Goal: Task Accomplishment & Management: Manage account settings

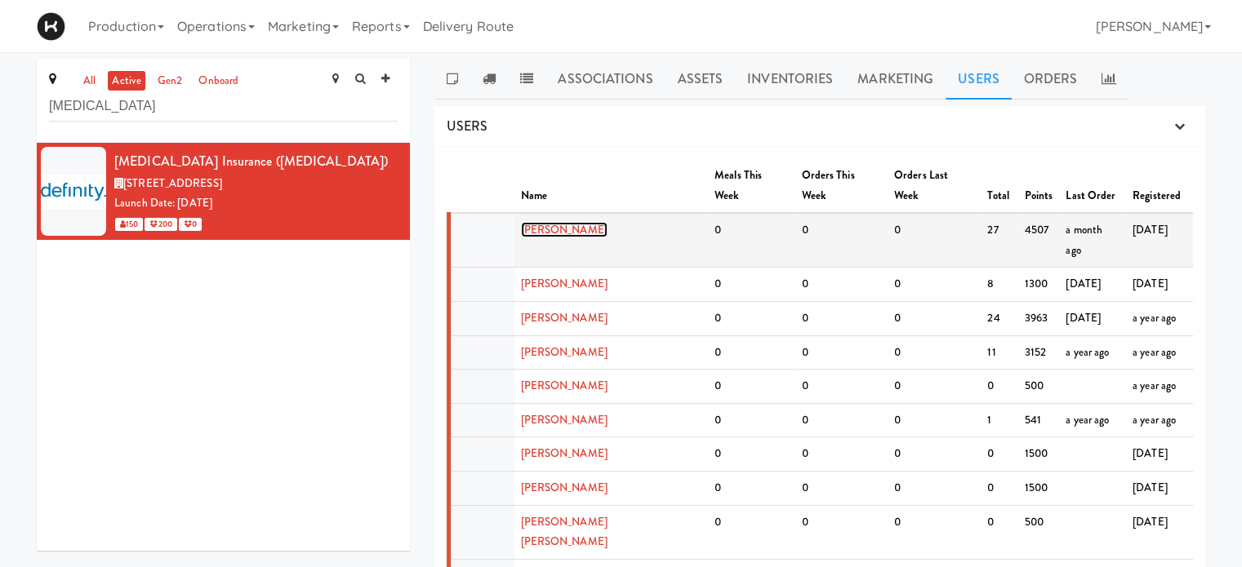
click at [552, 222] on link "[PERSON_NAME]" at bounding box center [564, 230] width 87 height 16
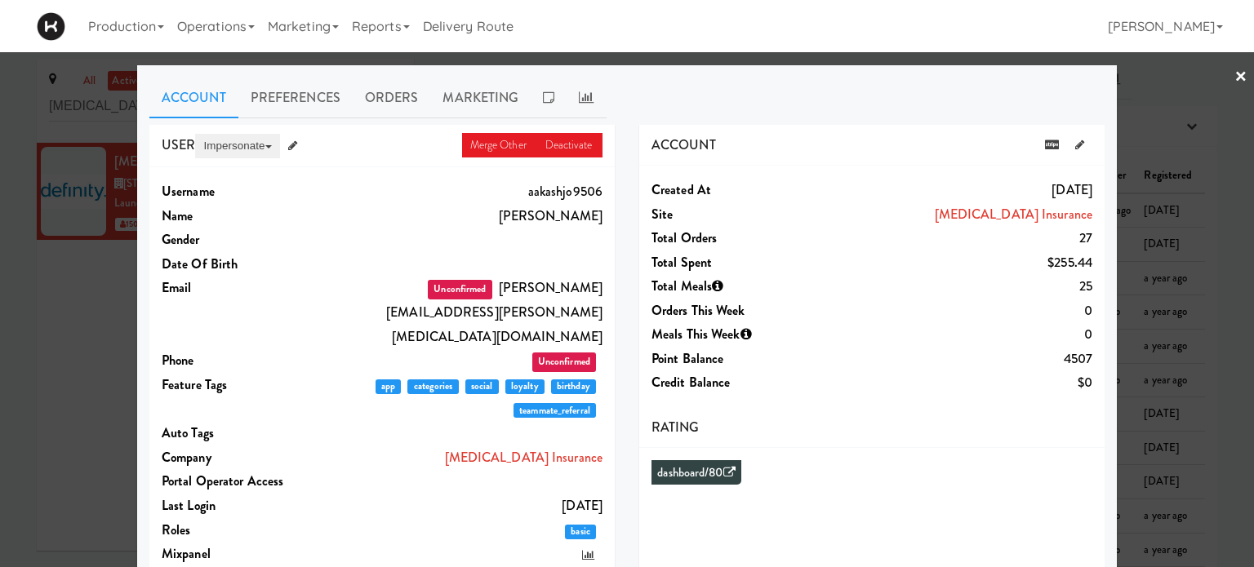
click at [225, 144] on button "Impersonate" at bounding box center [237, 146] width 84 height 24
click at [219, 176] on link "on App" at bounding box center [263, 176] width 137 height 29
click at [1221, 69] on div at bounding box center [627, 283] width 1254 height 567
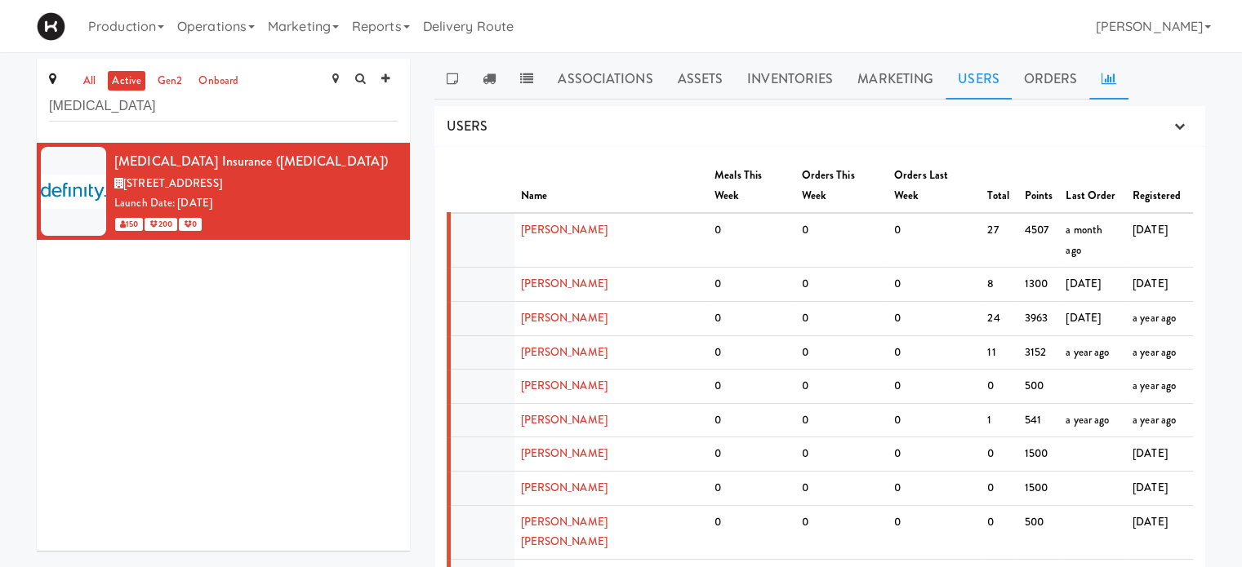
click at [1109, 92] on link at bounding box center [1108, 79] width 39 height 41
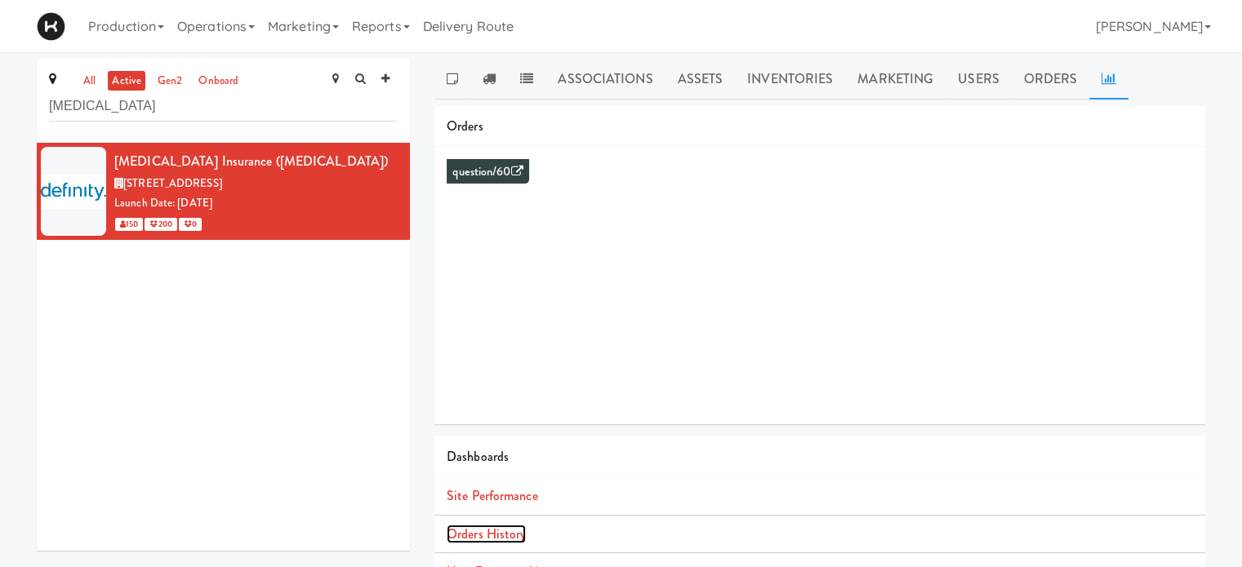
click at [511, 529] on link "Orders History" at bounding box center [486, 534] width 79 height 19
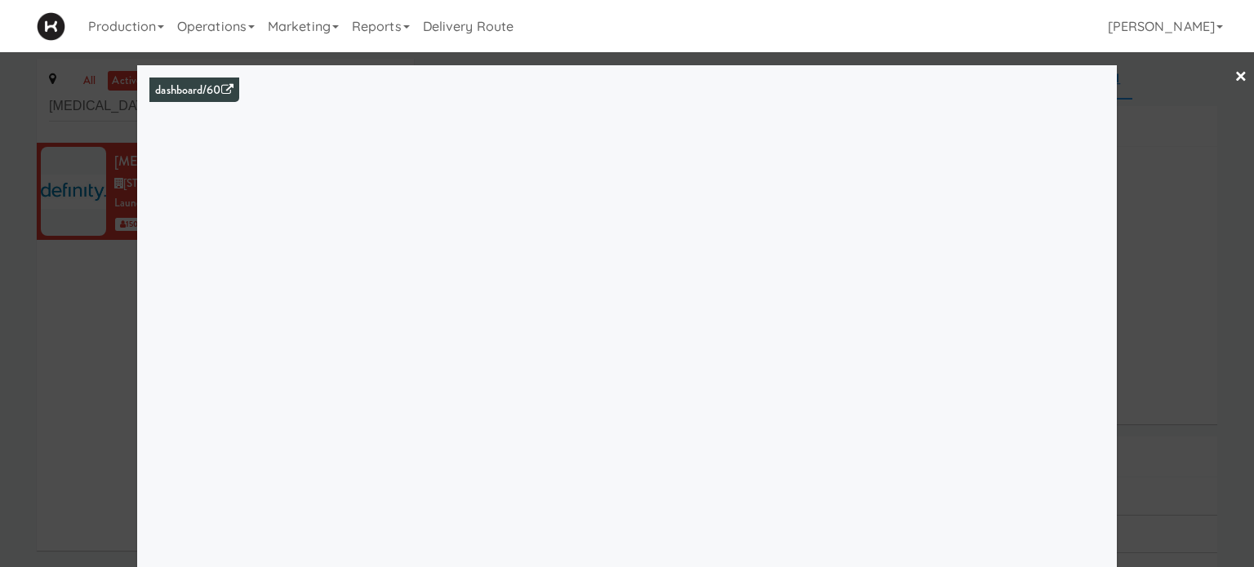
click at [1234, 76] on link "×" at bounding box center [1240, 77] width 13 height 51
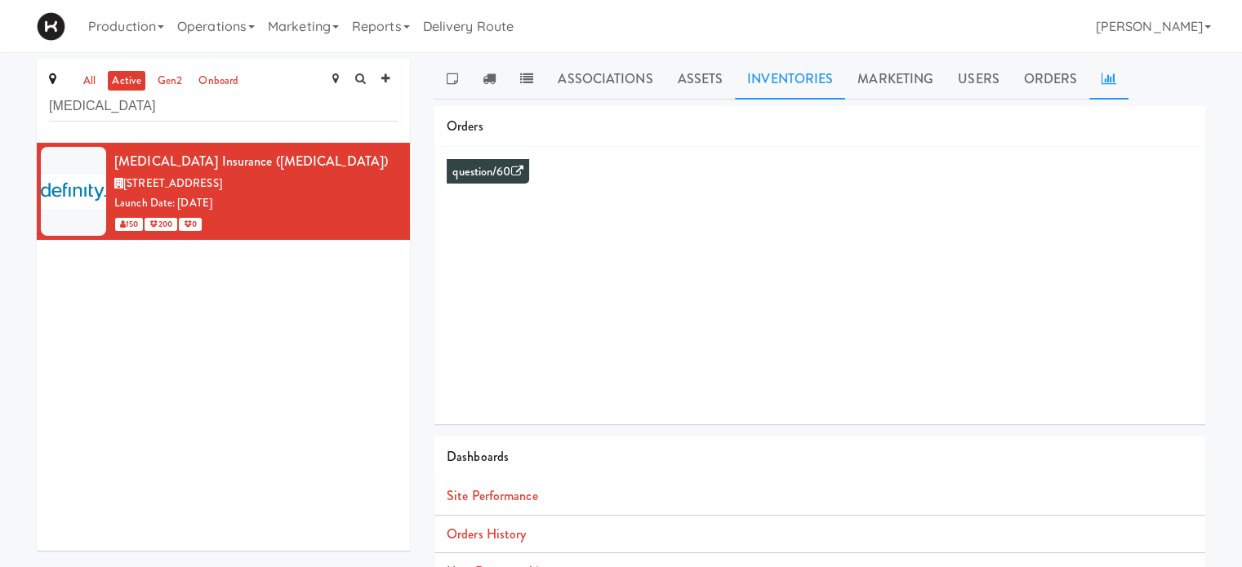
click at [780, 79] on link "Inventories" at bounding box center [790, 79] width 110 height 41
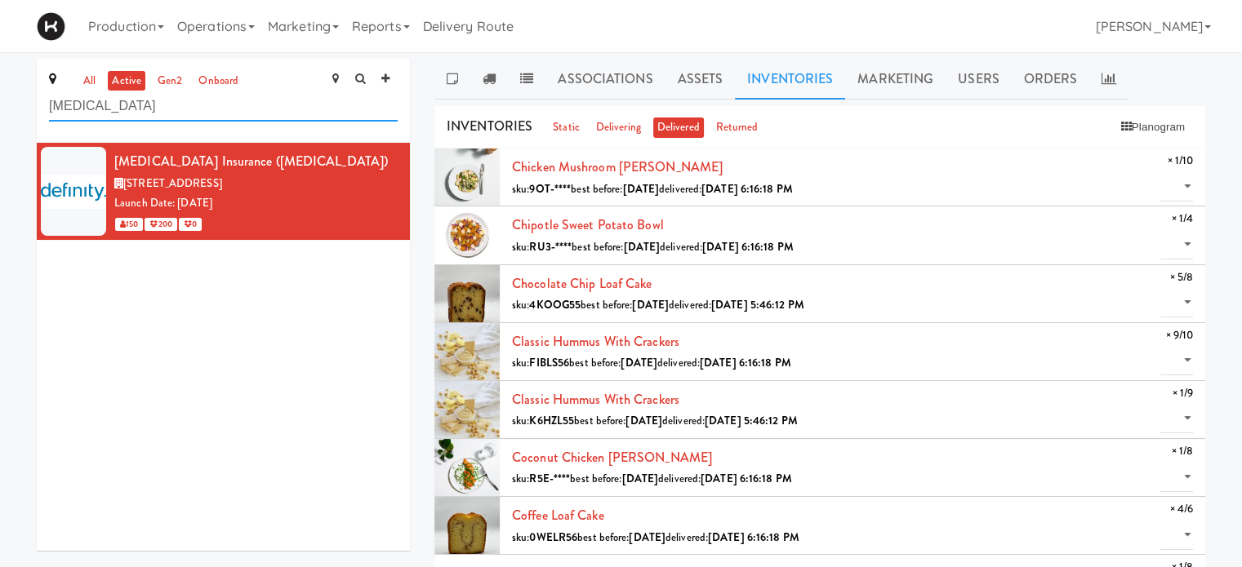
drag, startPoint x: 127, startPoint y: 105, endPoint x: 17, endPoint y: 113, distance: 109.7
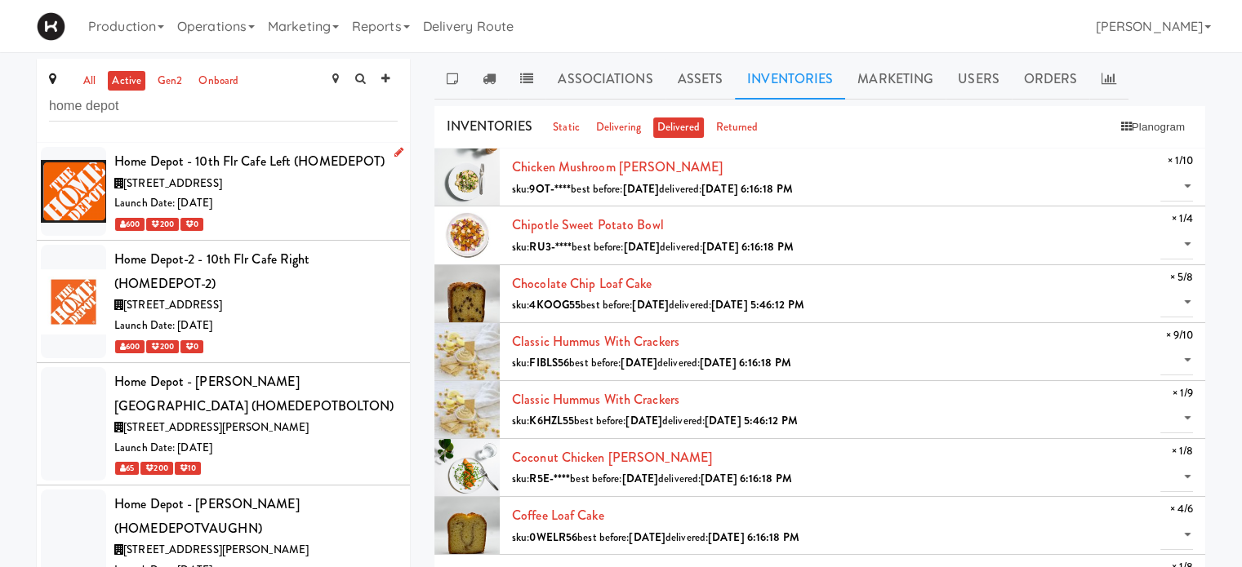
click at [327, 190] on div "[STREET_ADDRESS]" at bounding box center [255, 184] width 283 height 20
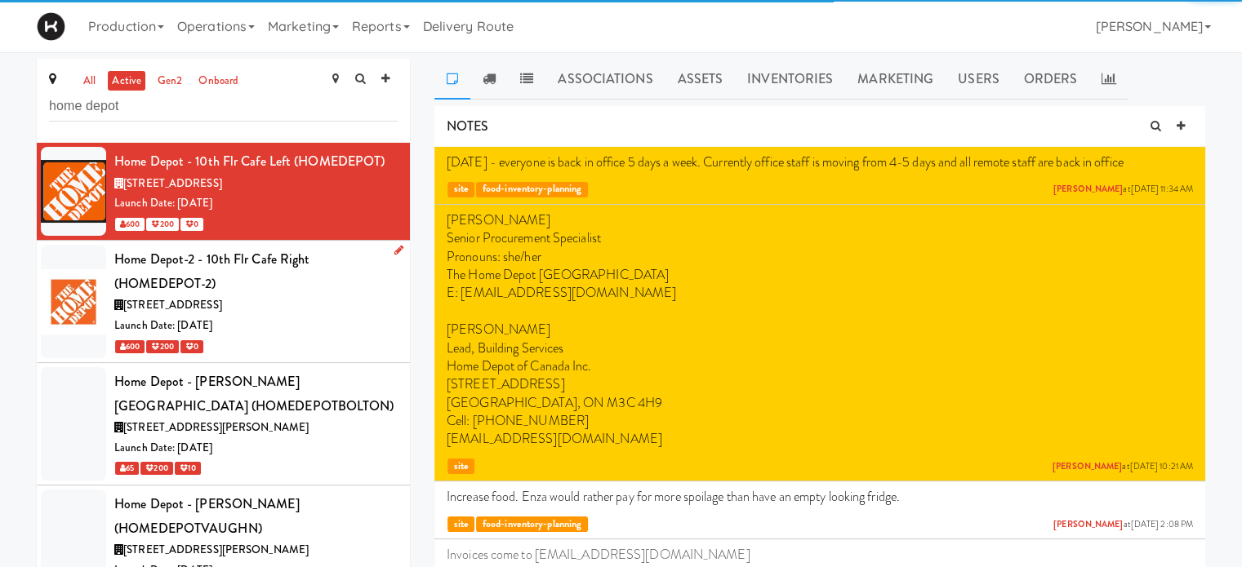
click at [339, 290] on div "Home Depot-2 - 10th Flr Cafe Right (HOMEDEPOT-2)" at bounding box center [255, 271] width 283 height 48
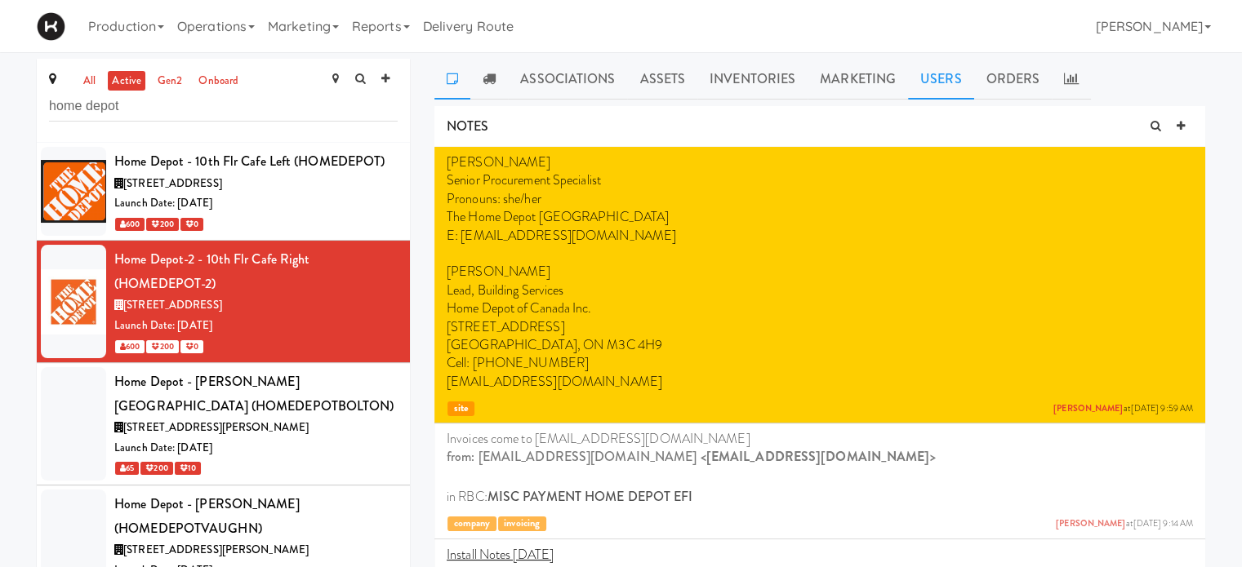
click at [945, 81] on link "Users" at bounding box center [941, 79] width 66 height 41
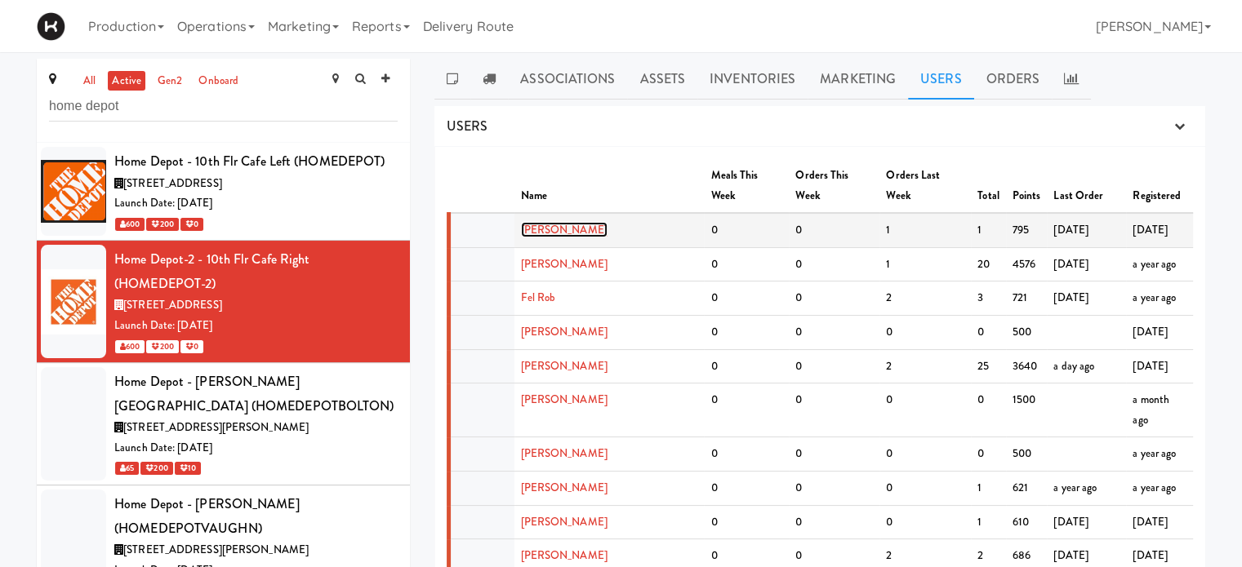
click at [552, 222] on link "[PERSON_NAME]" at bounding box center [564, 230] width 87 height 16
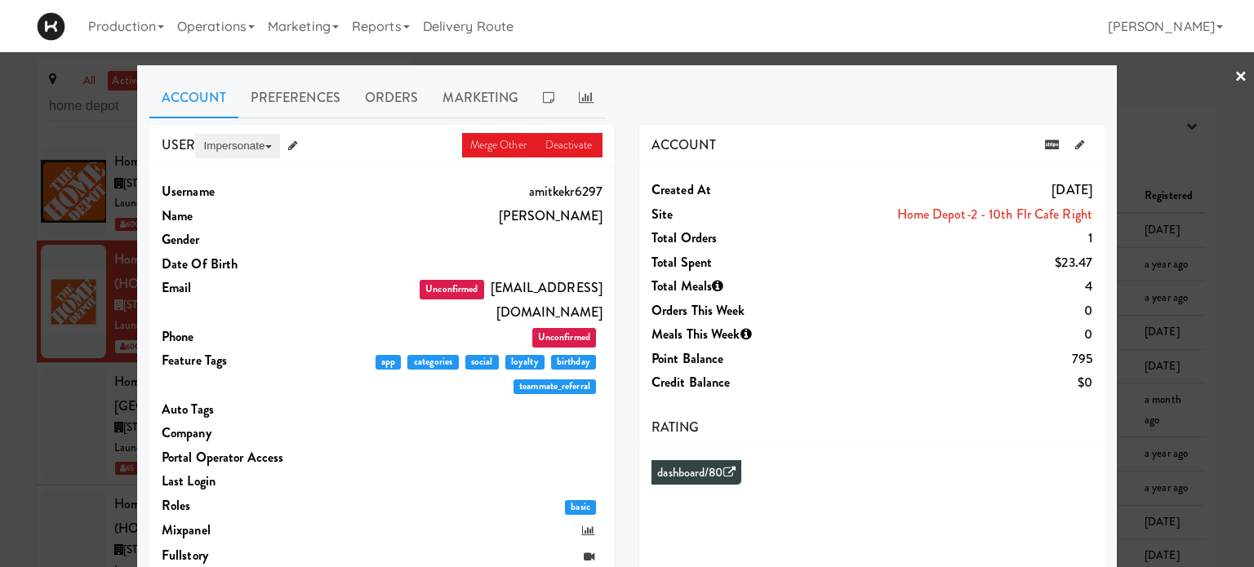
click at [235, 144] on button "Impersonate" at bounding box center [237, 146] width 84 height 24
click at [233, 176] on link "on App" at bounding box center [263, 176] width 137 height 29
click at [1234, 71] on link "×" at bounding box center [1240, 77] width 13 height 51
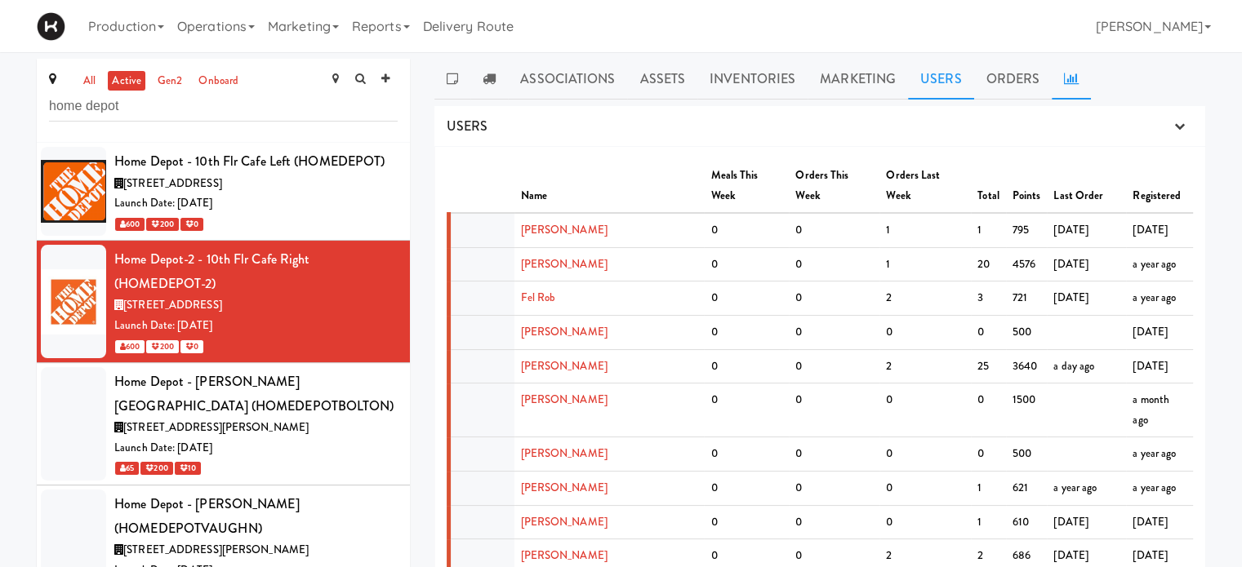
click at [1064, 81] on icon at bounding box center [1071, 78] width 15 height 13
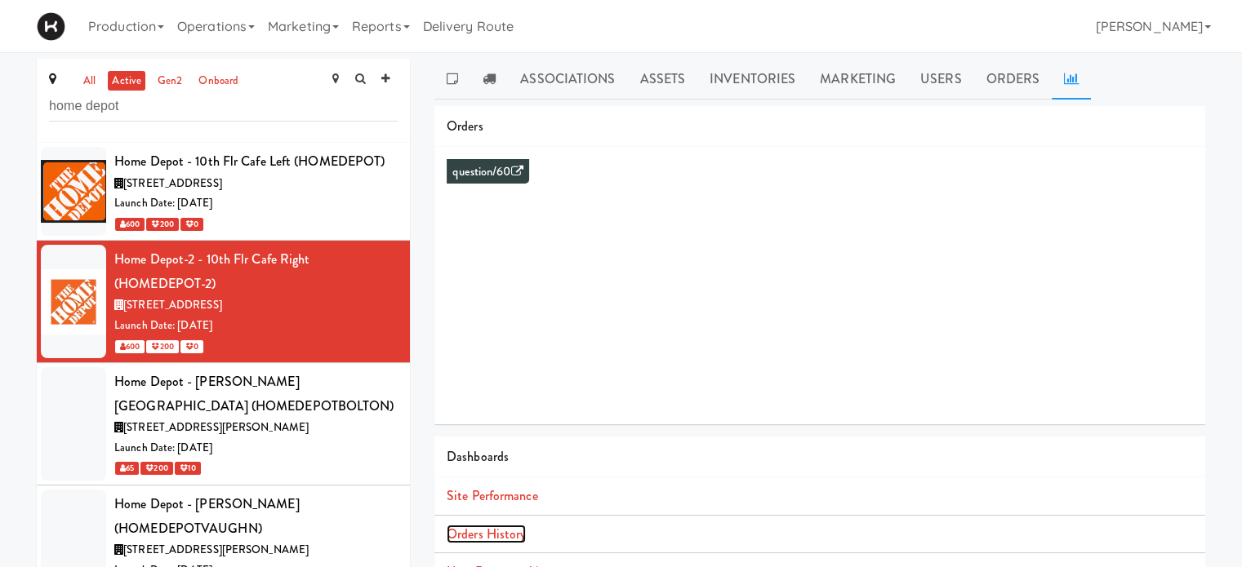
click at [513, 534] on link "Orders History" at bounding box center [486, 534] width 79 height 19
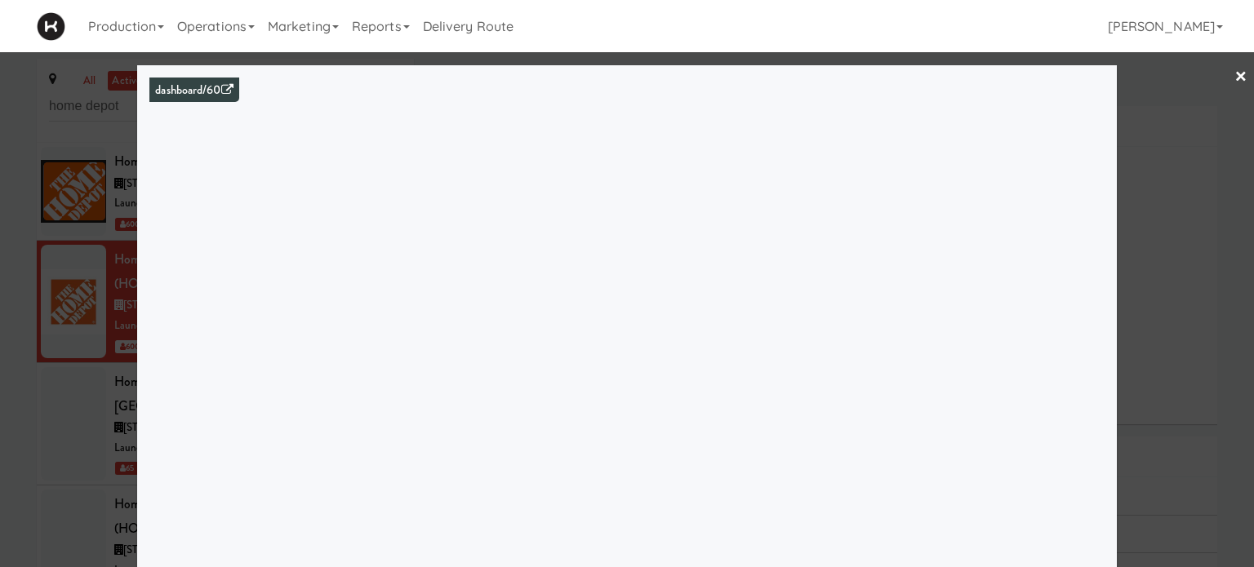
click at [1234, 71] on link "×" at bounding box center [1240, 77] width 13 height 51
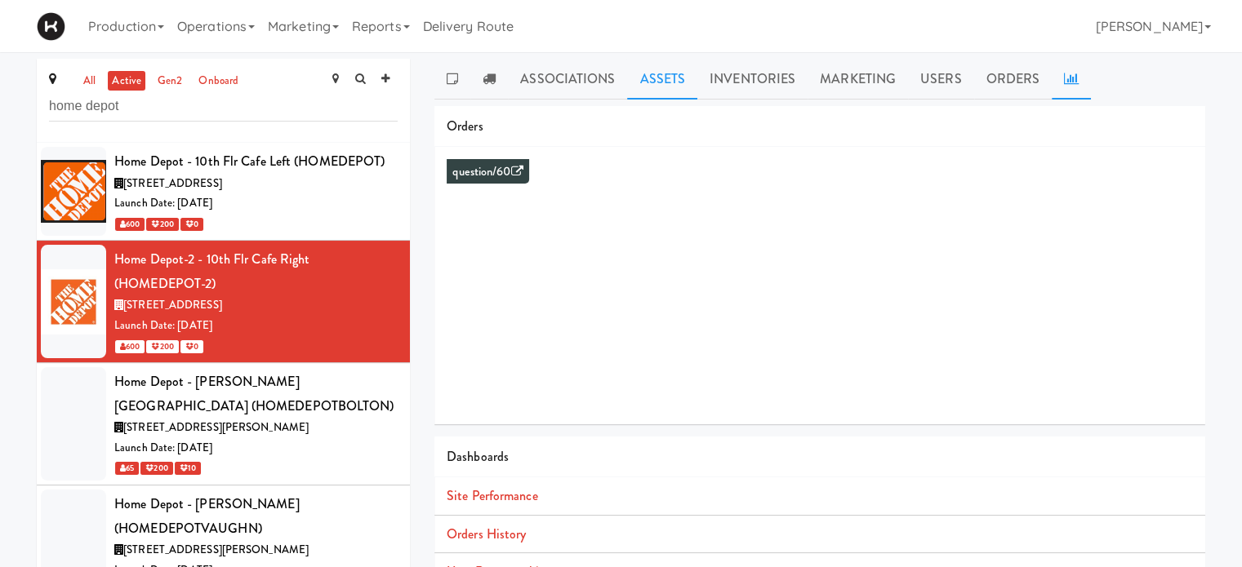
click at [637, 75] on link "Assets" at bounding box center [662, 79] width 70 height 41
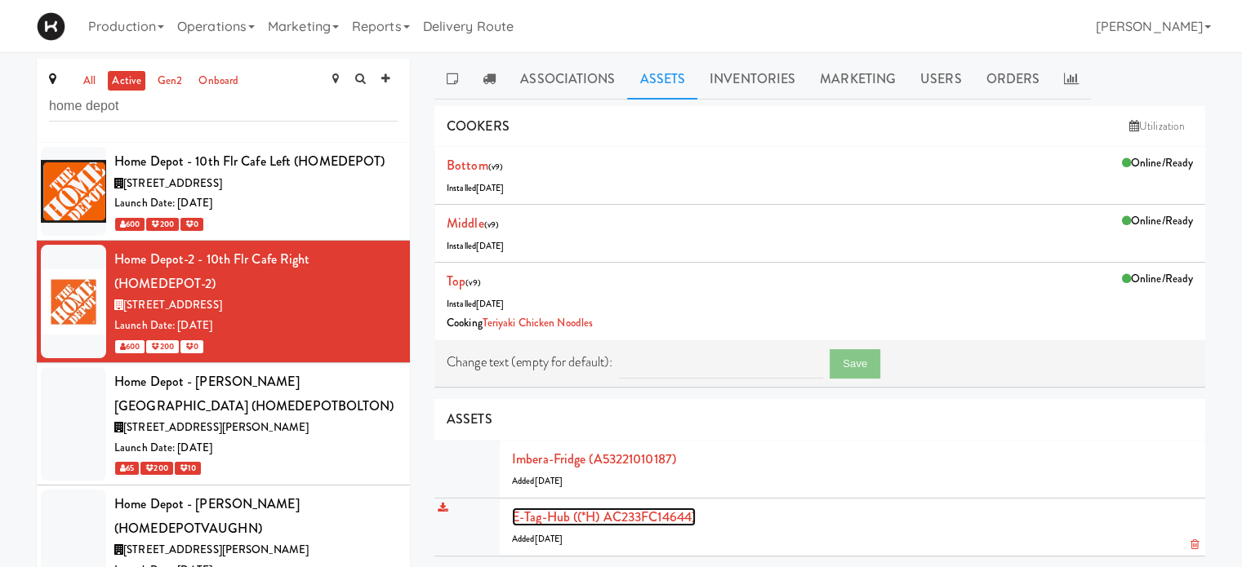
click at [528, 510] on link "E-tag-hub ((*H) AC233FC14644)" at bounding box center [604, 517] width 184 height 19
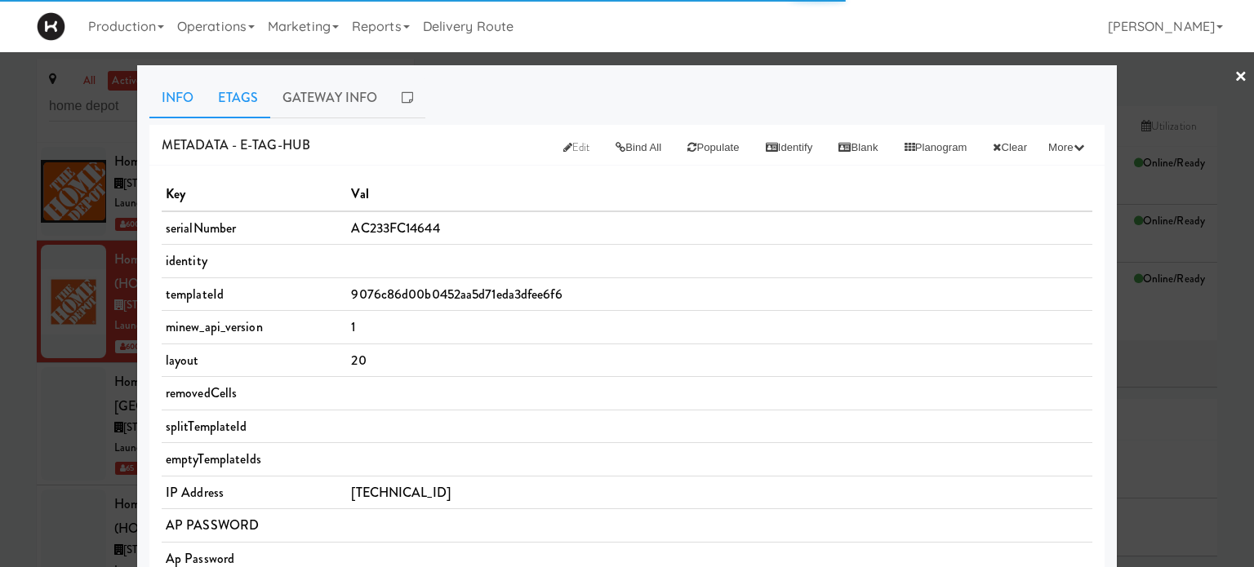
click at [232, 96] on link "Etags" at bounding box center [238, 98] width 64 height 41
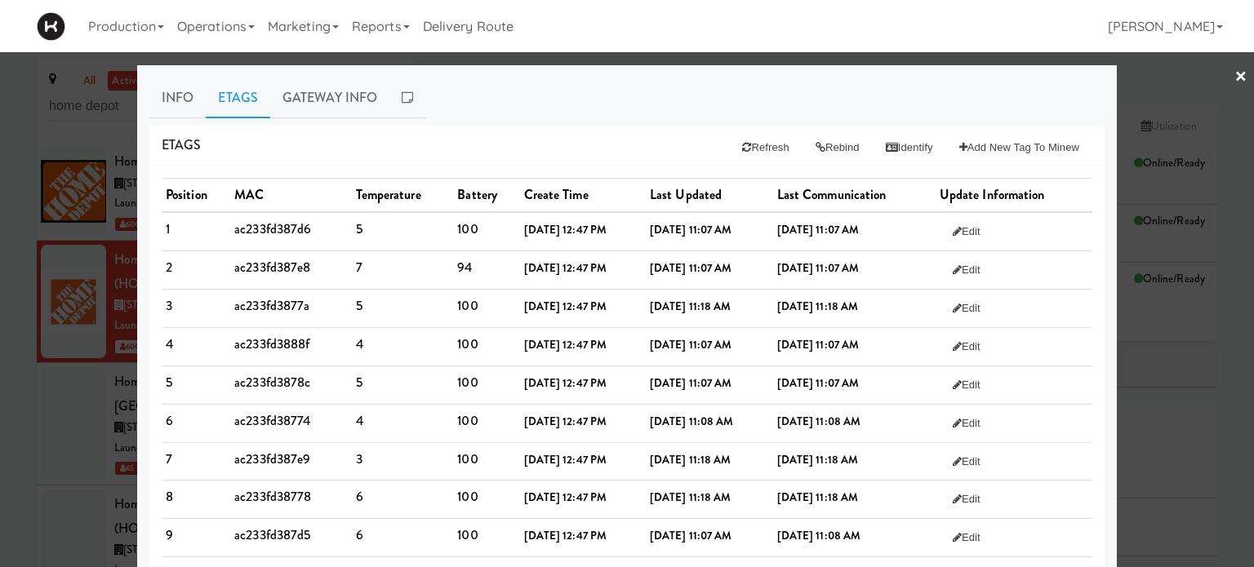
click at [1234, 79] on link "×" at bounding box center [1240, 77] width 13 height 51
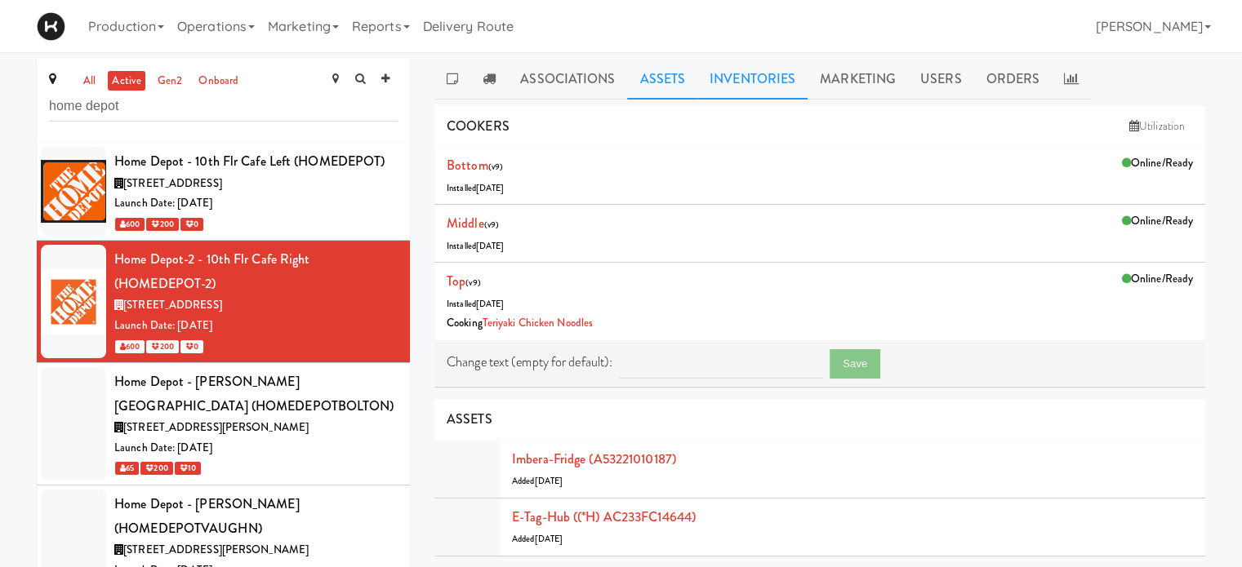
click at [774, 78] on link "Inventories" at bounding box center [752, 79] width 110 height 41
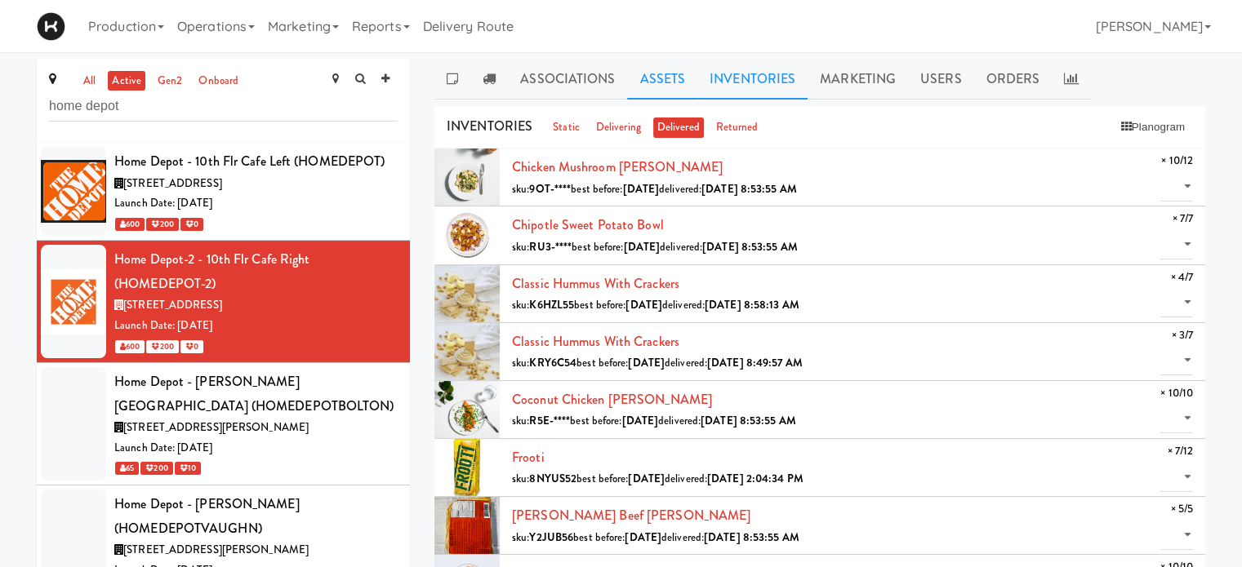
click at [676, 74] on link "Assets" at bounding box center [662, 79] width 70 height 41
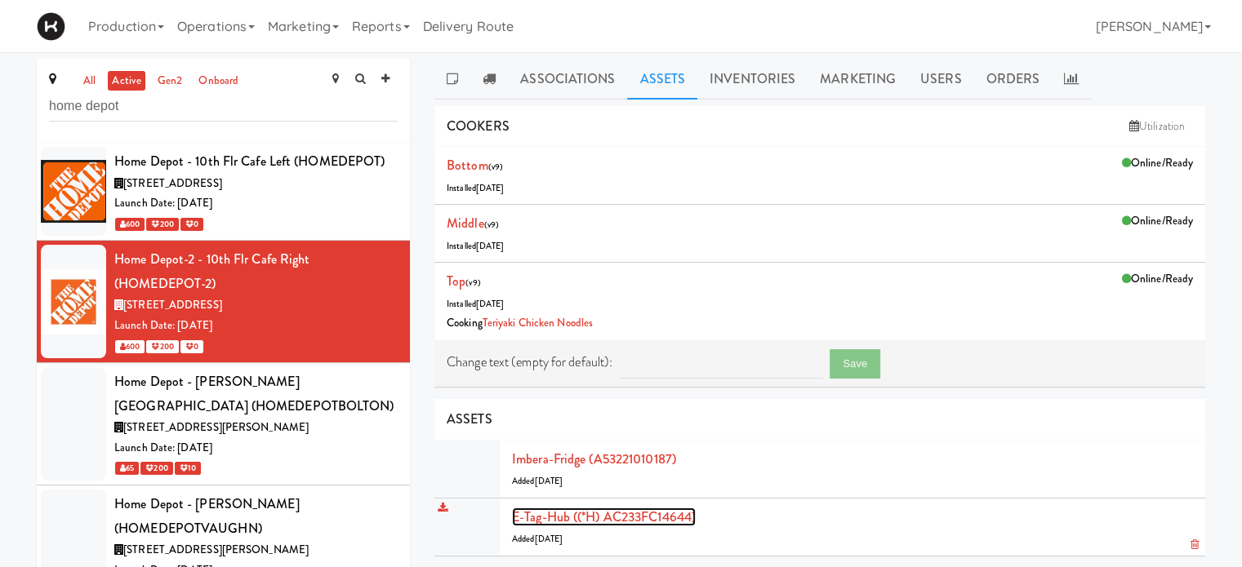
click at [584, 512] on link "E-tag-hub ((*H) AC233FC14644)" at bounding box center [604, 517] width 184 height 19
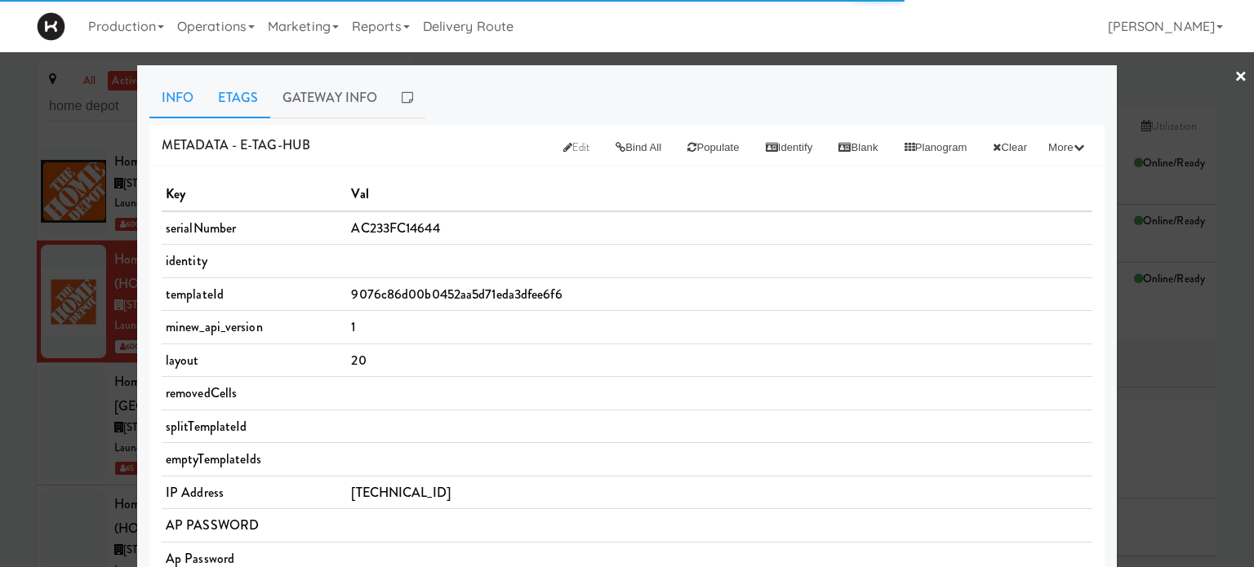
click at [247, 101] on link "Etags" at bounding box center [238, 98] width 64 height 41
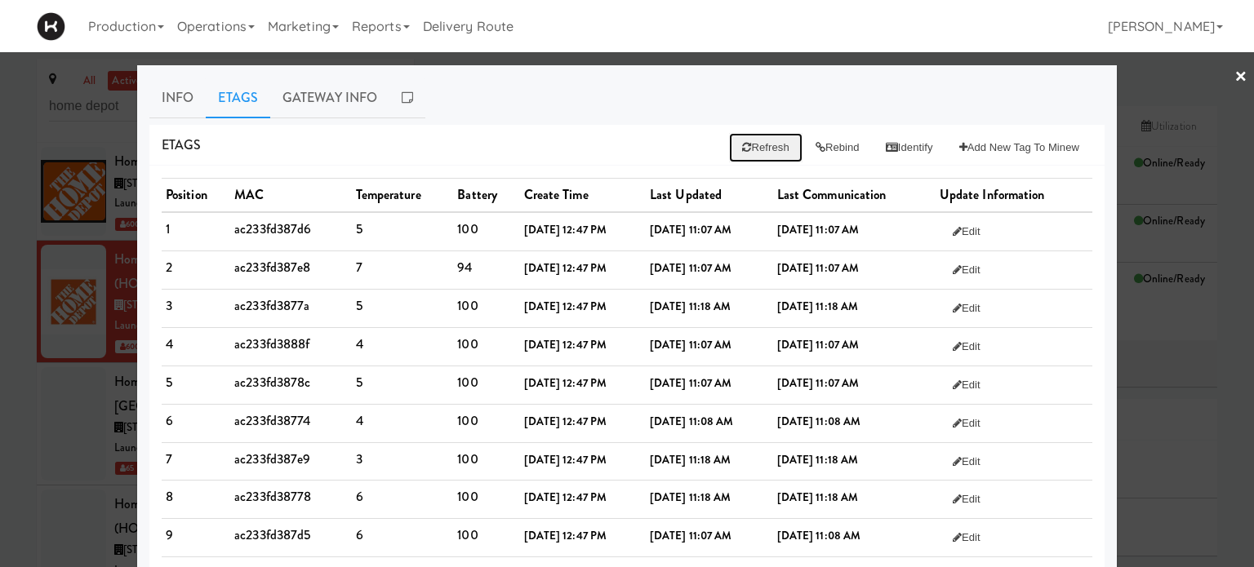
click at [749, 148] on button "Refresh" at bounding box center [765, 147] width 73 height 29
click at [1234, 76] on link "×" at bounding box center [1240, 77] width 13 height 51
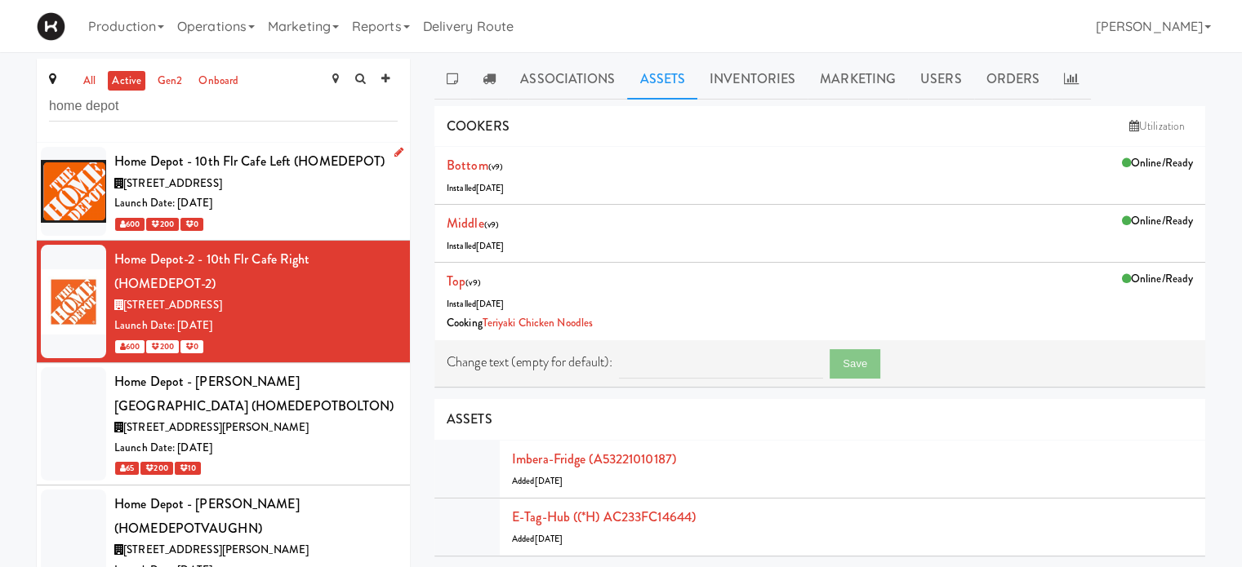
click at [351, 193] on div "Launch Date: [DATE]" at bounding box center [255, 203] width 283 height 20
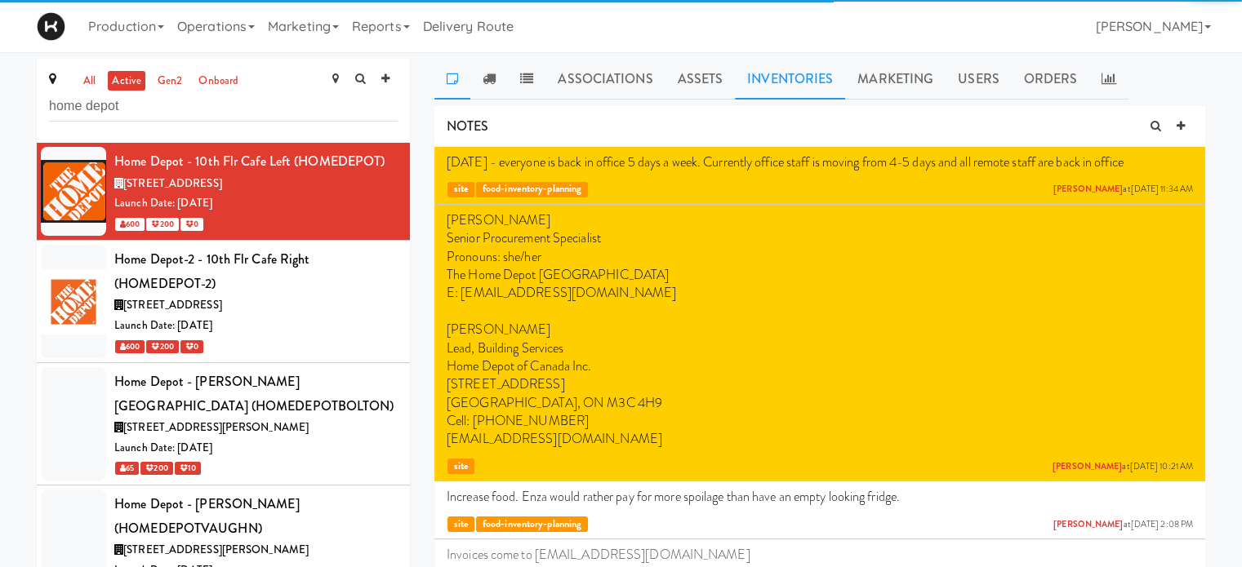
click at [764, 79] on link "Inventories" at bounding box center [790, 79] width 110 height 41
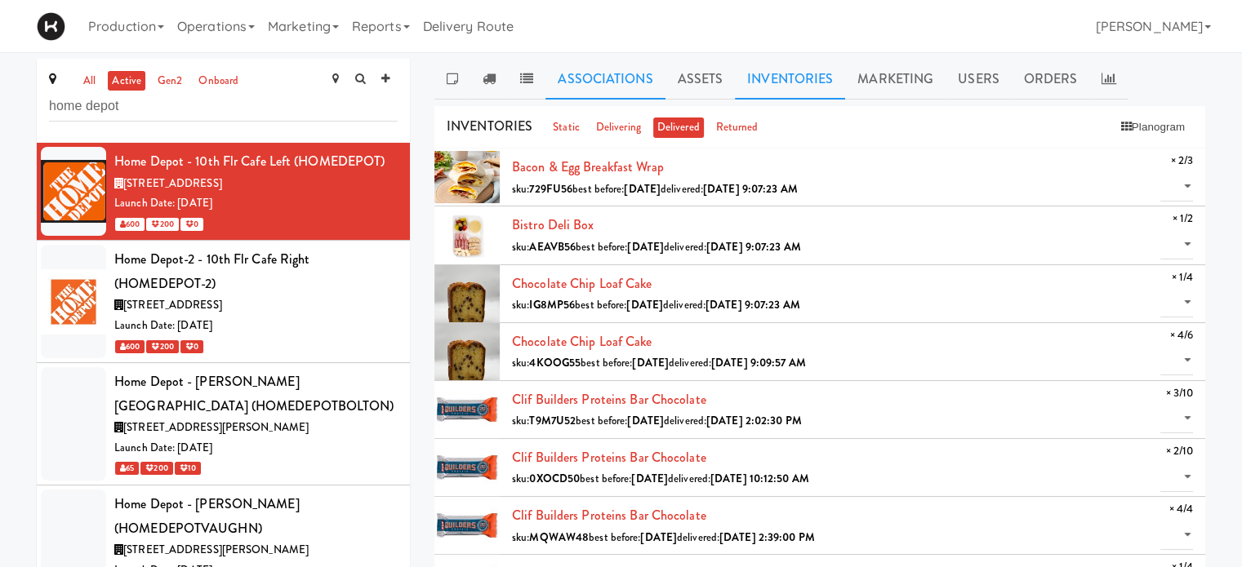
click at [598, 87] on link "Associations" at bounding box center [604, 79] width 119 height 41
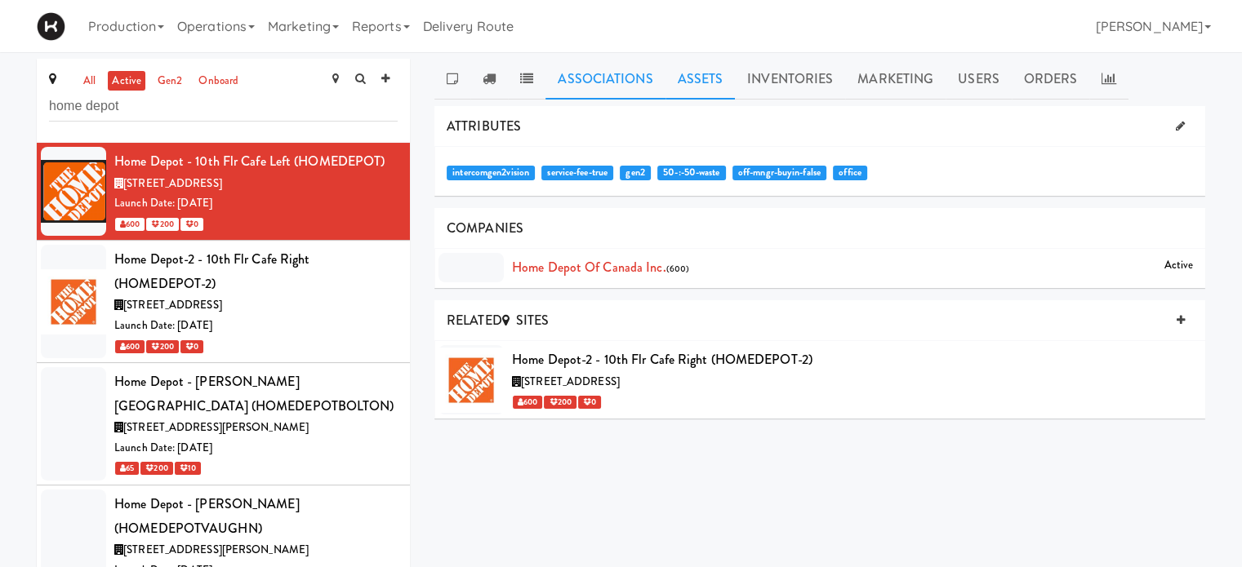
click at [696, 80] on link "Assets" at bounding box center [700, 79] width 70 height 41
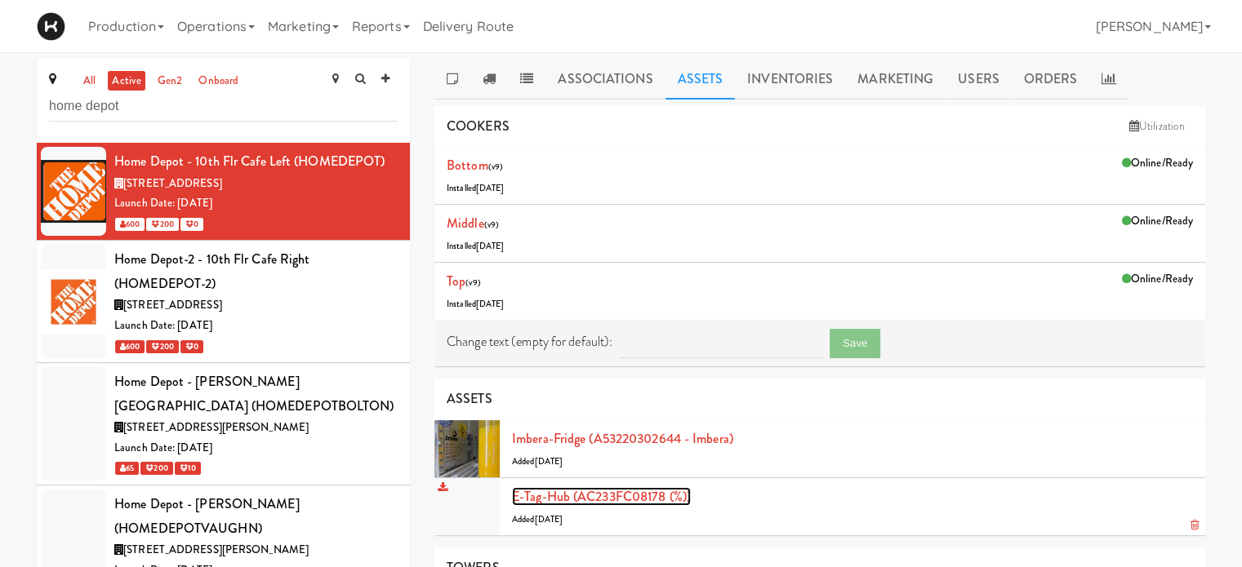
click at [553, 496] on link "E-tag-hub (AC233FC08178 (%))" at bounding box center [601, 496] width 179 height 19
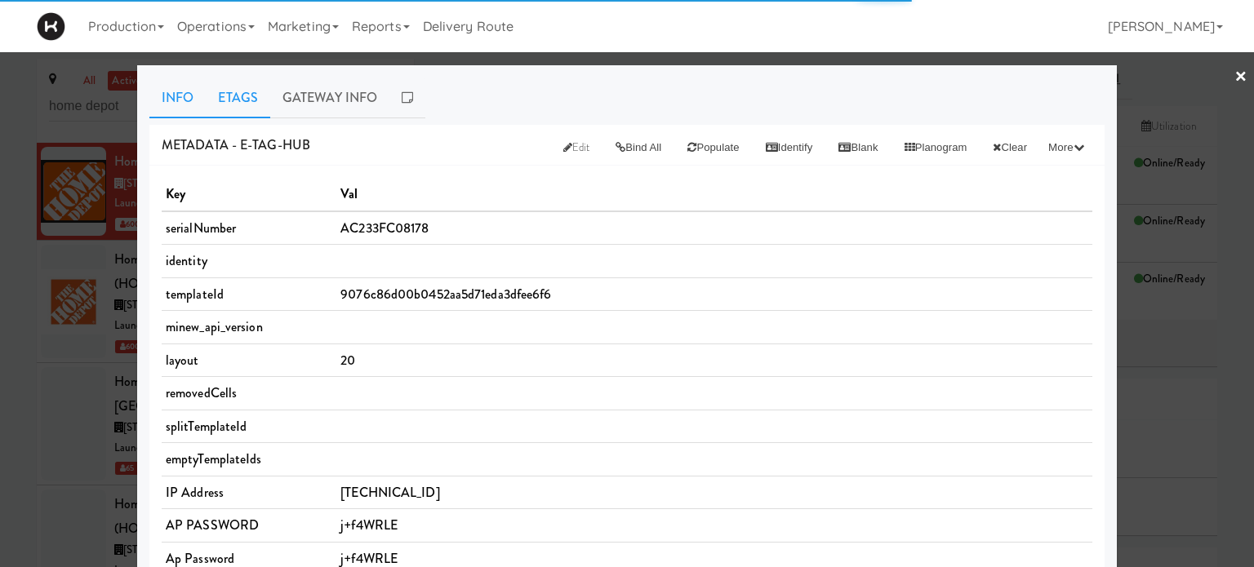
click at [225, 110] on link "Etags" at bounding box center [238, 98] width 64 height 41
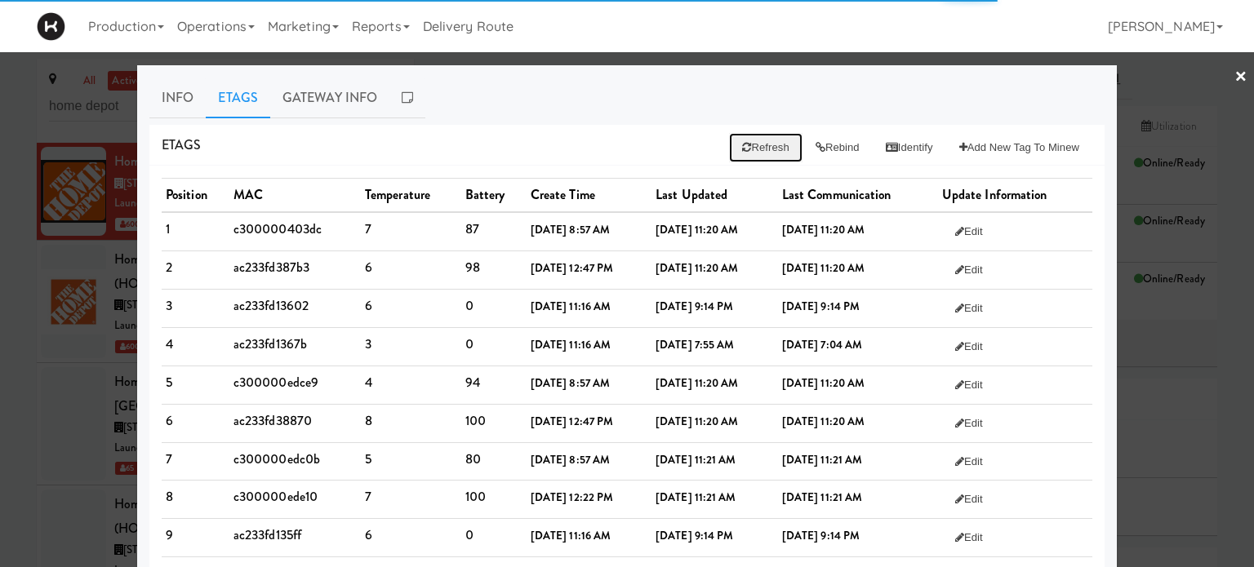
click at [754, 146] on button "Refresh" at bounding box center [765, 147] width 73 height 29
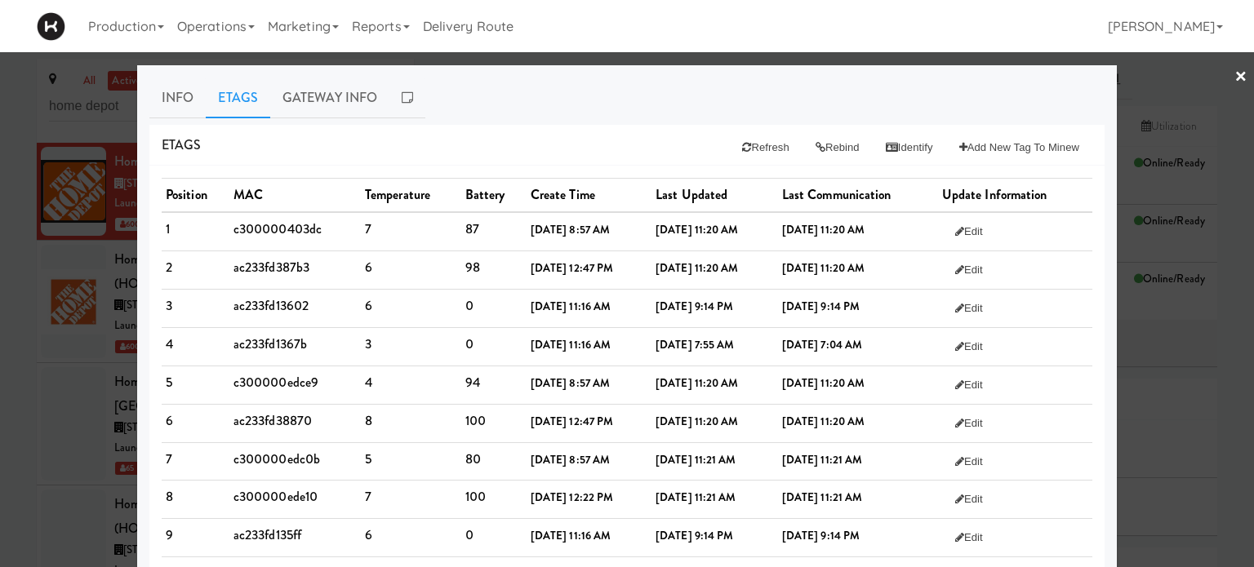
click at [1234, 81] on link "×" at bounding box center [1240, 77] width 13 height 51
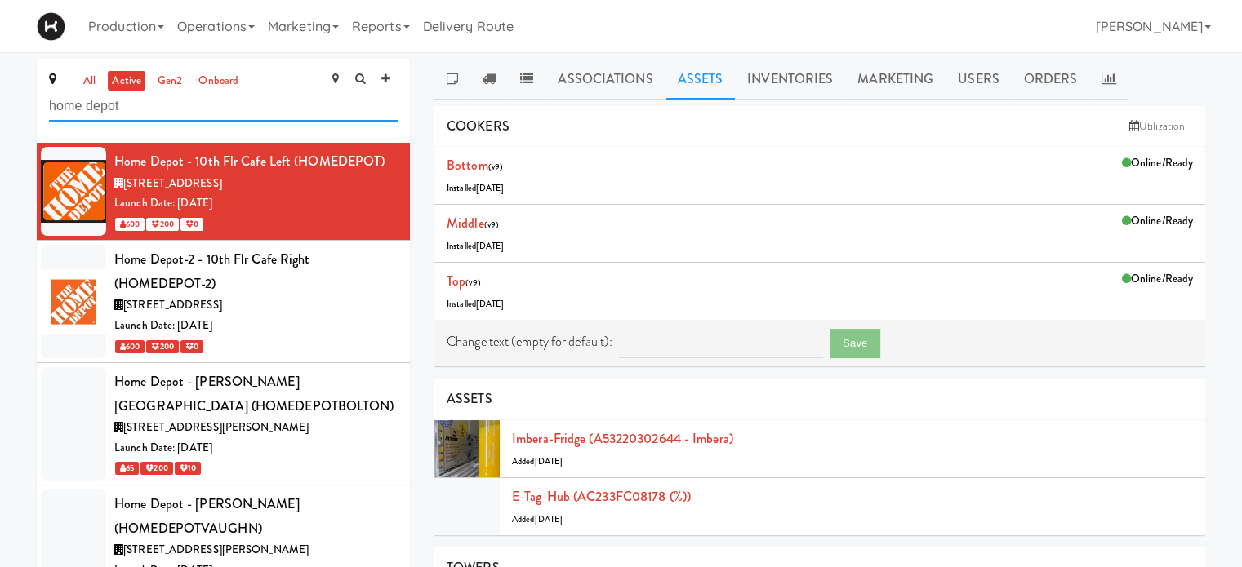
drag, startPoint x: 211, startPoint y: 105, endPoint x: 0, endPoint y: 109, distance: 210.6
type input "[MEDICAL_DATA]"
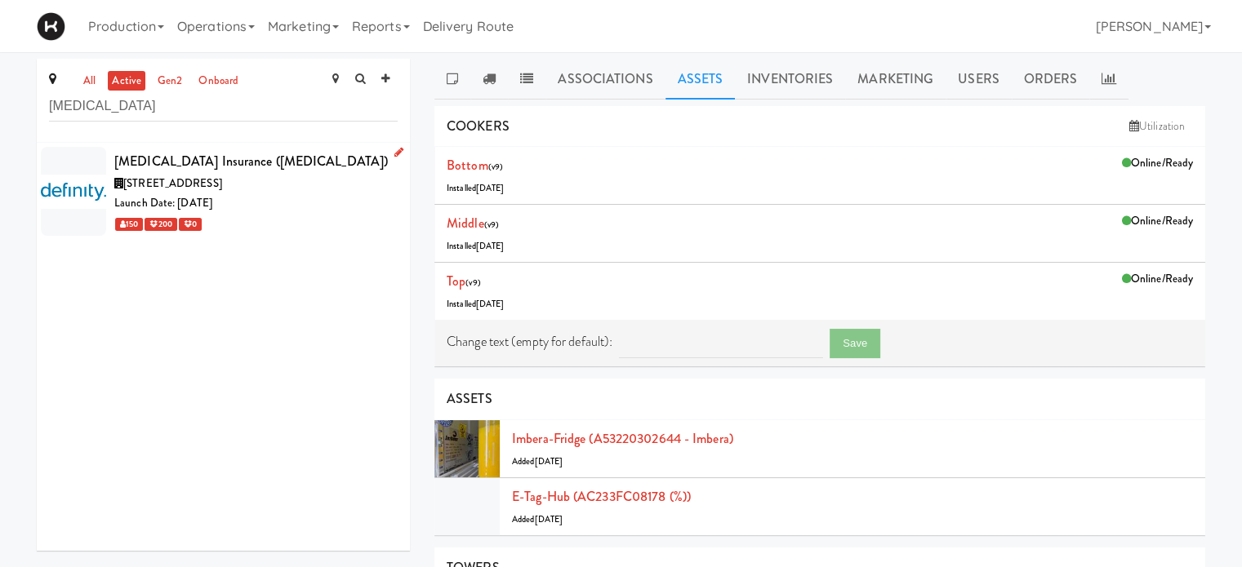
click at [222, 181] on span "[STREET_ADDRESS]" at bounding box center [172, 184] width 99 height 16
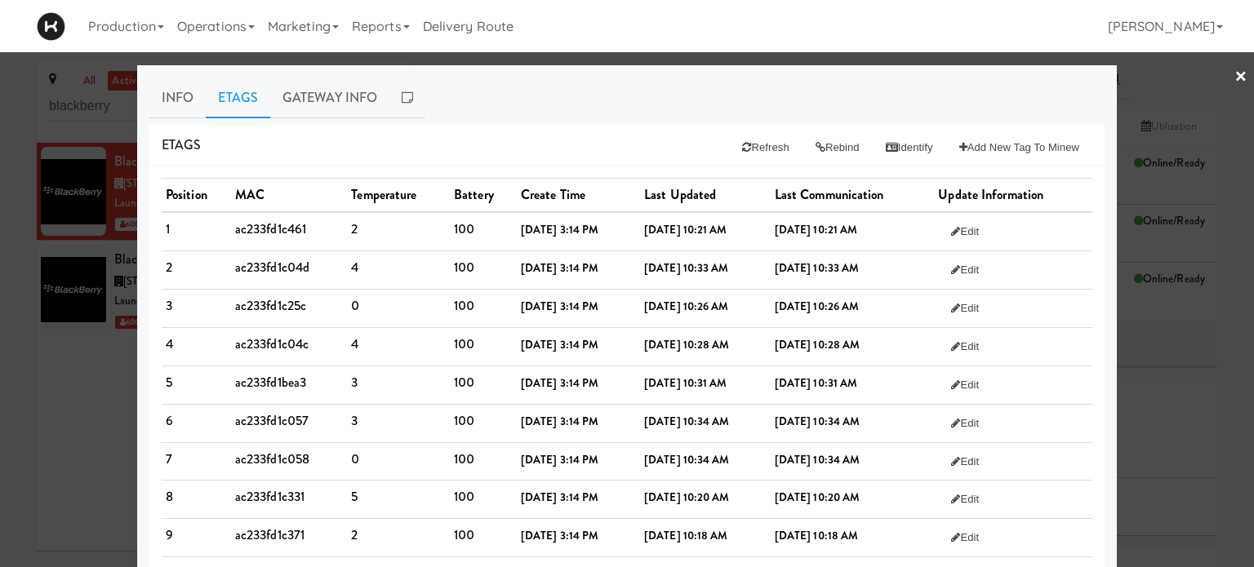
click at [1236, 78] on div at bounding box center [627, 283] width 1254 height 567
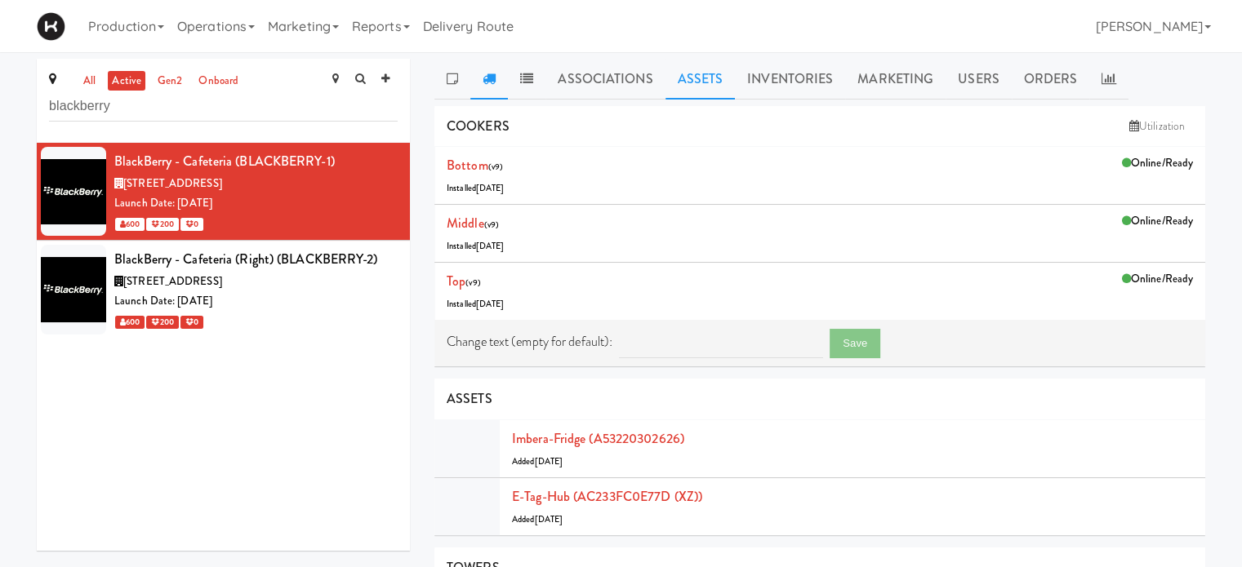
click at [496, 80] on link at bounding box center [489, 79] width 38 height 41
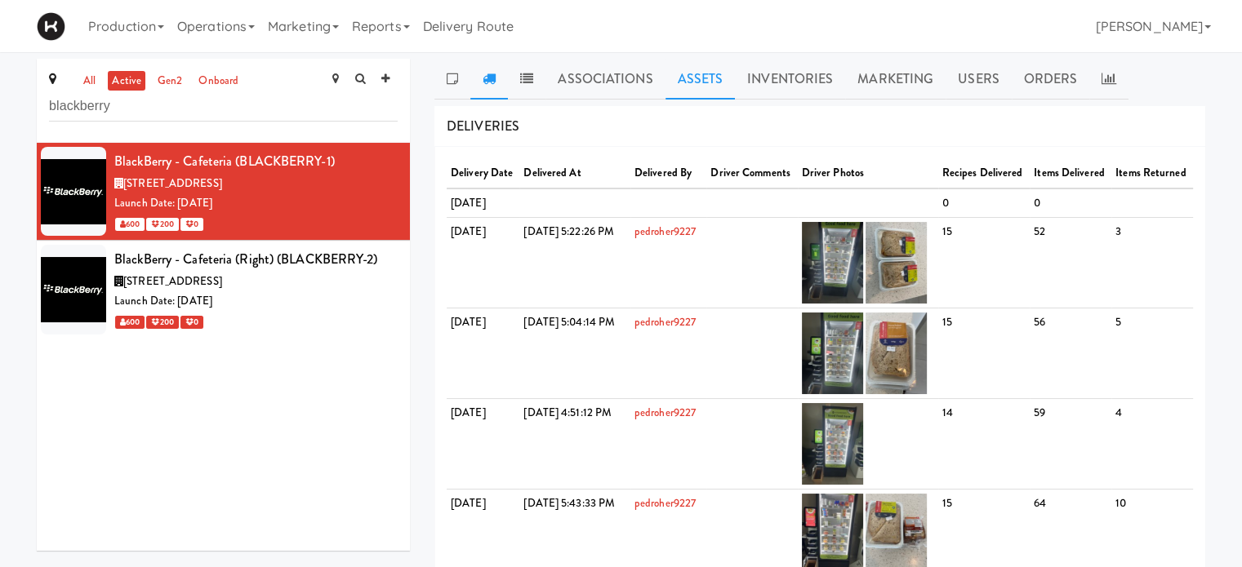
click at [683, 86] on link "Assets" at bounding box center [700, 79] width 70 height 41
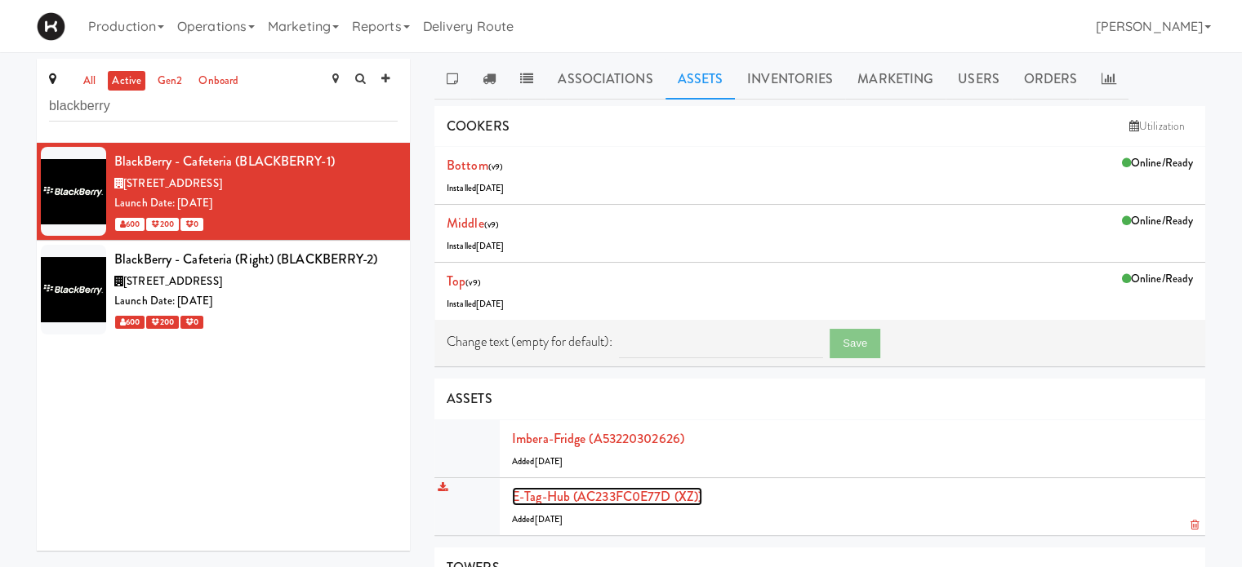
click at [549, 496] on link "E-tag-hub (AC233FC0E77D (XZ))" at bounding box center [607, 496] width 190 height 19
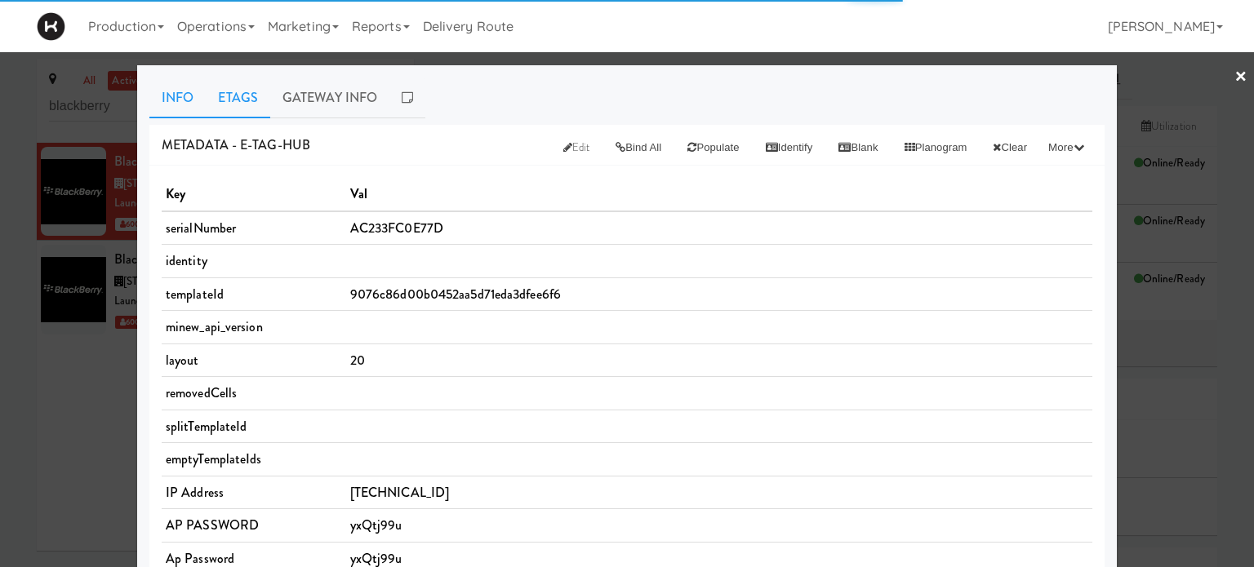
click at [238, 91] on link "Etags" at bounding box center [238, 98] width 64 height 41
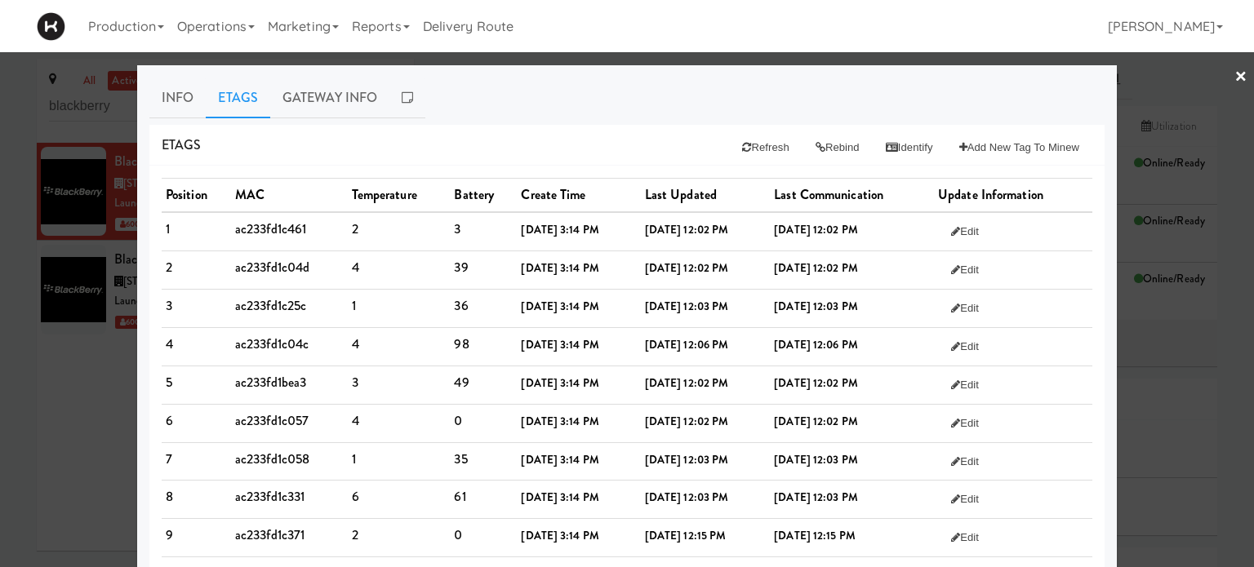
click at [1234, 74] on link "×" at bounding box center [1240, 77] width 13 height 51
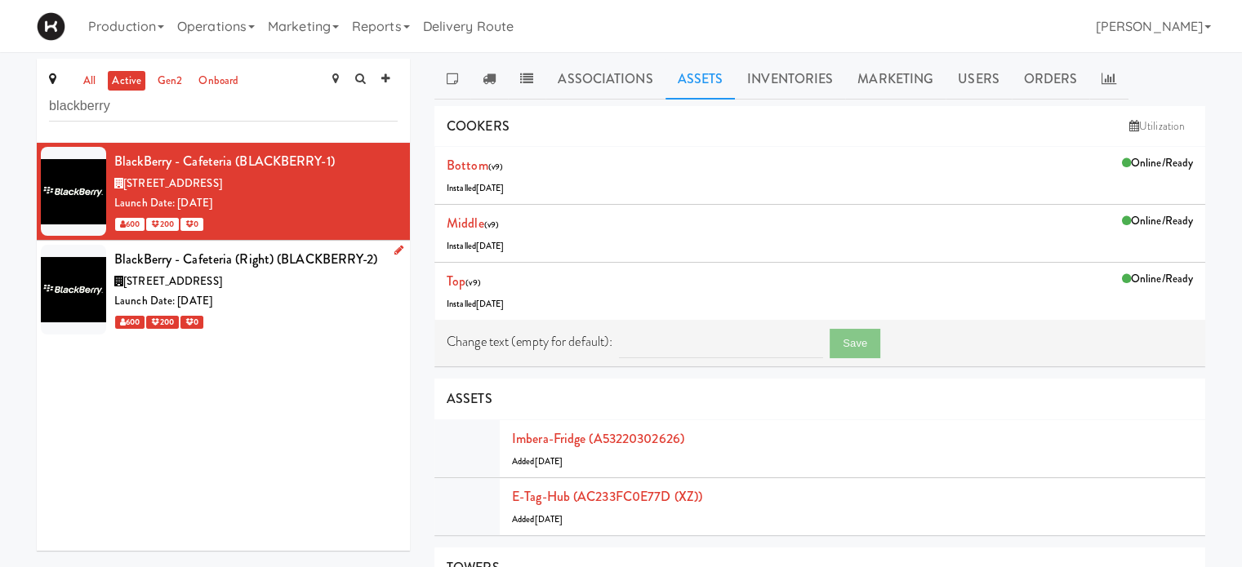
click at [314, 304] on div "Launch Date: [DATE]" at bounding box center [255, 301] width 283 height 20
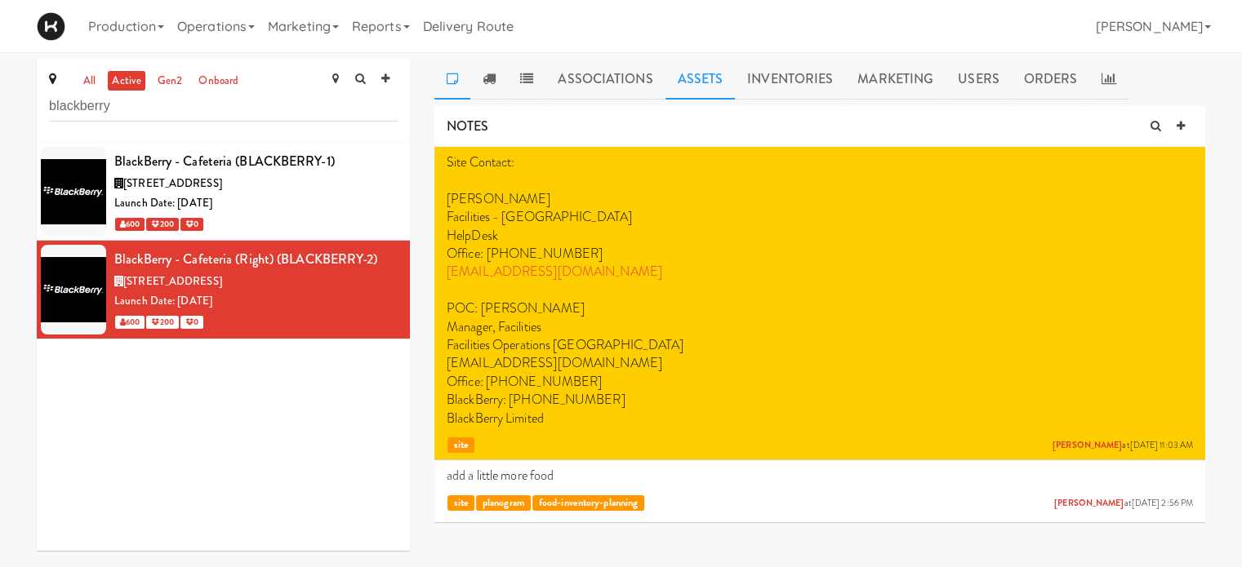
click at [709, 82] on link "Assets" at bounding box center [700, 79] width 70 height 41
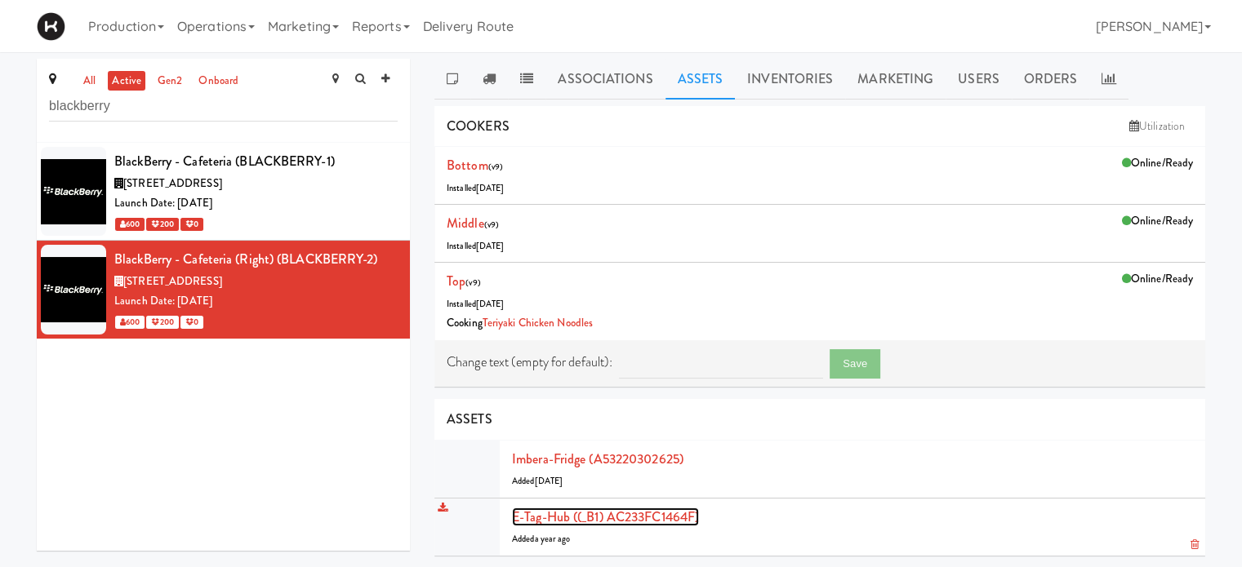
click at [576, 522] on link "E-tag-hub ((_B1) AC233FC1464F)" at bounding box center [605, 517] width 187 height 19
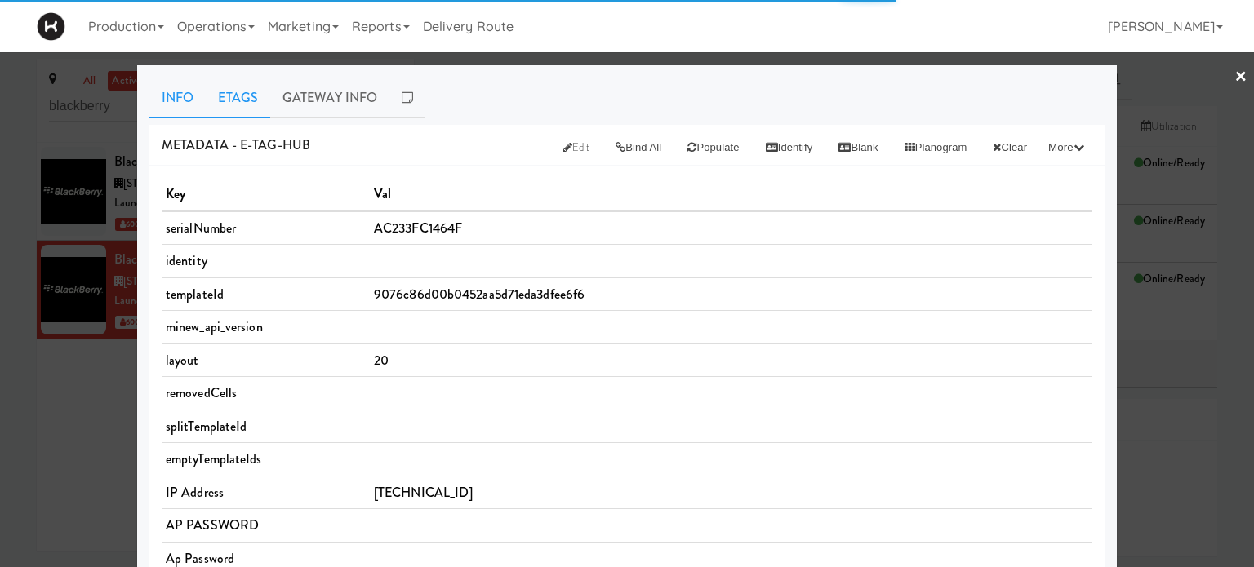
click at [222, 84] on link "Etags" at bounding box center [238, 98] width 64 height 41
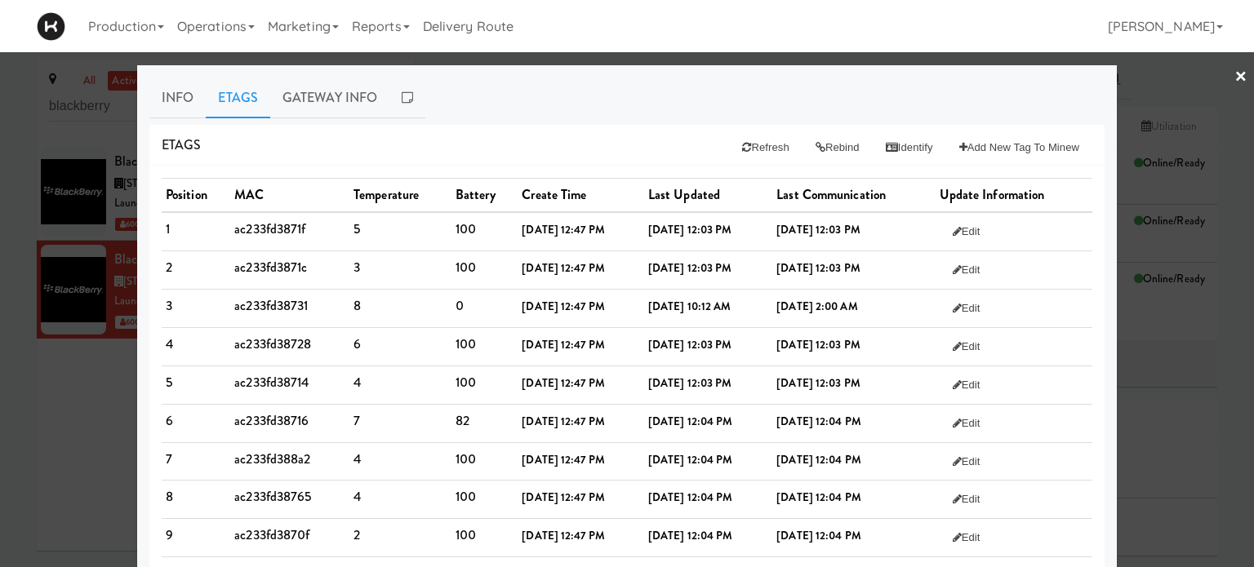
click at [1234, 78] on link "×" at bounding box center [1240, 77] width 13 height 51
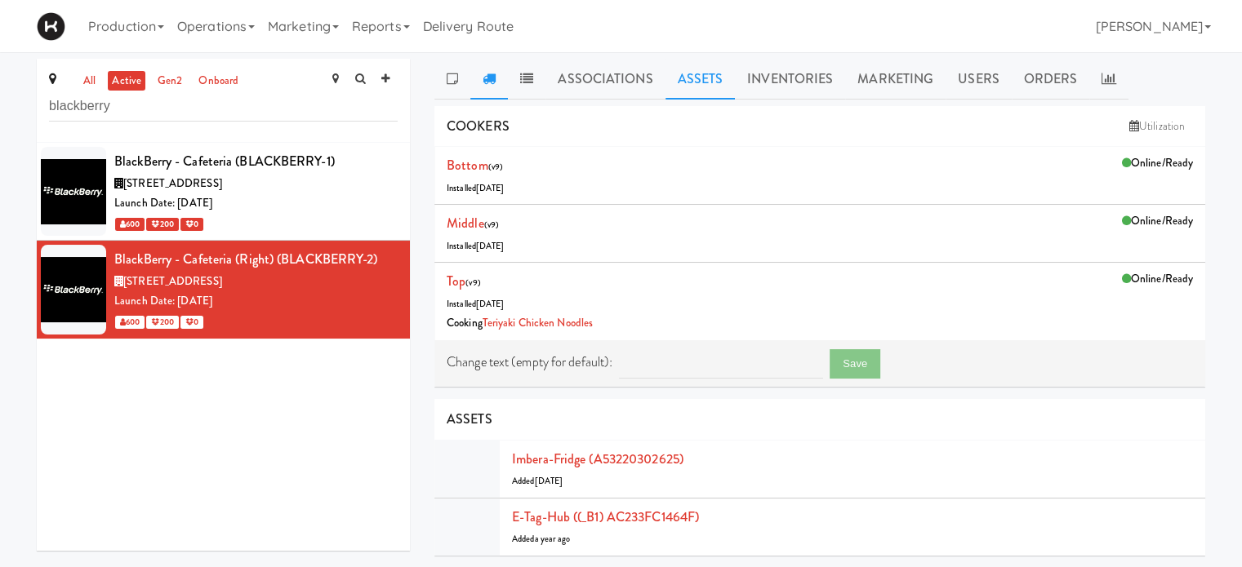
click at [494, 73] on icon at bounding box center [488, 78] width 13 height 13
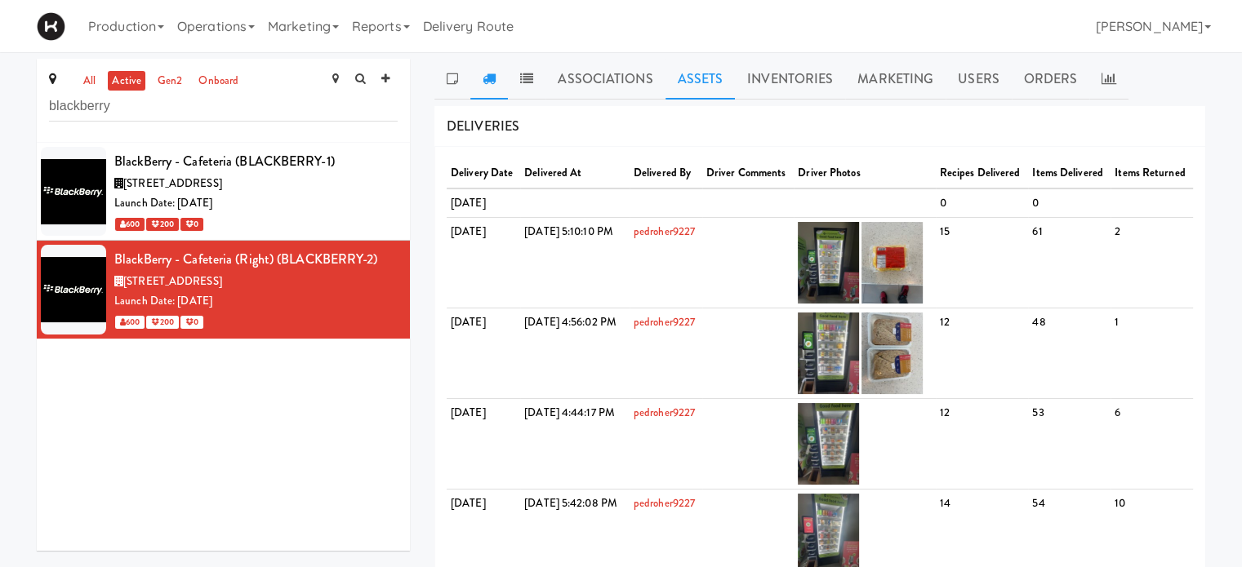
click at [696, 73] on link "Assets" at bounding box center [700, 79] width 70 height 41
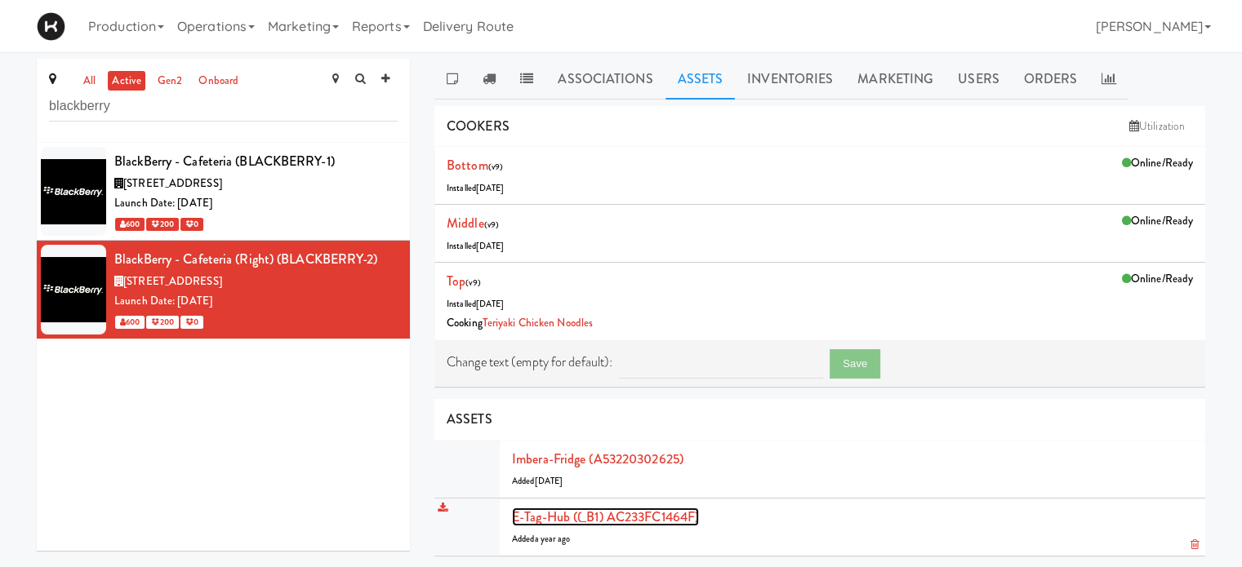
click at [549, 519] on link "E-tag-hub ((_B1) AC233FC1464F)" at bounding box center [605, 517] width 187 height 19
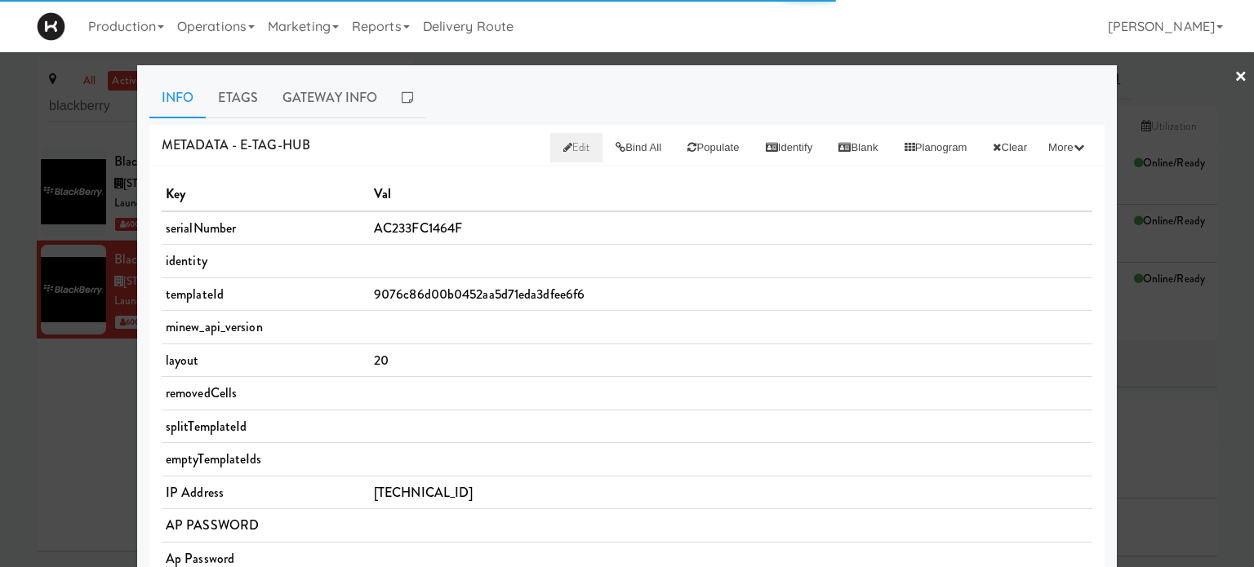
click at [563, 149] on span "Edit" at bounding box center [576, 148] width 27 height 16
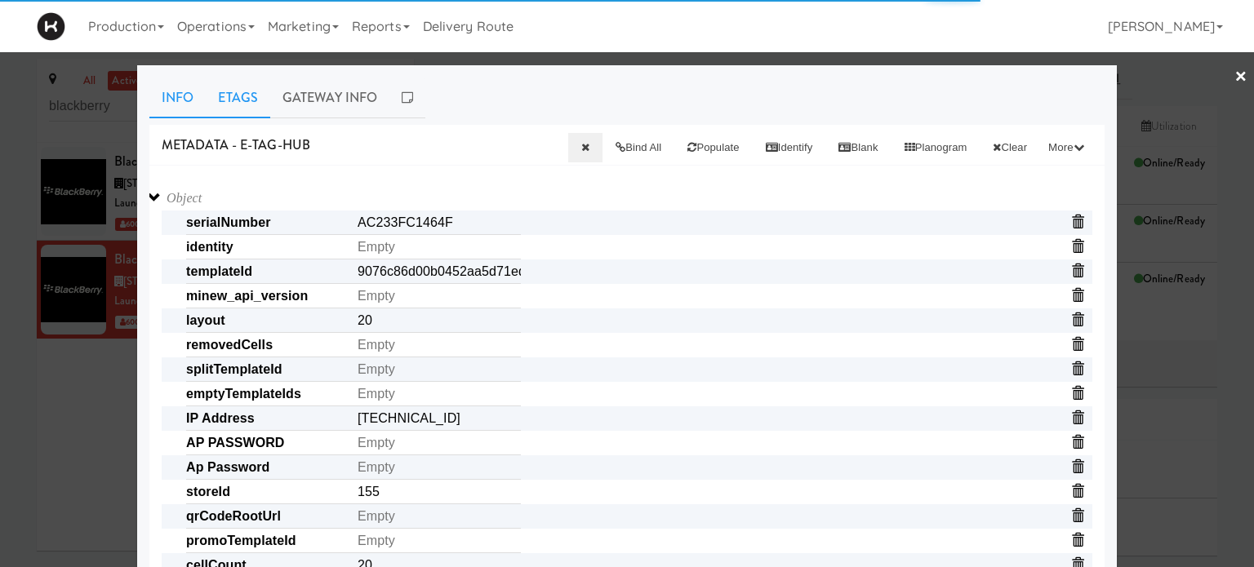
click at [252, 97] on link "Etags" at bounding box center [238, 98] width 64 height 41
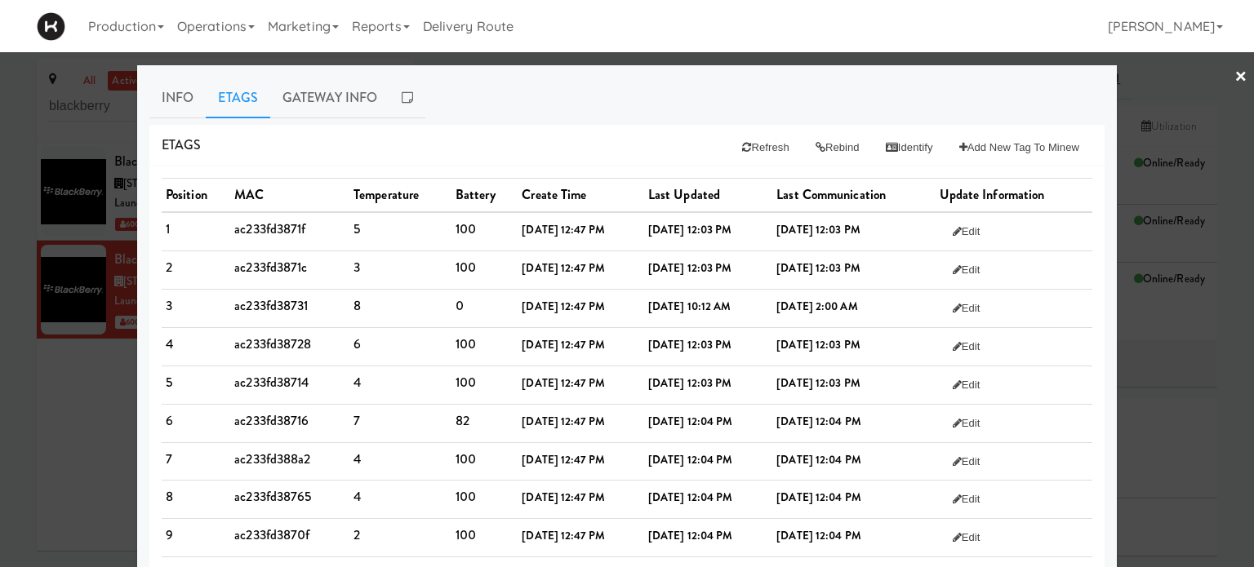
click at [1234, 63] on link "×" at bounding box center [1240, 77] width 13 height 51
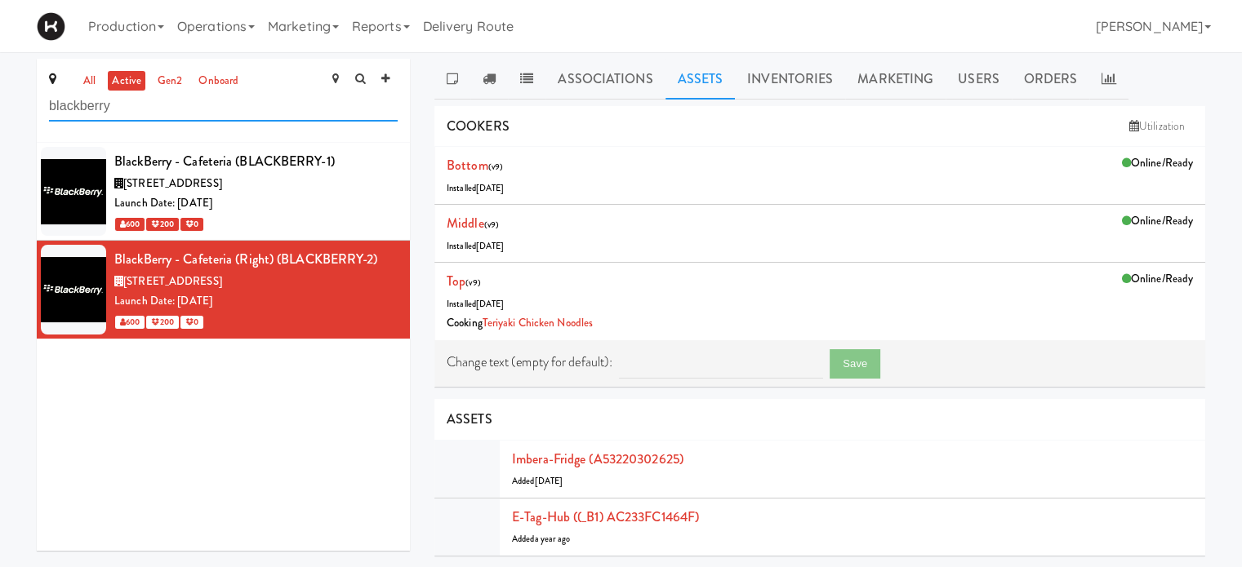
drag, startPoint x: 193, startPoint y: 114, endPoint x: 0, endPoint y: 117, distance: 193.5
click at [0, 117] on div "all active gen2 onboard blackberry BlackBerry - Cafeteria (BLACKBERRY-1) 2200 U…" at bounding box center [621, 548] width 1242 height 979
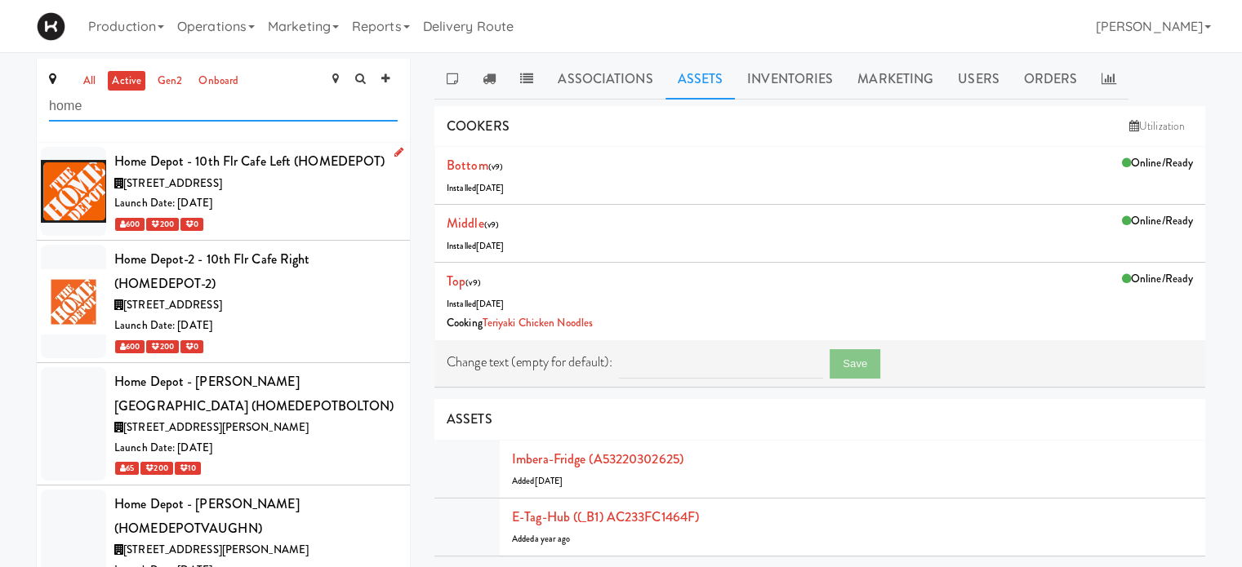
type input "home"
click at [319, 185] on div "[STREET_ADDRESS]" at bounding box center [255, 184] width 283 height 20
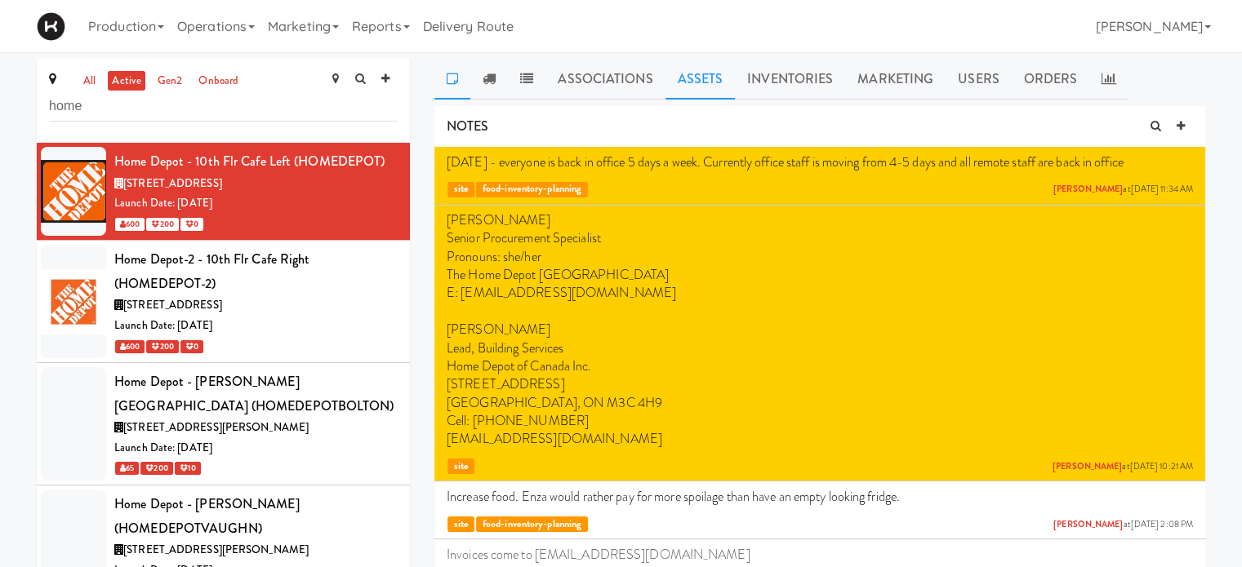
click at [675, 78] on link "Assets" at bounding box center [700, 79] width 70 height 41
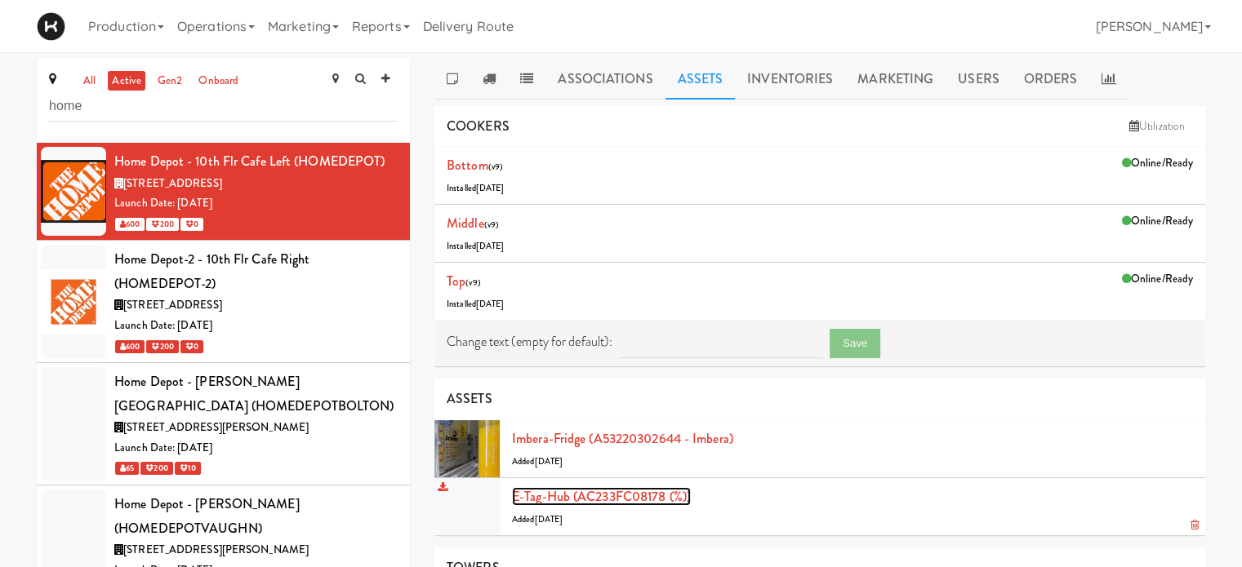
click at [549, 491] on link "E-tag-hub (AC233FC08178 (%))" at bounding box center [601, 496] width 179 height 19
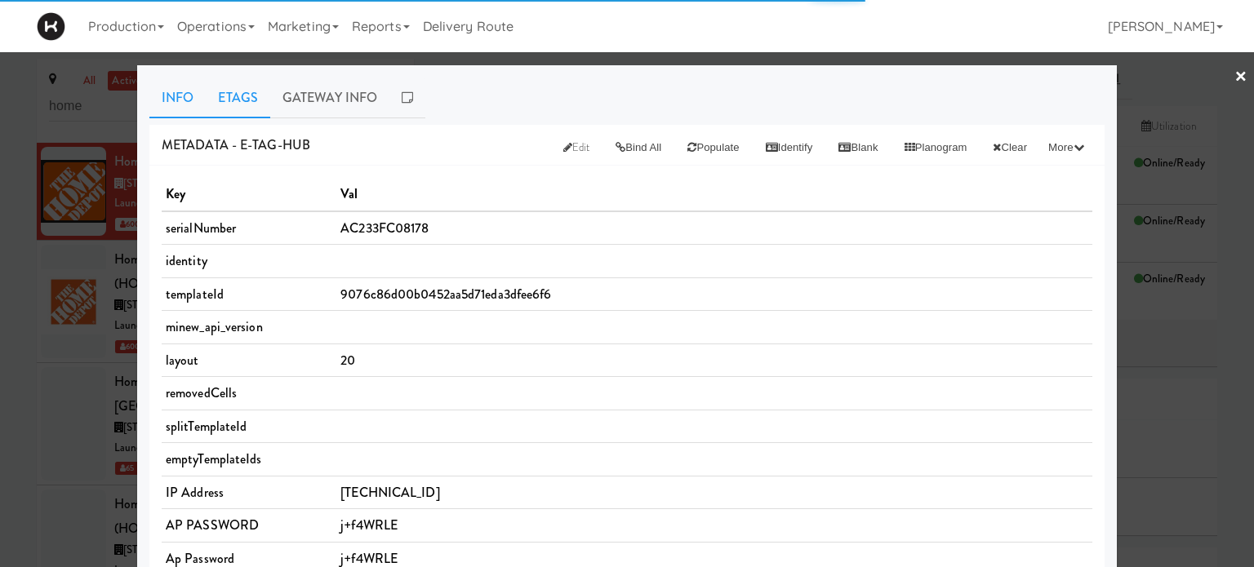
click at [230, 109] on link "Etags" at bounding box center [238, 98] width 64 height 41
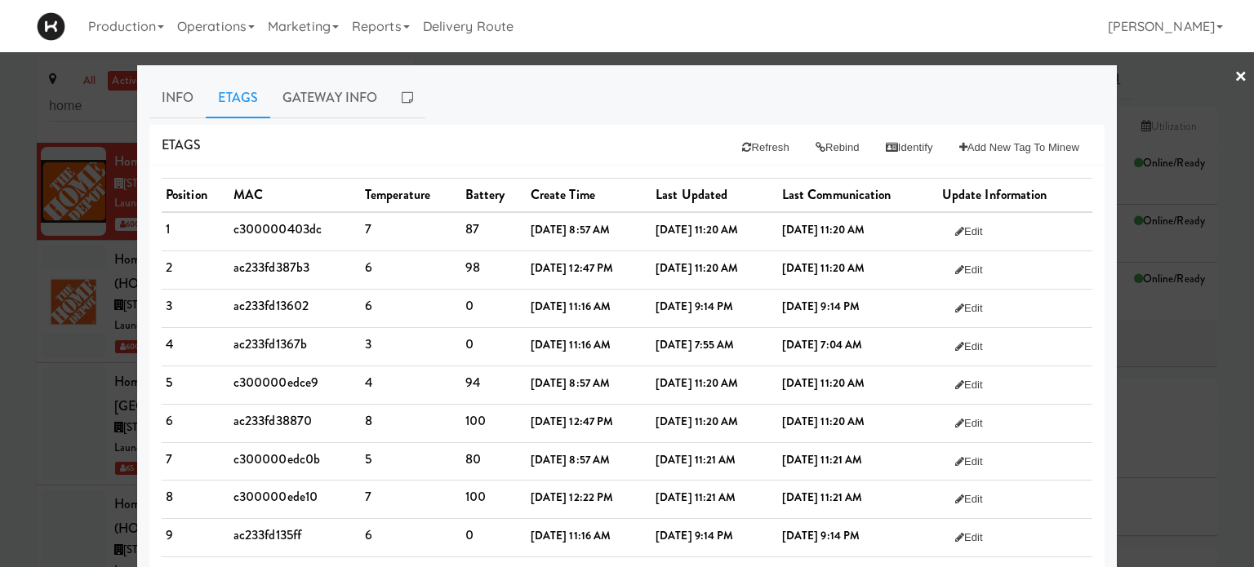
click at [1234, 75] on link "×" at bounding box center [1240, 77] width 13 height 51
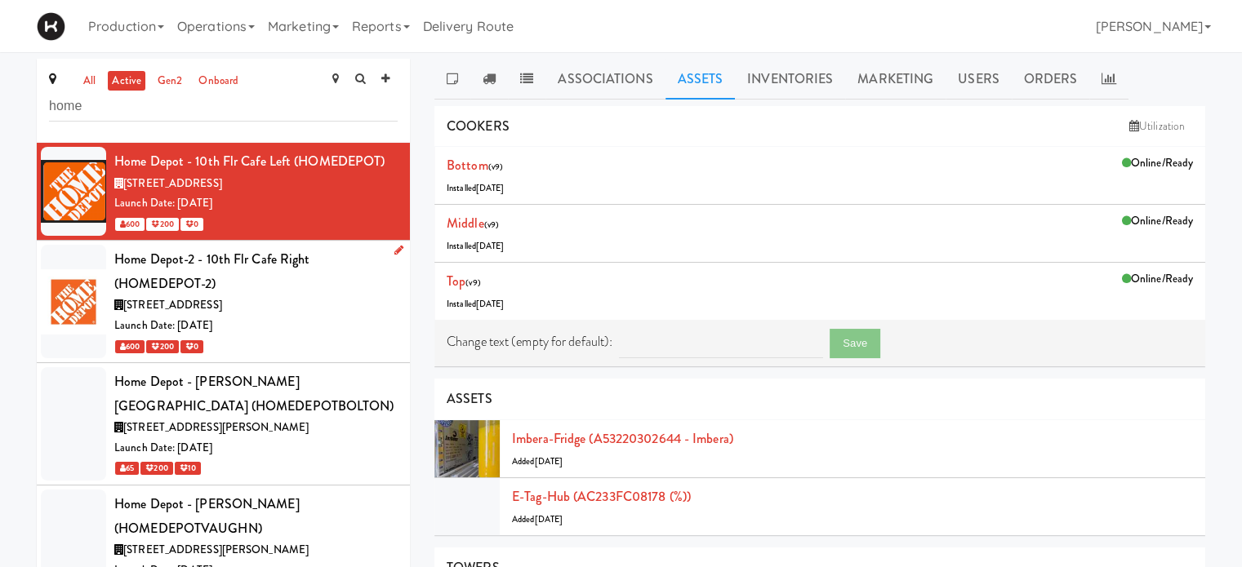
click at [258, 268] on div "Home Depot-2 - 10th Flr Cafe Right (HOMEDEPOT-2)" at bounding box center [255, 271] width 283 height 48
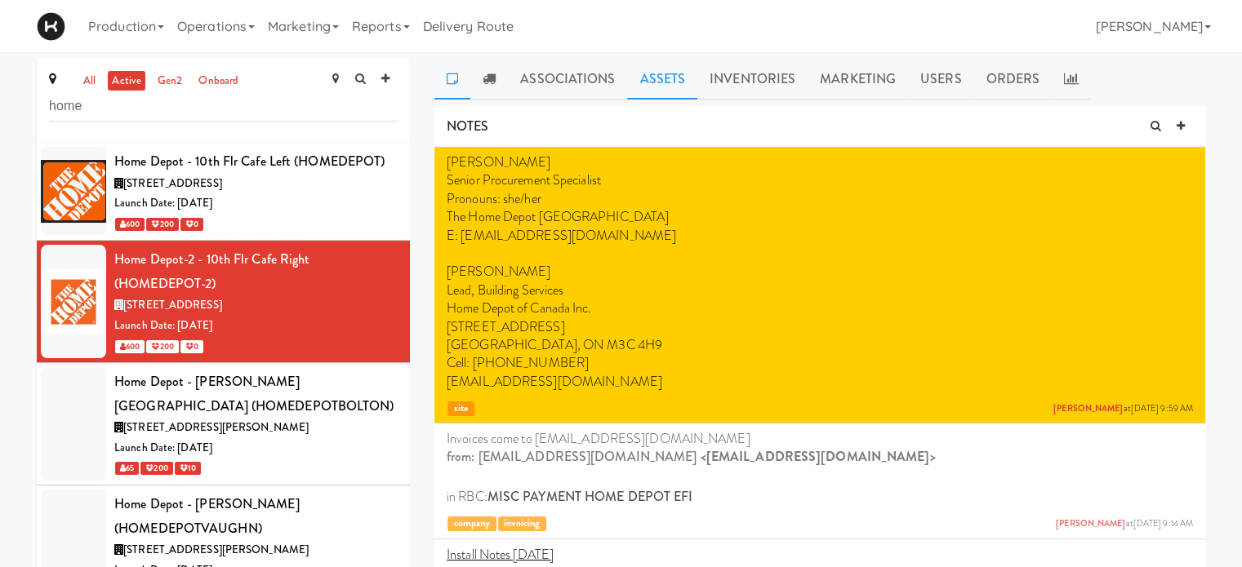
click at [680, 79] on link "Assets" at bounding box center [662, 79] width 70 height 41
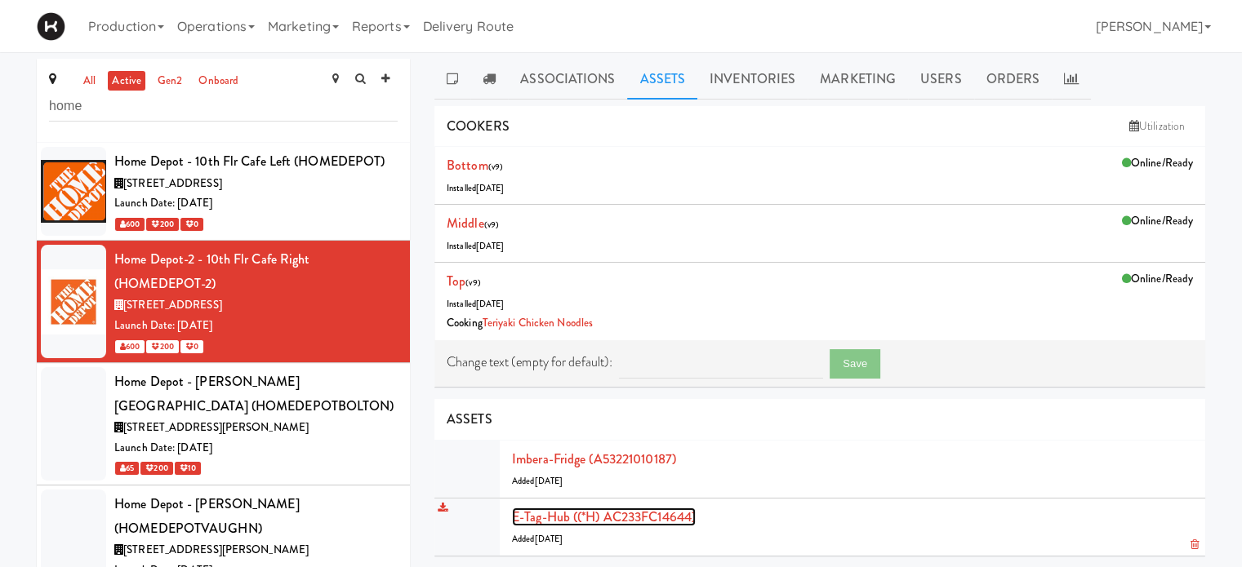
click at [552, 515] on link "E-tag-hub ((*H) AC233FC14644)" at bounding box center [604, 517] width 184 height 19
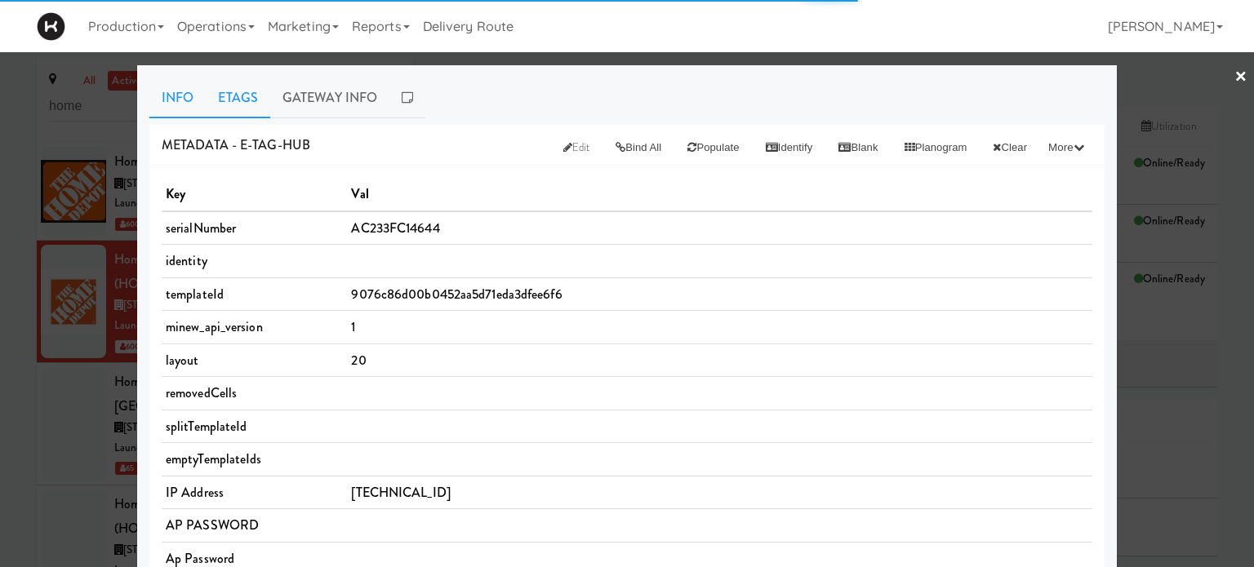
click at [259, 87] on link "Etags" at bounding box center [238, 98] width 64 height 41
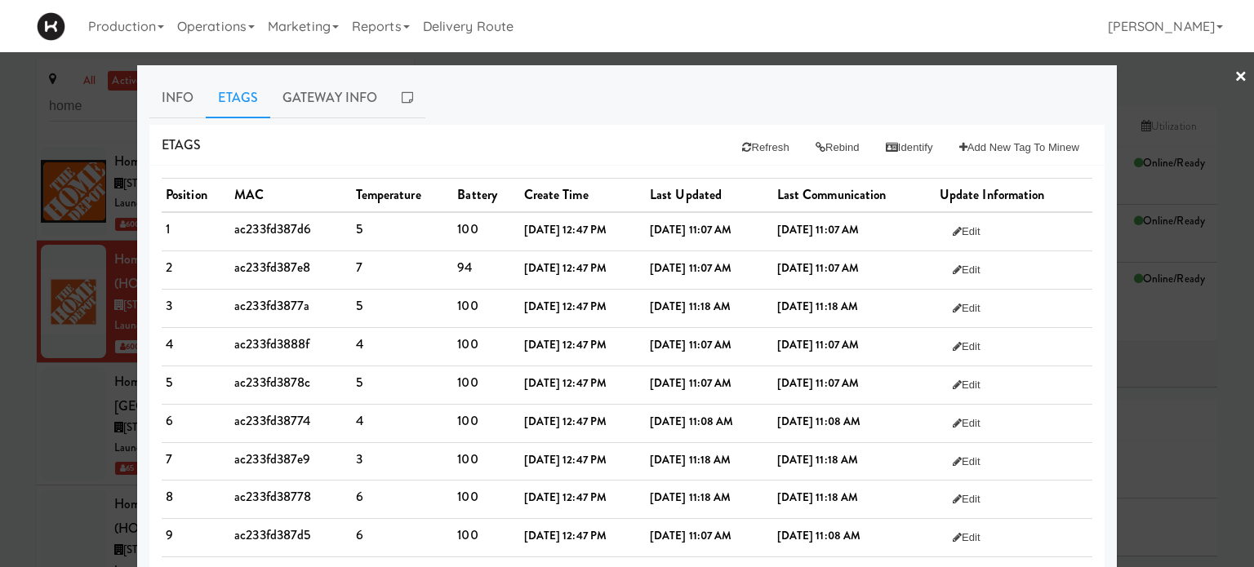
click at [1234, 70] on link "×" at bounding box center [1240, 77] width 13 height 51
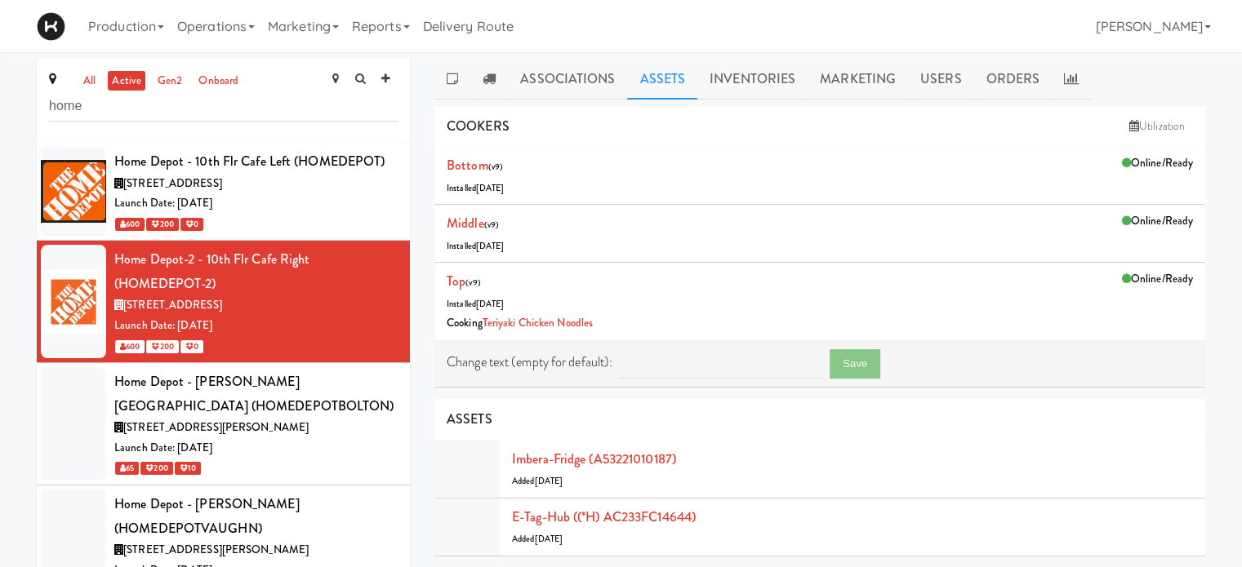
click at [1202, 67] on ul "Associations Assets Inventories Marketing Users Orders" at bounding box center [819, 79] width 771 height 41
click at [1071, 74] on icon at bounding box center [1071, 78] width 15 height 13
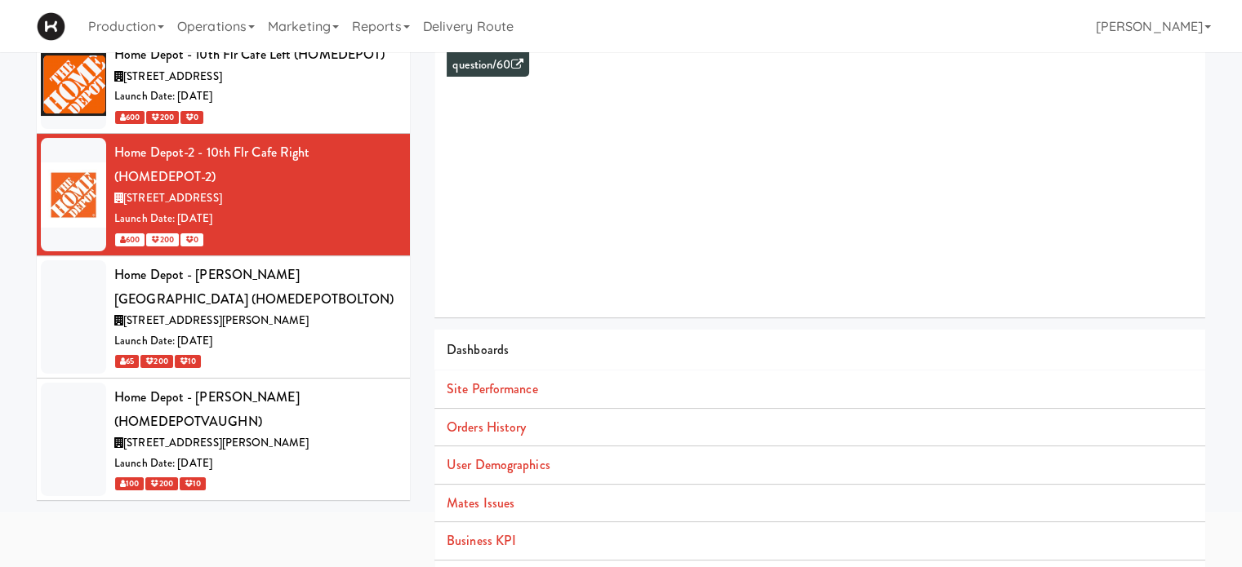
scroll to position [108, 0]
click at [502, 420] on link "Orders History" at bounding box center [486, 426] width 79 height 19
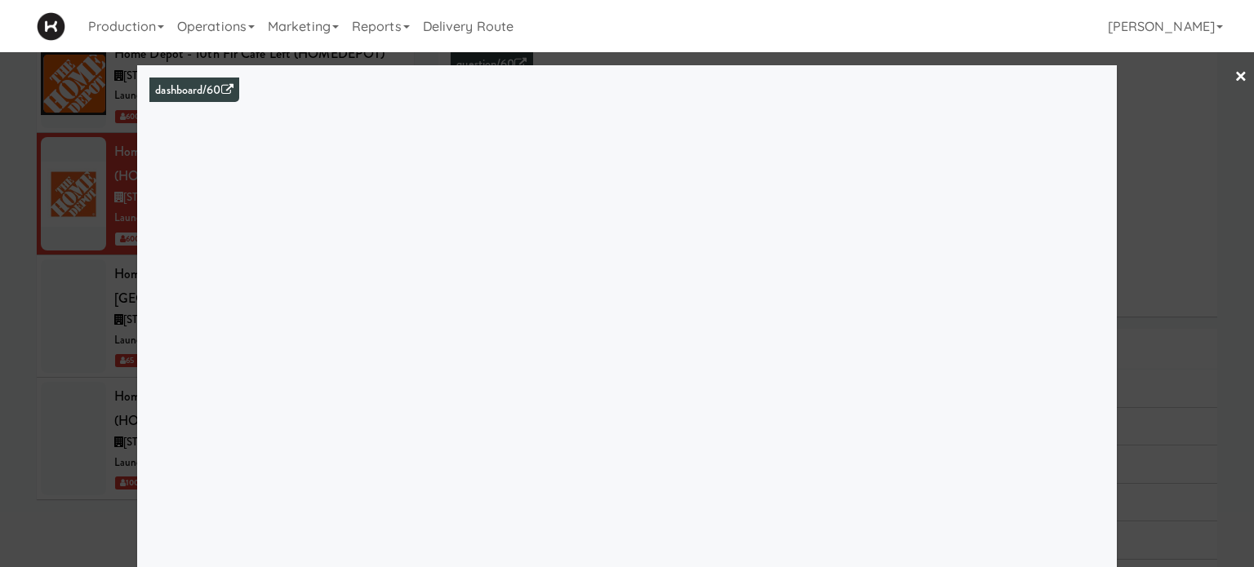
click at [1234, 77] on link "×" at bounding box center [1240, 77] width 13 height 51
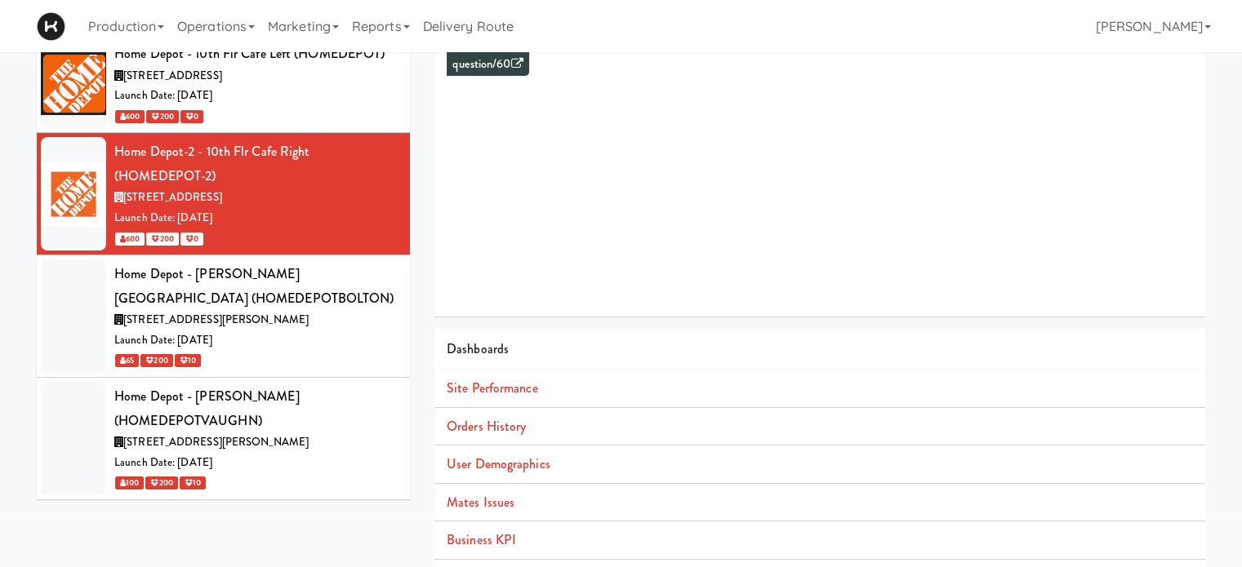
click at [353, 91] on div "Launch Date: [DATE]" at bounding box center [255, 96] width 283 height 20
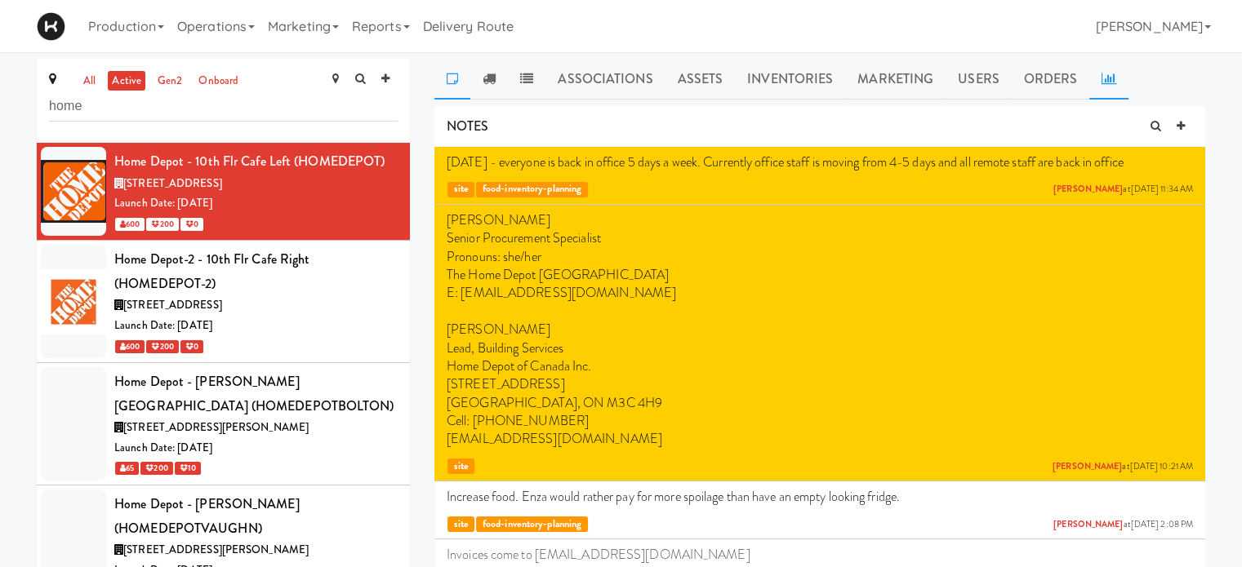
click at [1101, 84] on icon at bounding box center [1108, 78] width 15 height 13
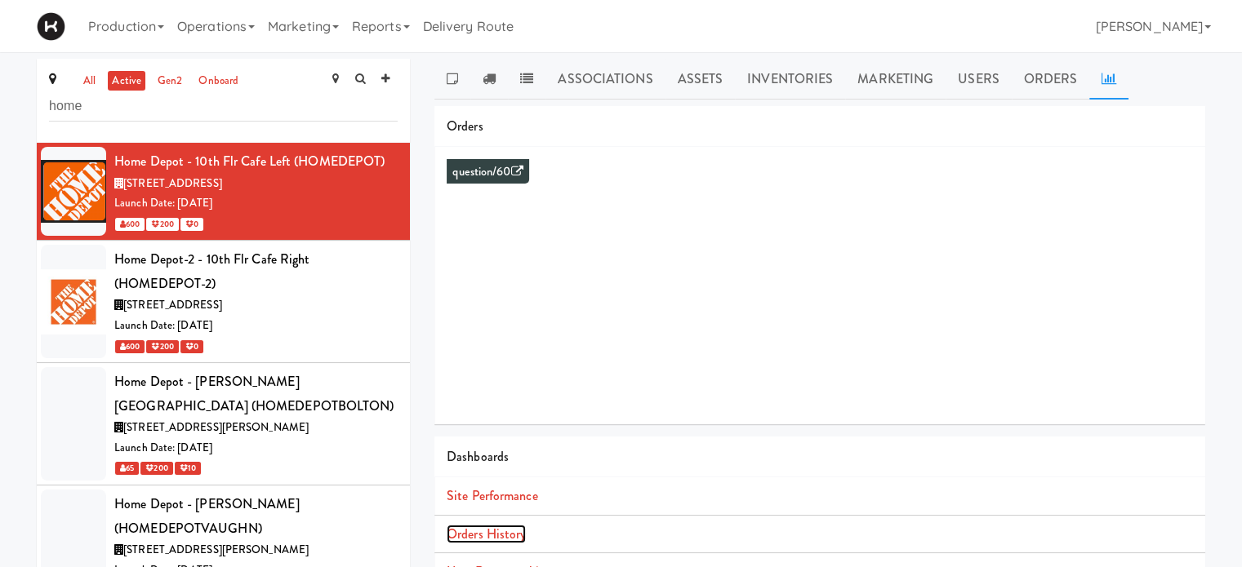
click at [513, 528] on link "Orders History" at bounding box center [486, 534] width 79 height 19
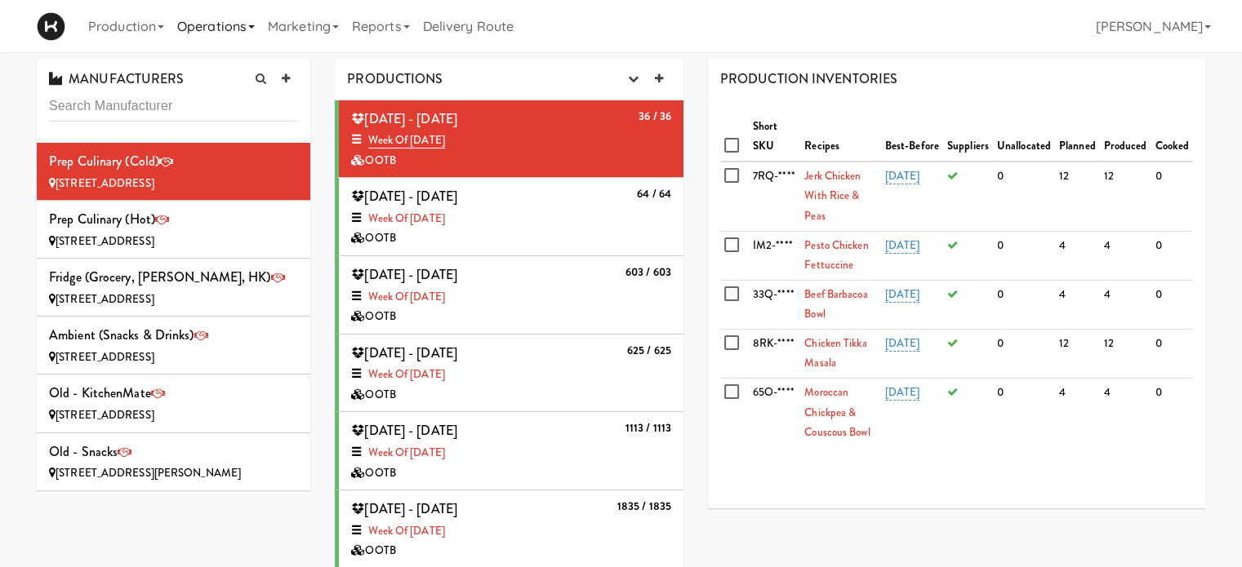
click at [237, 31] on link "Operations" at bounding box center [216, 26] width 91 height 52
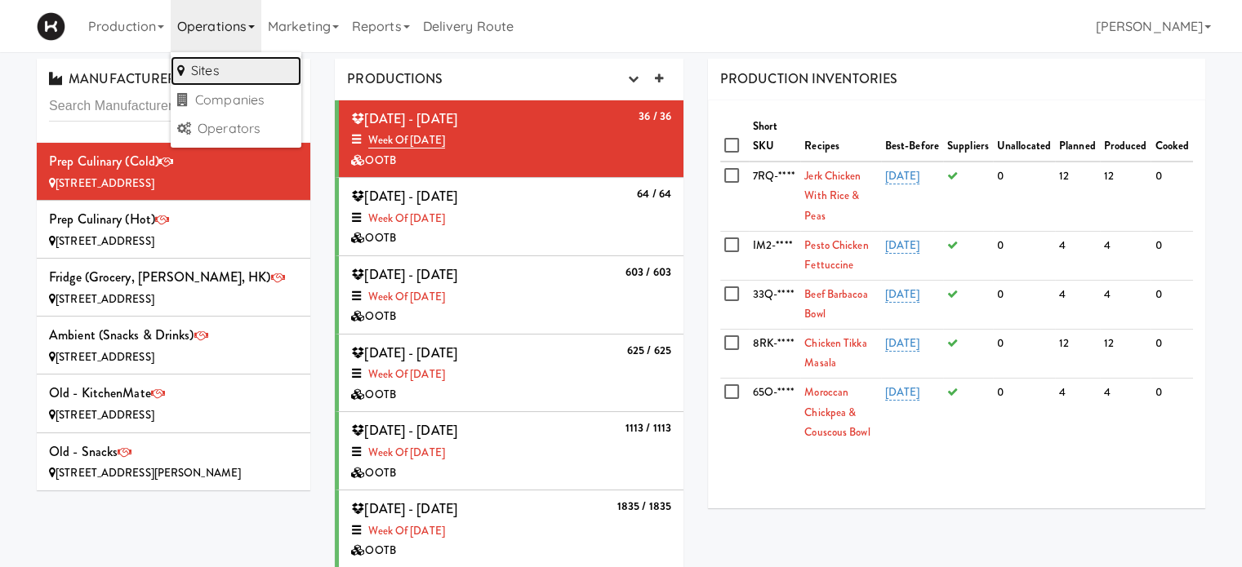
click at [235, 64] on link "Sites" at bounding box center [236, 70] width 131 height 29
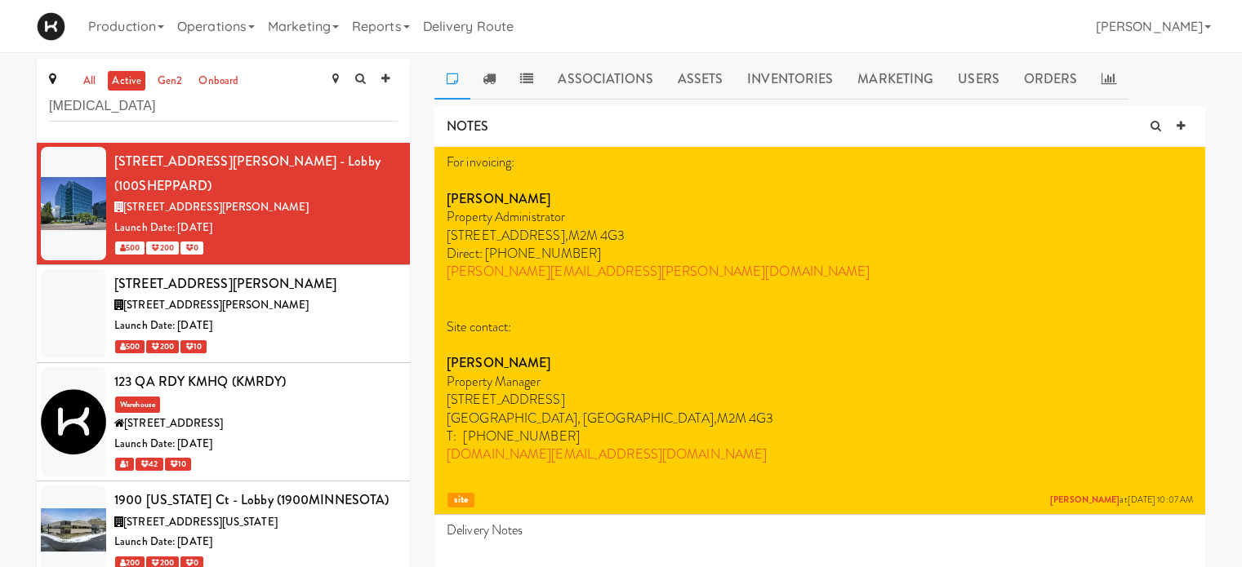
type input "[MEDICAL_DATA]"
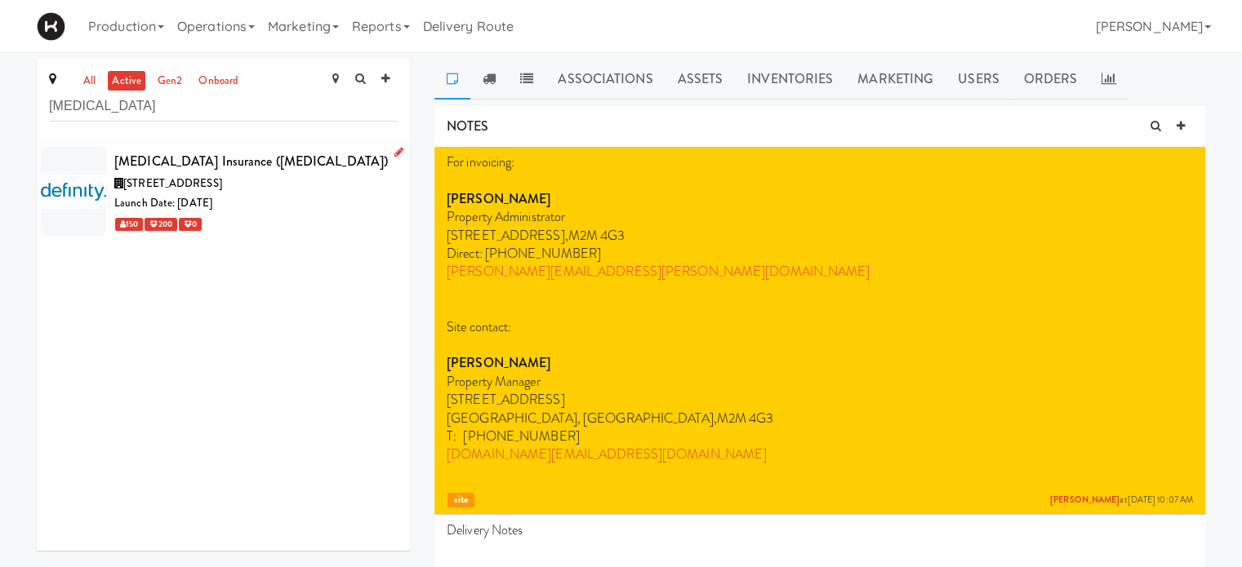
click at [242, 167] on div "[MEDICAL_DATA] Insurance ([MEDICAL_DATA])" at bounding box center [255, 161] width 283 height 24
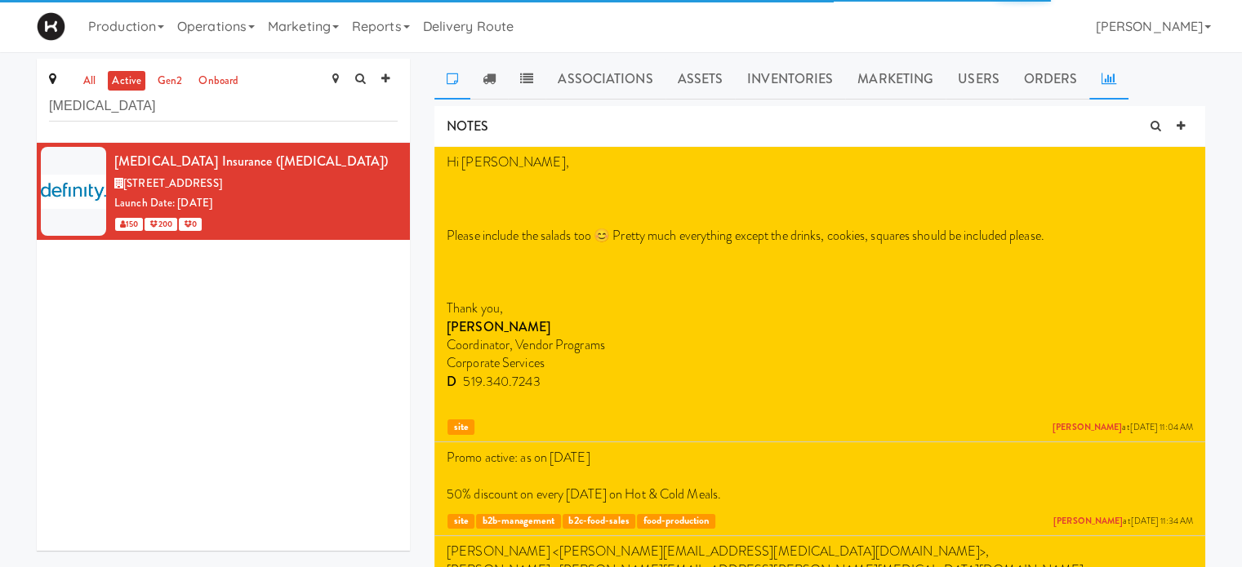
click at [1120, 74] on link at bounding box center [1108, 79] width 39 height 41
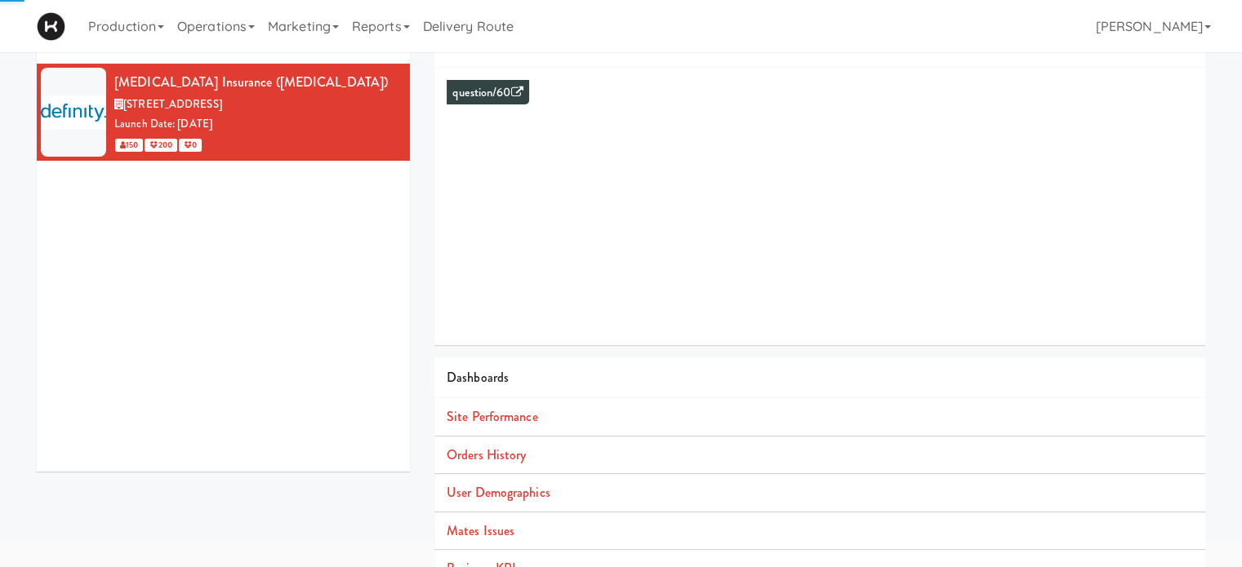
scroll to position [88, 0]
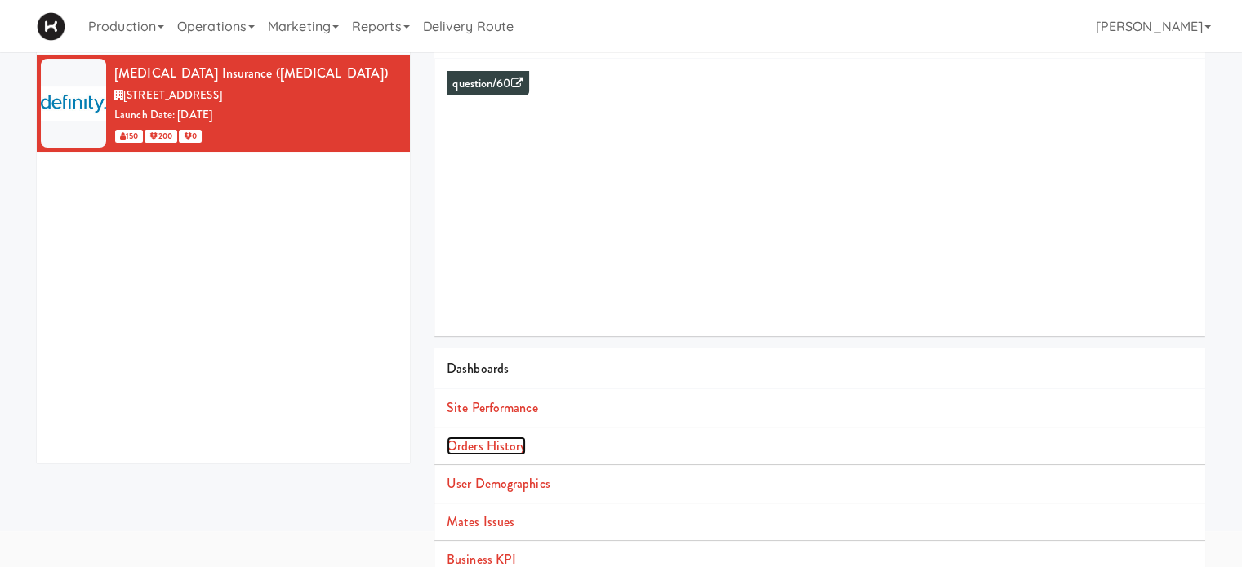
click at [506, 450] on link "Orders History" at bounding box center [486, 446] width 79 height 19
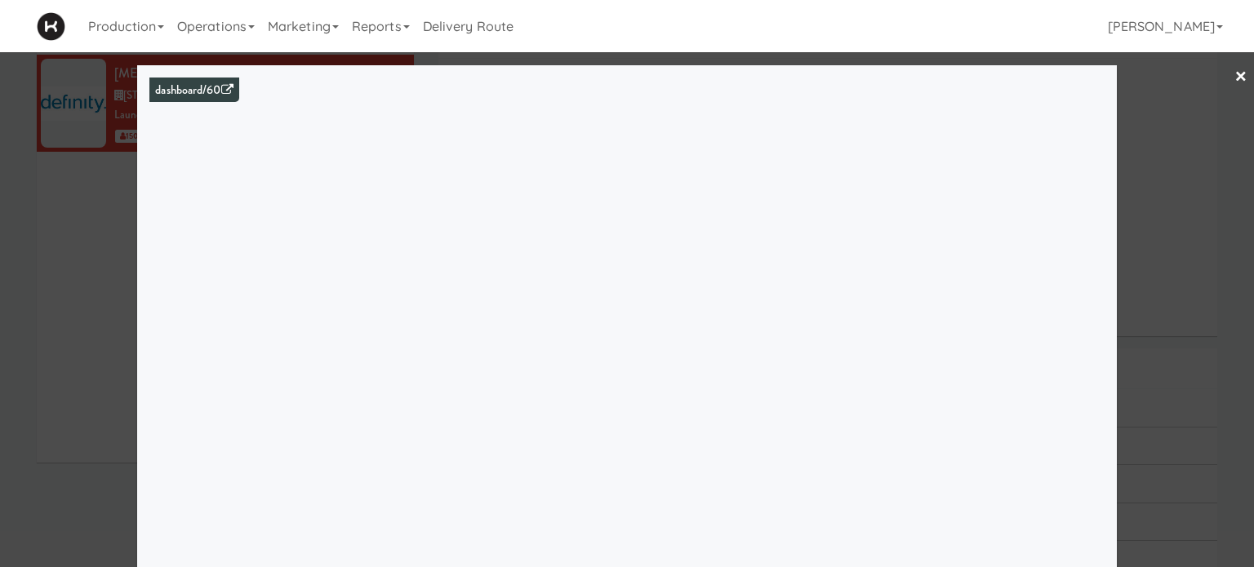
click at [1234, 74] on link "×" at bounding box center [1240, 77] width 13 height 51
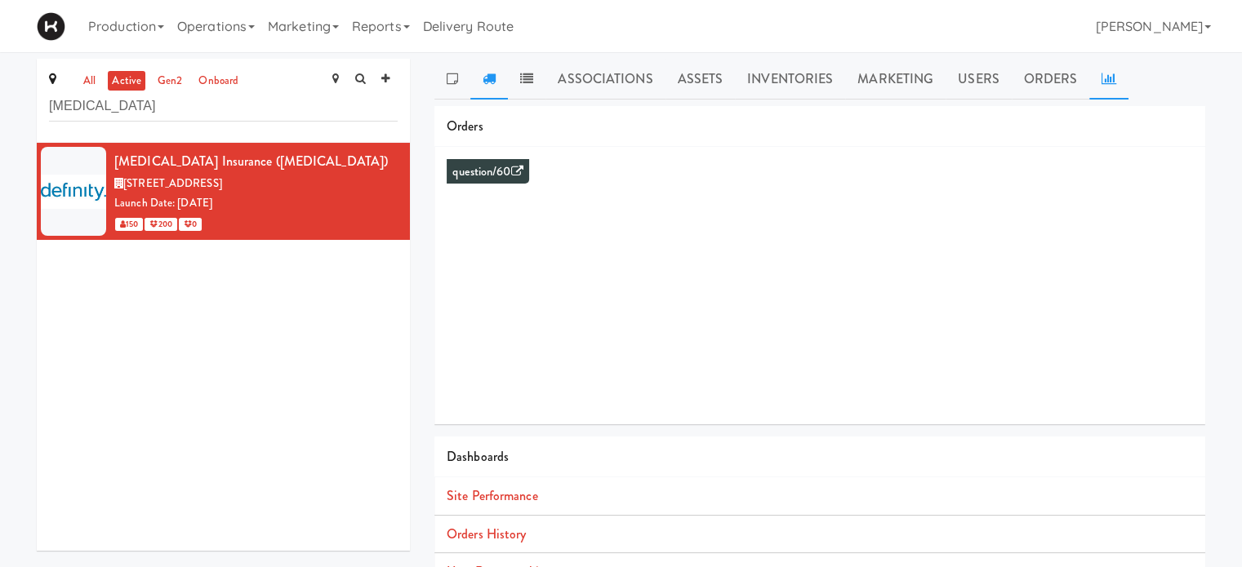
click at [498, 82] on link at bounding box center [489, 79] width 38 height 41
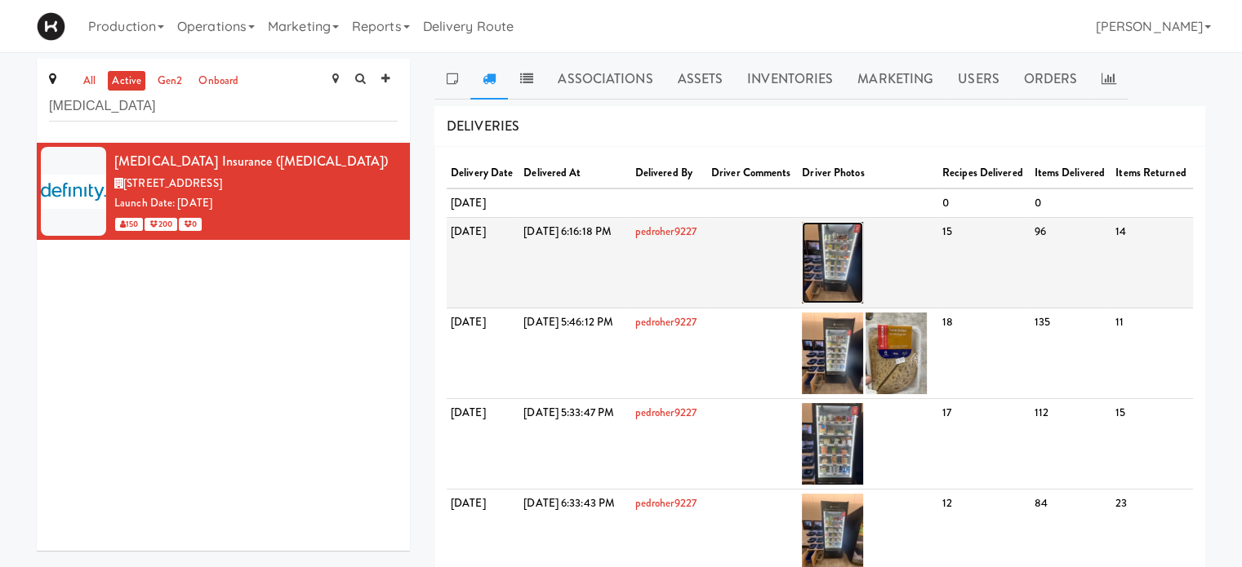
click at [856, 304] on img at bounding box center [832, 263] width 61 height 82
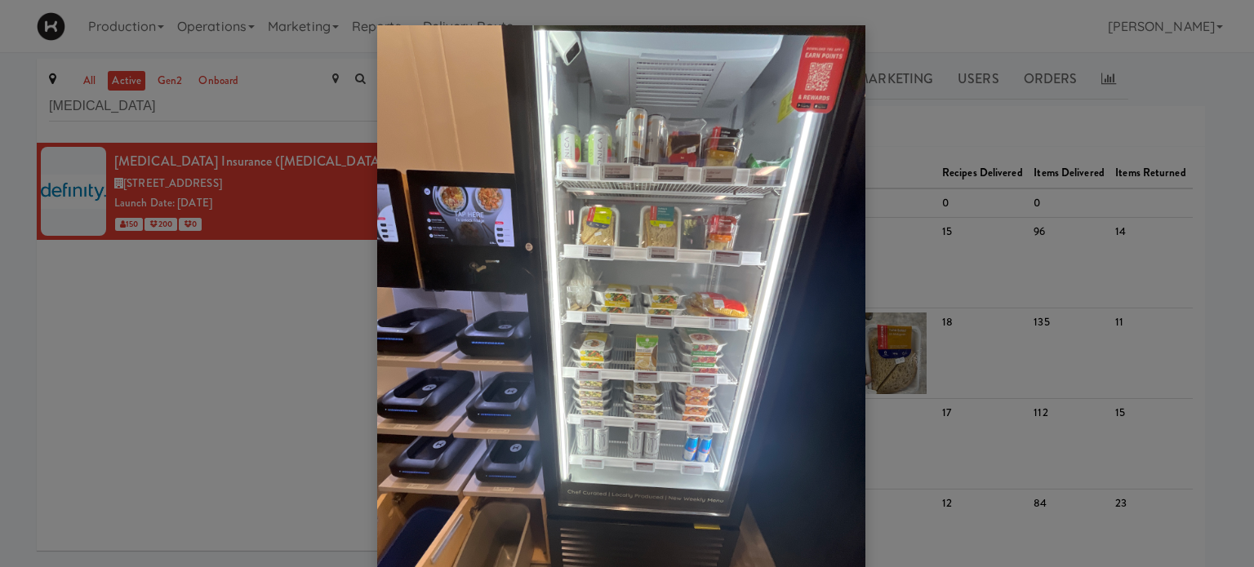
click at [727, 312] on img at bounding box center [621, 350] width 488 height 651
click at [917, 112] on div at bounding box center [627, 283] width 1254 height 567
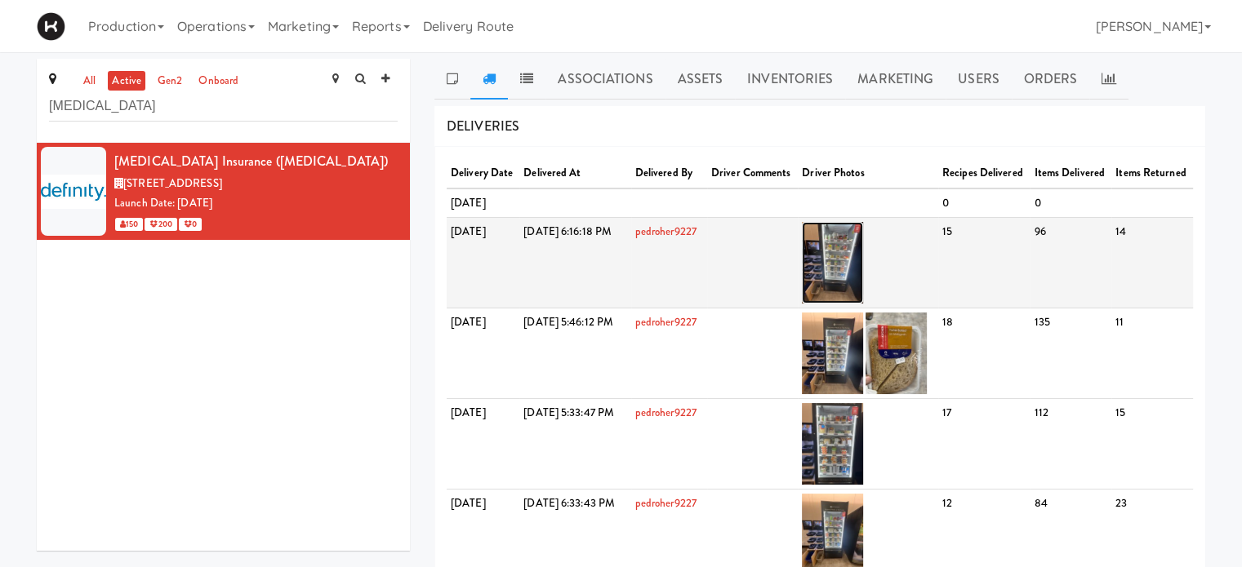
click at [863, 292] on img at bounding box center [832, 263] width 61 height 82
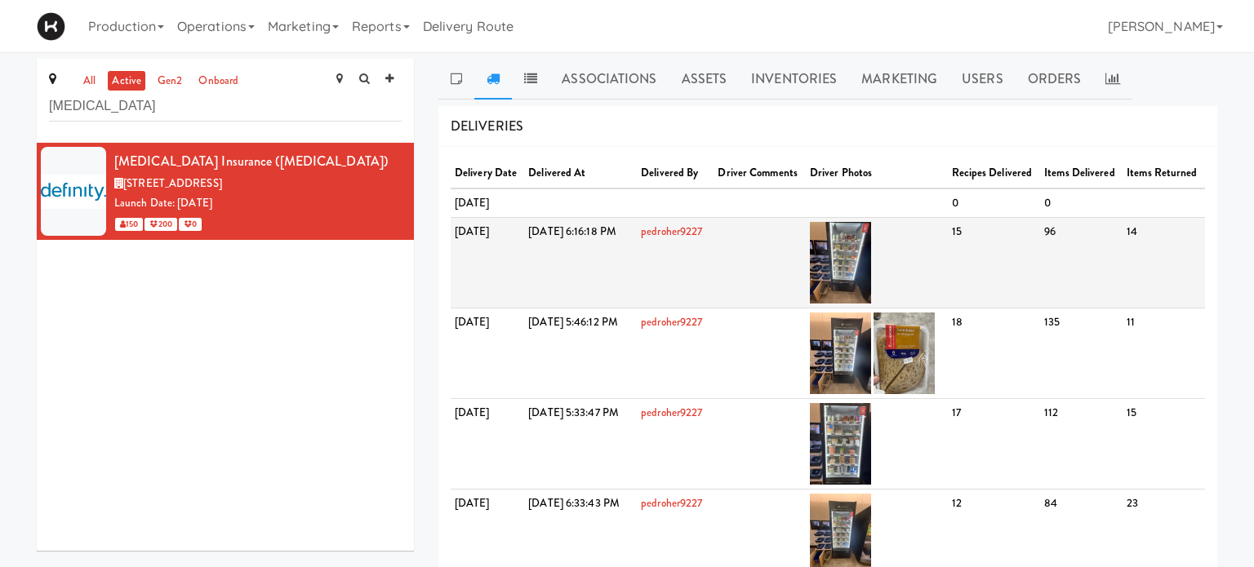
click at [875, 292] on body "Okay Okay Select date: previous 2025-Sep next Su Mo Tu We Th Fr Sa 31 1 2 3 4 5…" at bounding box center [627, 335] width 1254 height 567
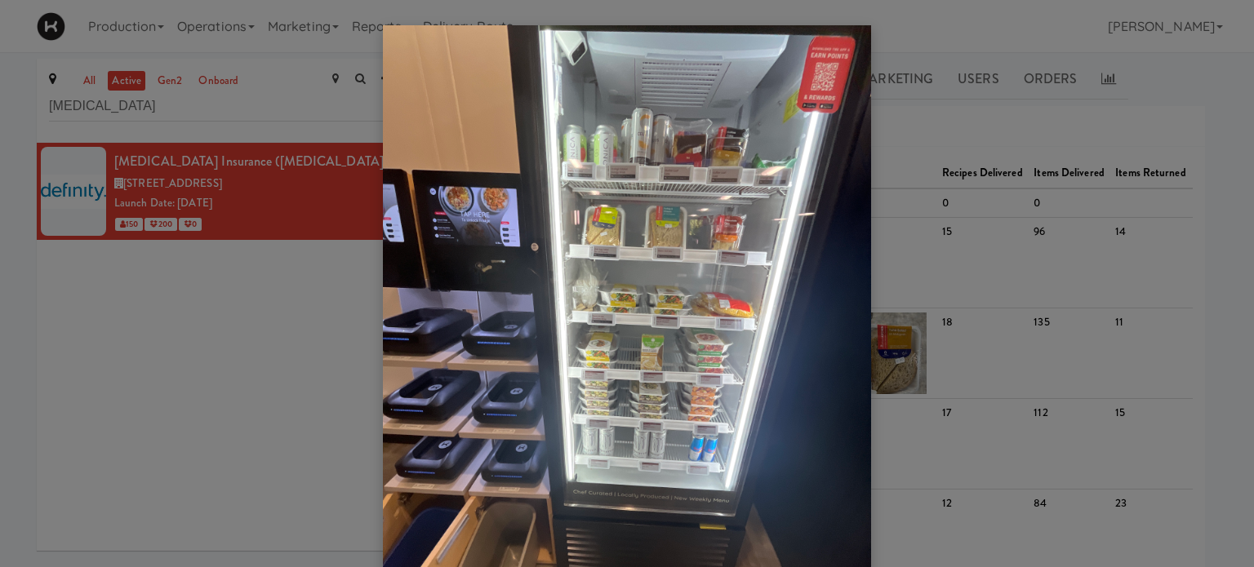
click at [949, 144] on div at bounding box center [627, 283] width 1254 height 567
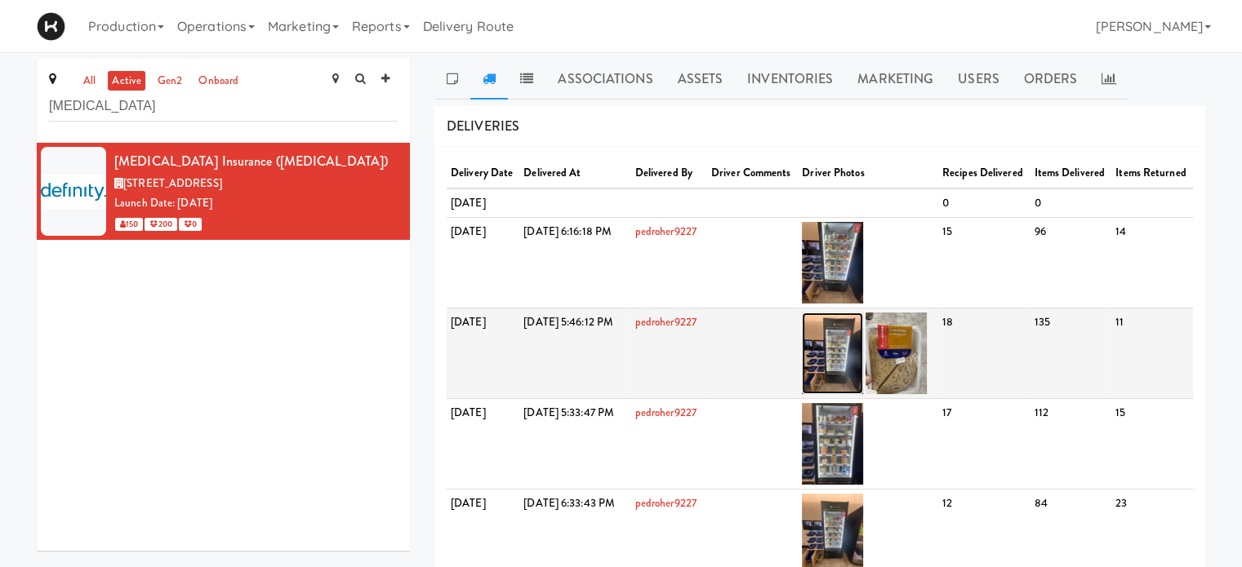
click at [863, 373] on img at bounding box center [832, 354] width 61 height 82
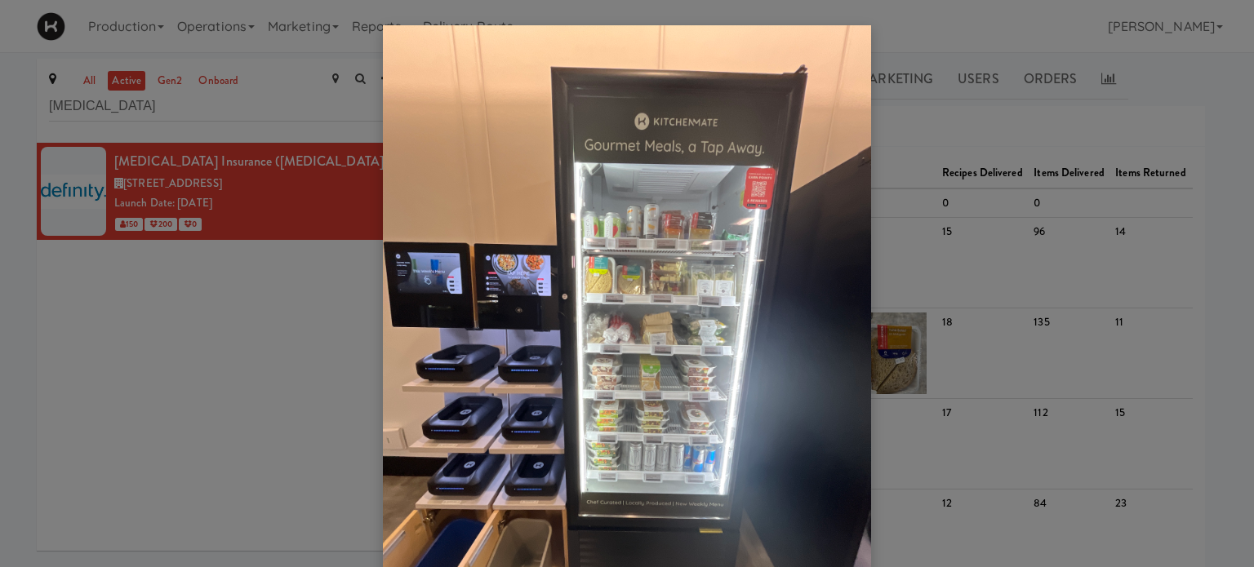
click at [687, 413] on img at bounding box center [627, 350] width 488 height 651
click at [934, 130] on div at bounding box center [627, 283] width 1254 height 567
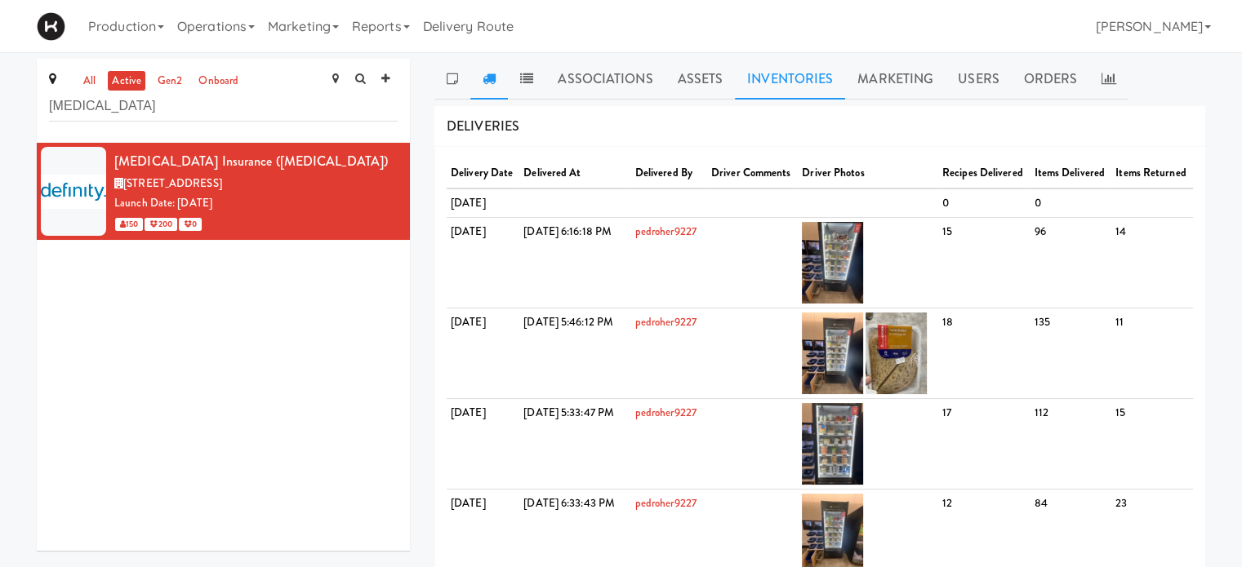
click at [816, 71] on link "Inventories" at bounding box center [790, 79] width 110 height 41
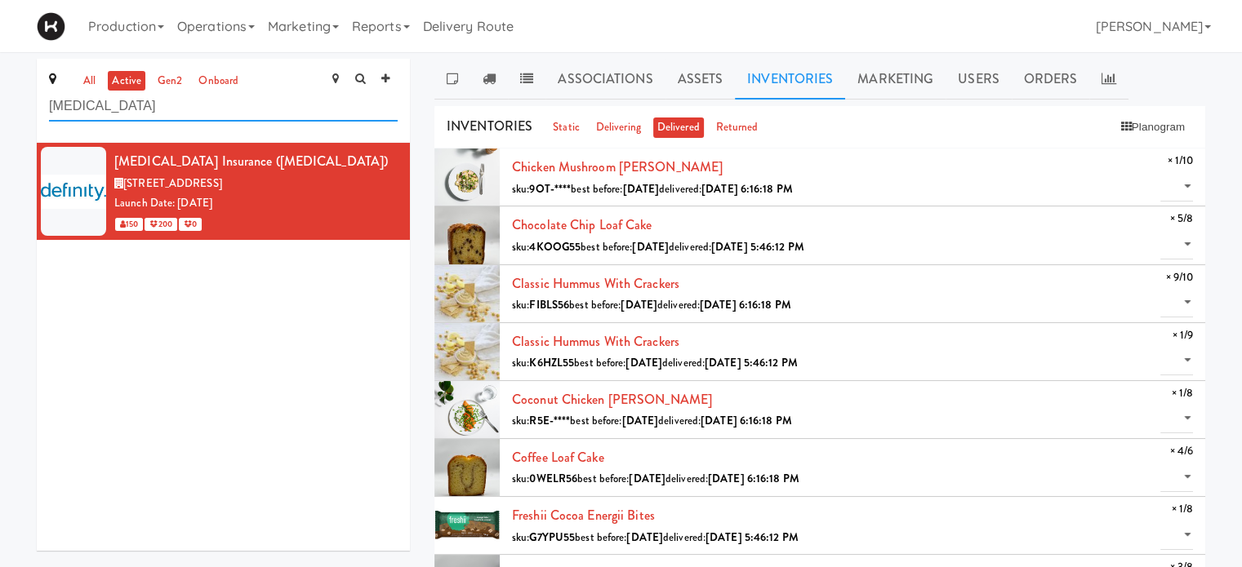
drag, startPoint x: 199, startPoint y: 111, endPoint x: 33, endPoint y: 111, distance: 166.5
click at [33, 111] on div "all active gen2 onboard [MEDICAL_DATA] [MEDICAL_DATA] Insurance ([MEDICAL_DATA]…" at bounding box center [223, 311] width 398 height 504
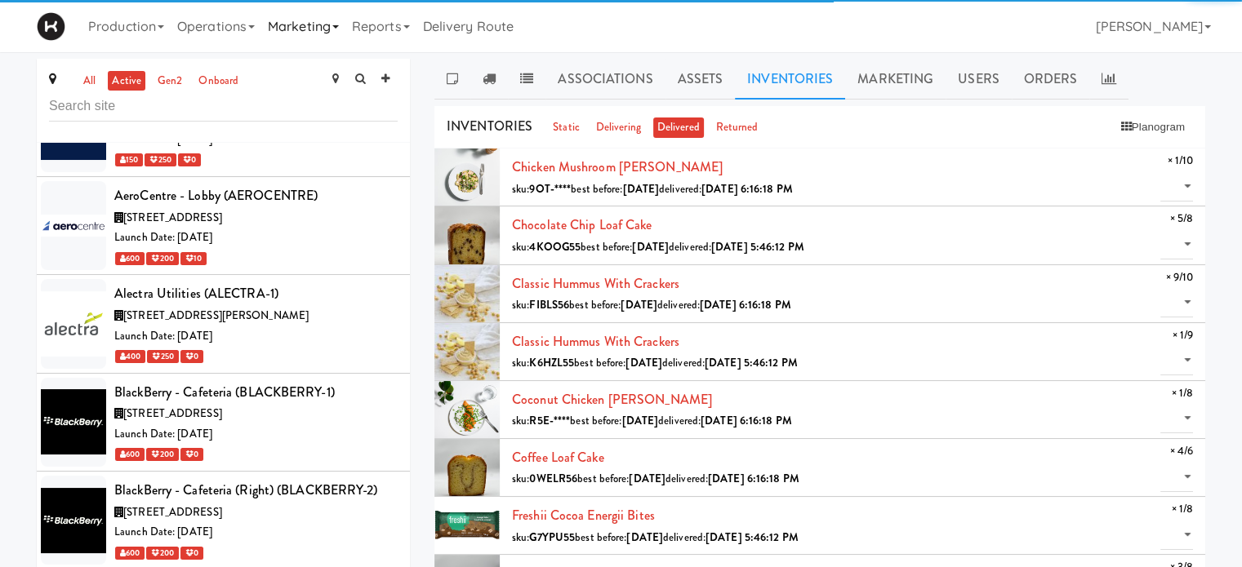
click at [336, 30] on link "Marketing" at bounding box center [303, 26] width 84 height 52
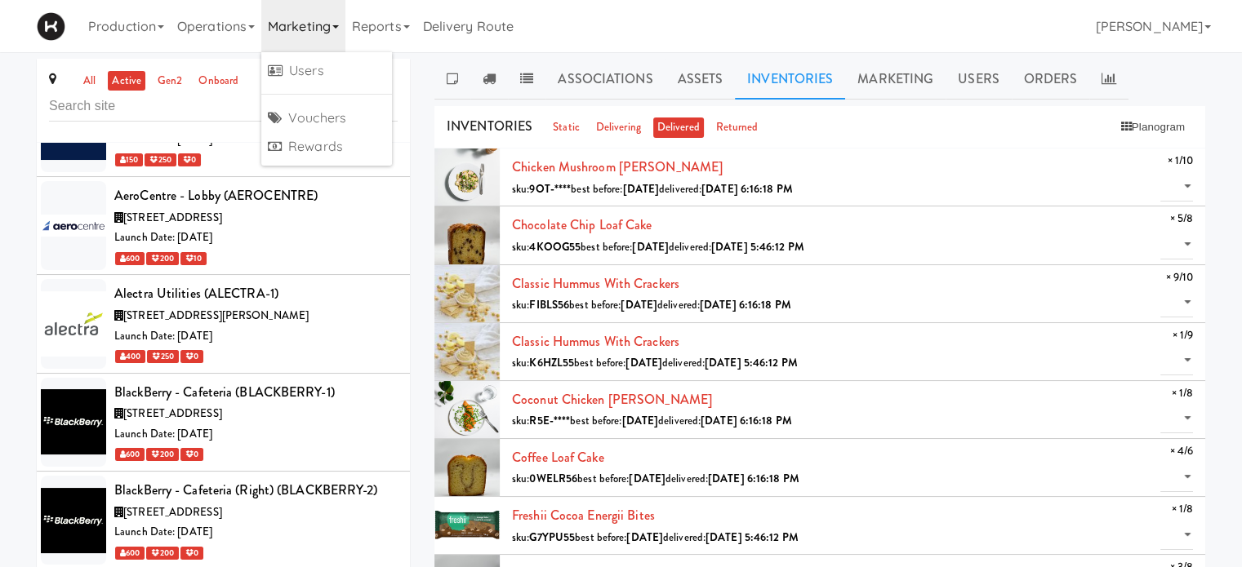
scroll to position [2783, 0]
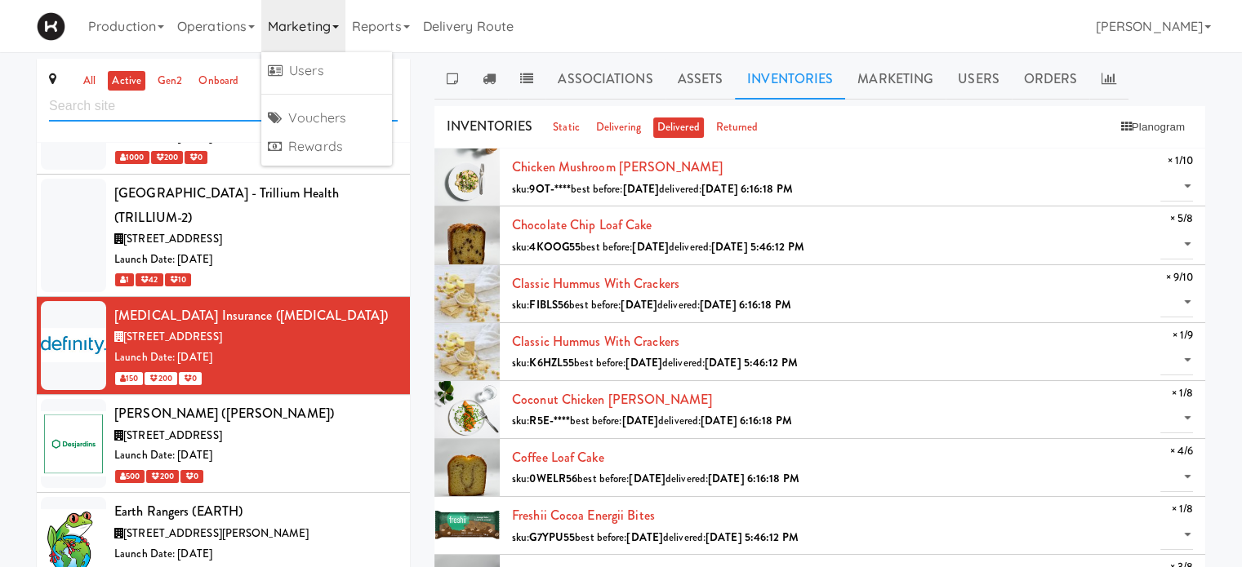
click at [128, 105] on input "text" at bounding box center [223, 106] width 349 height 30
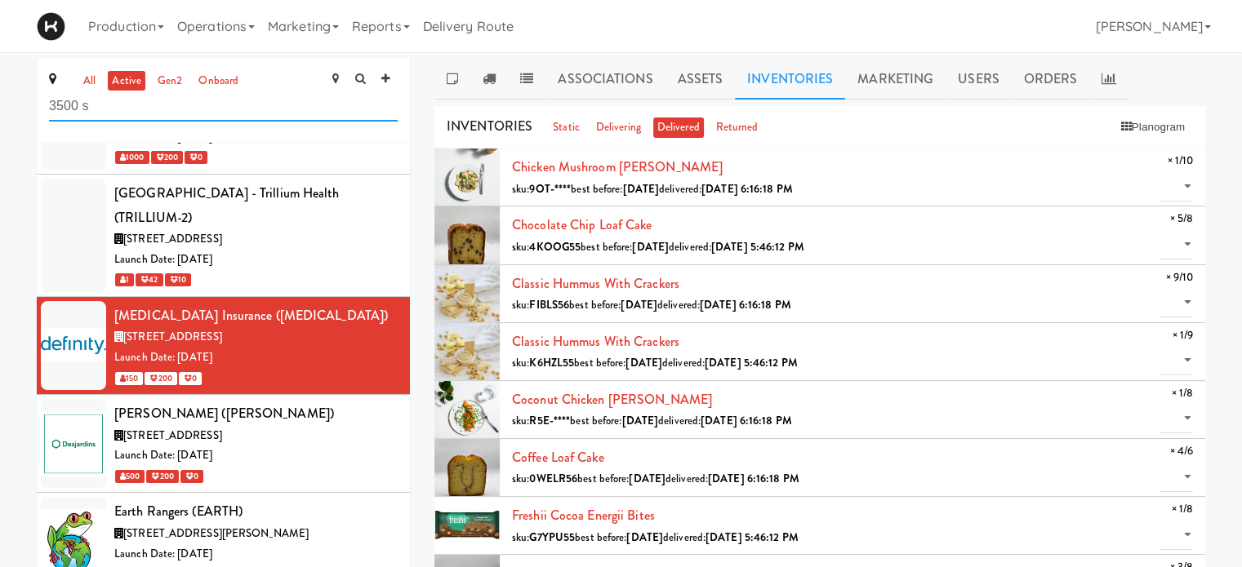
scroll to position [0, 0]
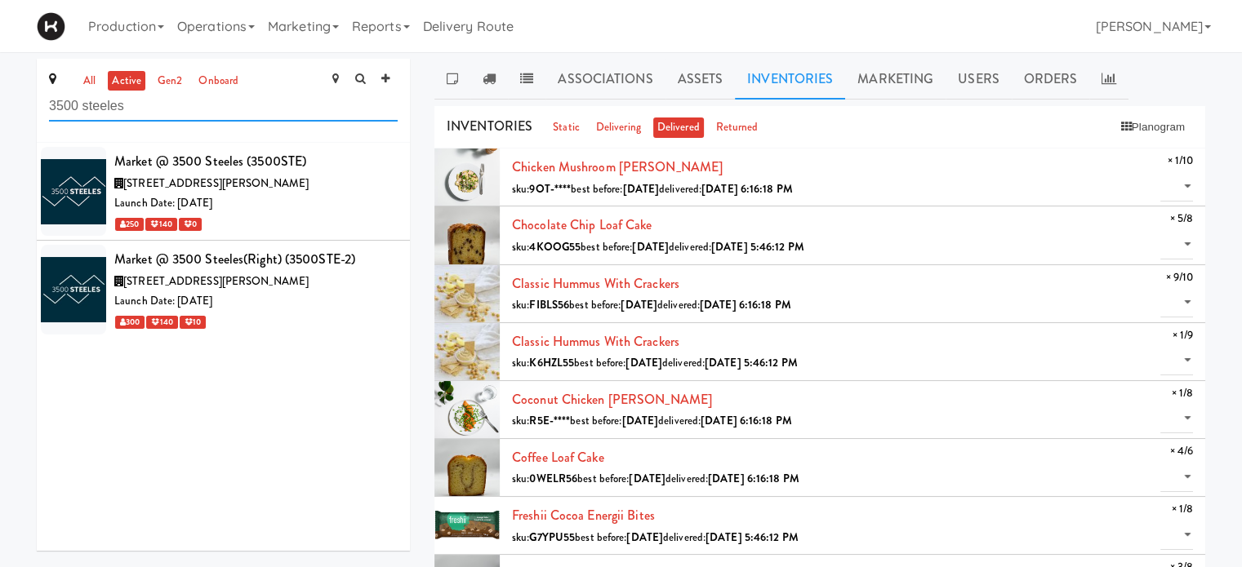
type input "3500 steeles"
click at [279, 189] on span "[STREET_ADDRESS][PERSON_NAME]" at bounding box center [215, 184] width 185 height 16
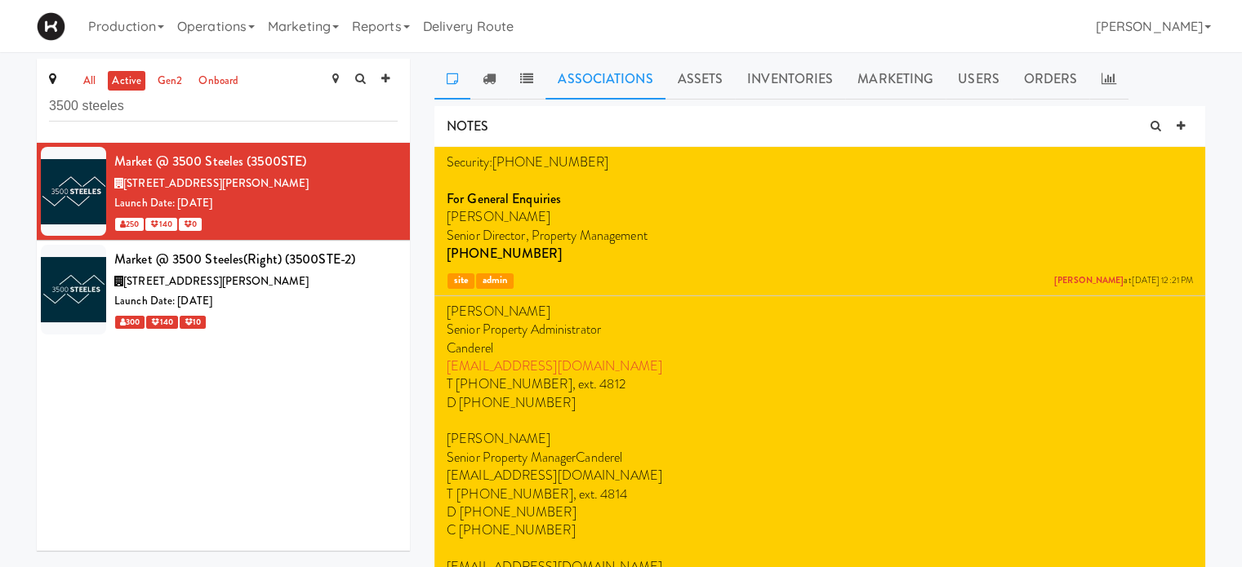
click at [595, 94] on link "Associations" at bounding box center [604, 79] width 119 height 41
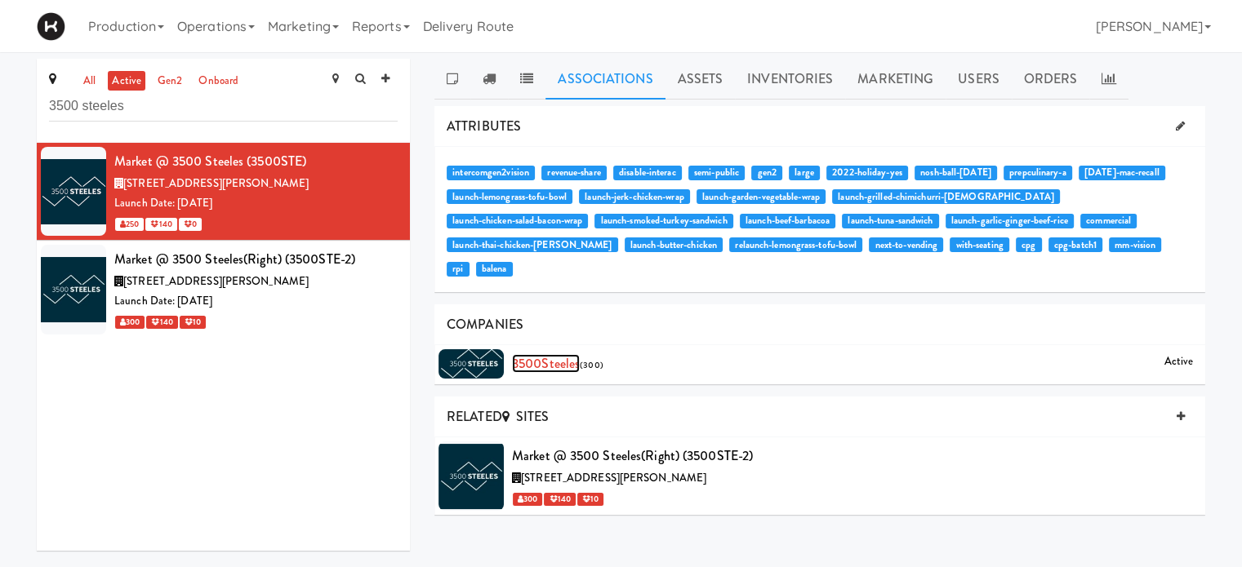
click at [547, 354] on link "3500Steeles" at bounding box center [546, 363] width 68 height 19
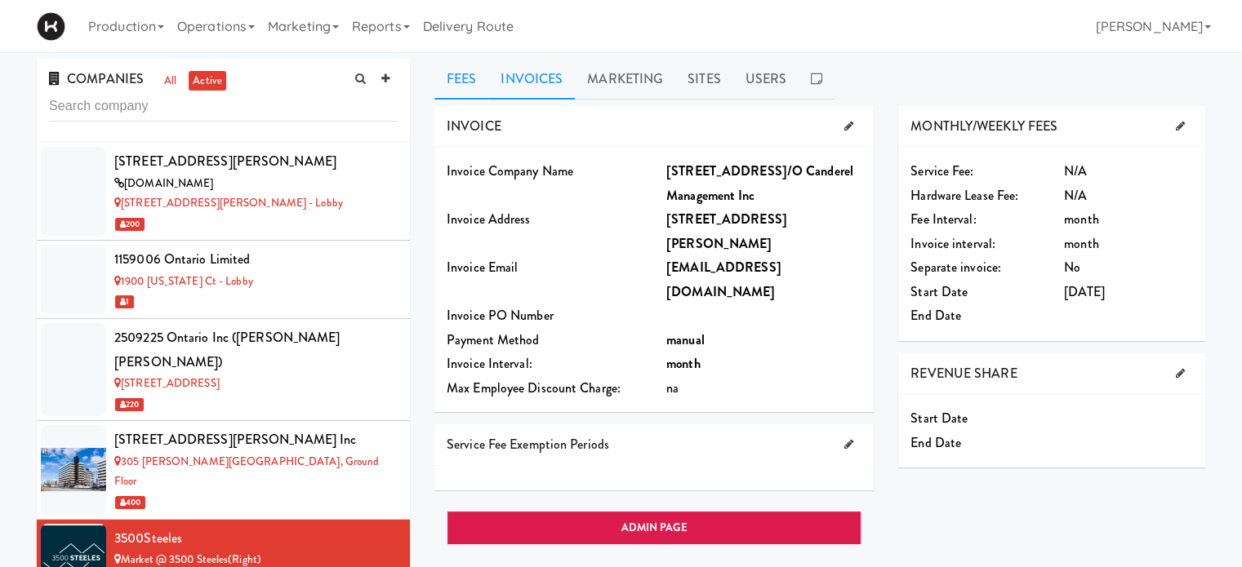
click at [535, 84] on link "Invoices" at bounding box center [531, 79] width 87 height 41
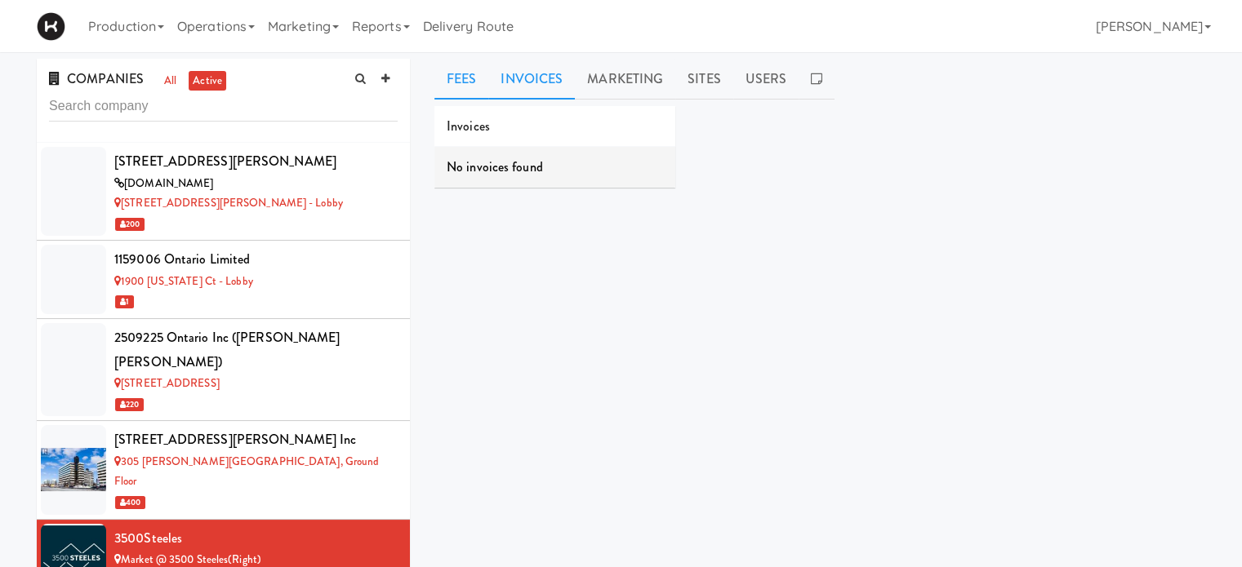
click at [471, 86] on link "Fees" at bounding box center [461, 79] width 54 height 41
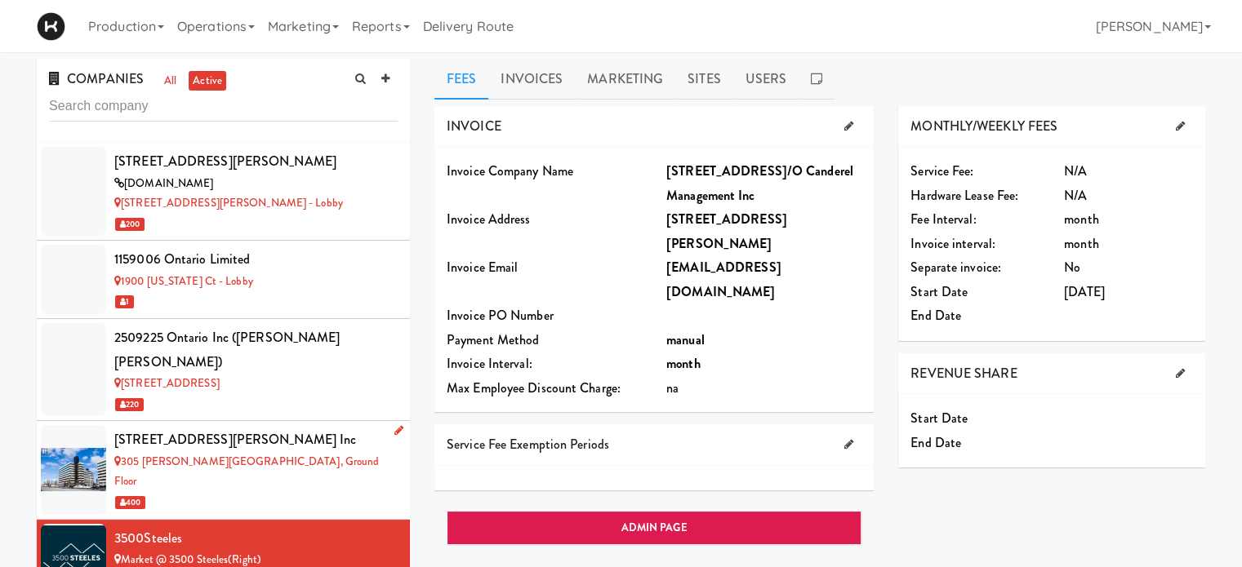
click at [358, 452] on div "305 [PERSON_NAME][GEOGRAPHIC_DATA], Ground Floor" at bounding box center [255, 472] width 283 height 40
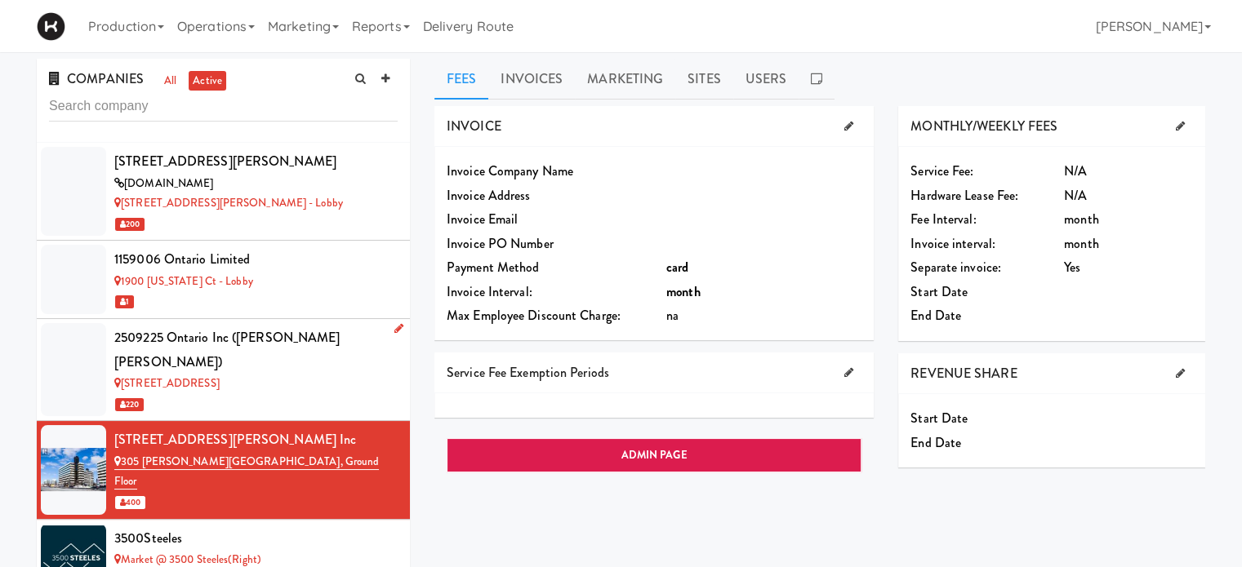
click at [313, 374] on div "[STREET_ADDRESS]" at bounding box center [255, 384] width 283 height 20
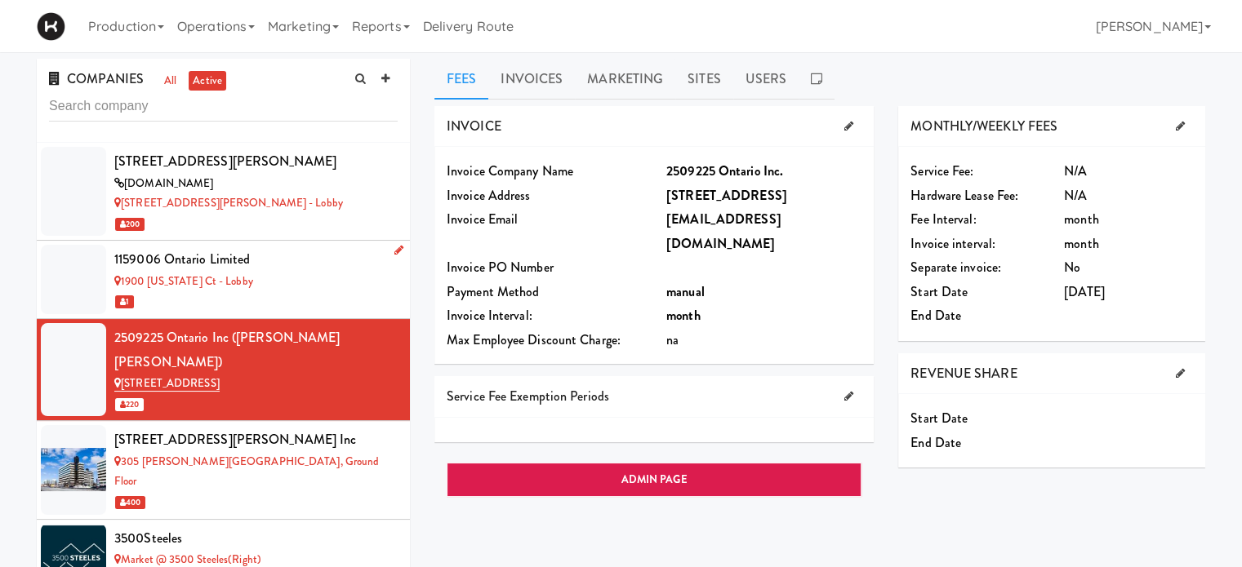
click at [294, 295] on div "1" at bounding box center [255, 301] width 283 height 20
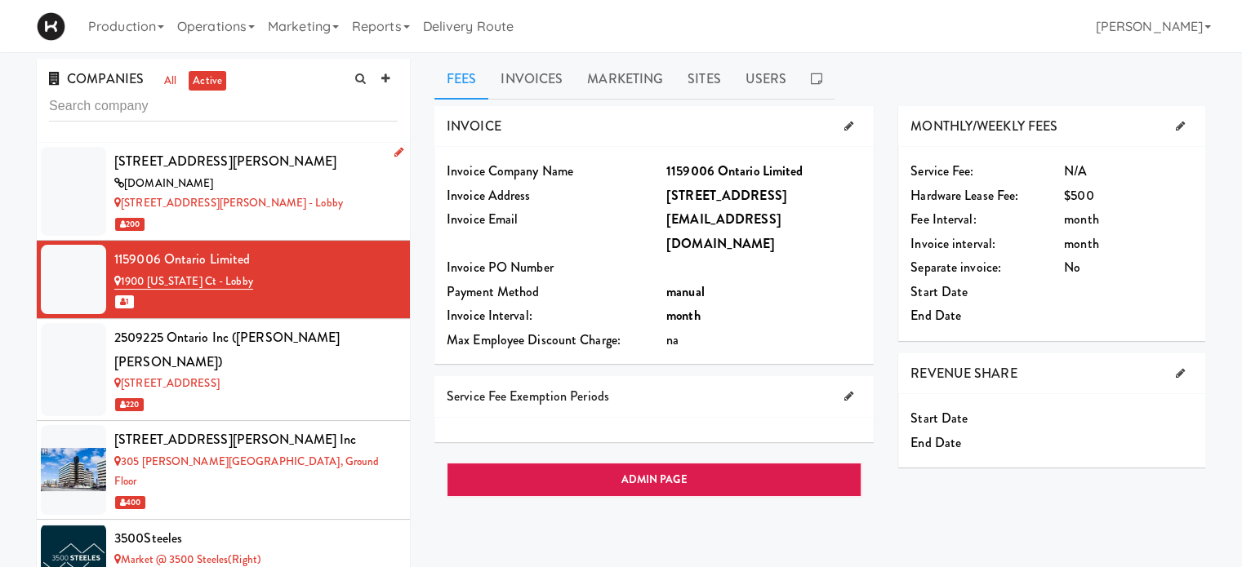
click at [274, 216] on div "200" at bounding box center [255, 224] width 283 height 20
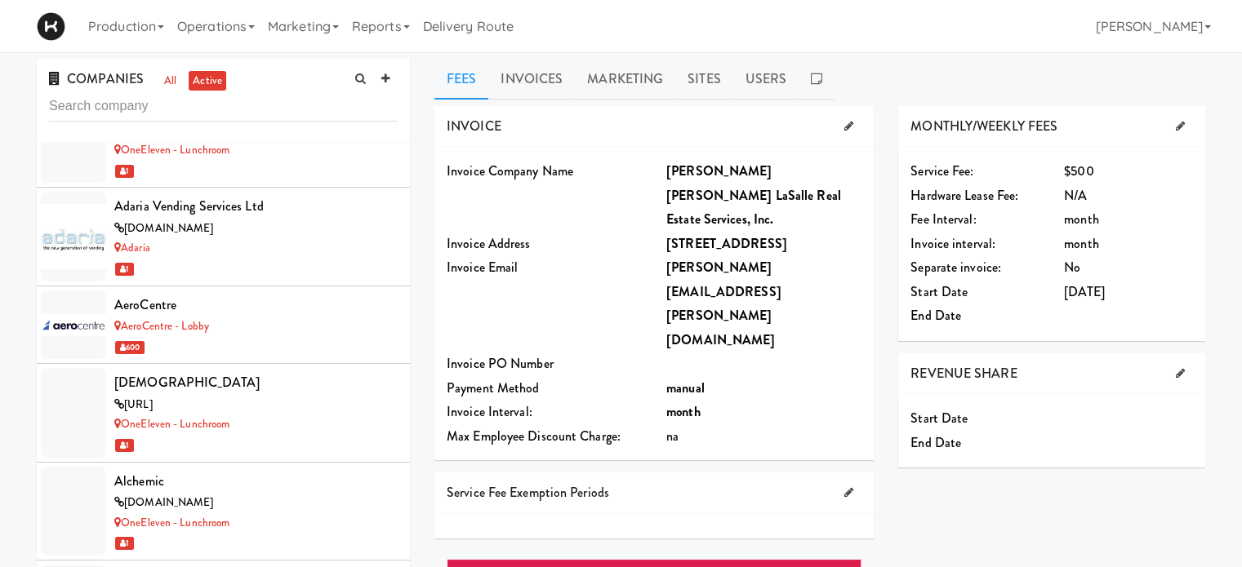
scroll to position [976, 0]
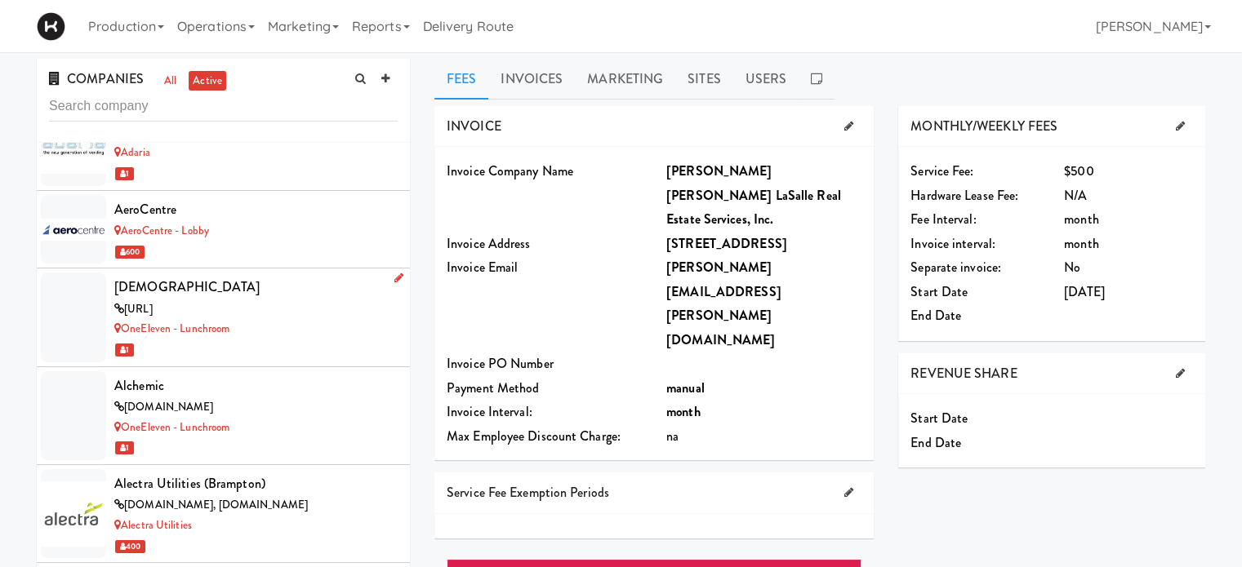
click at [268, 300] on div "[URL]" at bounding box center [255, 310] width 283 height 20
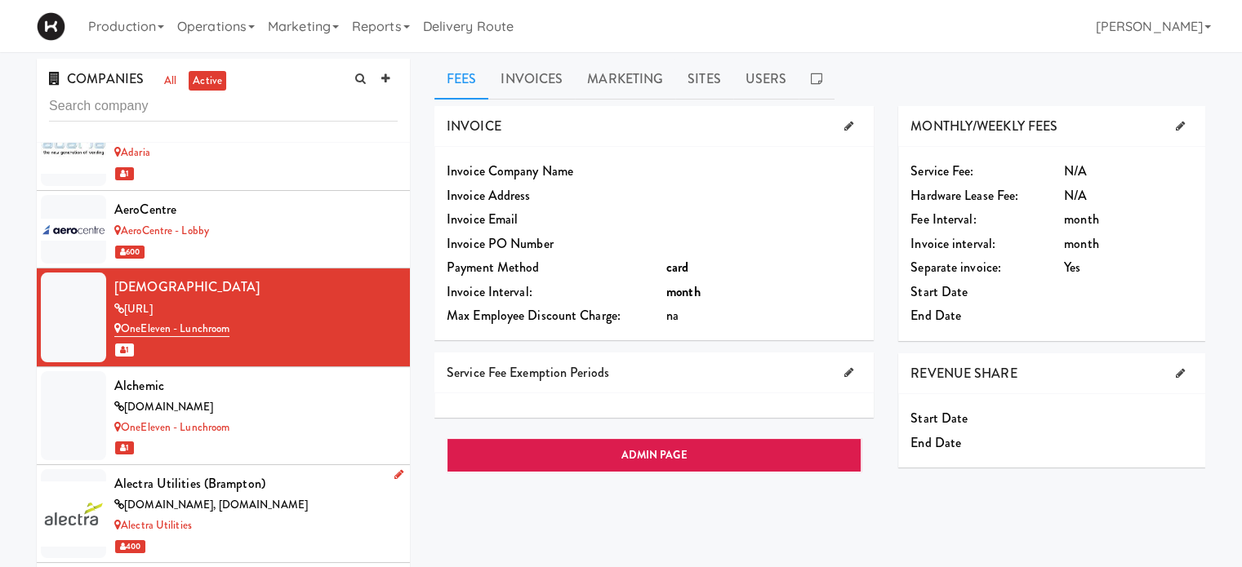
click at [309, 516] on div "Alectra Utilities" at bounding box center [255, 526] width 283 height 20
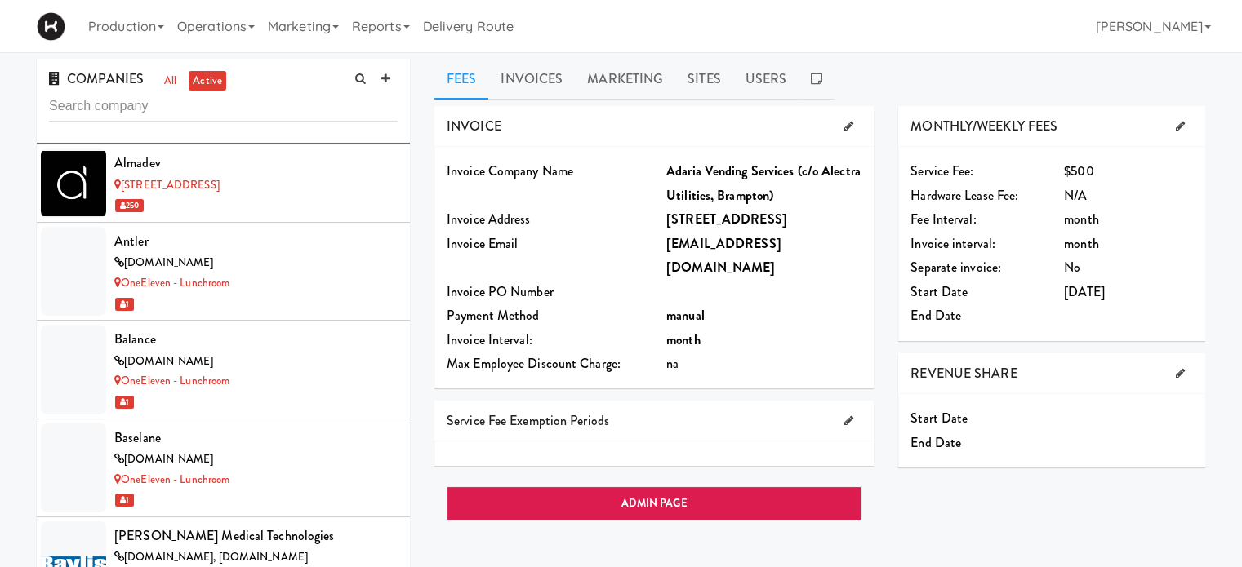
scroll to position [1379, 0]
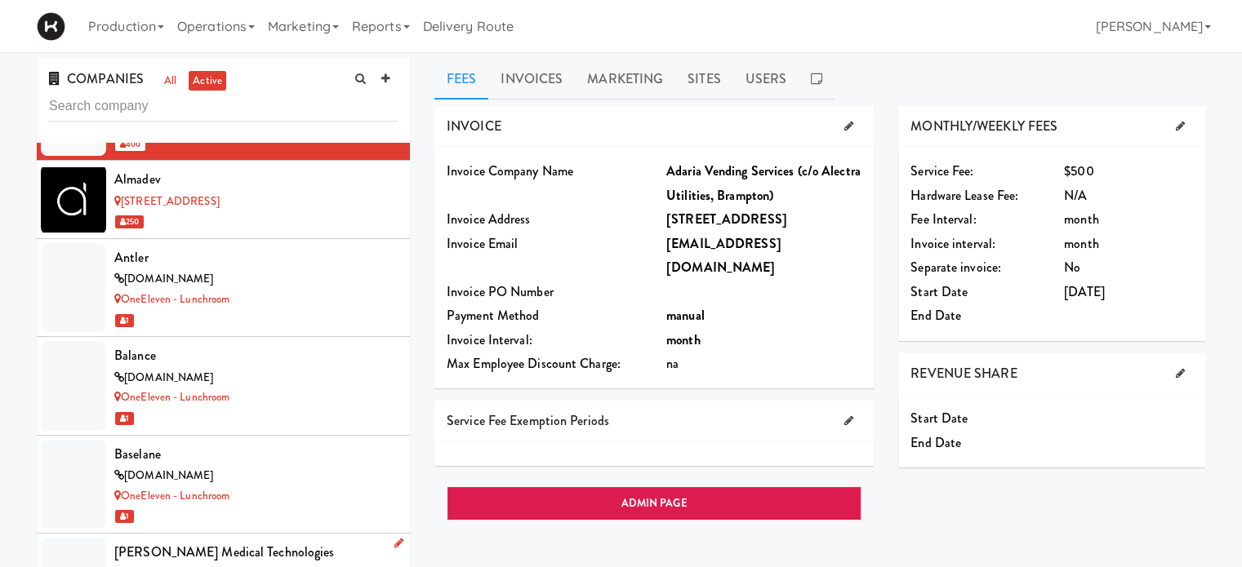
click at [336, 540] on div "[PERSON_NAME] Medical Technologies" at bounding box center [255, 552] width 283 height 24
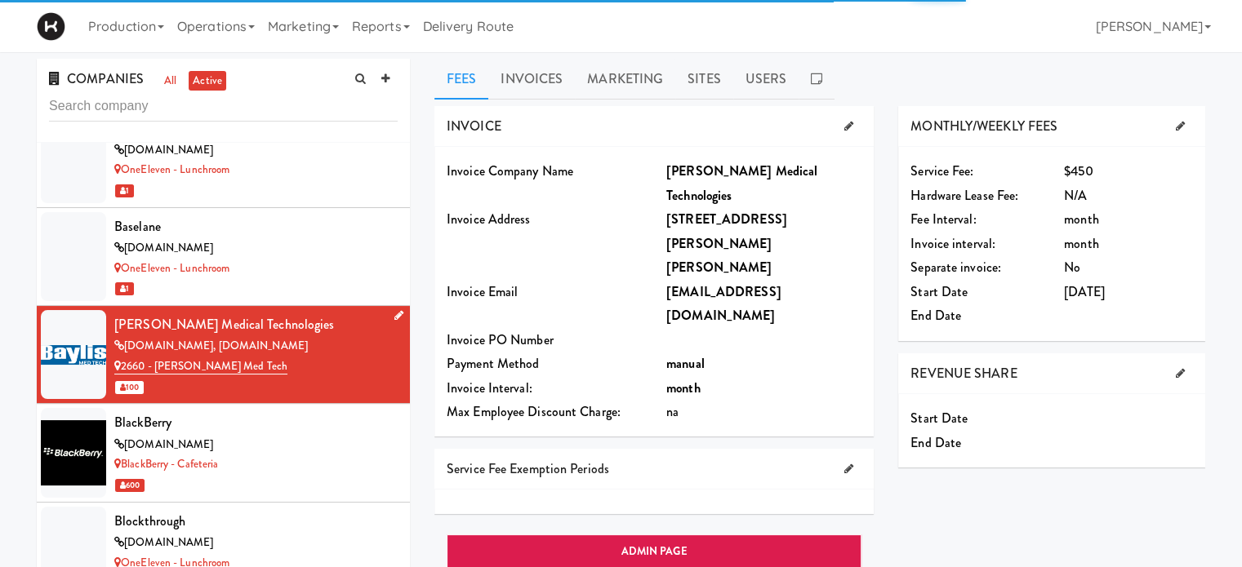
scroll to position [1718, 0]
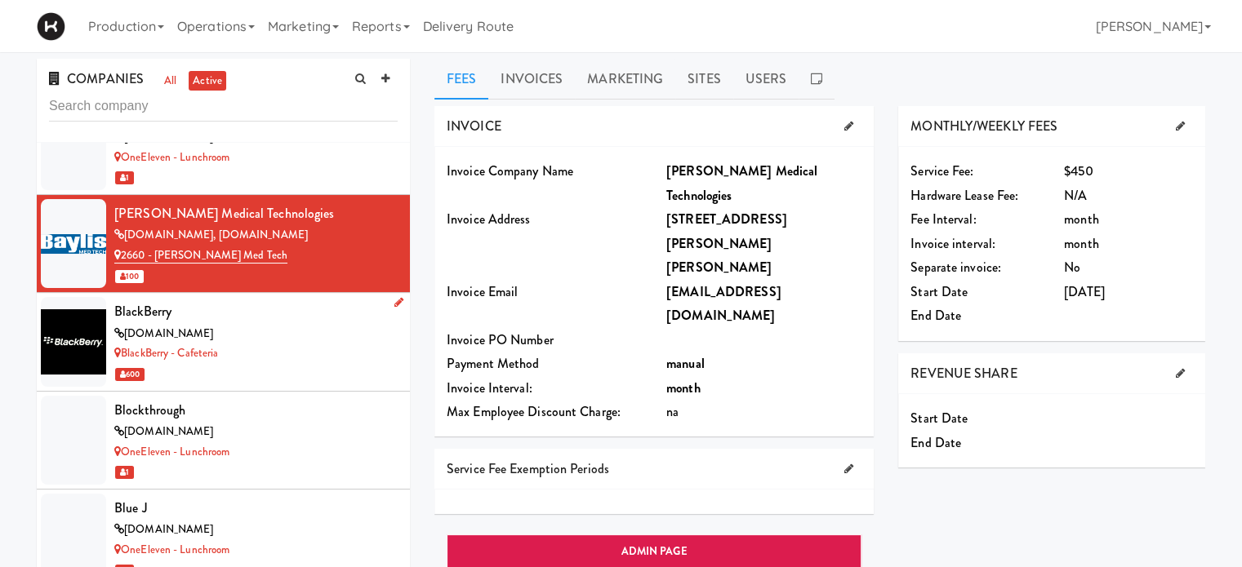
click at [286, 344] on div "BlackBerry - Cafeteria" at bounding box center [255, 354] width 283 height 20
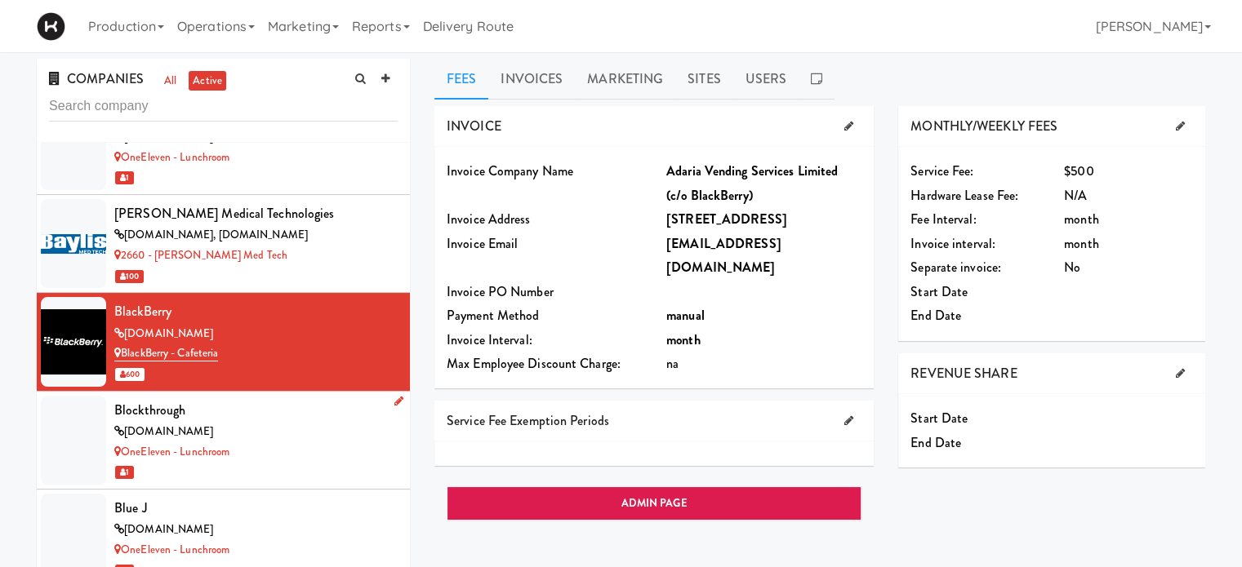
click at [291, 398] on div "Blockthrough" at bounding box center [255, 410] width 283 height 24
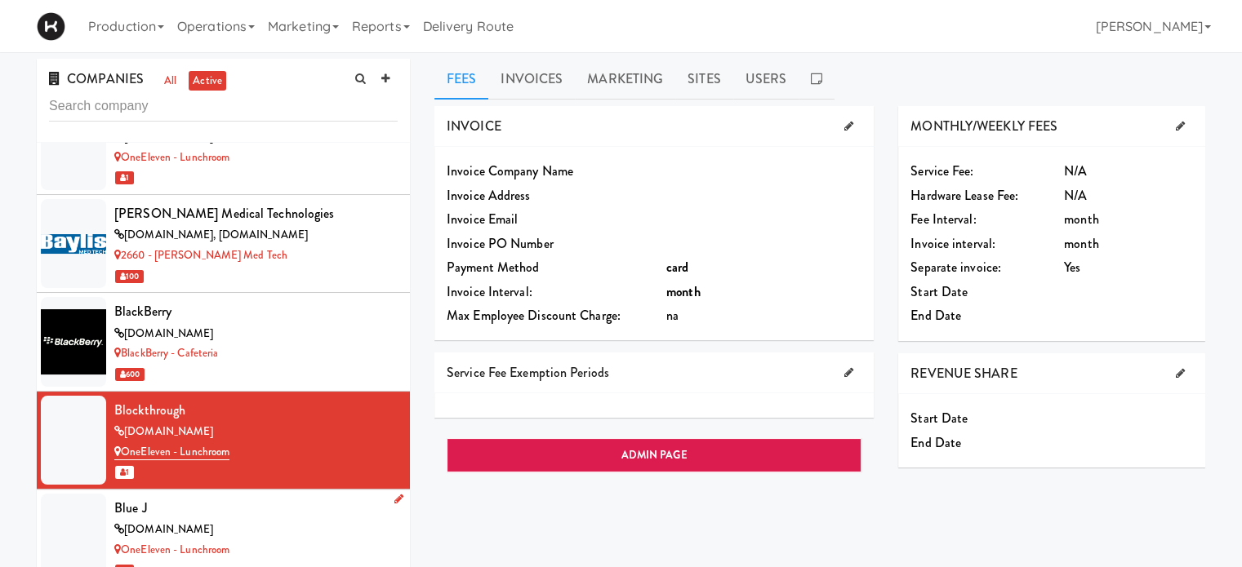
click at [304, 496] on div "Blue J" at bounding box center [255, 508] width 283 height 24
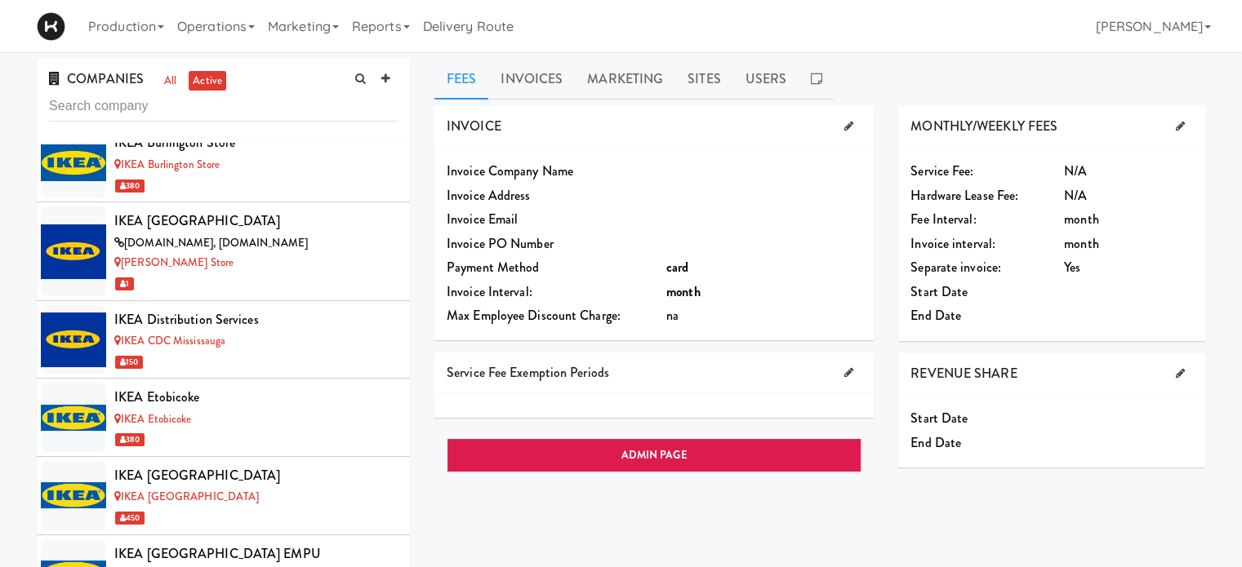
scroll to position [5665, 0]
click at [285, 352] on div "150" at bounding box center [255, 362] width 283 height 20
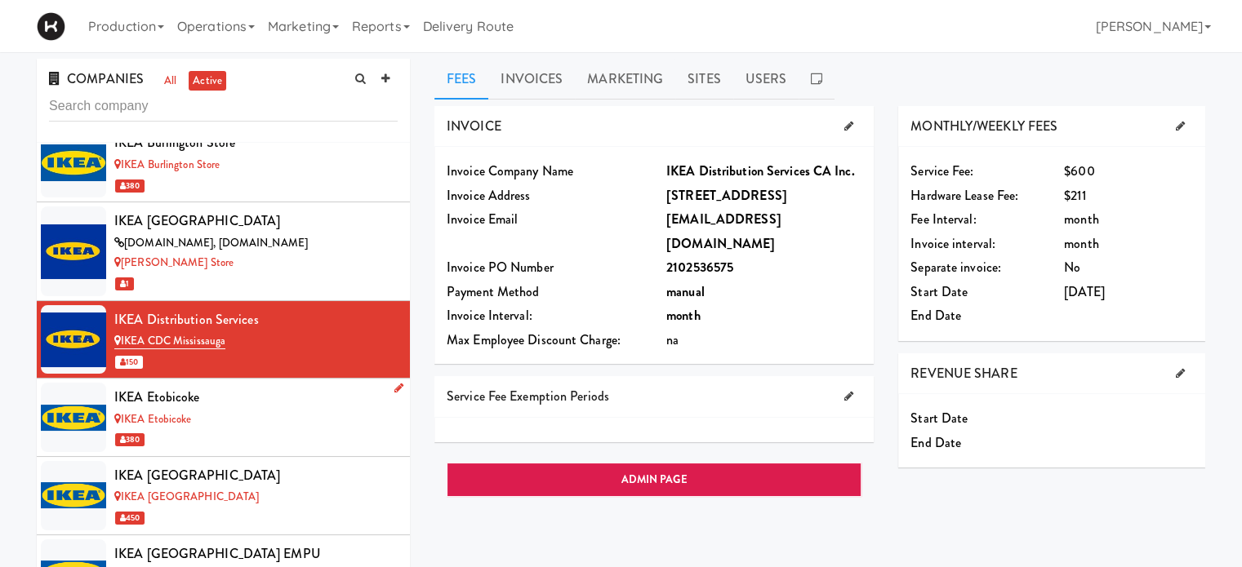
click at [291, 410] on div "IKEA Etobicoke" at bounding box center [255, 420] width 283 height 20
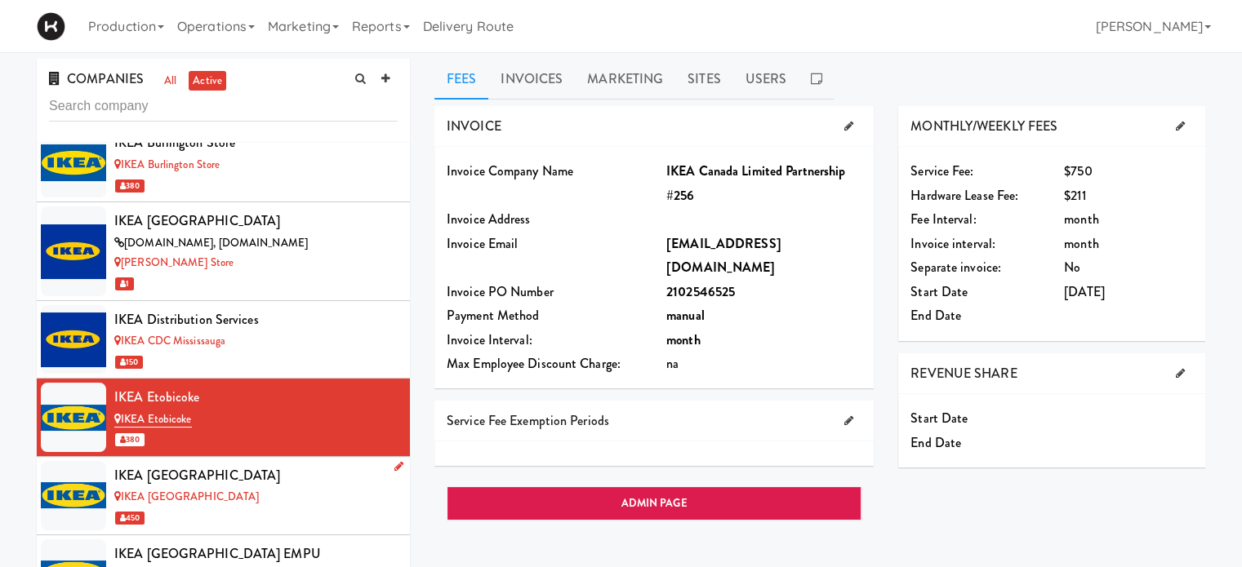
click at [298, 487] on div "IKEA [GEOGRAPHIC_DATA]" at bounding box center [255, 497] width 283 height 20
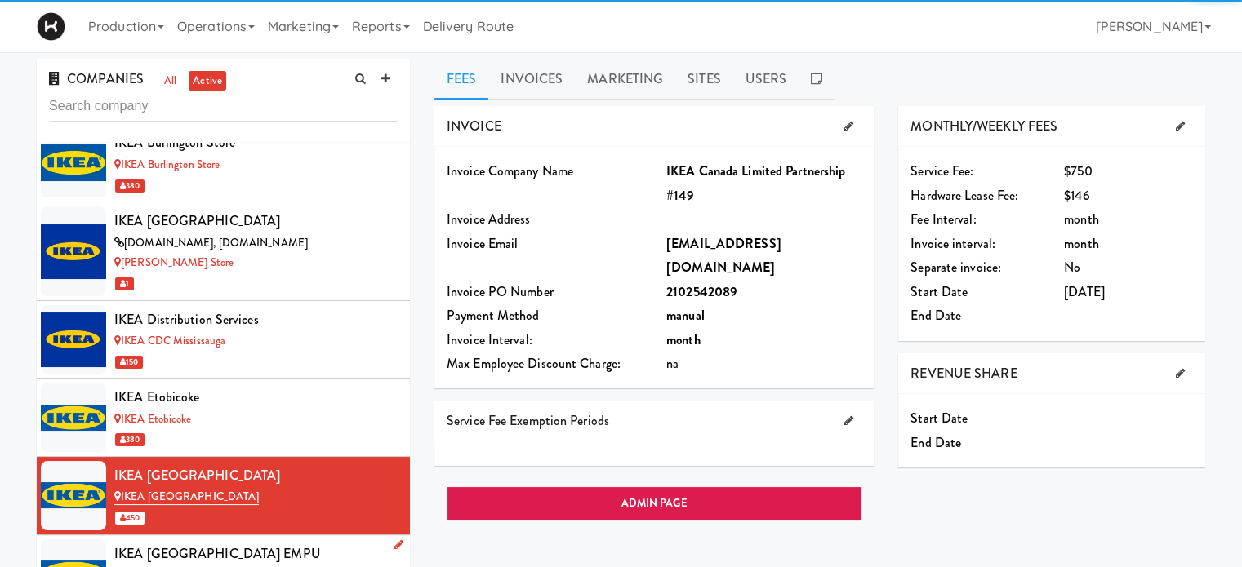
click at [316, 566] on div "IKEA [GEOGRAPHIC_DATA] EMPU" at bounding box center [255, 576] width 283 height 20
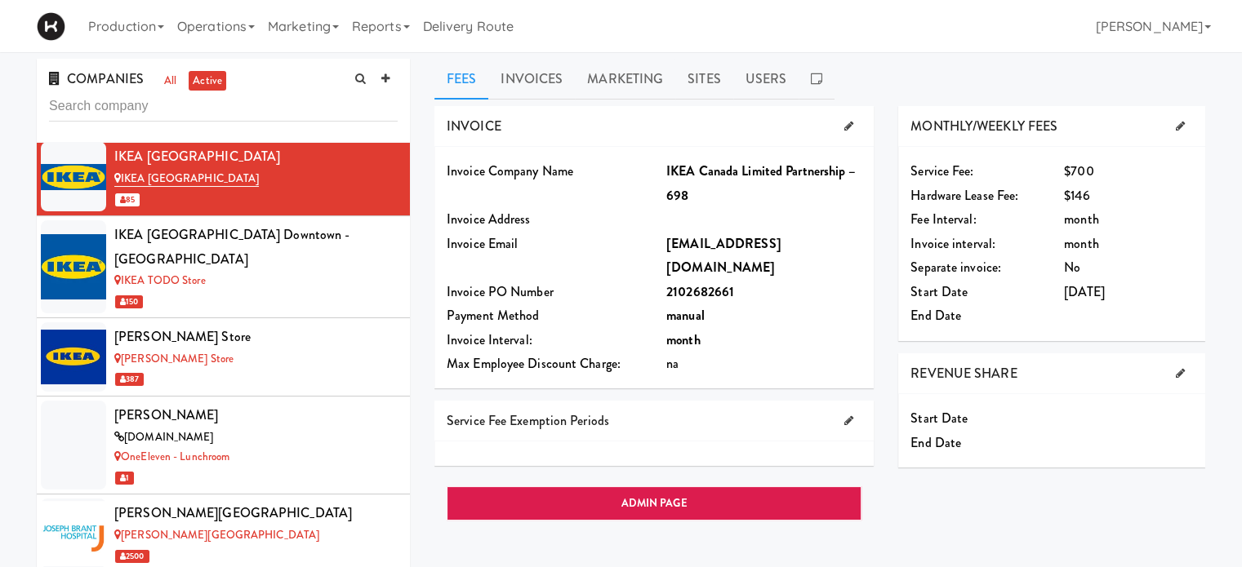
scroll to position [6155, 0]
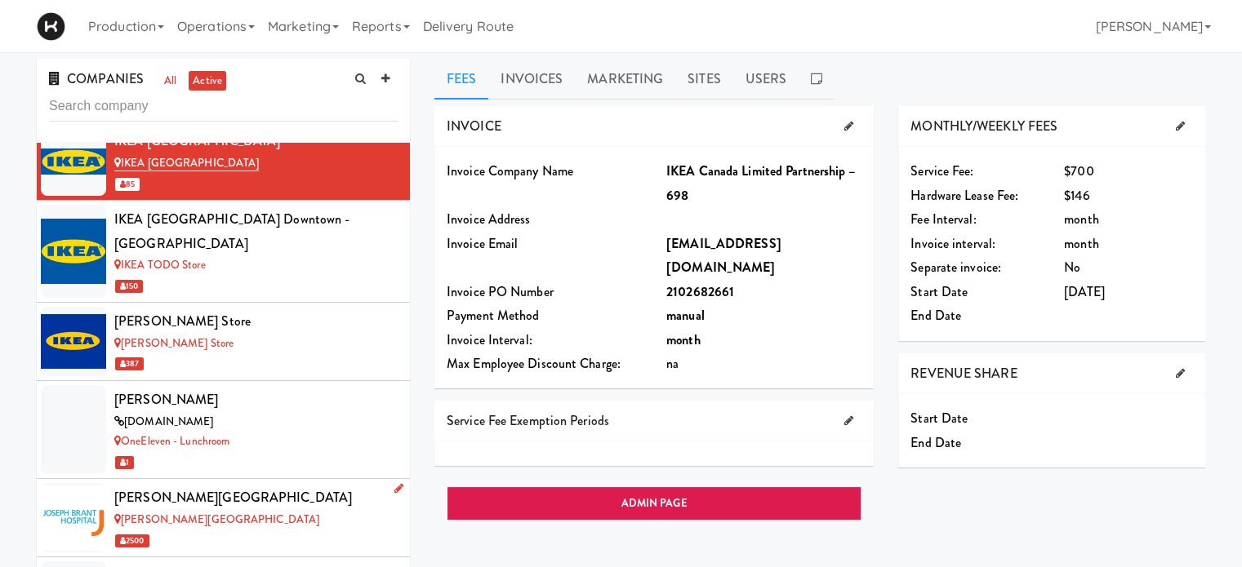
click at [314, 486] on div "[PERSON_NAME][GEOGRAPHIC_DATA]" at bounding box center [255, 498] width 283 height 24
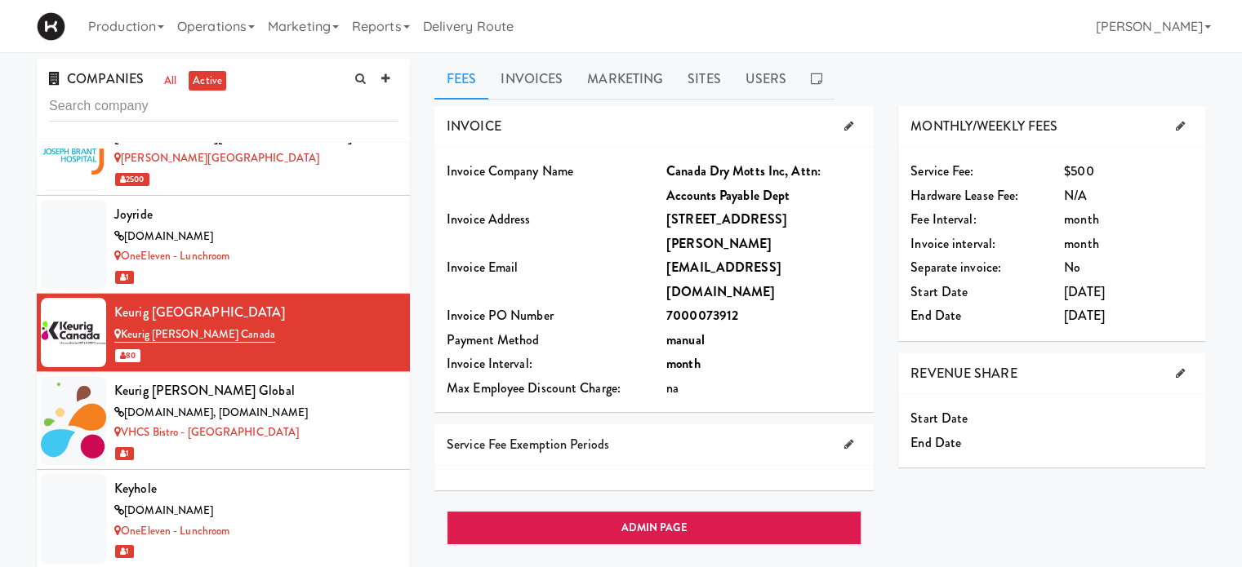
scroll to position [6517, 0]
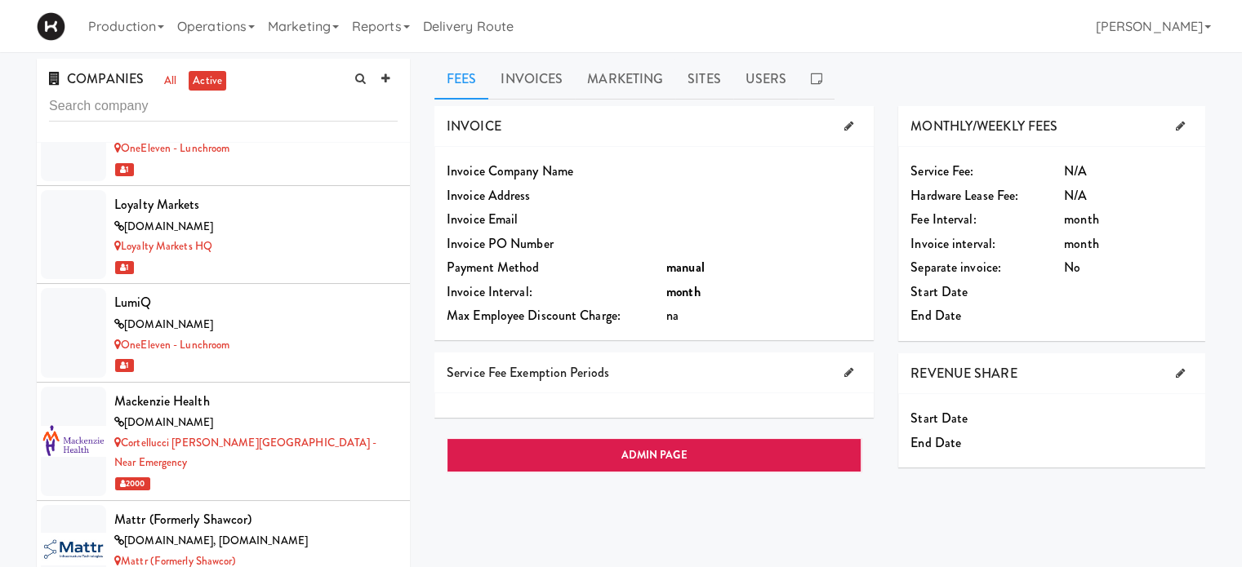
scroll to position [7414, 0]
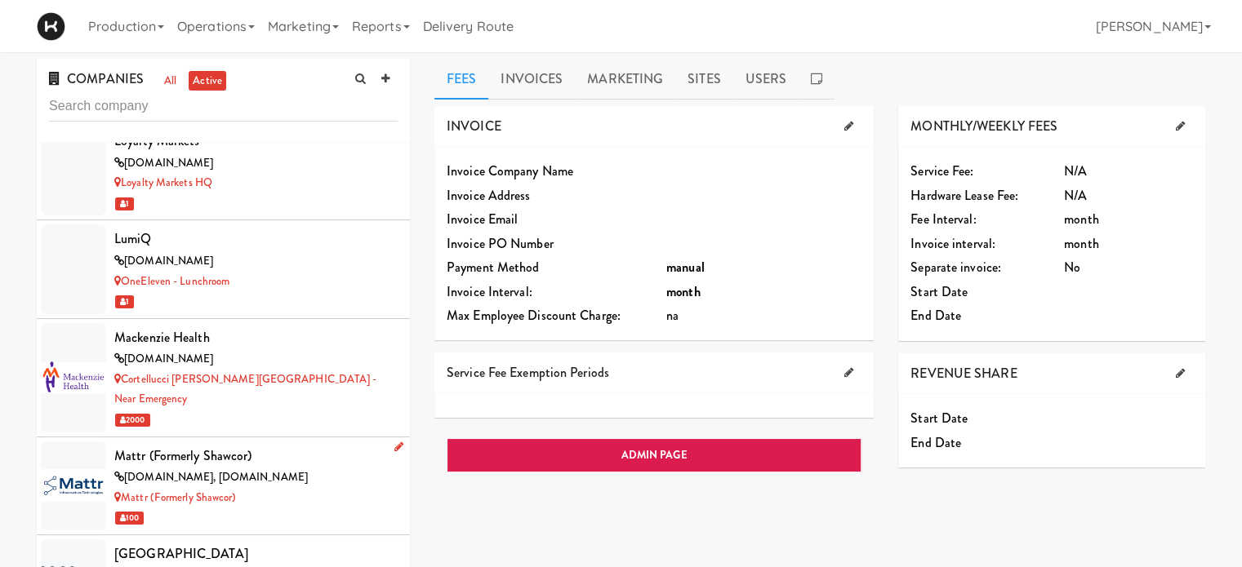
click at [304, 508] on div "100" at bounding box center [255, 518] width 283 height 20
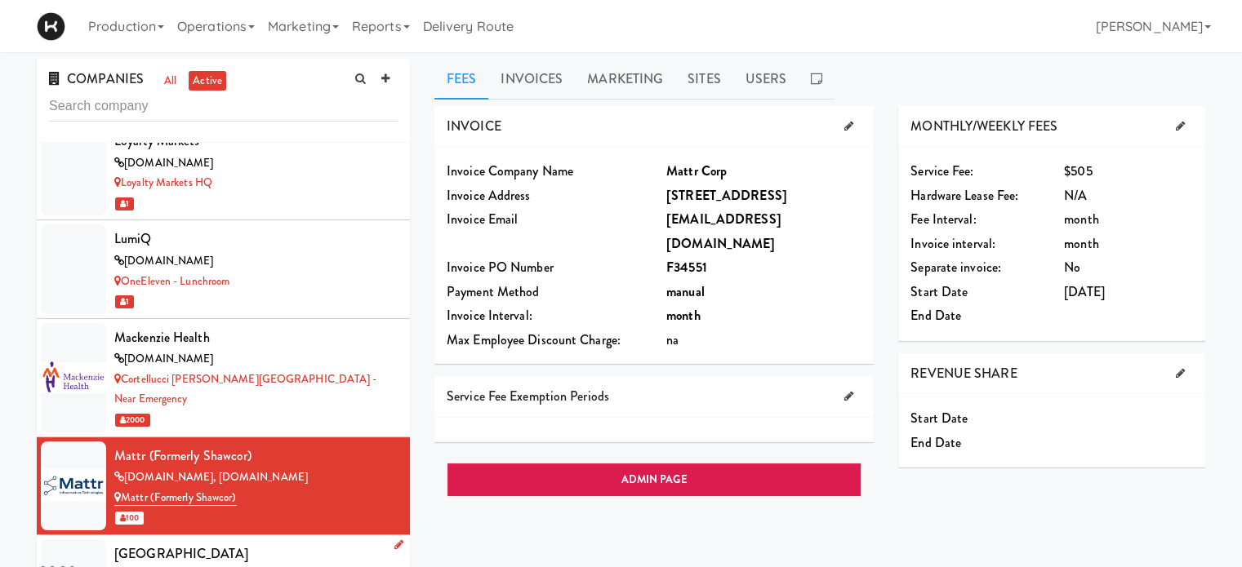
click at [336, 542] on div "[GEOGRAPHIC_DATA]" at bounding box center [255, 554] width 283 height 24
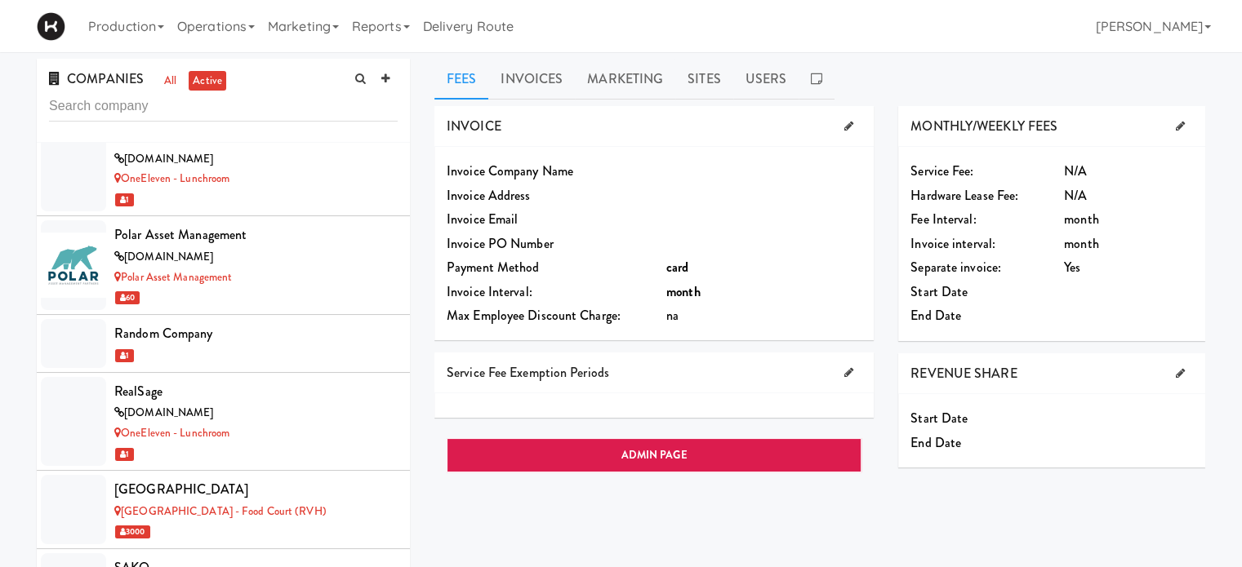
scroll to position [8535, 0]
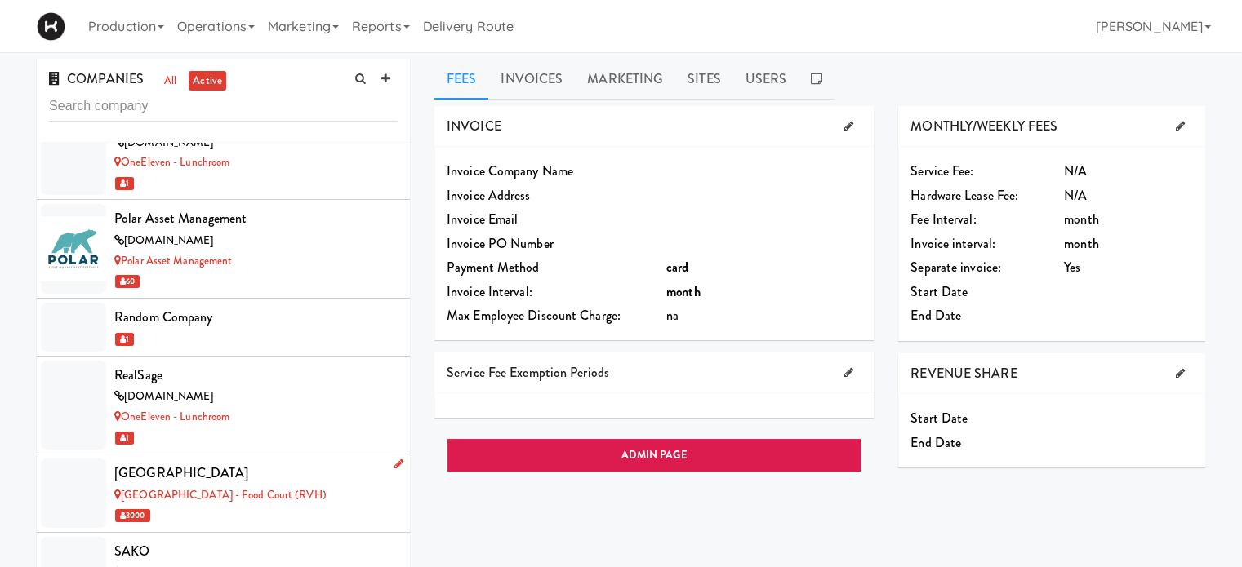
click at [268, 505] on div "3000" at bounding box center [255, 515] width 283 height 20
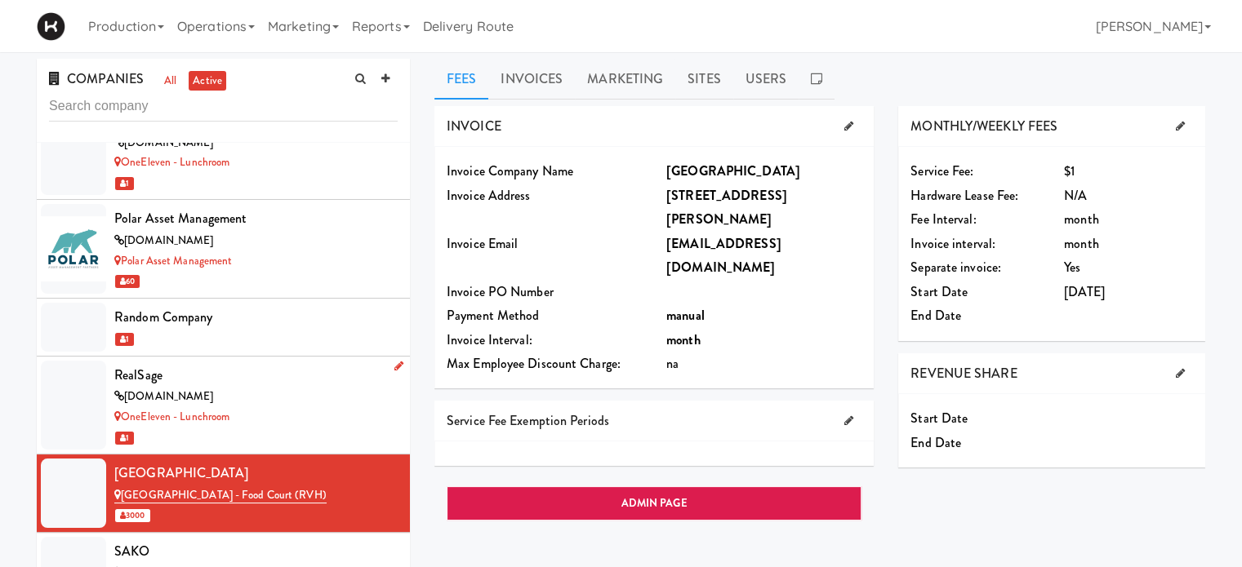
click at [279, 387] on div "[DOMAIN_NAME]" at bounding box center [255, 397] width 283 height 20
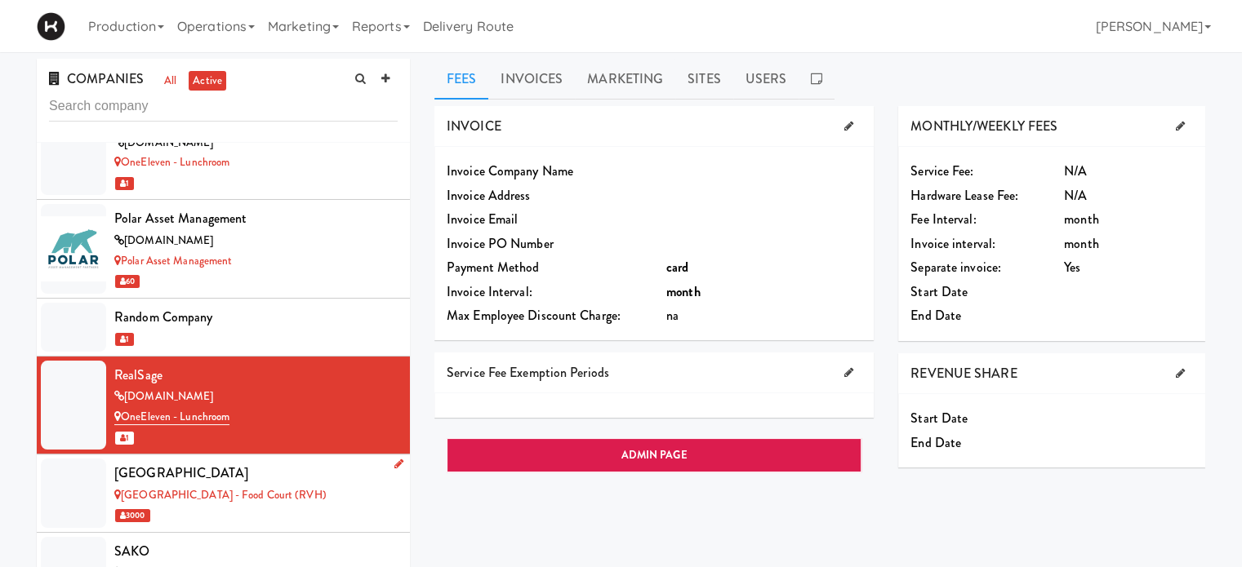
click at [307, 505] on div "3000" at bounding box center [255, 515] width 283 height 20
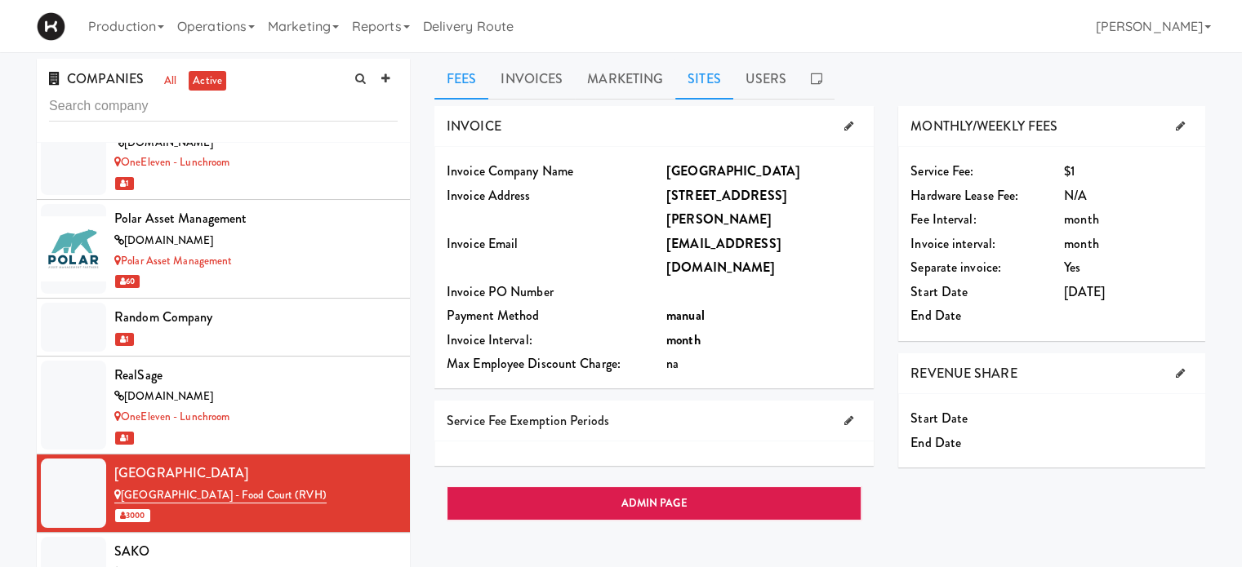
click at [690, 79] on link "Sites" at bounding box center [704, 79] width 58 height 41
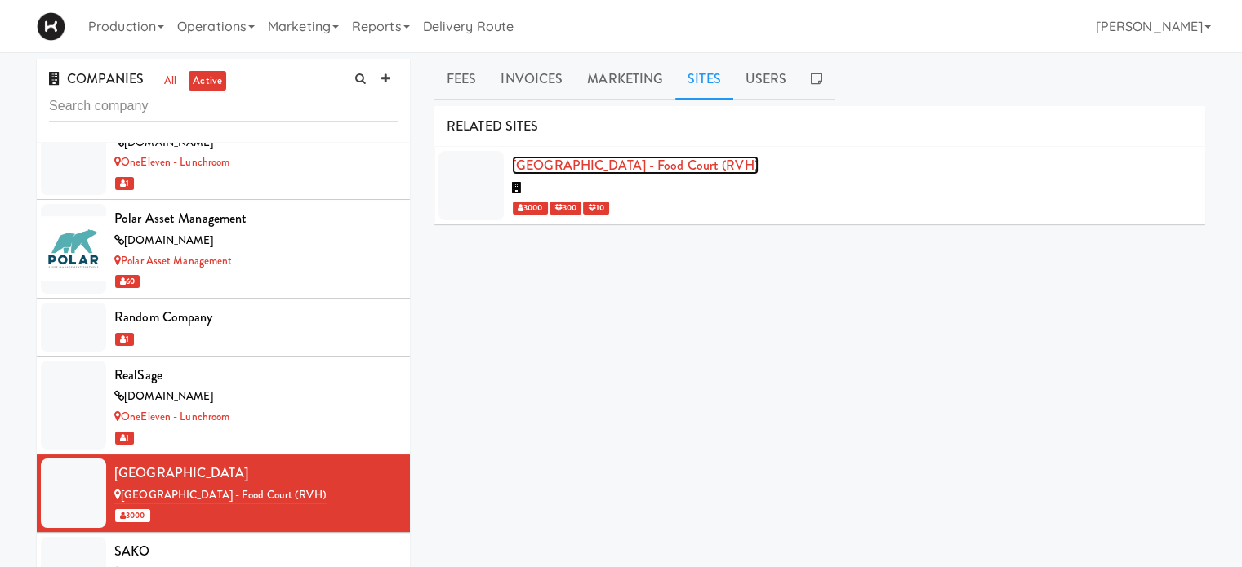
click at [655, 162] on link "[GEOGRAPHIC_DATA] - Food Court (RVH)" at bounding box center [635, 165] width 247 height 19
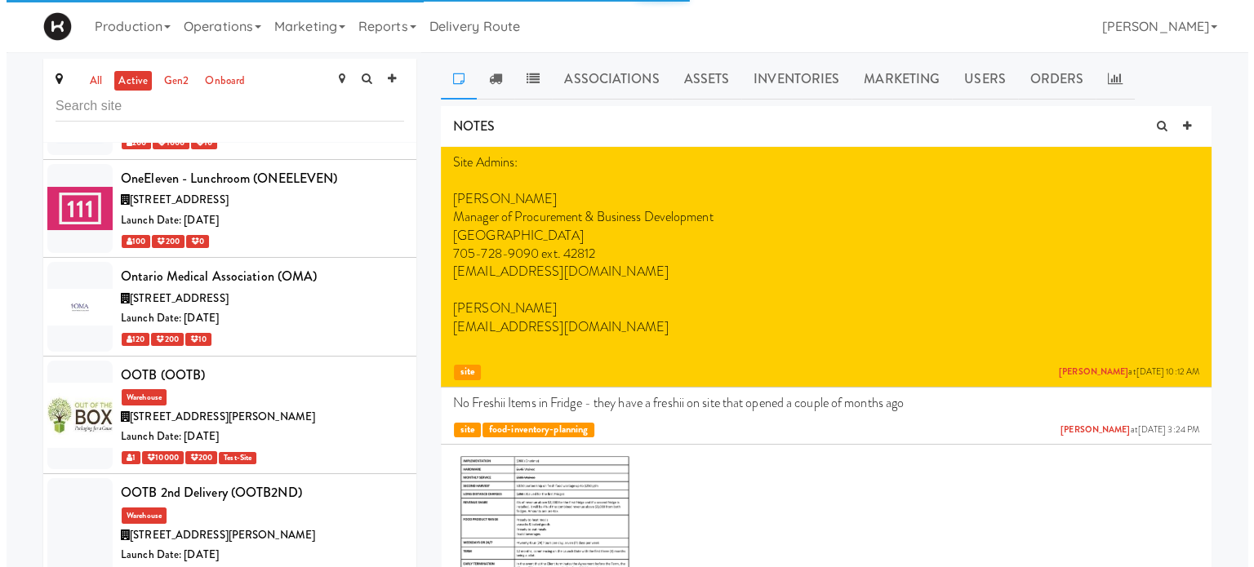
scroll to position [7275, 0]
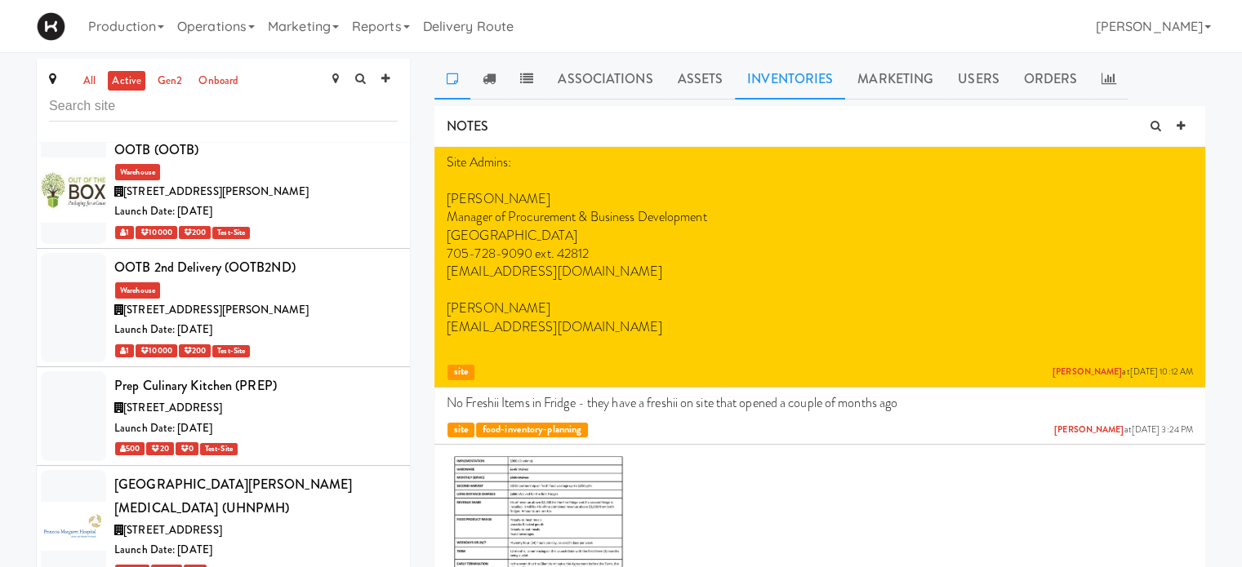
click at [787, 83] on link "Inventories" at bounding box center [790, 79] width 110 height 41
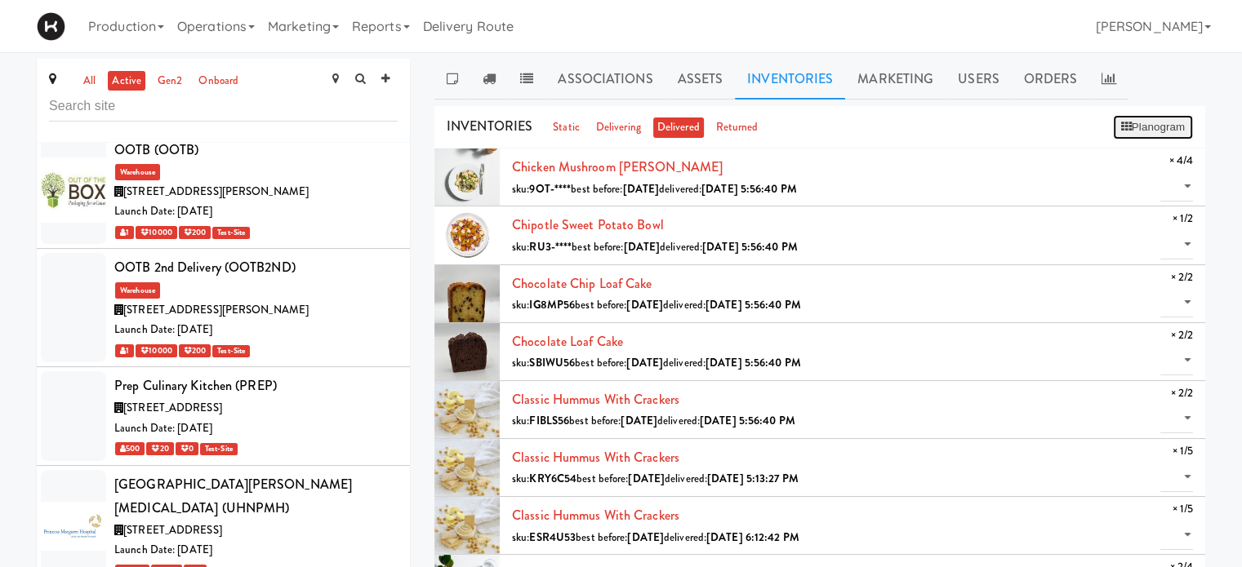
click at [1158, 115] on button "Planogram" at bounding box center [1153, 127] width 80 height 24
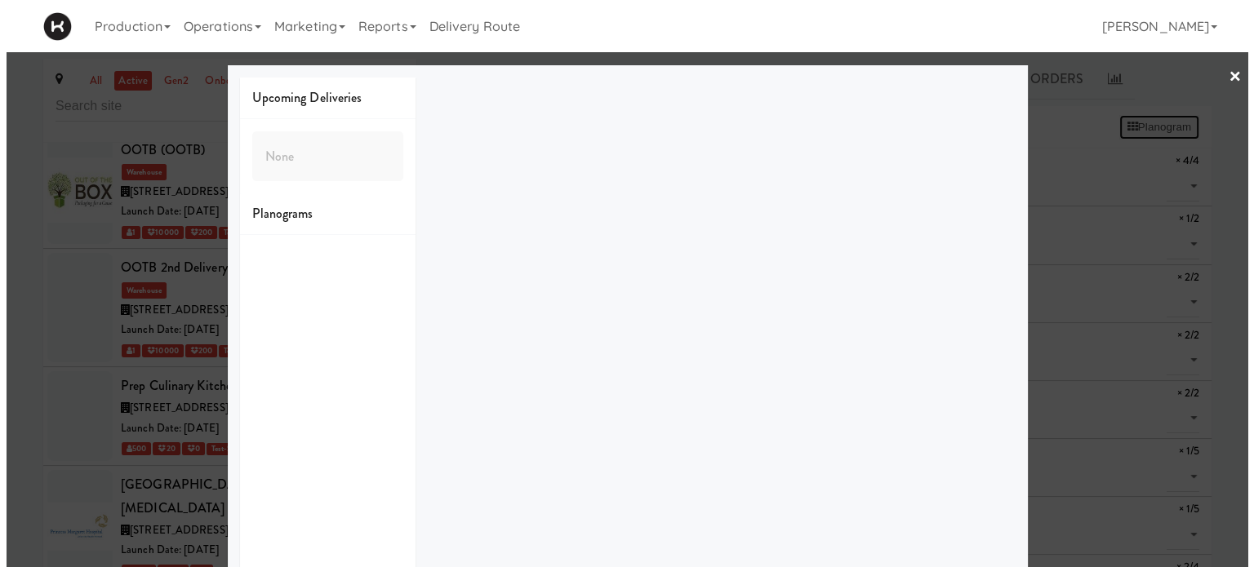
scroll to position [7251, 0]
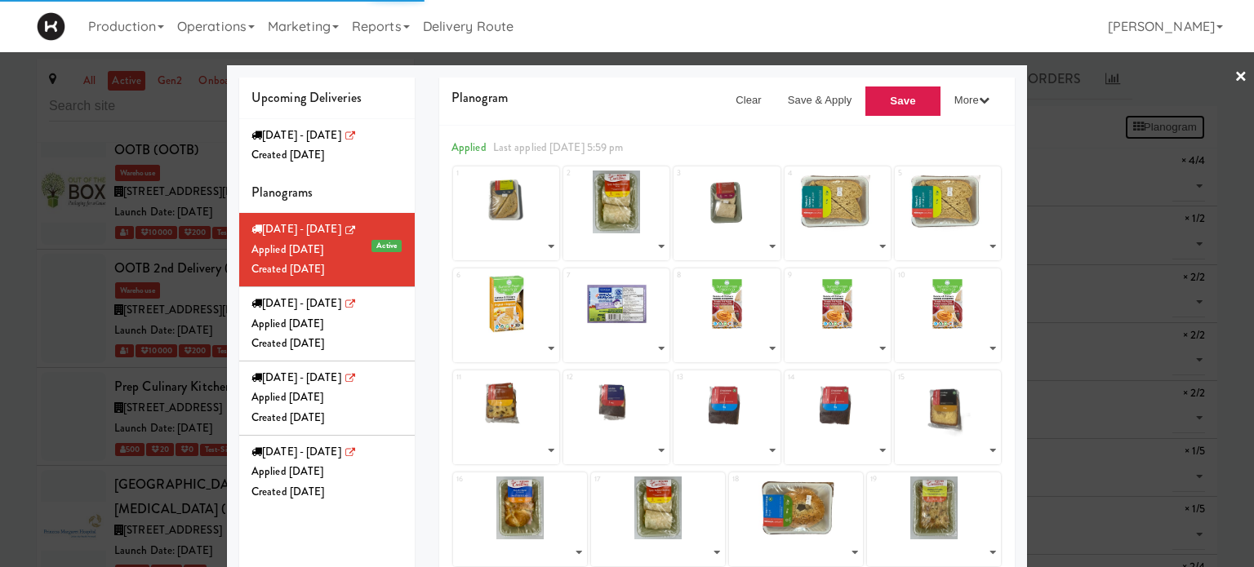
select select "number:276174"
select select "number:276129"
select select "number:276179"
select select "number:275985"
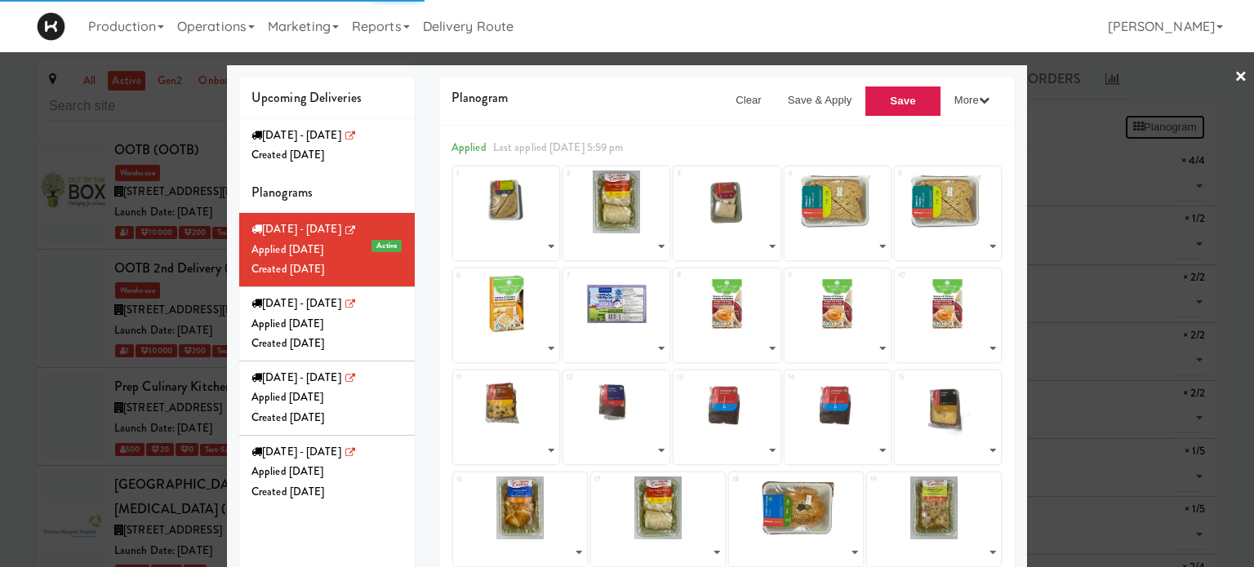
select select "number:275862"
select select "number:272032"
select select "number:275924"
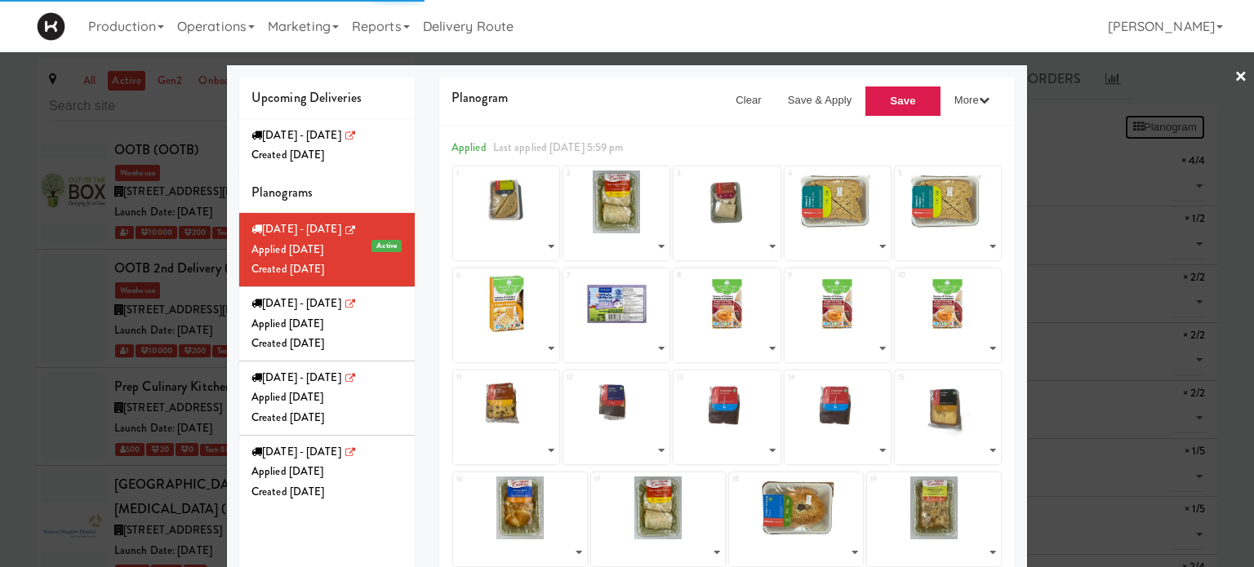
select select "number:276153"
select select "number:276167"
select select "number:276181"
select select "number:276180"
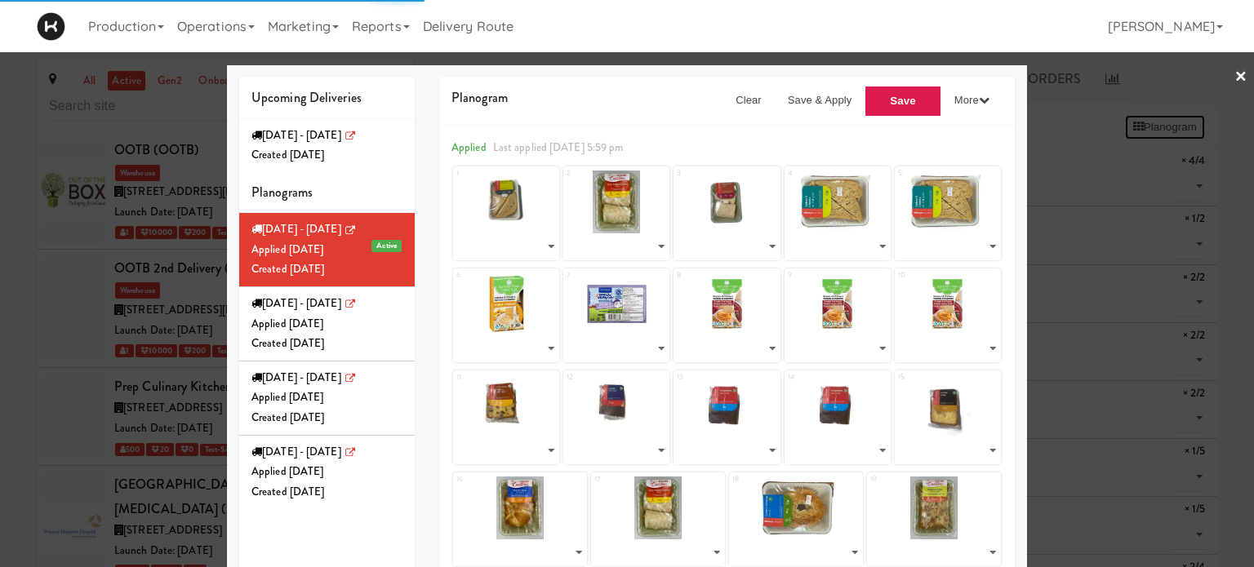
select select "number:276044"
select select "number:272189"
select select "number:276177"
select select "number:276092"
select select "number:274317"
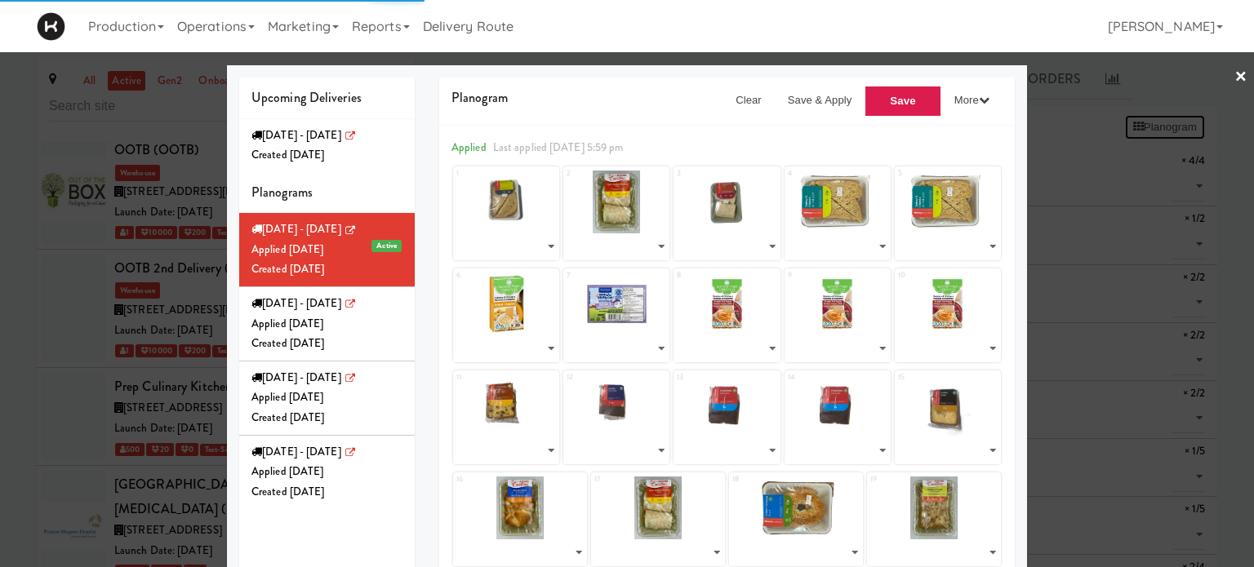
select select "number:274317"
select select "number:274361"
select select "number:274261"
select select "number:274201"
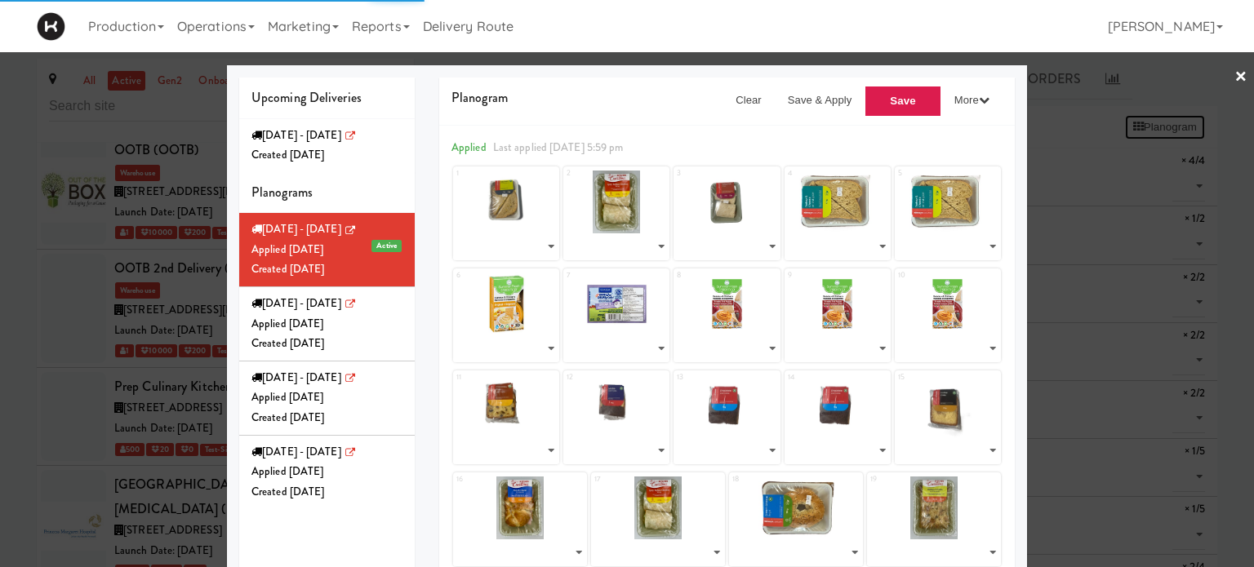
select select "number:274140"
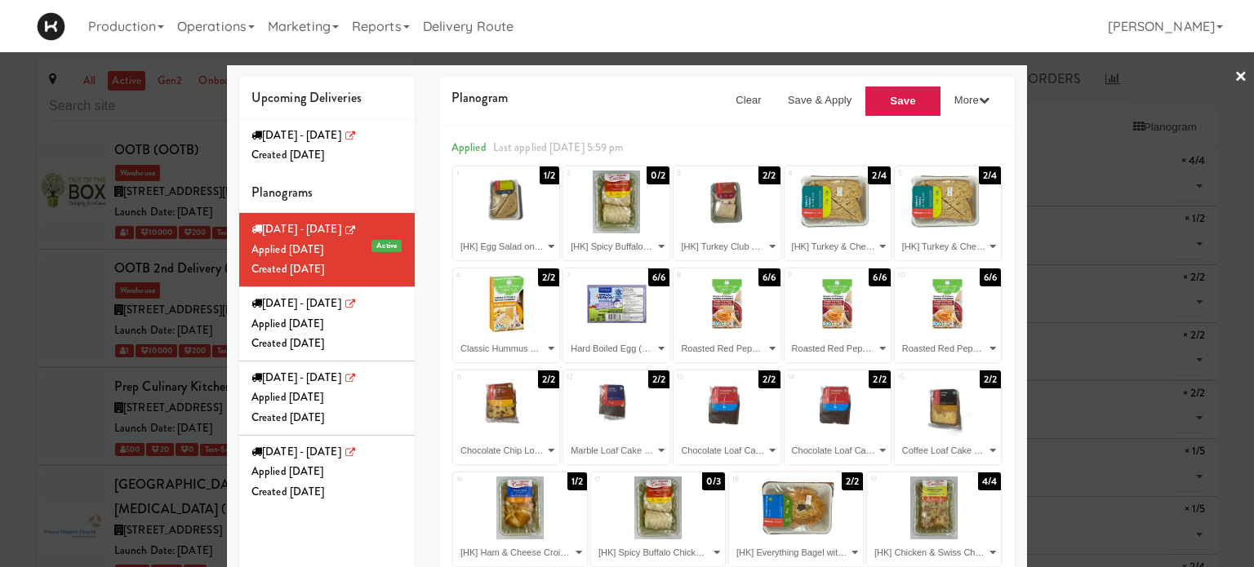
click at [1234, 73] on div at bounding box center [627, 283] width 1254 height 567
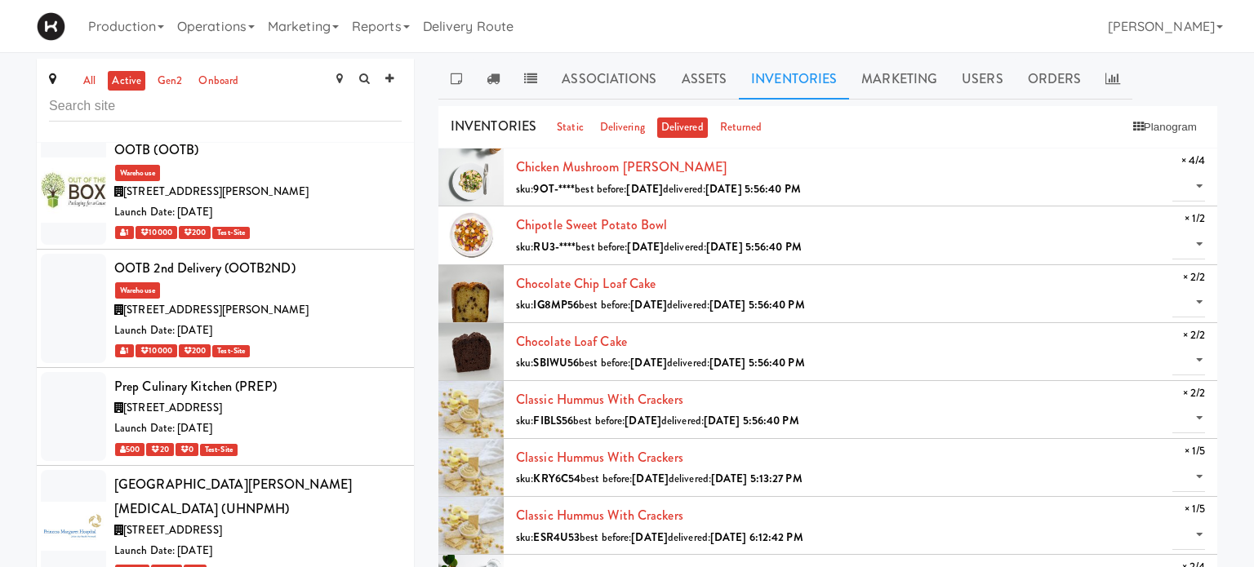
scroll to position [7275, 0]
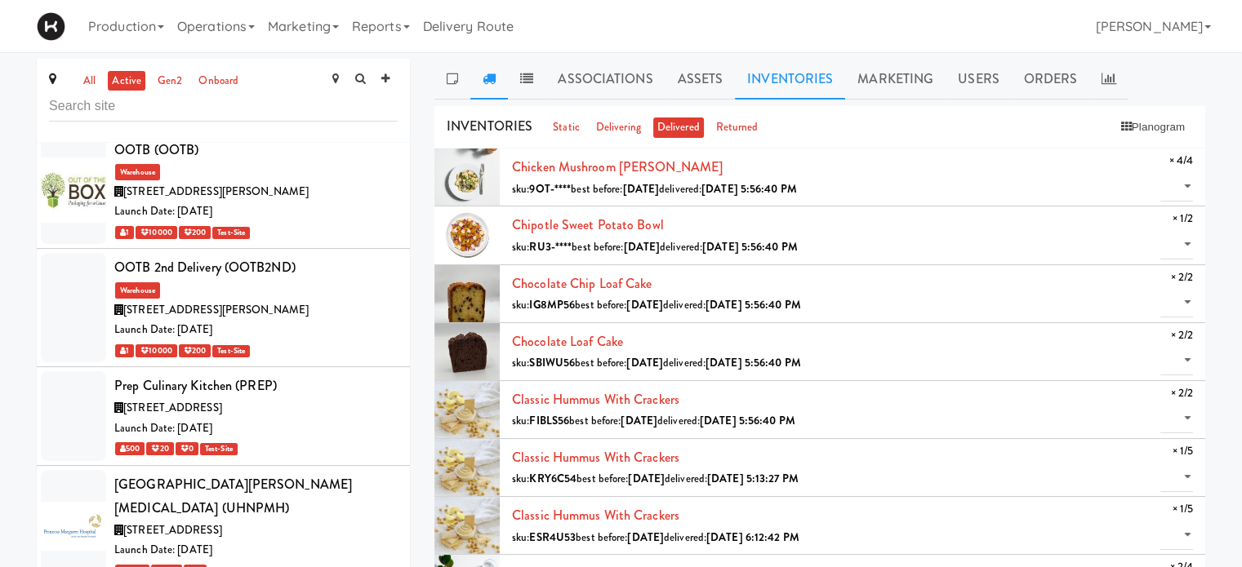
click at [489, 78] on icon at bounding box center [488, 78] width 13 height 13
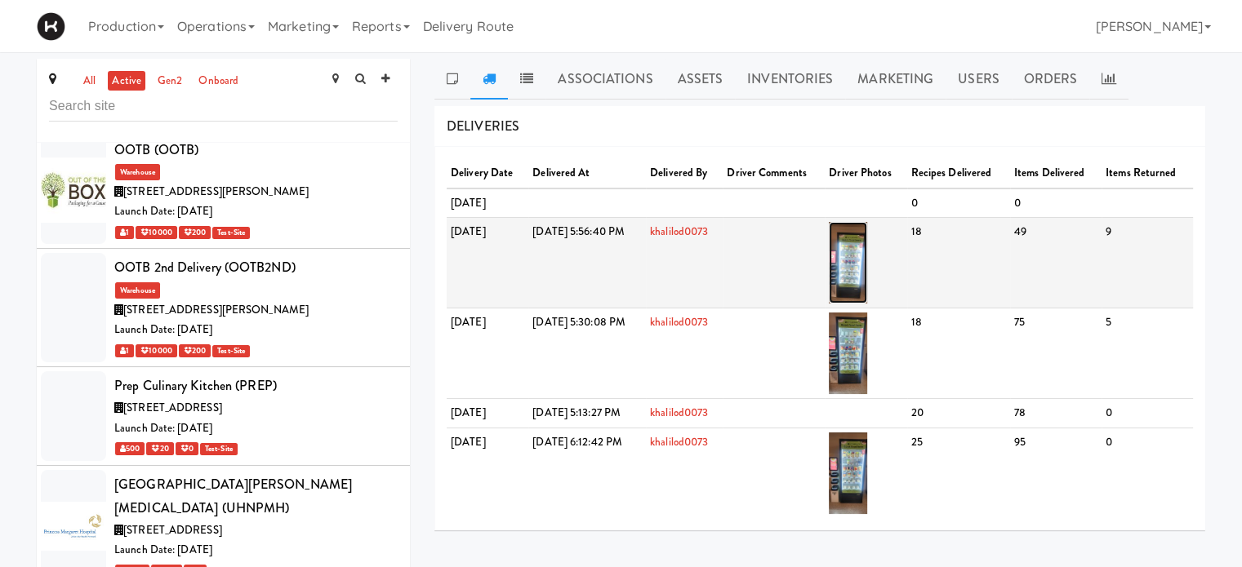
click at [867, 260] on img at bounding box center [848, 263] width 38 height 82
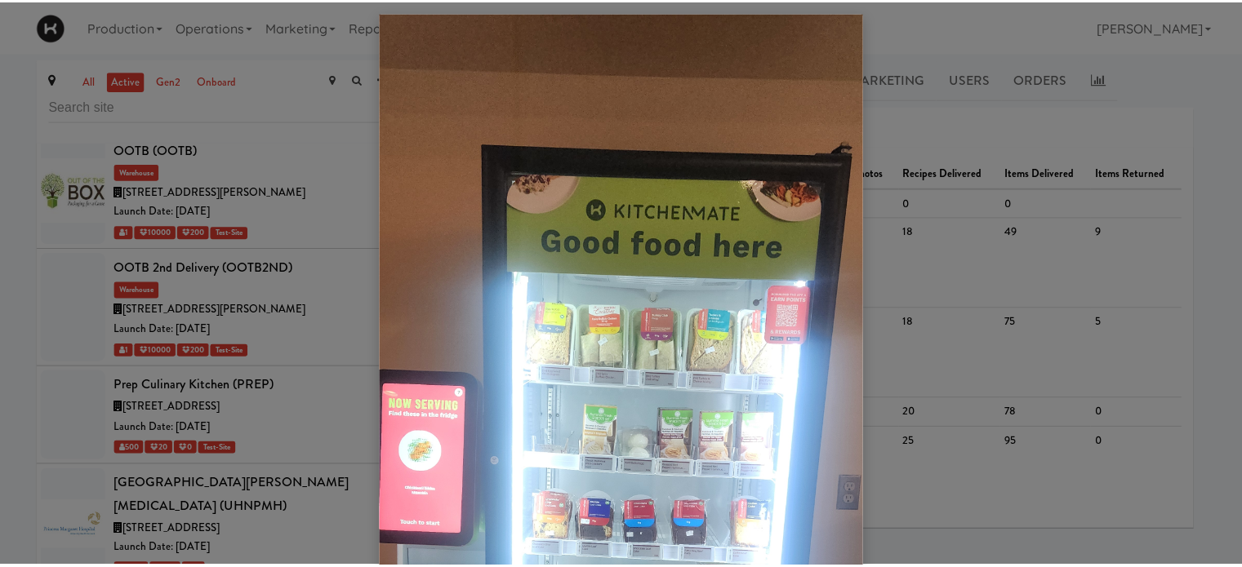
scroll to position [0, 0]
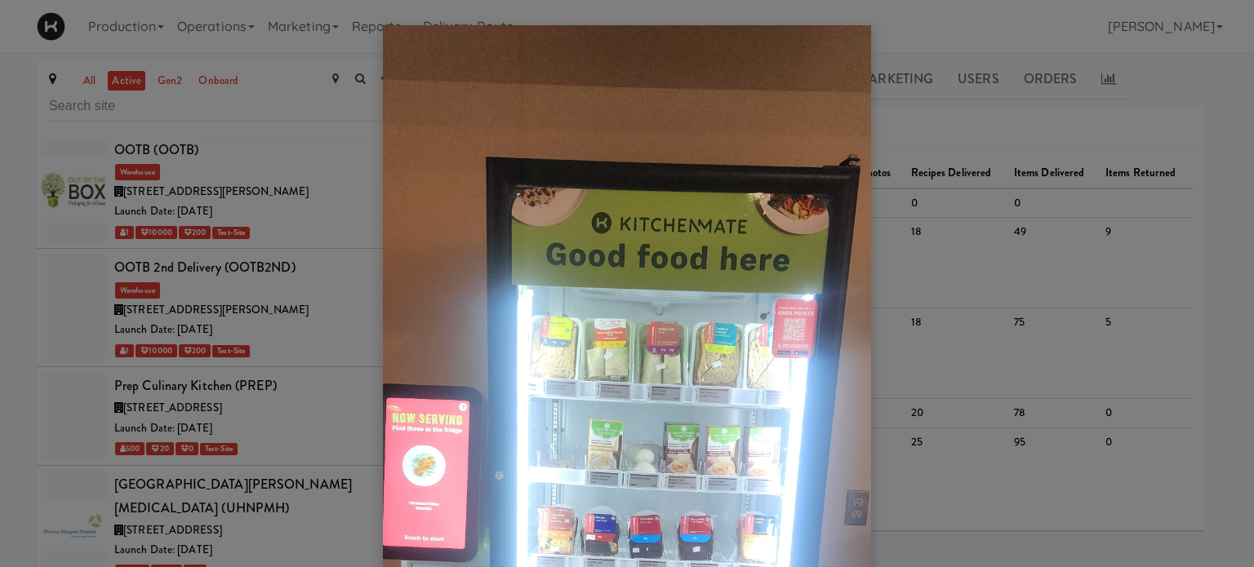
click at [1208, 166] on div at bounding box center [627, 283] width 1254 height 567
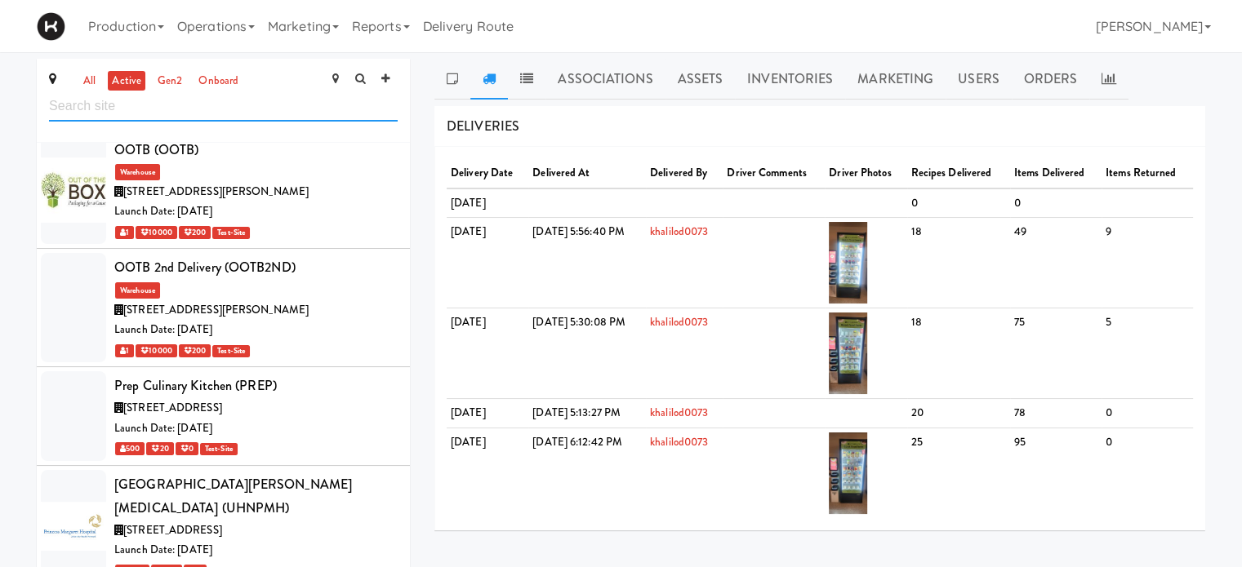
click at [195, 109] on input "text" at bounding box center [223, 106] width 349 height 30
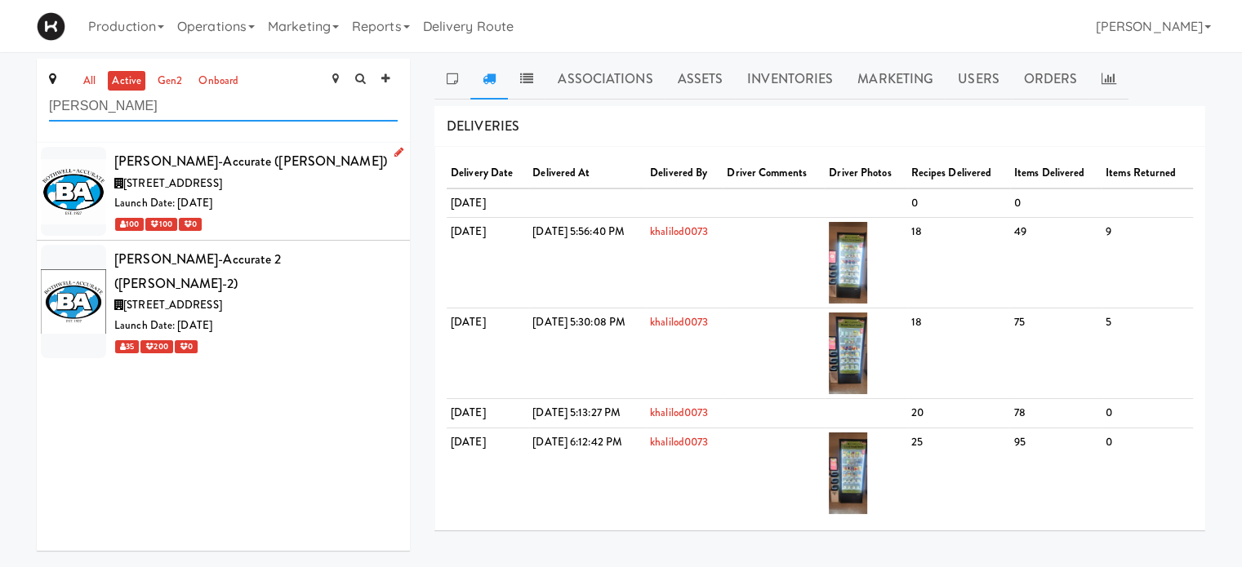
type input "[PERSON_NAME]"
click at [335, 202] on div "Launch Date: [DATE]" at bounding box center [255, 203] width 283 height 20
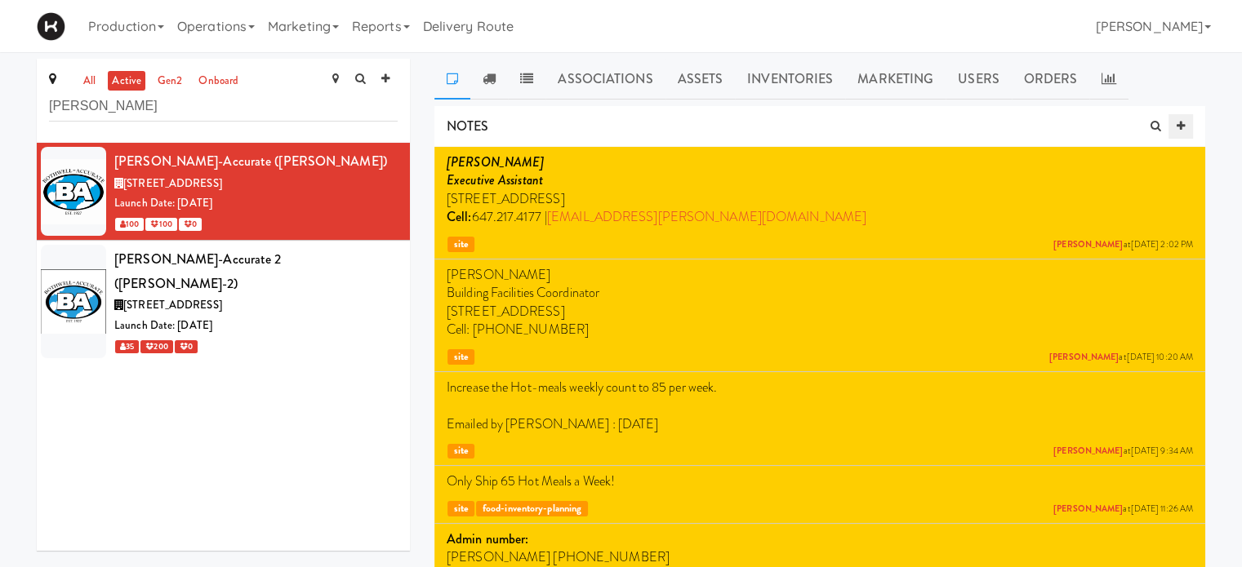
click at [1180, 126] on icon at bounding box center [1180, 126] width 8 height 11
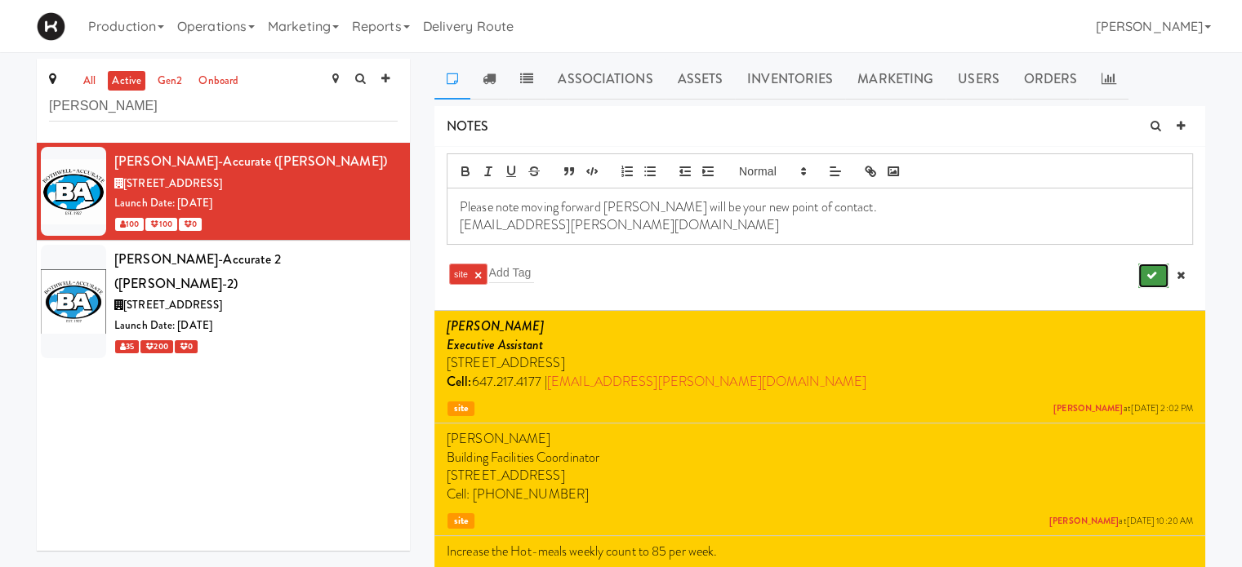
click at [1153, 270] on icon "submit" at bounding box center [1151, 275] width 11 height 11
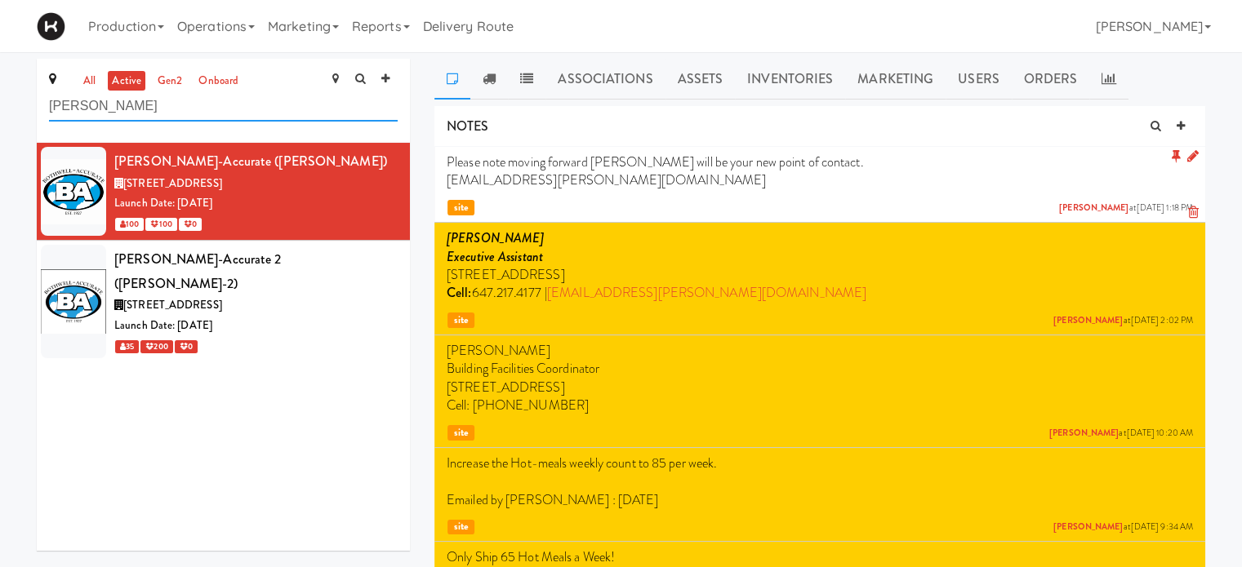
drag, startPoint x: 109, startPoint y: 113, endPoint x: 28, endPoint y: 110, distance: 80.9
click at [28, 110] on div "all active gen2 onboard [PERSON_NAME] [PERSON_NAME]-Accurate ([PERSON_NAME]) [S…" at bounding box center [223, 311] width 398 height 504
type input "wtd"
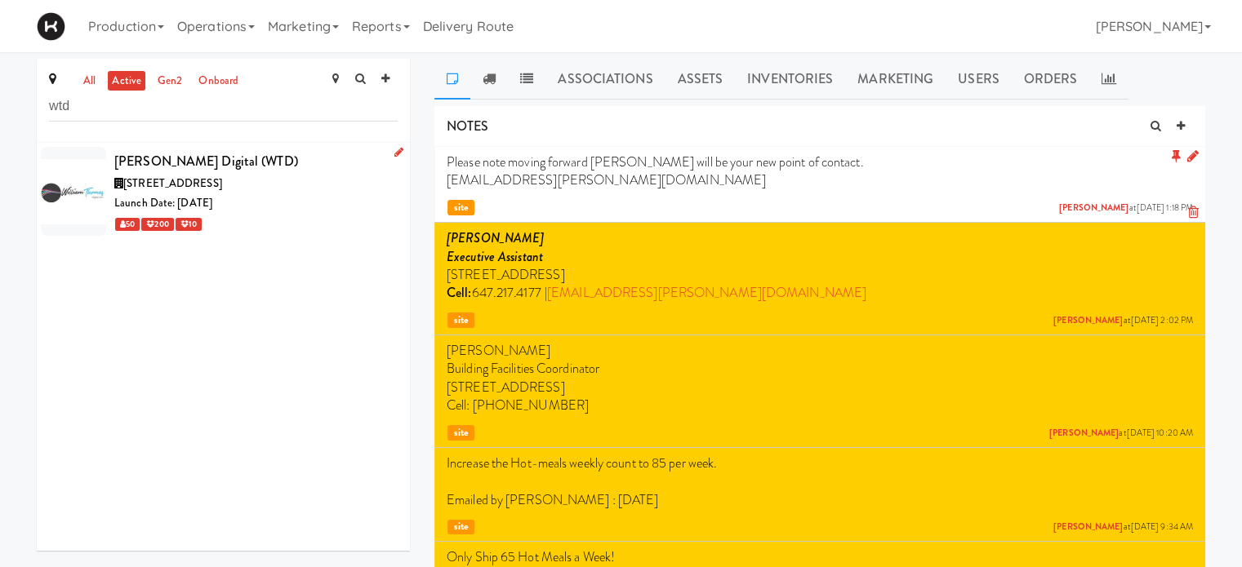
click at [271, 164] on div "[PERSON_NAME] Digital (WTD)" at bounding box center [255, 161] width 283 height 24
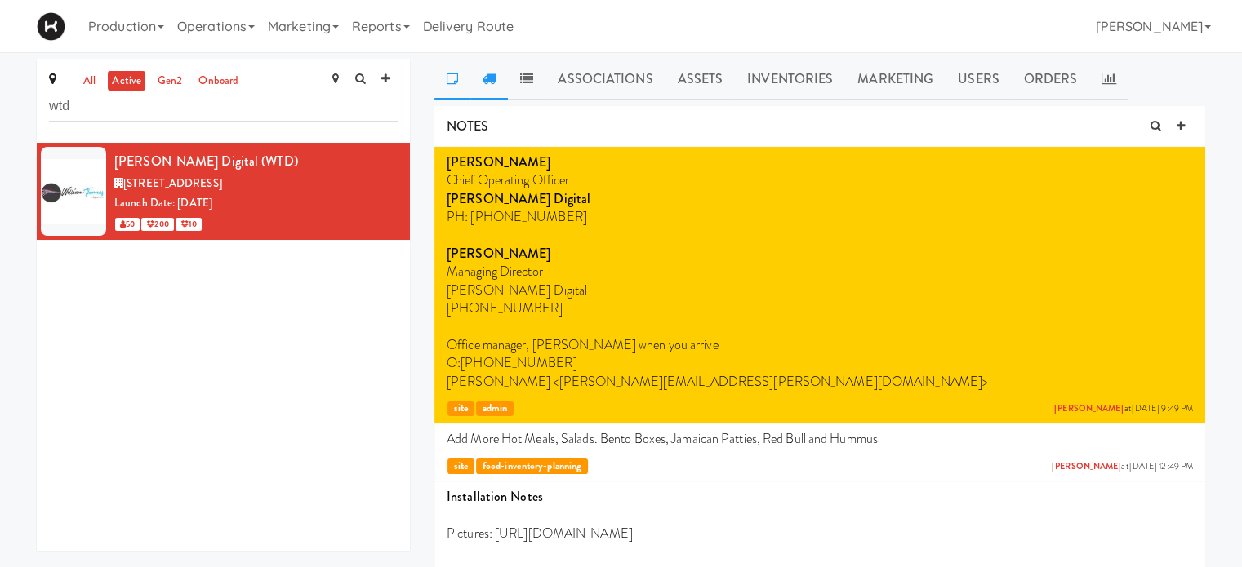
click at [490, 82] on icon at bounding box center [488, 78] width 13 height 13
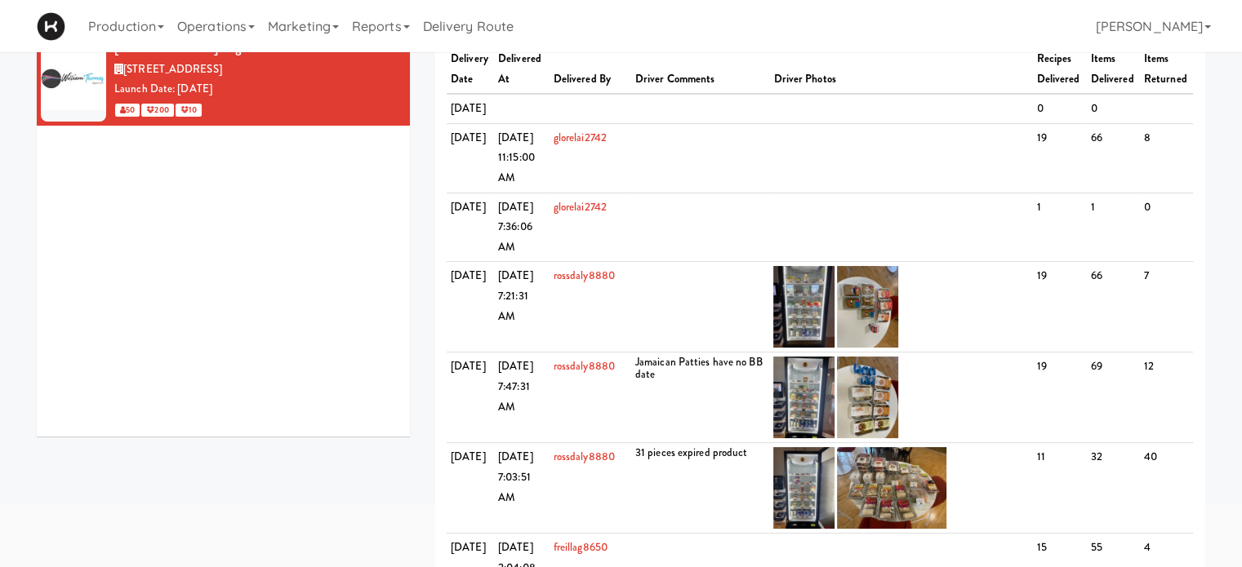
scroll to position [152, 0]
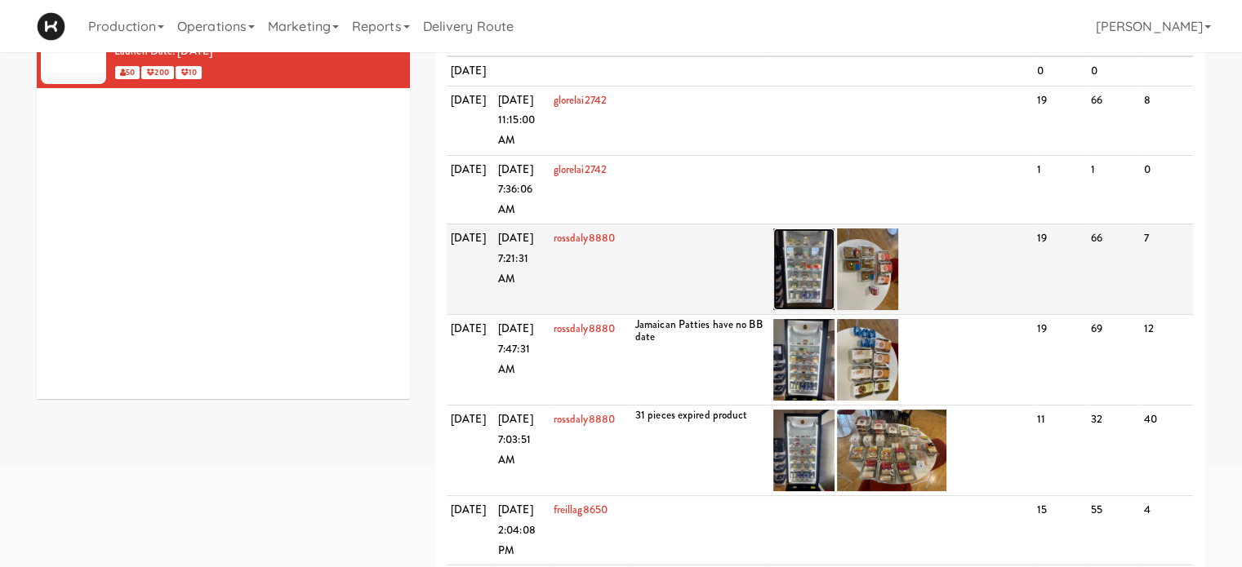
click at [824, 310] on img at bounding box center [803, 270] width 61 height 82
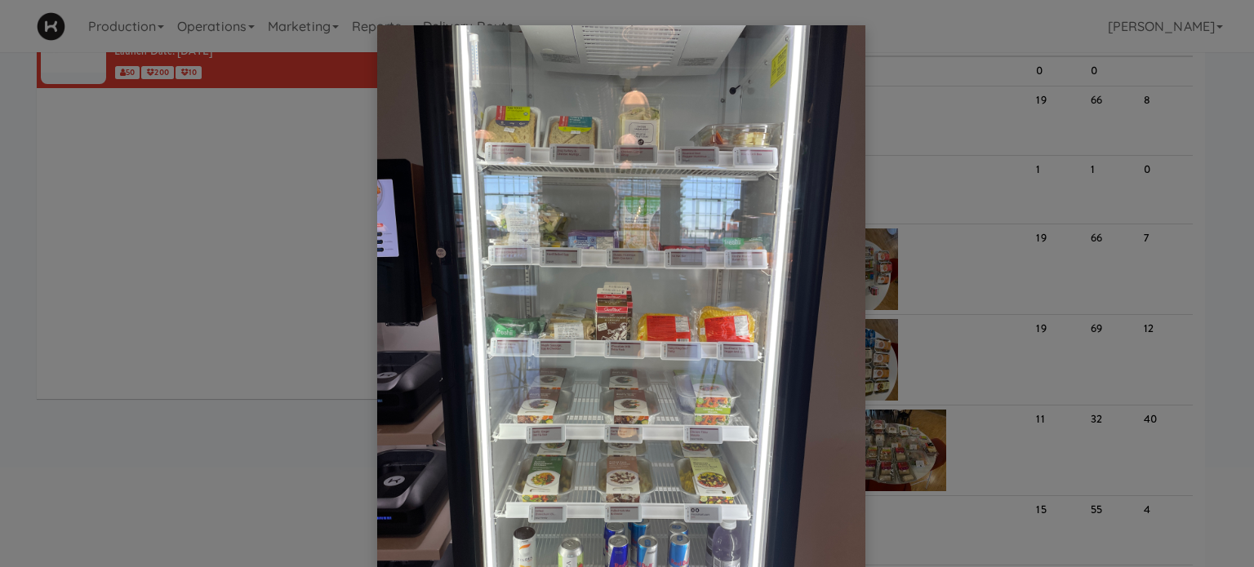
click at [1225, 210] on div at bounding box center [627, 283] width 1254 height 567
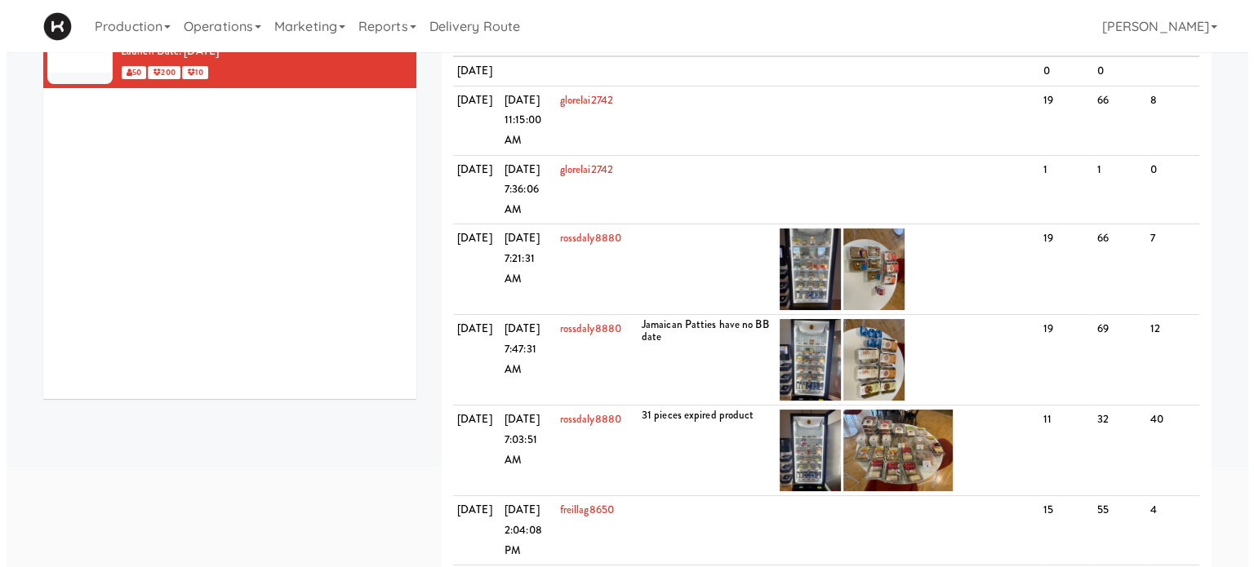
scroll to position [0, 0]
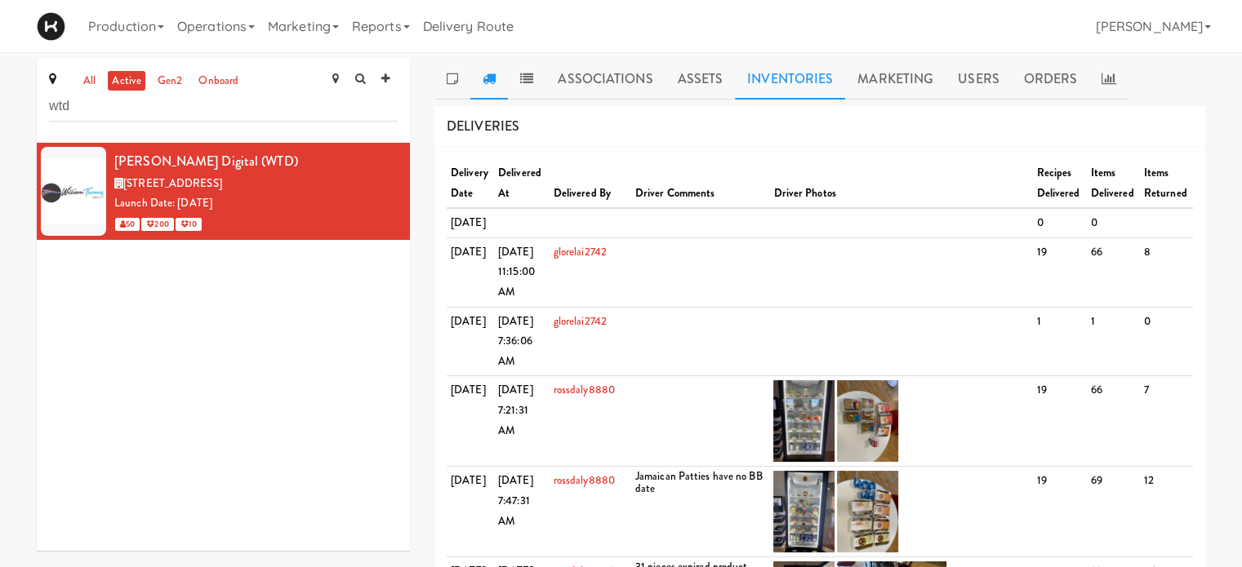
click at [789, 84] on link "Inventories" at bounding box center [790, 79] width 110 height 41
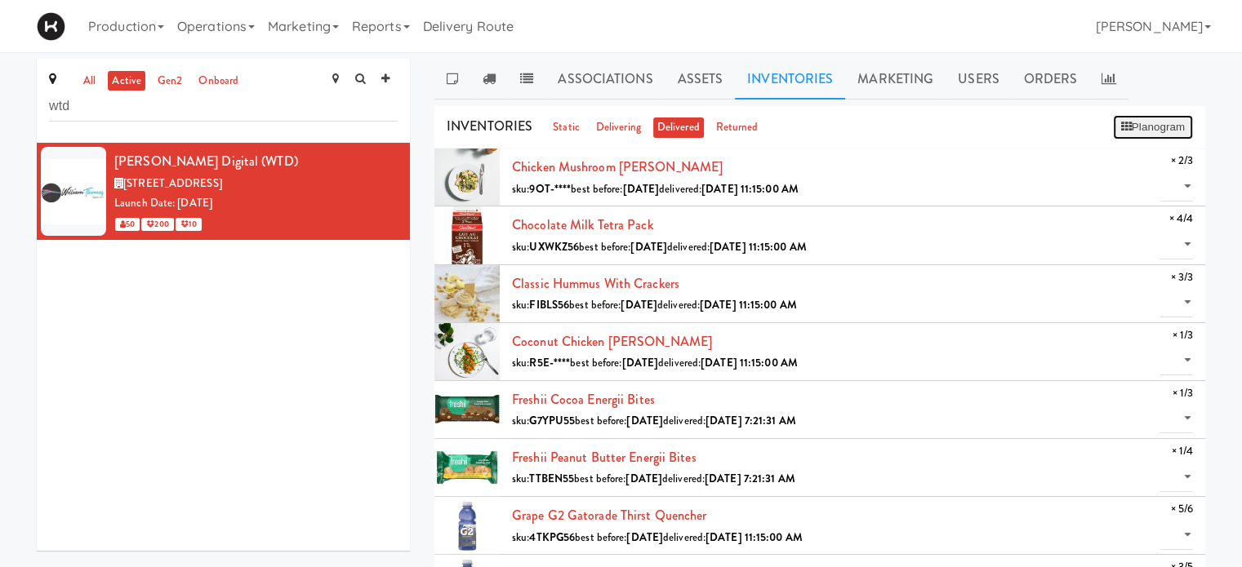
click at [1153, 129] on button "Planogram" at bounding box center [1153, 127] width 80 height 24
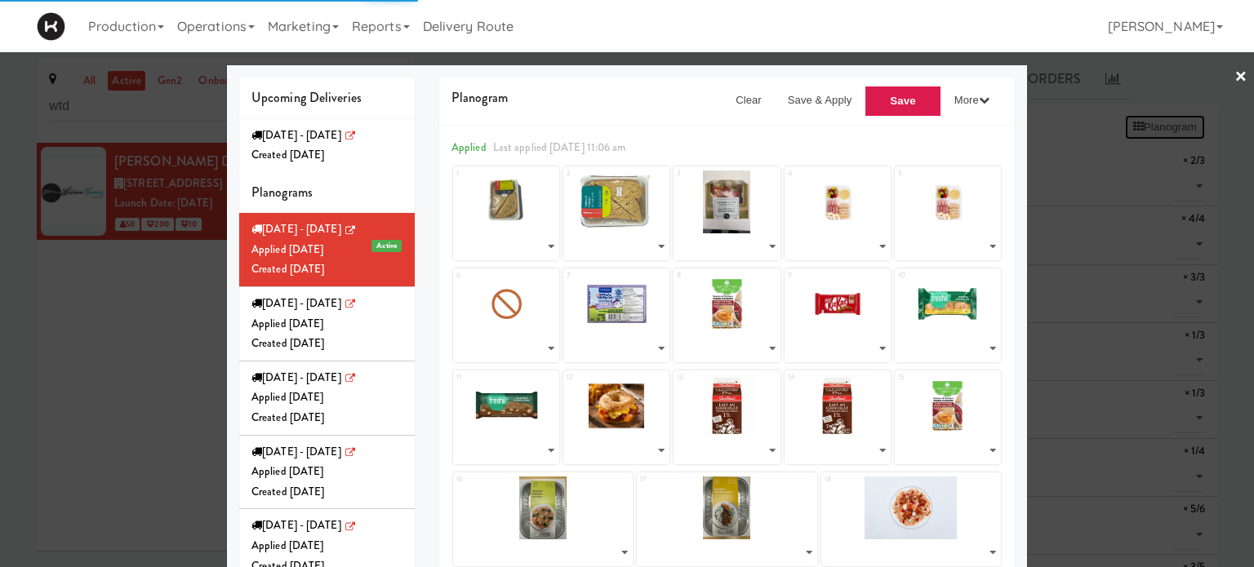
select select "number:276166"
select select "number:275983"
select select "number:275704"
select select "number:275775"
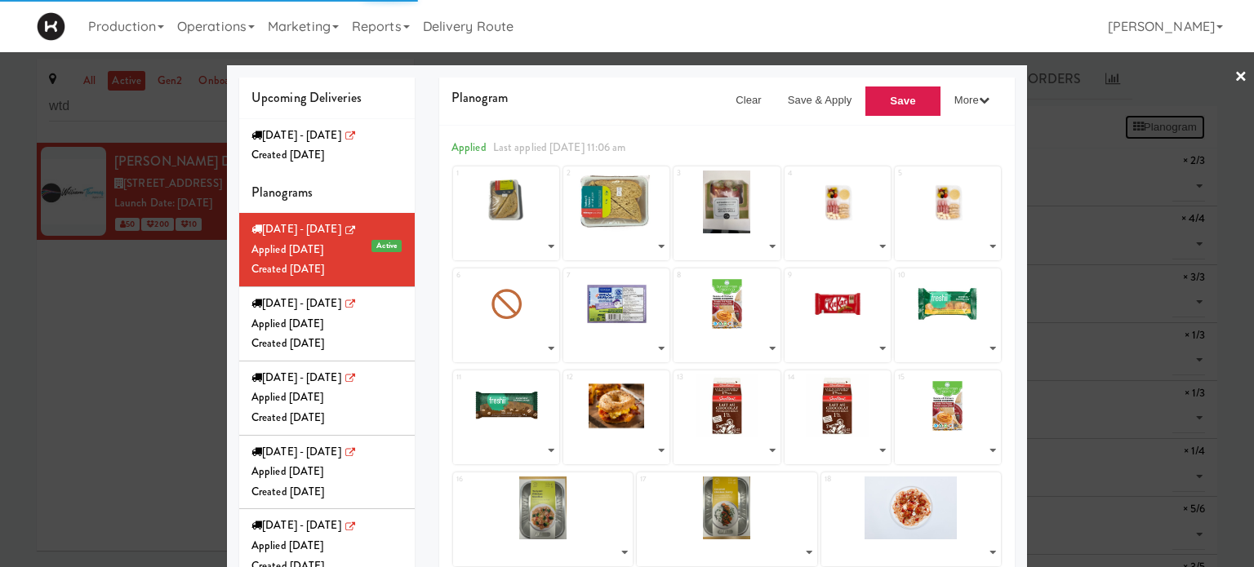
select select "number:275798"
select select "number:272035"
select select "number:275922"
select select "number:268142"
select select "number:276152"
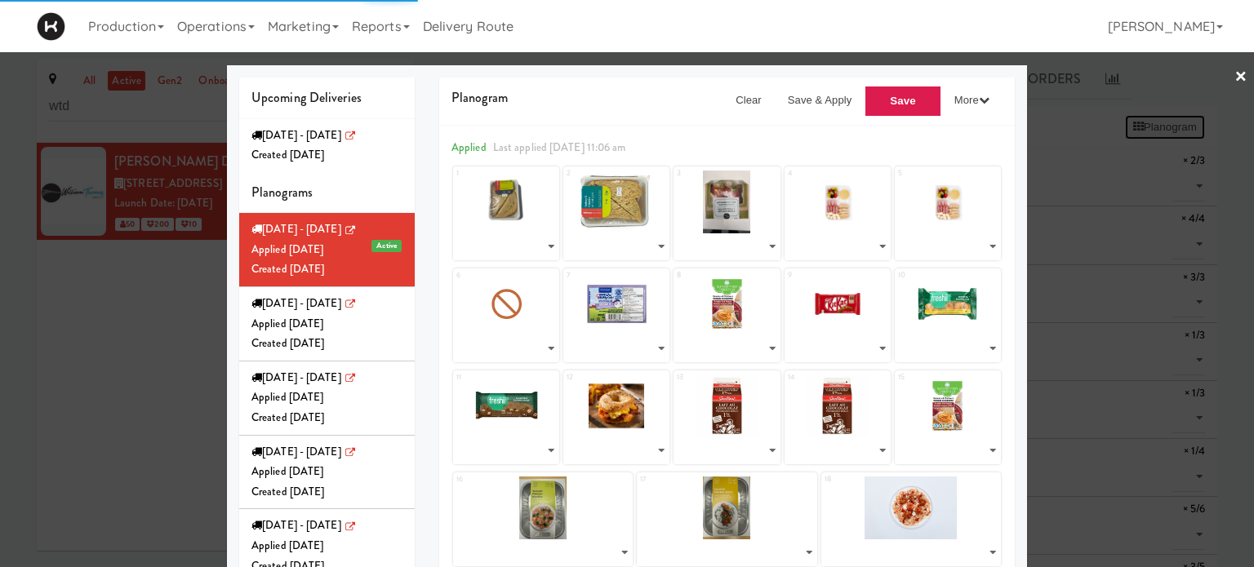
select select "number:272088"
select select "number:275745"
select select "number:276090"
select select "number:272191"
select select "number:275922"
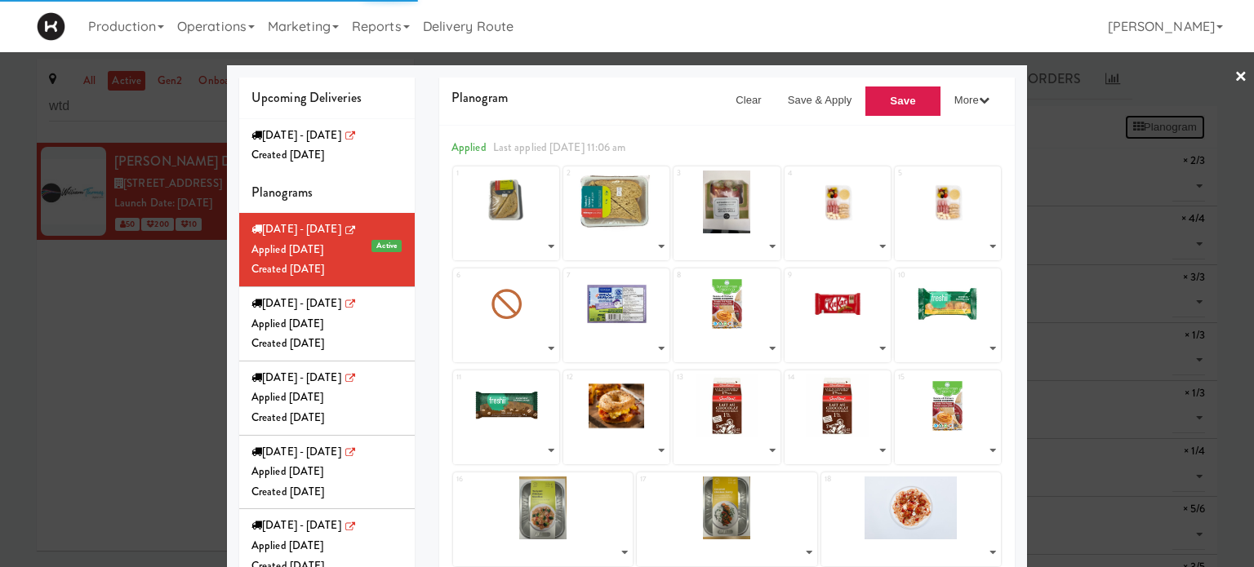
select select "number:274314"
select select "number:274359"
select select "number:274198"
select select "number:274137"
select select "number:276042"
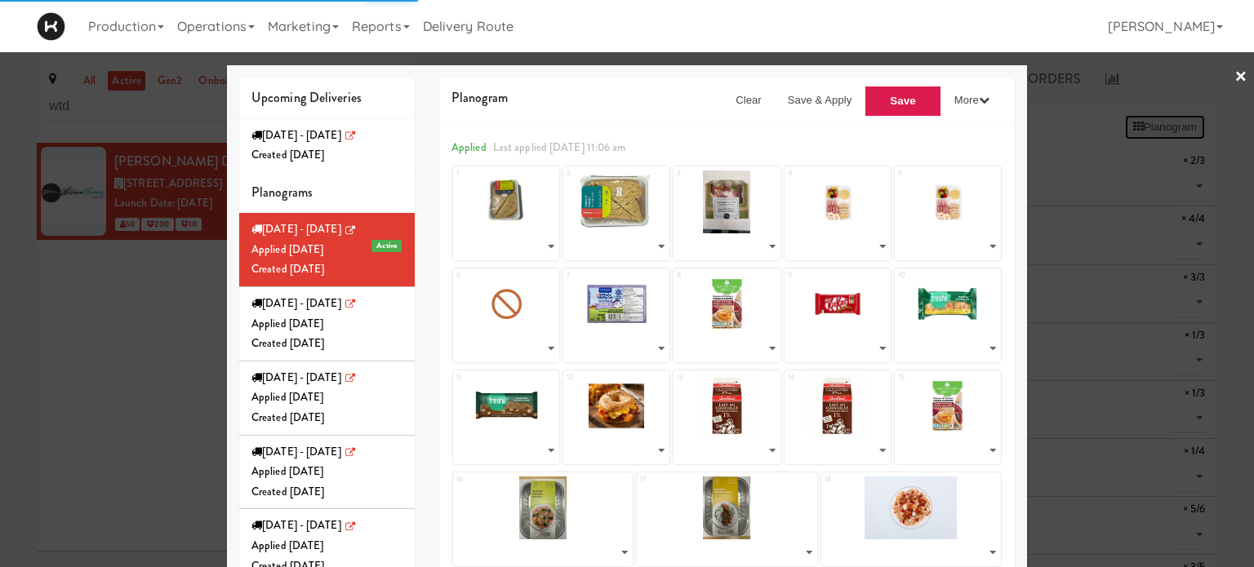
select select "number:274258"
select select "number:275520"
select select "number:276128"
select select "number:257146"
select select "number:268183"
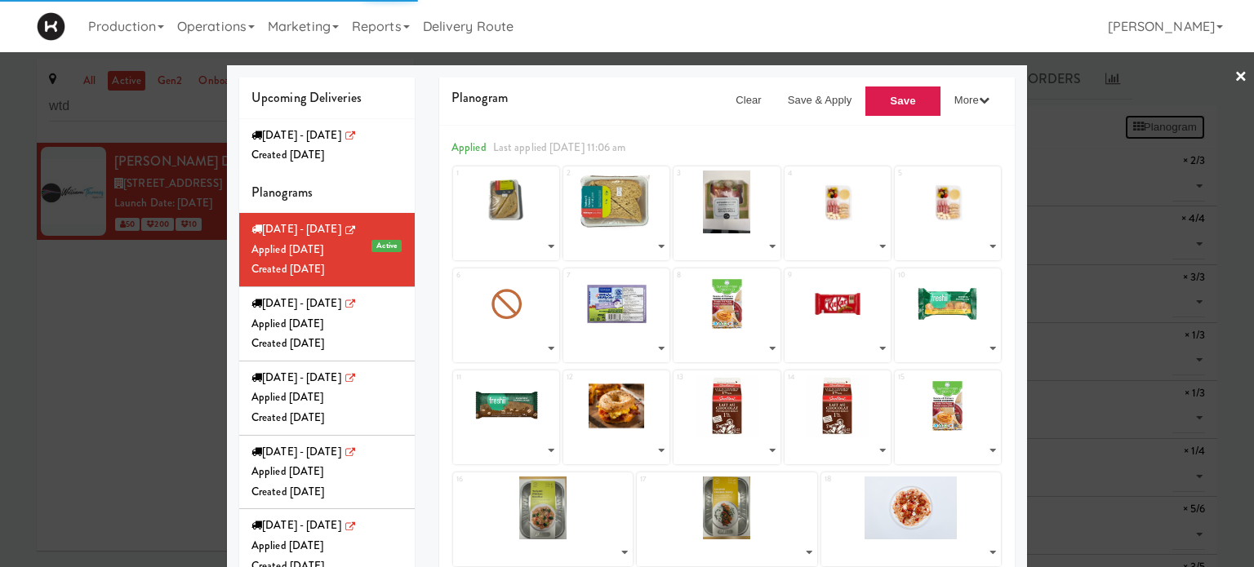
select select "number:275573"
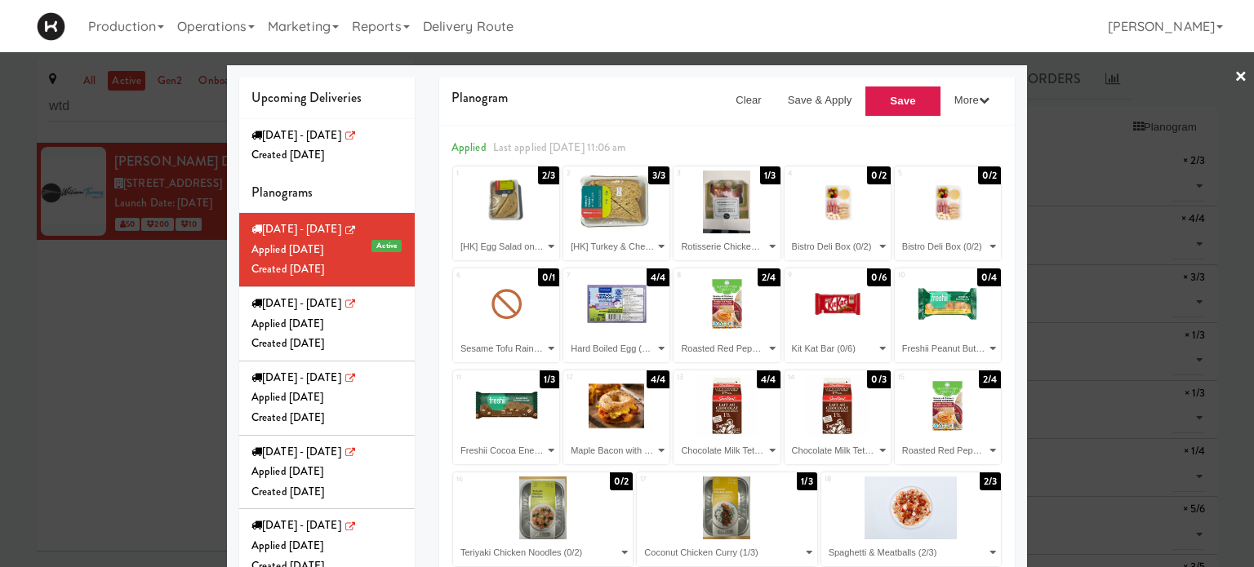
click at [1234, 80] on link "×" at bounding box center [1240, 77] width 13 height 51
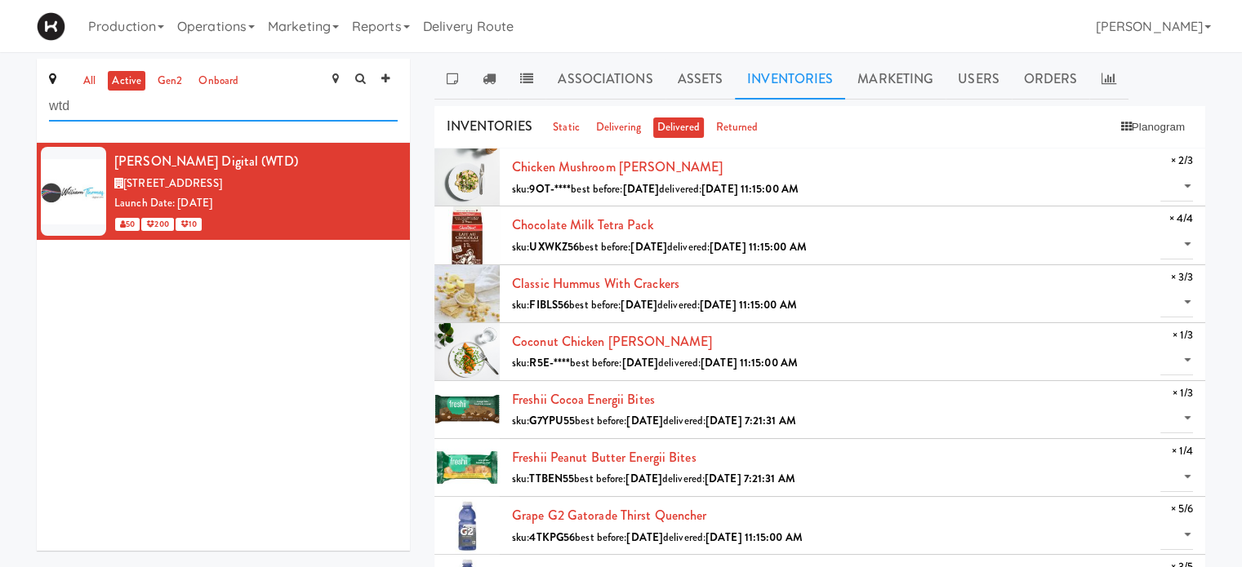
drag, startPoint x: 235, startPoint y: 103, endPoint x: 28, endPoint y: 111, distance: 207.5
click at [28, 111] on div "all active gen2 onboard wtd [PERSON_NAME] Digital (WTD) [STREET_ADDRESS] Date: …" at bounding box center [223, 311] width 398 height 504
type input "[MEDICAL_DATA]"
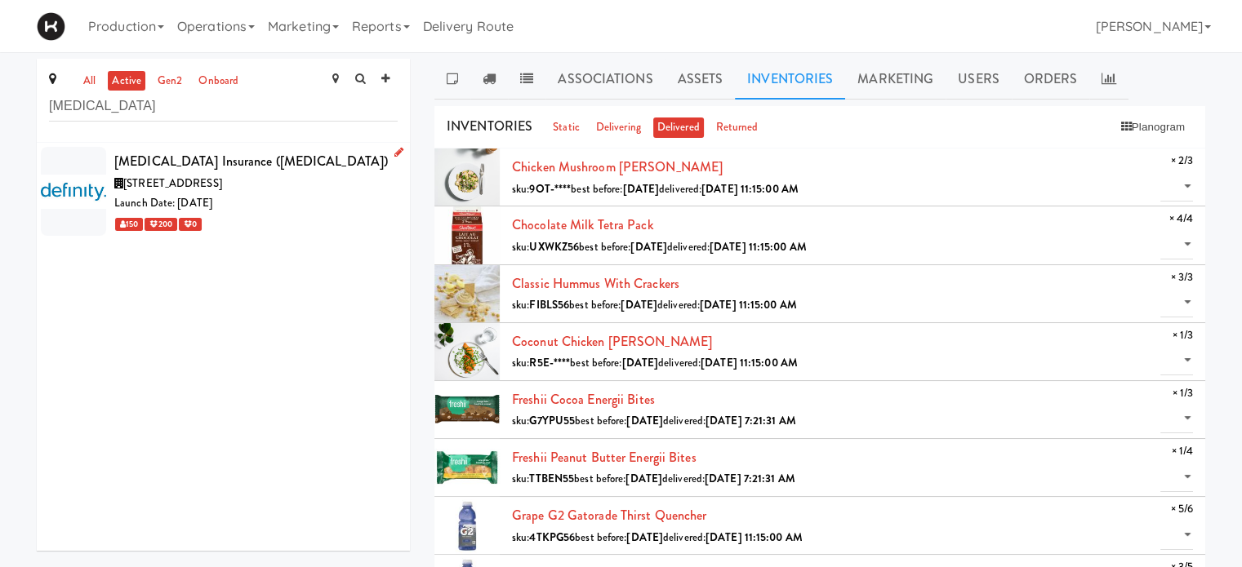
click at [260, 195] on div "Launch Date: [DATE]" at bounding box center [255, 203] width 283 height 20
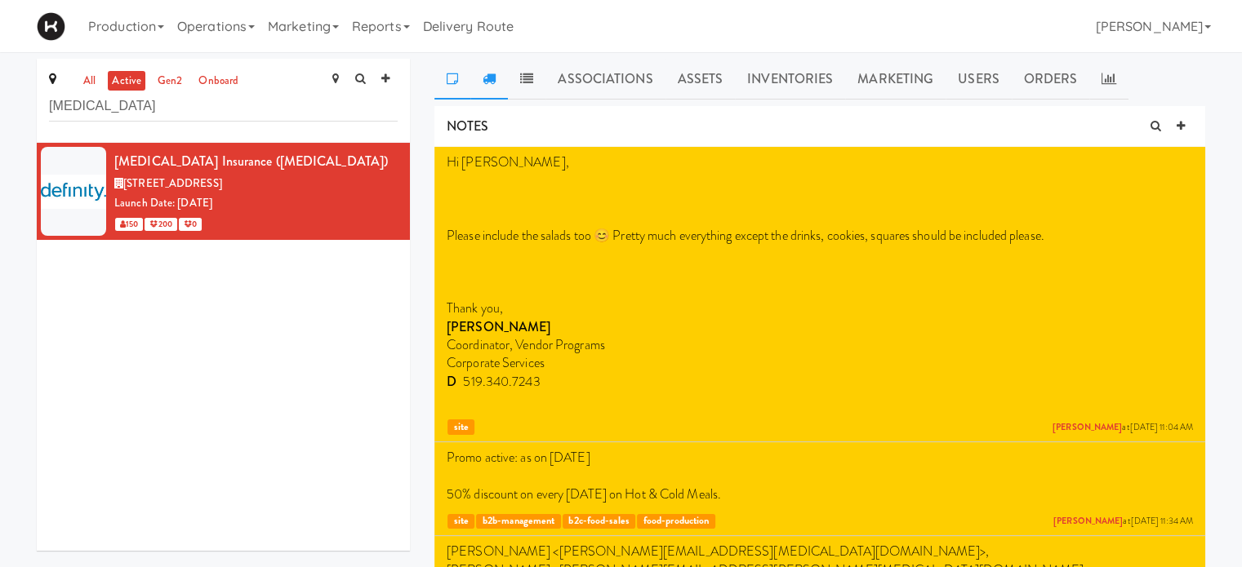
click at [478, 69] on link at bounding box center [489, 79] width 38 height 41
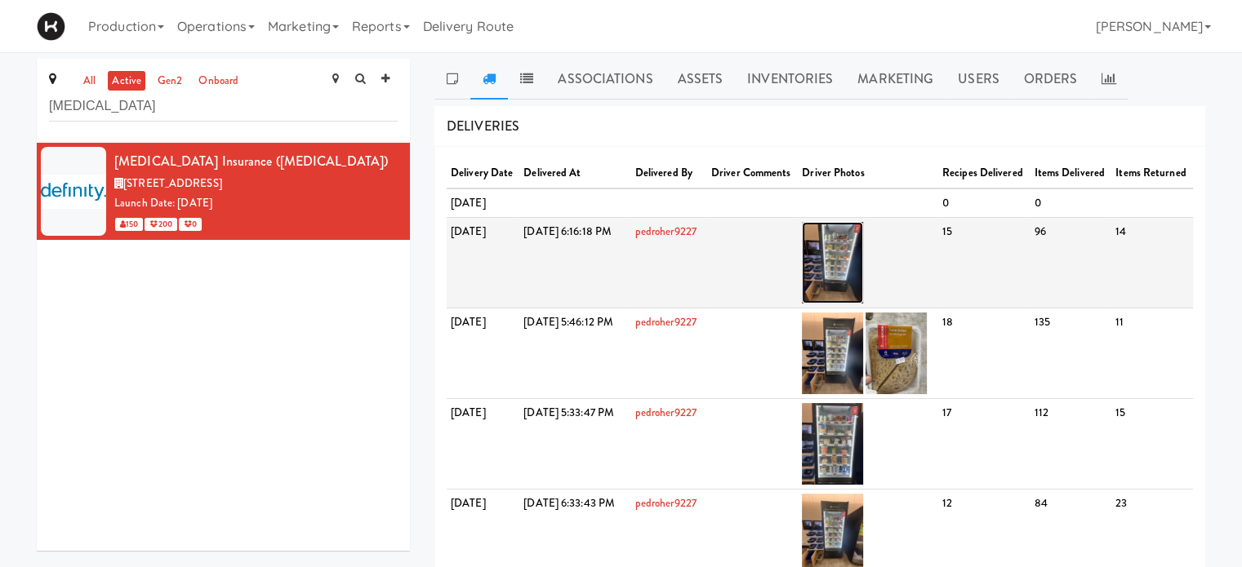
click at [863, 296] on img at bounding box center [832, 263] width 61 height 82
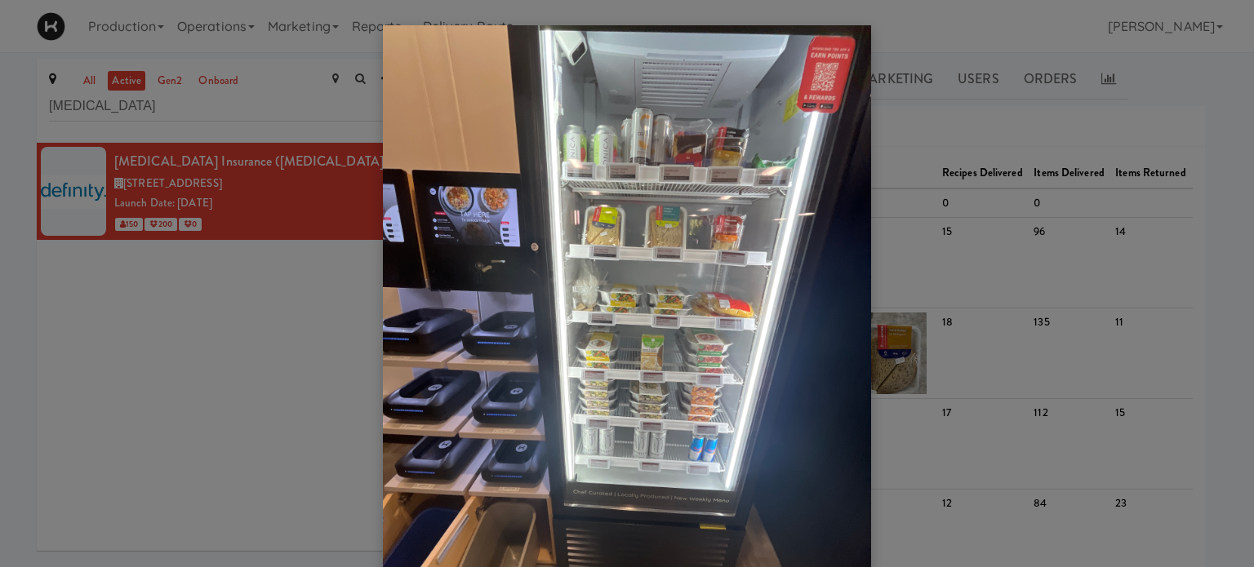
drag, startPoint x: 630, startPoint y: 307, endPoint x: 709, endPoint y: 179, distance: 150.2
click at [709, 179] on img at bounding box center [627, 350] width 488 height 651
click at [1205, 322] on div at bounding box center [627, 283] width 1254 height 567
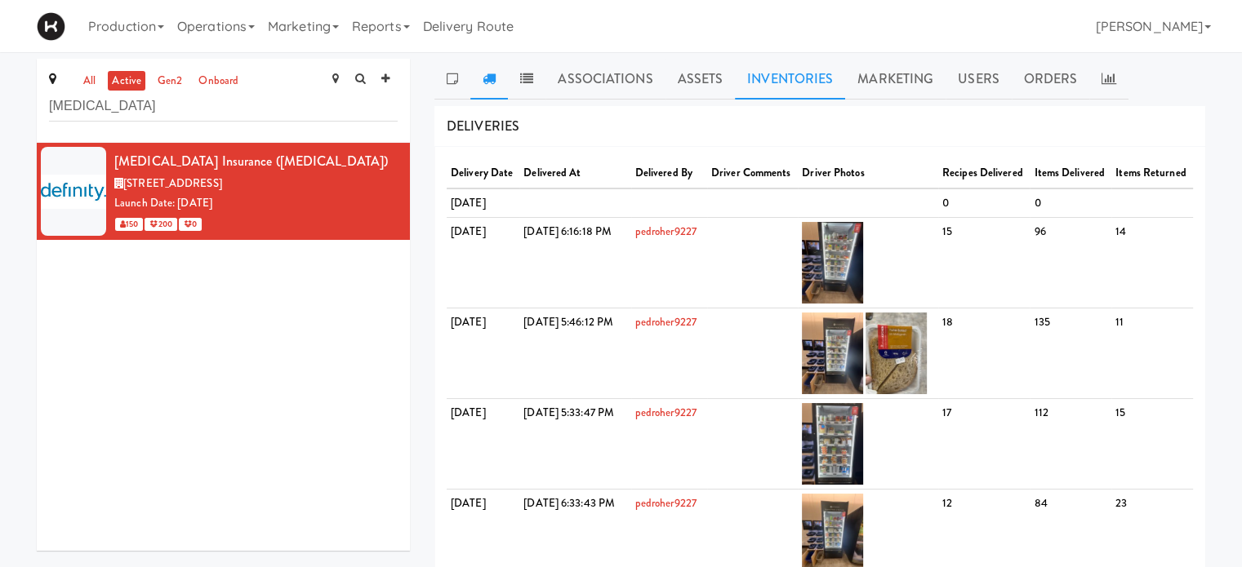
click at [781, 82] on link "Inventories" at bounding box center [790, 79] width 110 height 41
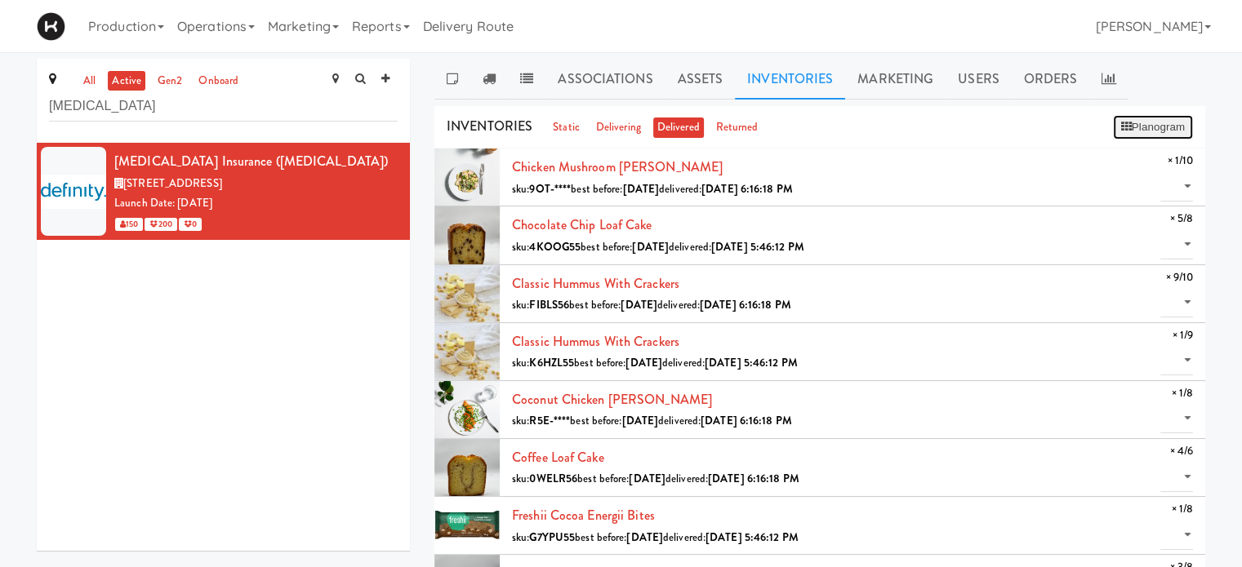
click at [1157, 121] on button "Planogram" at bounding box center [1153, 127] width 80 height 24
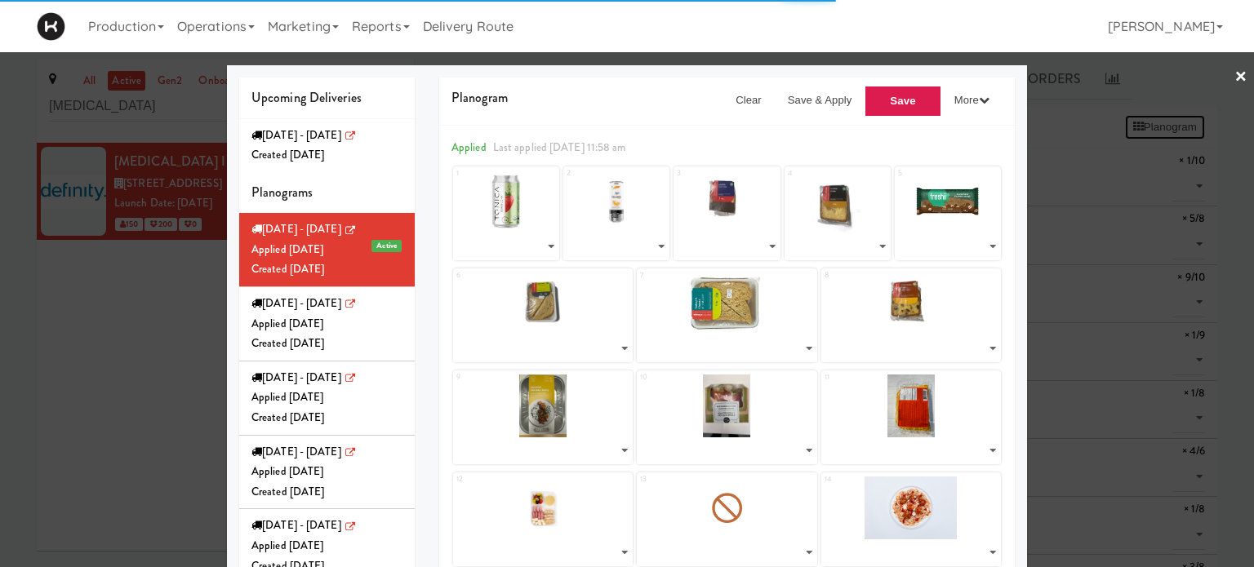
select select "number:272072"
select select "number:275501"
select select "number:276021"
select select "number:276119"
select select "number:275899"
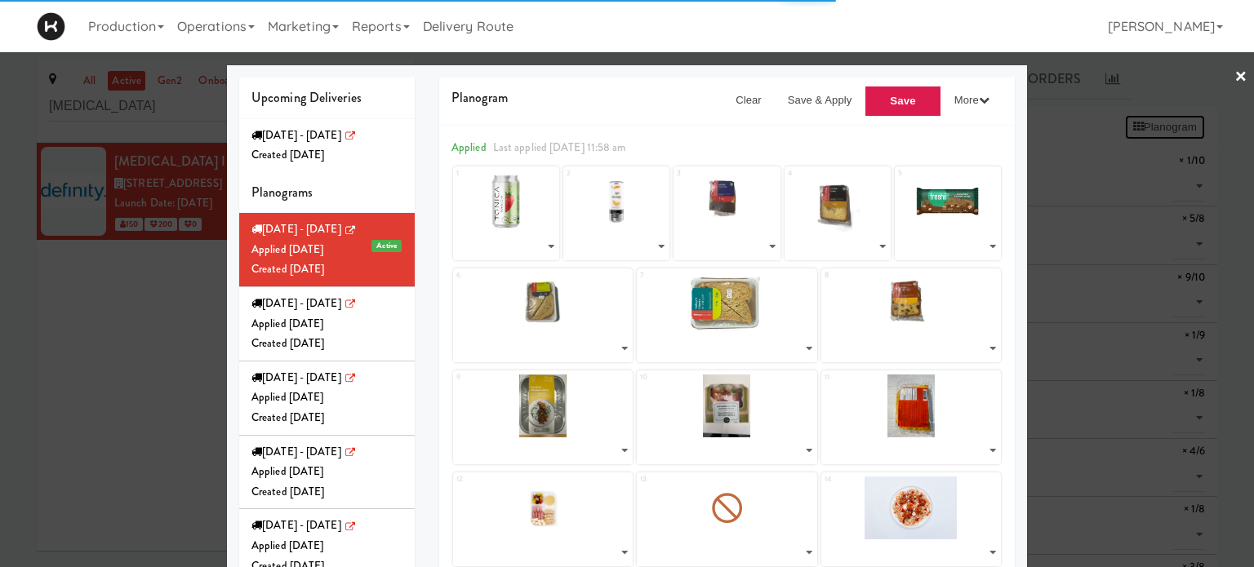
select select "number:276075"
select select "number:272019"
select select "number:272122"
select select "number:274287"
select select "number:275686"
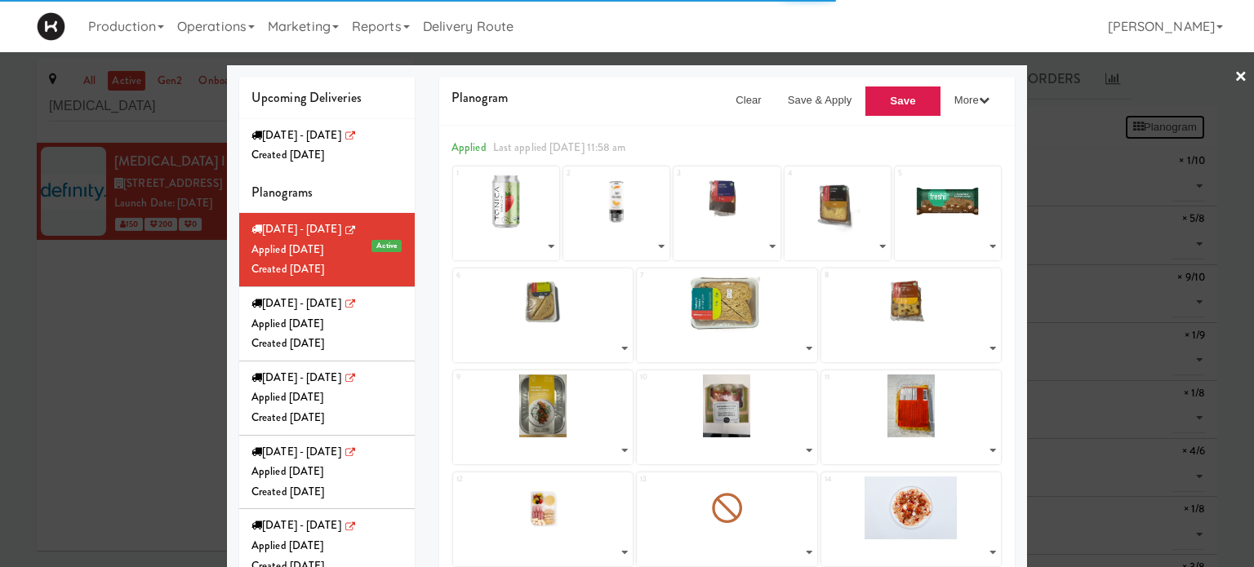
select select "number:275961"
select select "number:275765"
select select "number:275790"
select select "number:274166"
select select "number:274105"
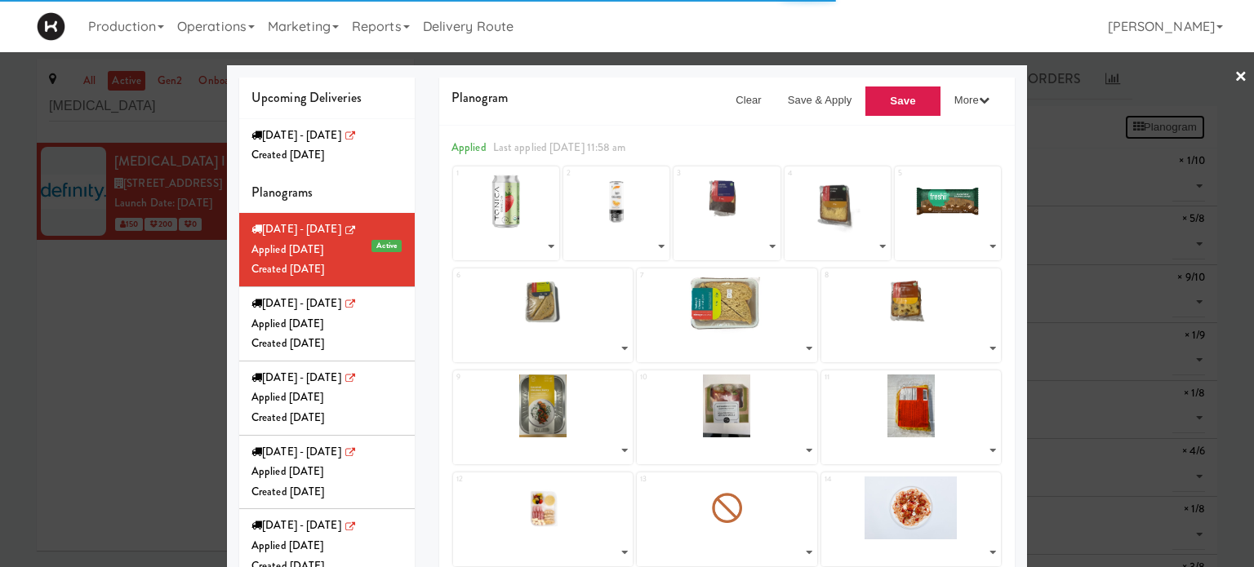
select select "number:274105"
select select "number:274227"
select select "number:275729"
select select "number:271627"
select select "number:268167"
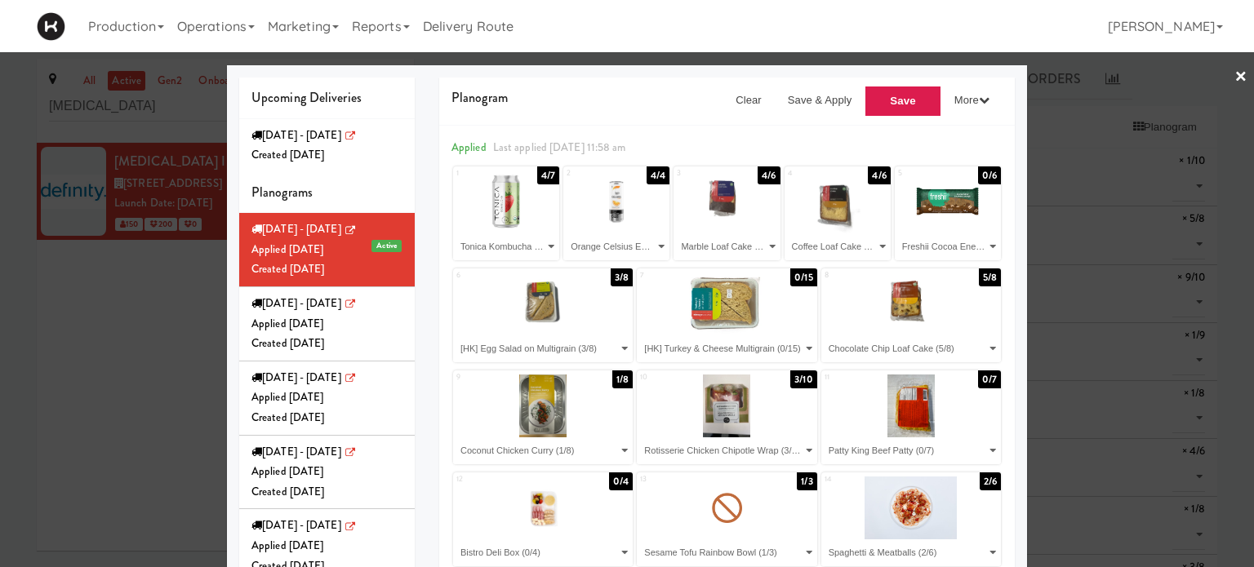
click at [1086, 117] on div at bounding box center [627, 283] width 1254 height 567
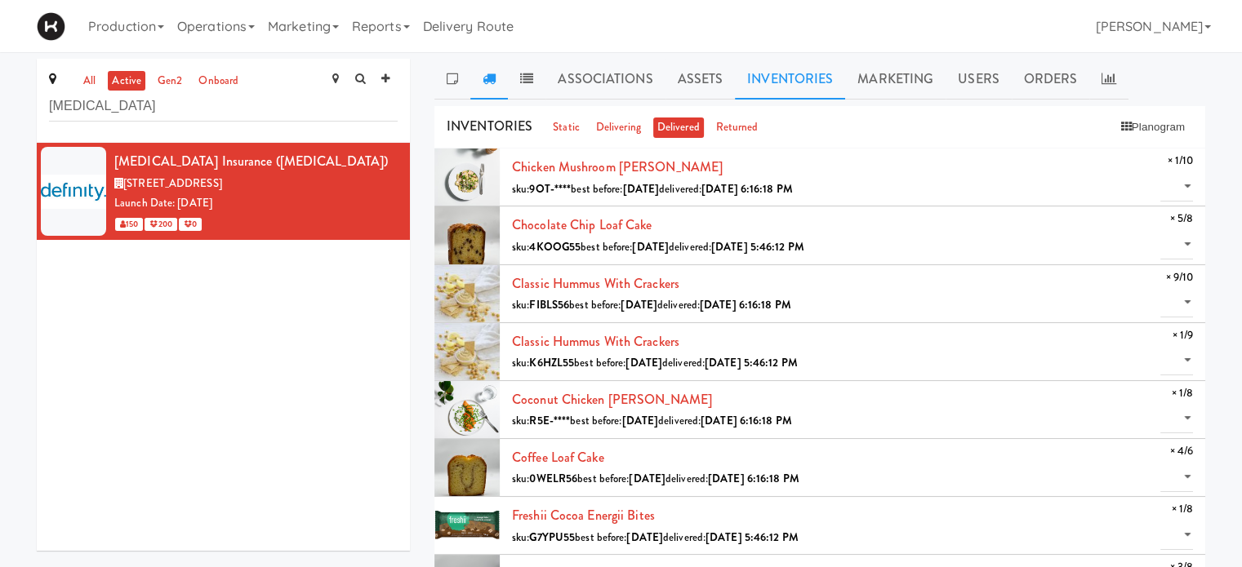
click at [491, 74] on icon at bounding box center [488, 78] width 13 height 13
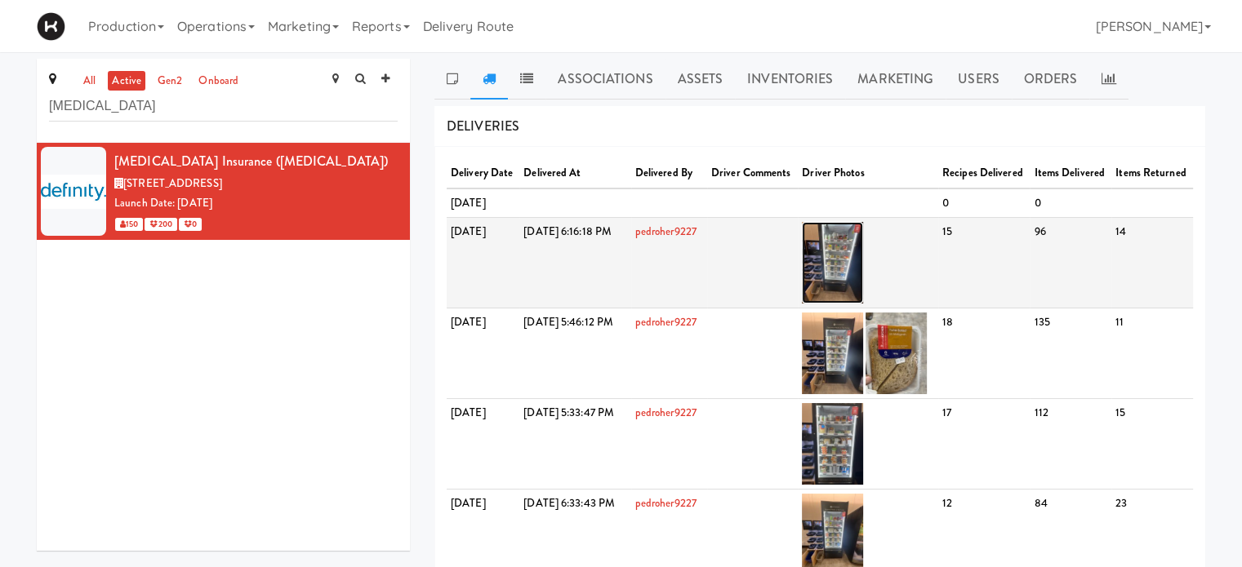
click at [863, 300] on img at bounding box center [832, 263] width 61 height 82
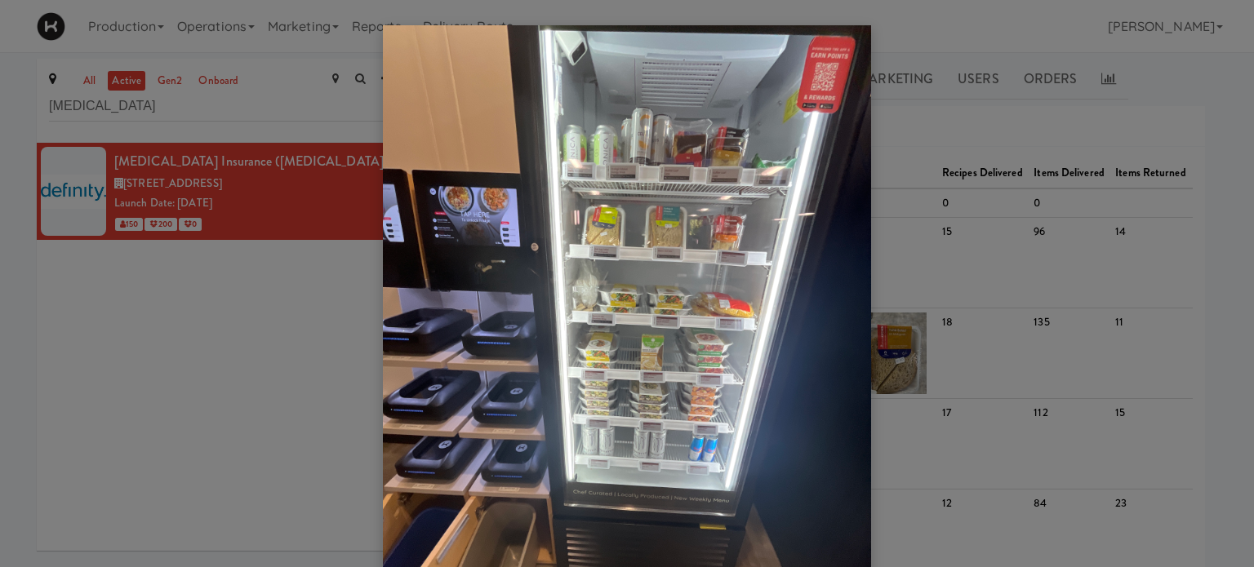
click at [684, 337] on img at bounding box center [627, 350] width 488 height 651
click at [1035, 32] on div at bounding box center [627, 283] width 1254 height 567
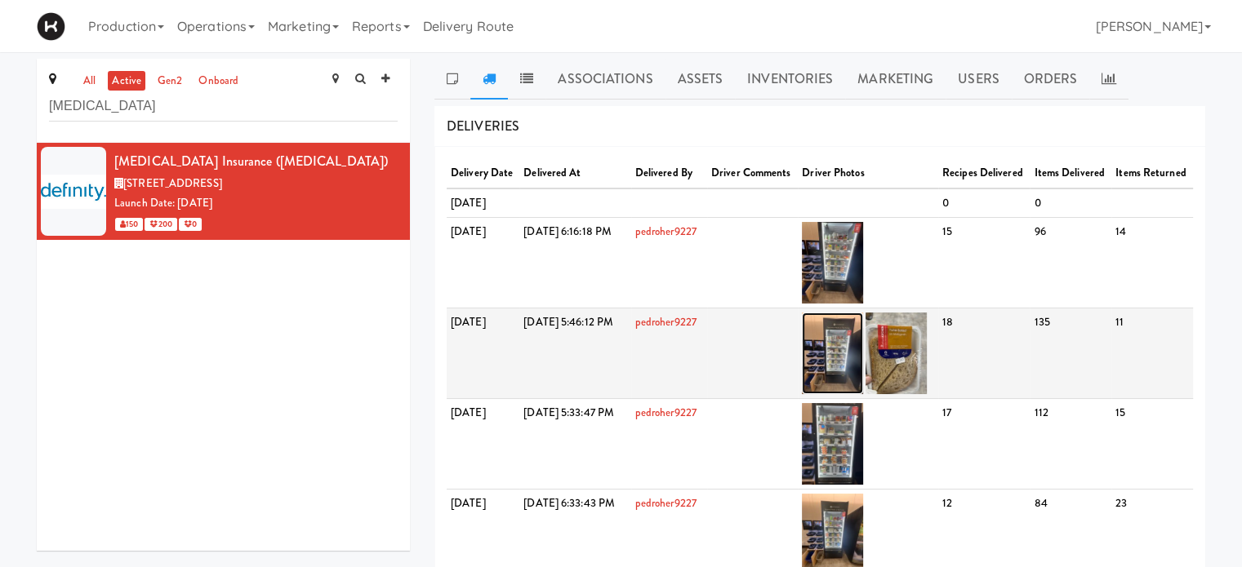
click at [863, 382] on img at bounding box center [832, 354] width 61 height 82
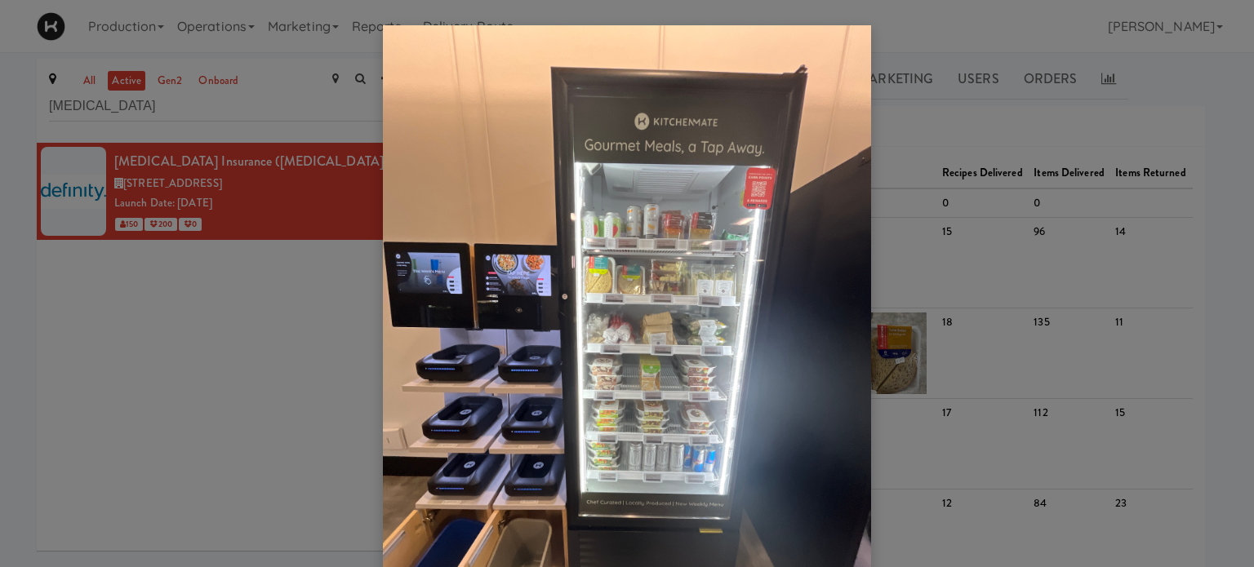
click at [936, 185] on div at bounding box center [627, 283] width 1254 height 567
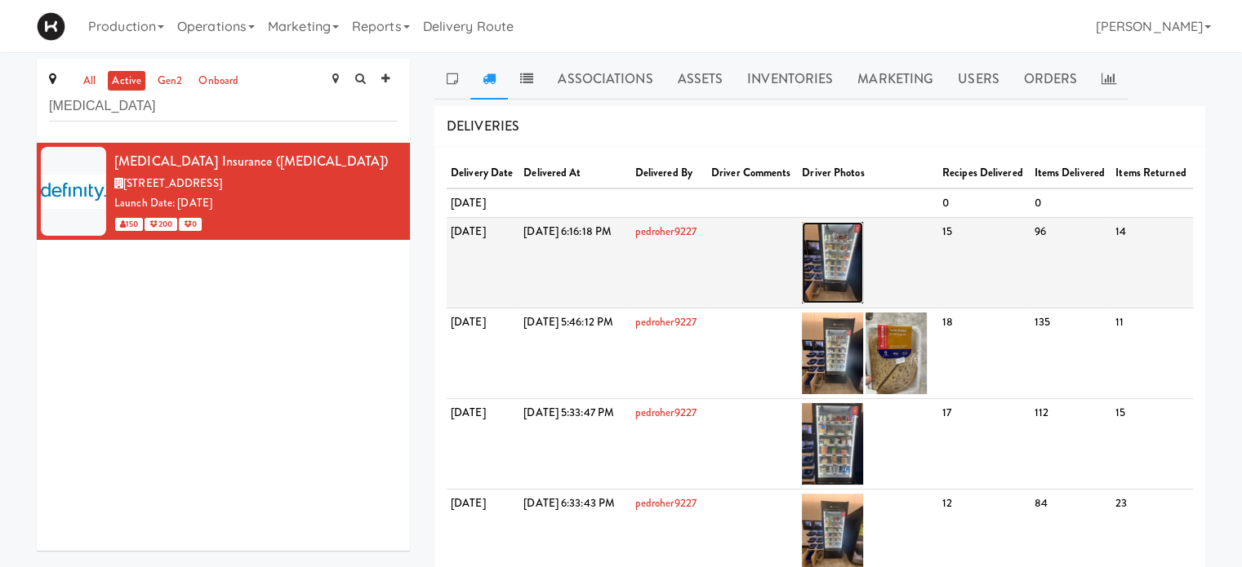
click at [863, 304] on img at bounding box center [832, 263] width 61 height 82
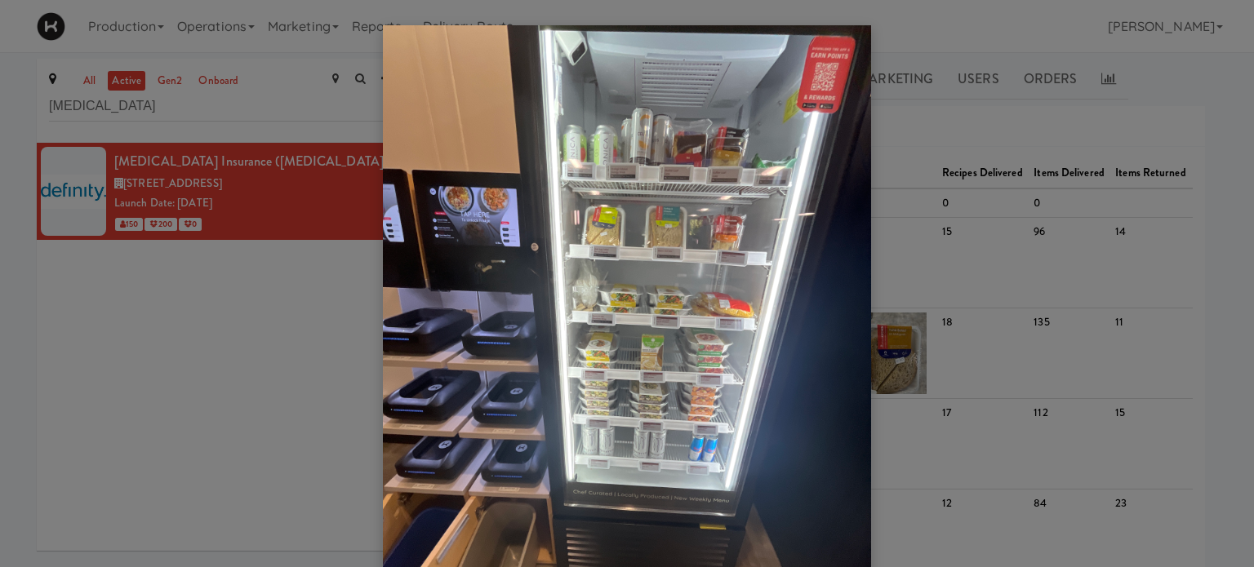
click at [965, 136] on div at bounding box center [627, 283] width 1254 height 567
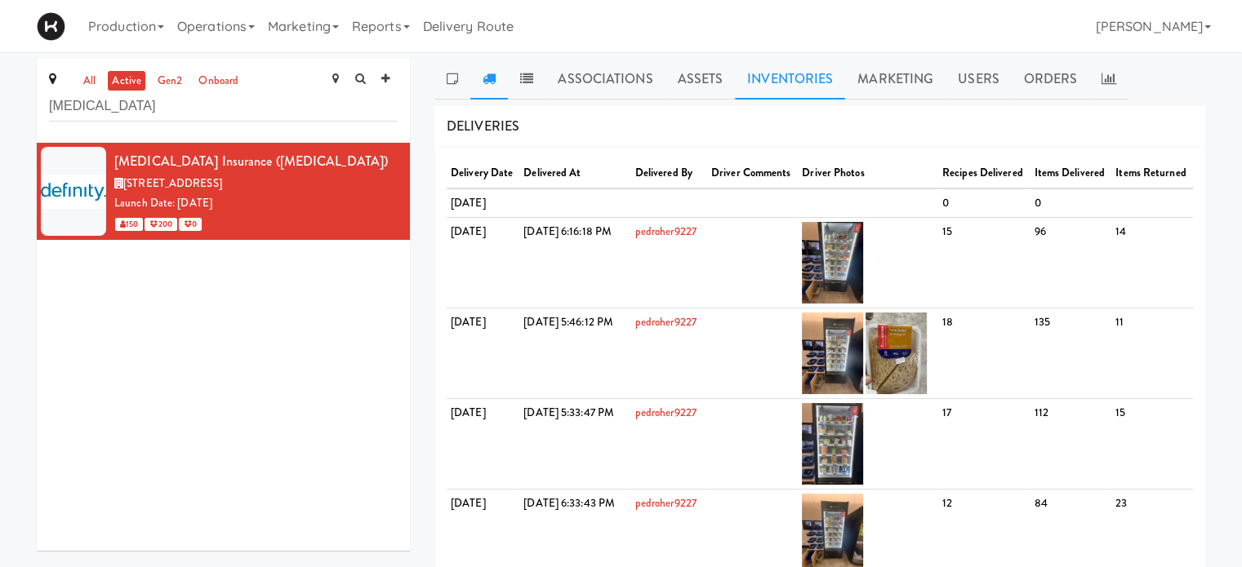
click at [806, 77] on link "Inventories" at bounding box center [790, 79] width 110 height 41
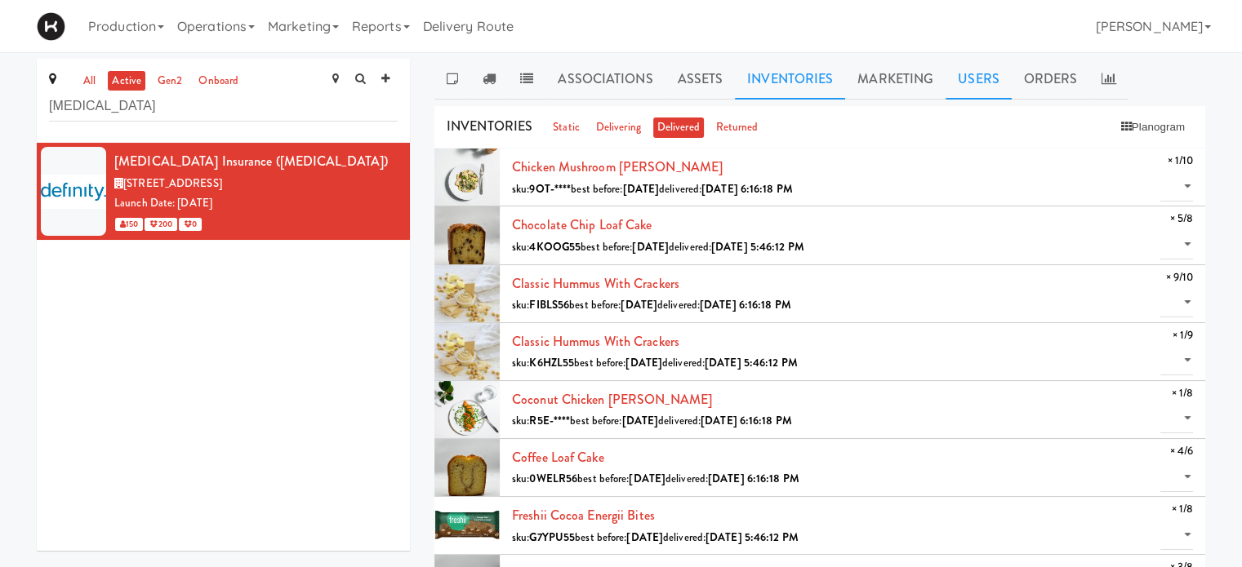
click at [966, 75] on link "Users" at bounding box center [978, 79] width 66 height 41
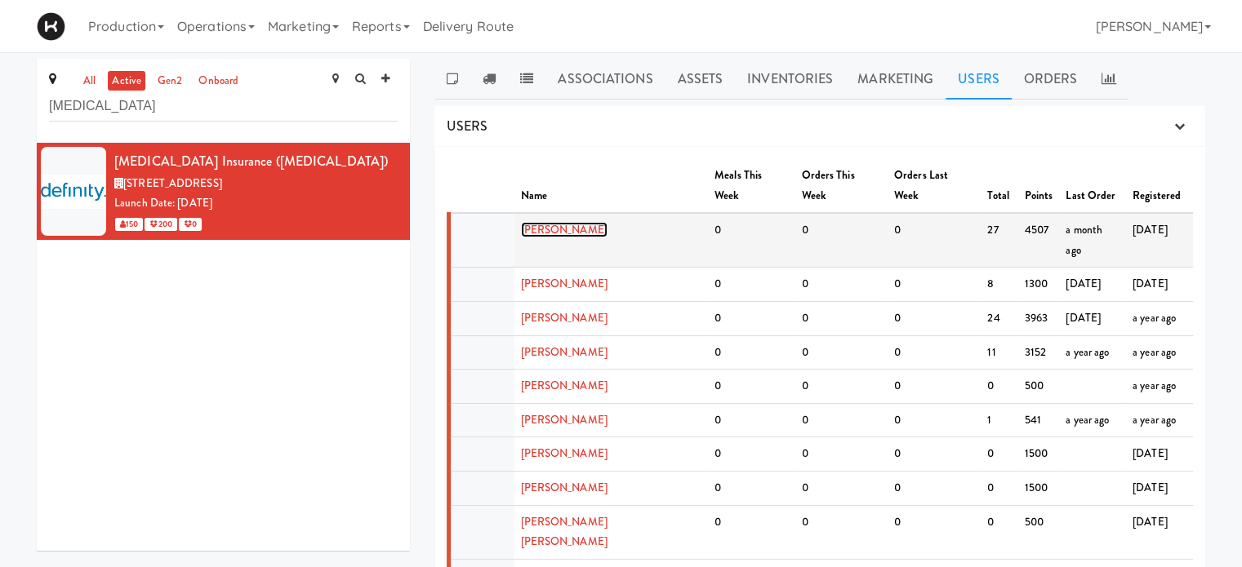
click at [552, 222] on link "[PERSON_NAME]" at bounding box center [564, 230] width 87 height 16
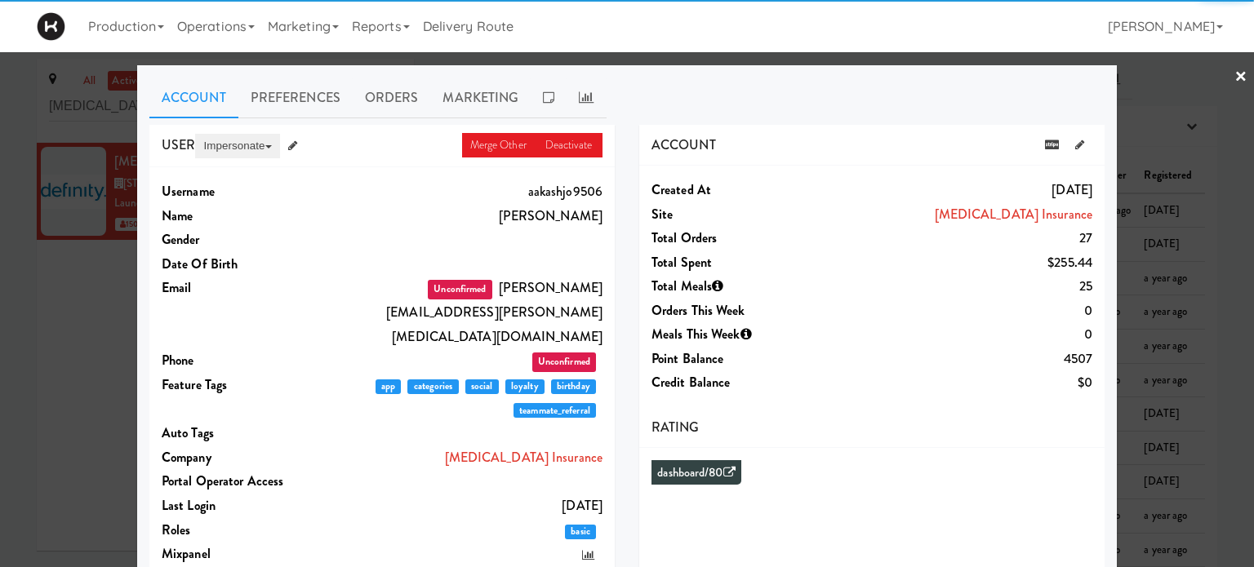
click at [222, 144] on button "Impersonate" at bounding box center [237, 146] width 84 height 24
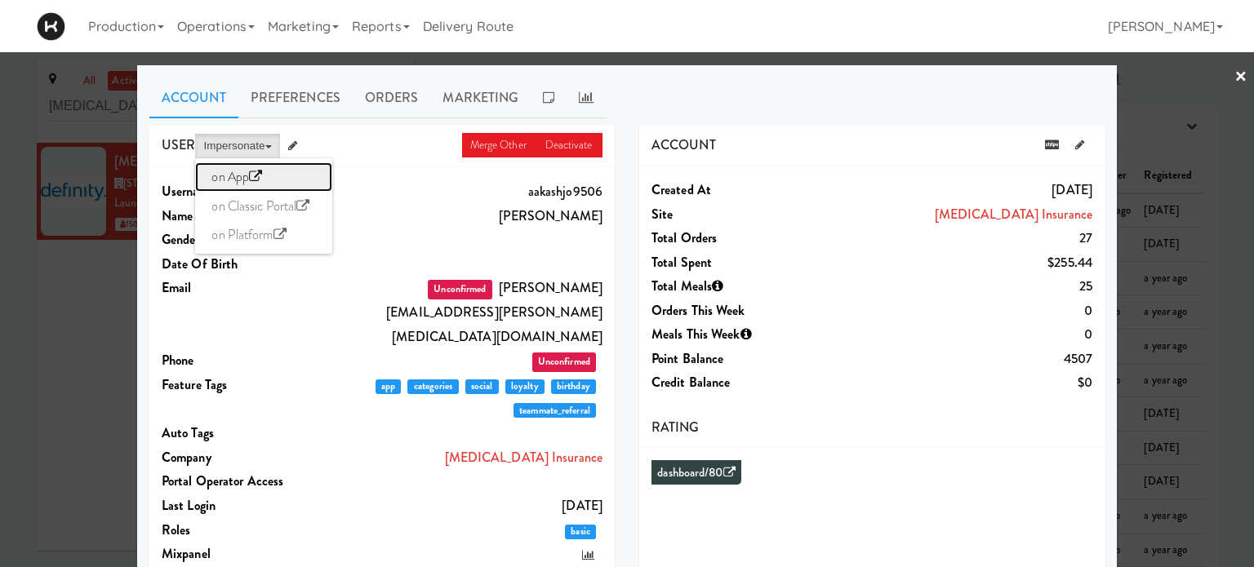
click at [221, 182] on link "on App" at bounding box center [263, 176] width 137 height 29
click at [1234, 77] on link "×" at bounding box center [1240, 77] width 13 height 51
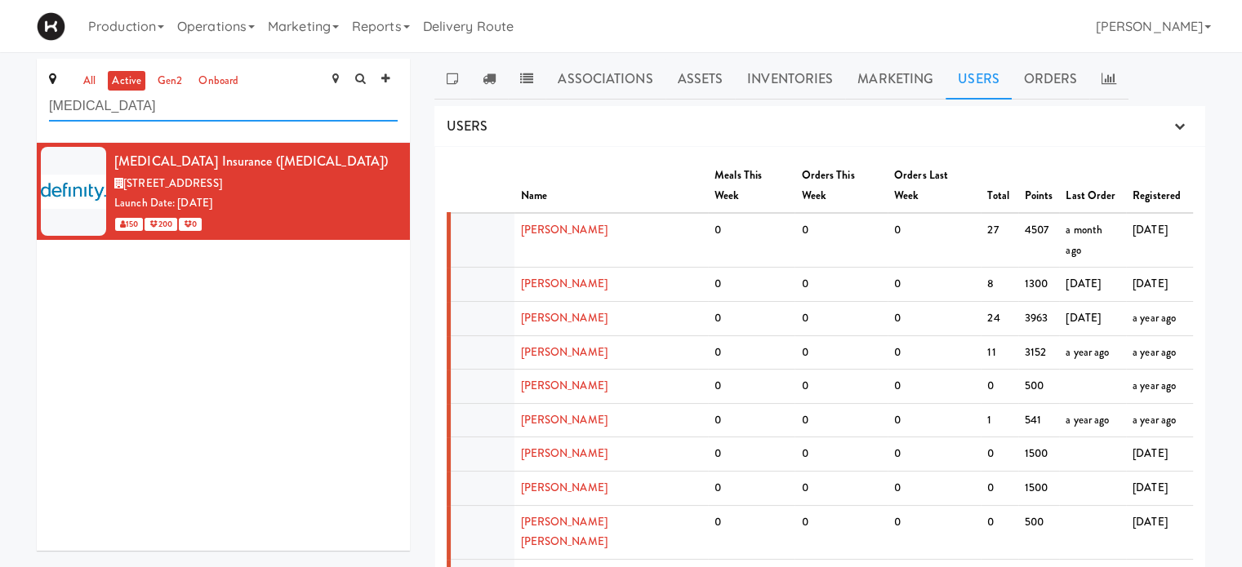
drag, startPoint x: 127, startPoint y: 112, endPoint x: 0, endPoint y: 113, distance: 127.4
type input "home"
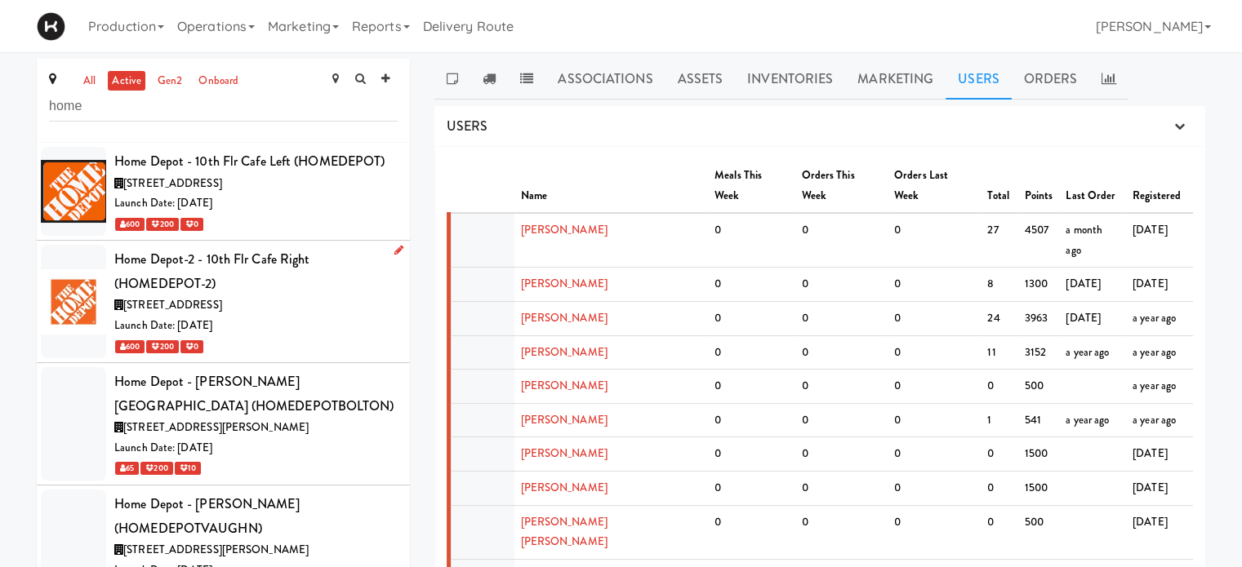
click at [370, 296] on div "[STREET_ADDRESS]" at bounding box center [255, 306] width 283 height 20
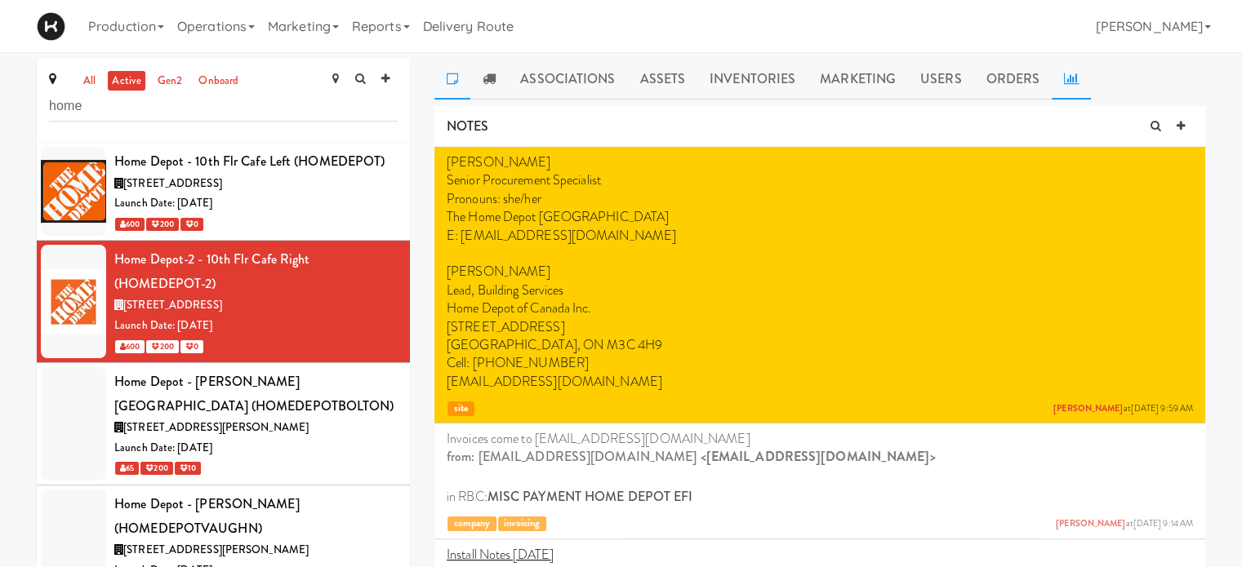
click at [1061, 87] on link at bounding box center [1070, 79] width 39 height 41
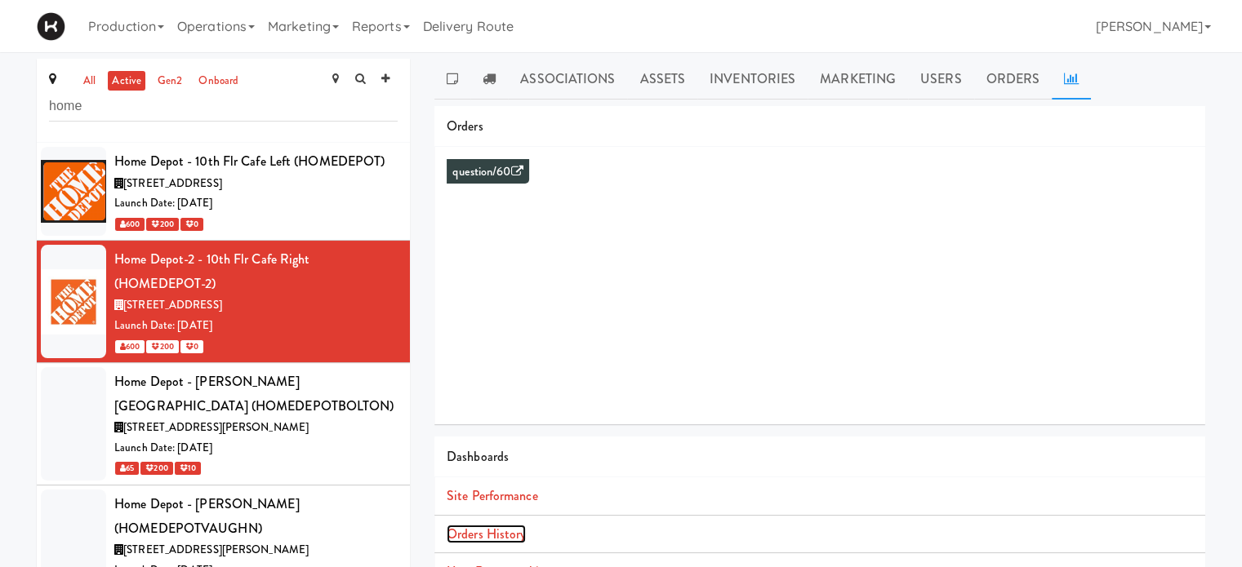
click at [498, 538] on link "Orders History" at bounding box center [486, 534] width 79 height 19
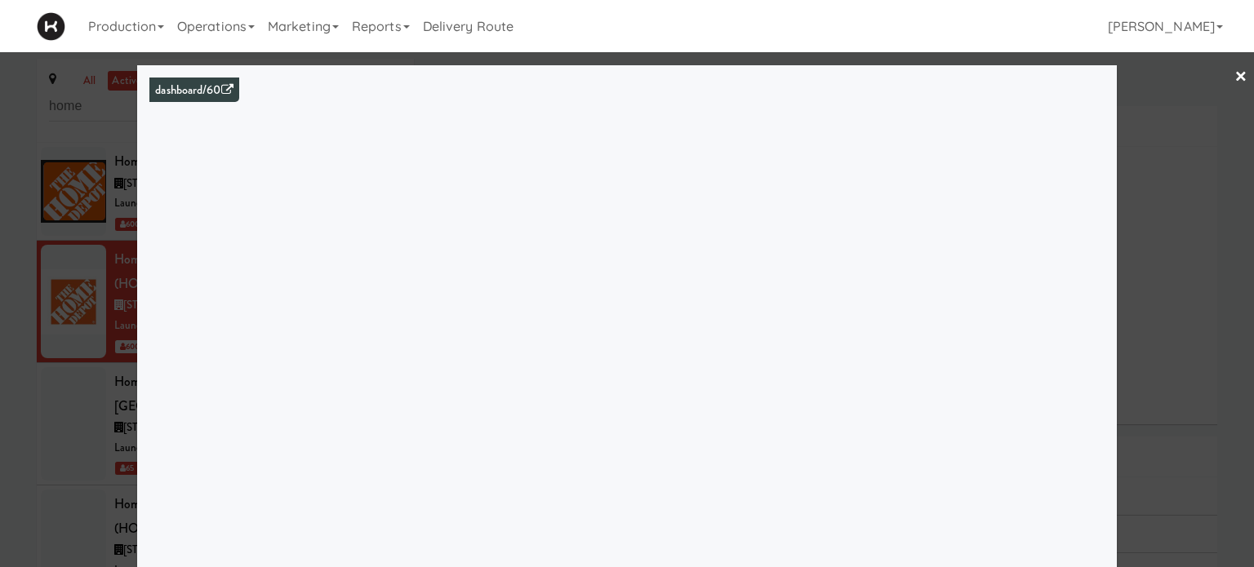
click at [1234, 72] on link "×" at bounding box center [1240, 77] width 13 height 51
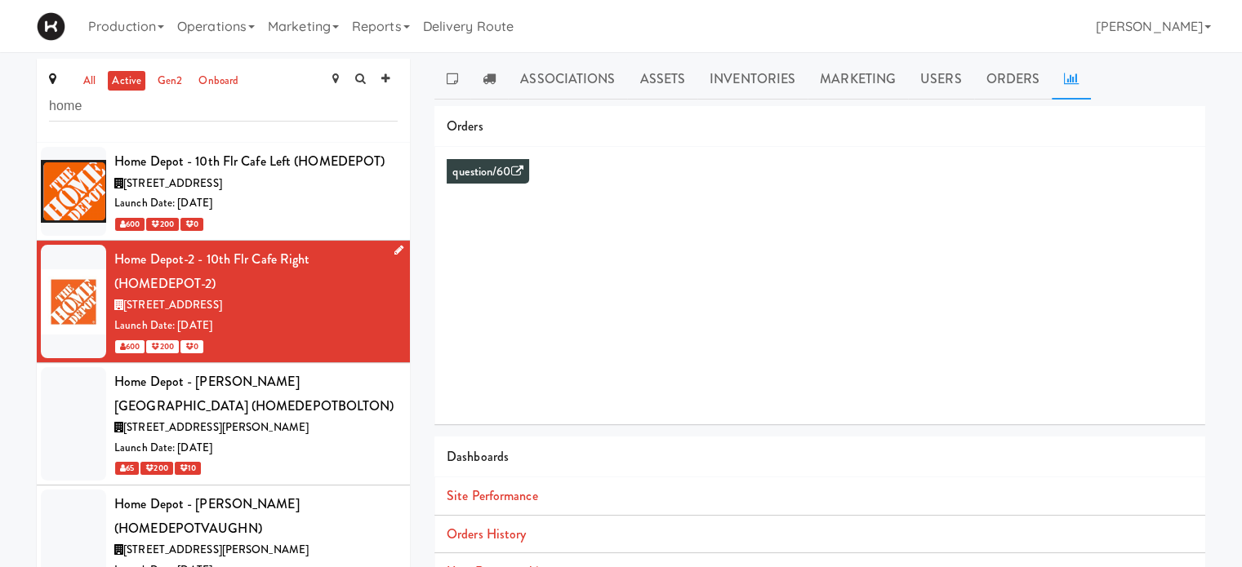
click at [336, 316] on div "Launch Date: [DATE]" at bounding box center [255, 326] width 283 height 20
click at [918, 70] on link "Users" at bounding box center [941, 79] width 66 height 41
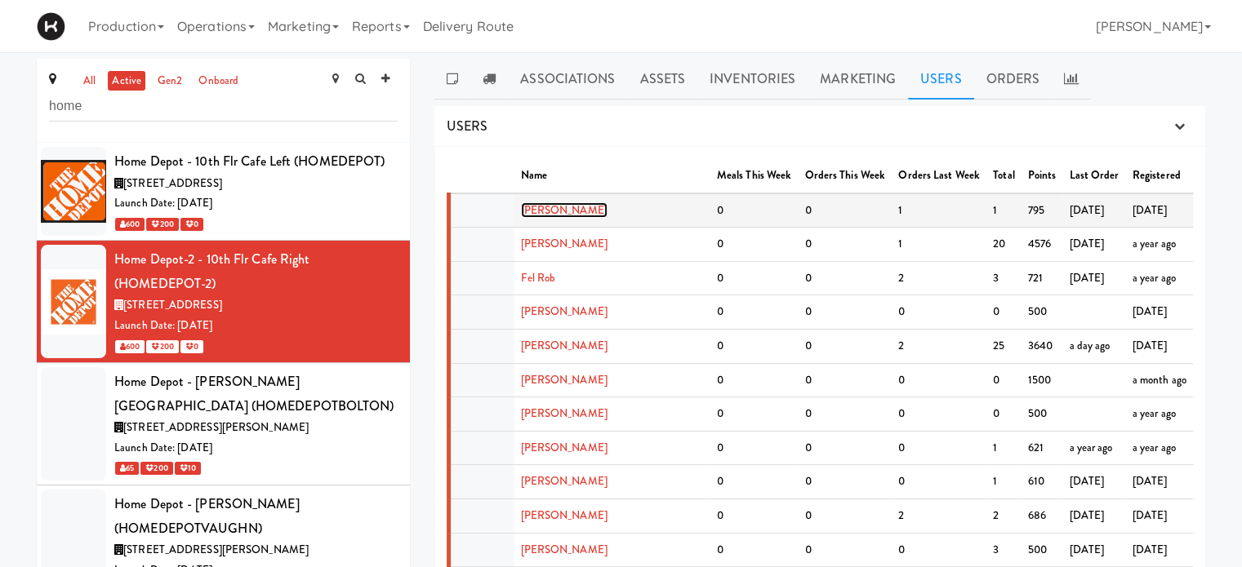
click at [550, 208] on link "[PERSON_NAME]" at bounding box center [564, 210] width 87 height 16
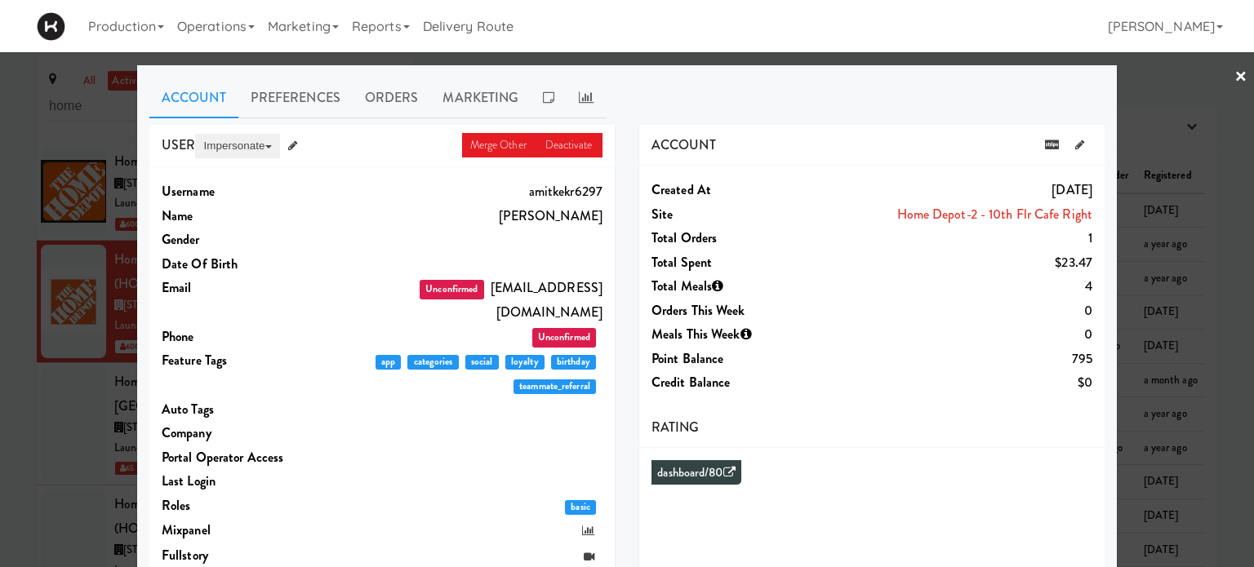
click at [216, 143] on button "Impersonate" at bounding box center [237, 146] width 84 height 24
click at [231, 176] on link "on App" at bounding box center [263, 176] width 137 height 29
click at [1234, 79] on link "×" at bounding box center [1240, 77] width 13 height 51
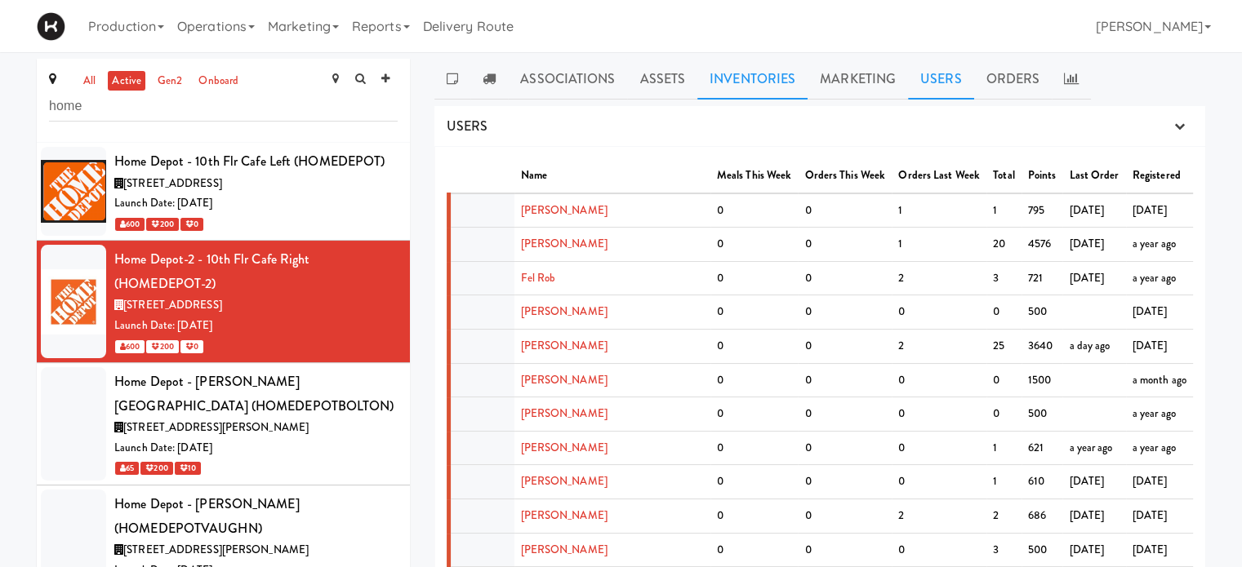
click at [746, 78] on link "Inventories" at bounding box center [752, 79] width 110 height 41
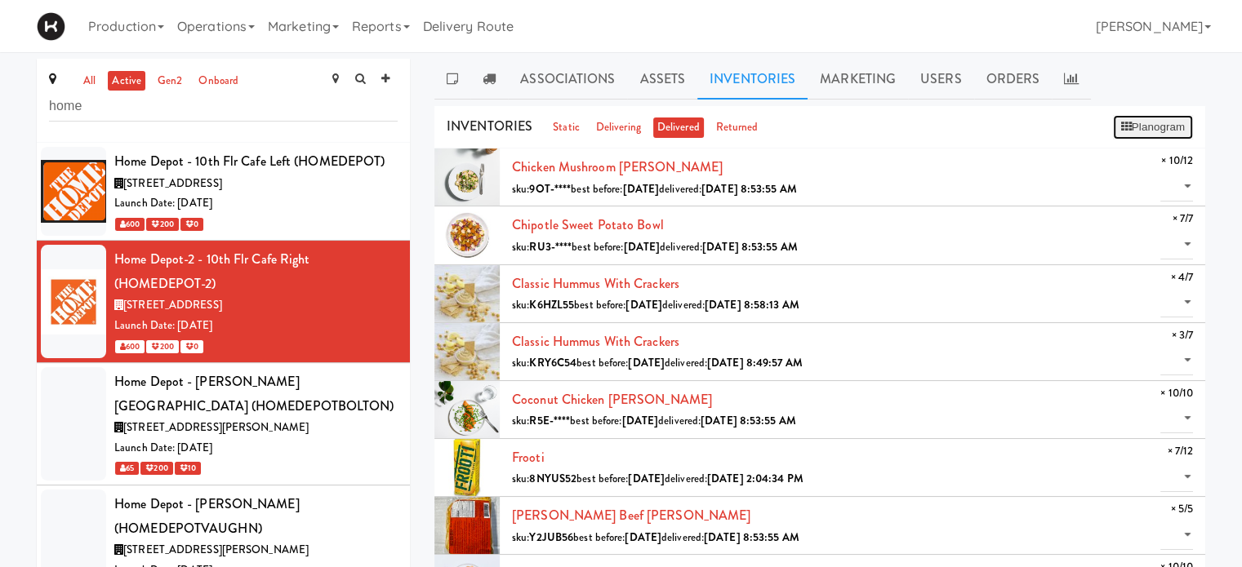
click at [1136, 126] on button "Planogram" at bounding box center [1153, 127] width 80 height 24
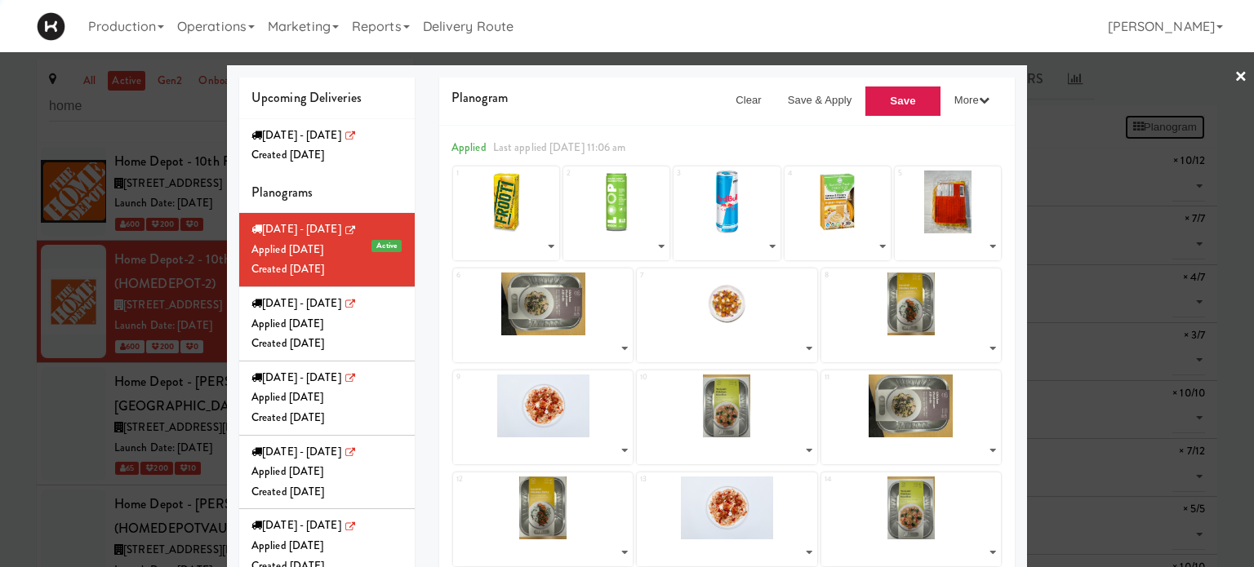
select select "number:260651"
select select "number:224097"
select select "number:271579"
select select "number:271875"
select select "number:275848"
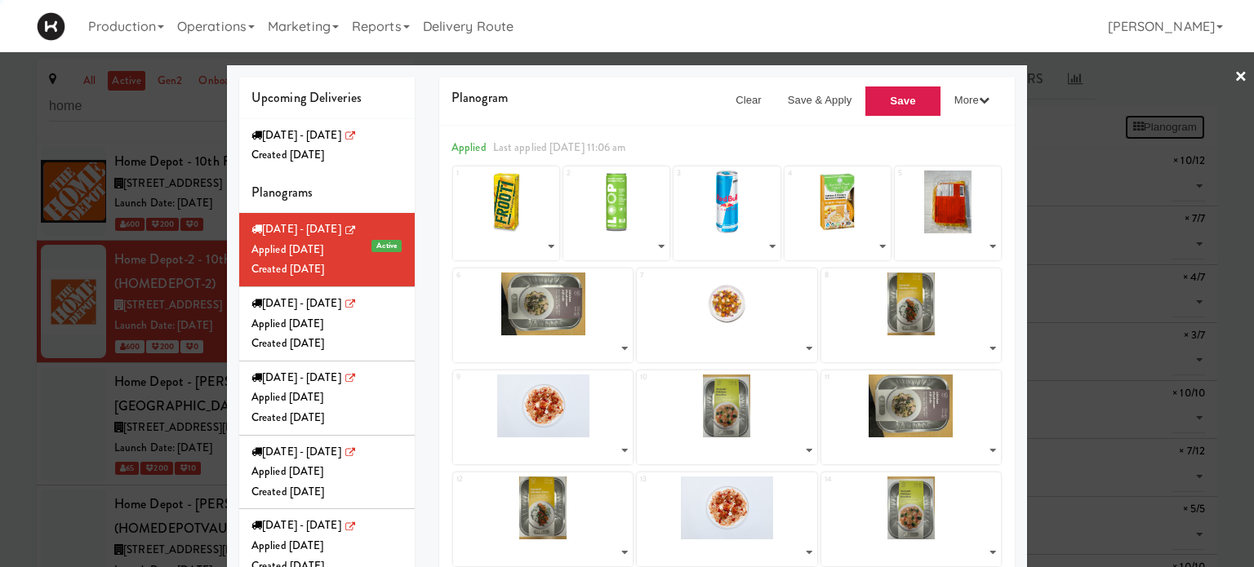
select select "number:274120"
select select "number:274265"
select select "number:274366"
select select "number:274181"
select select "number:274322"
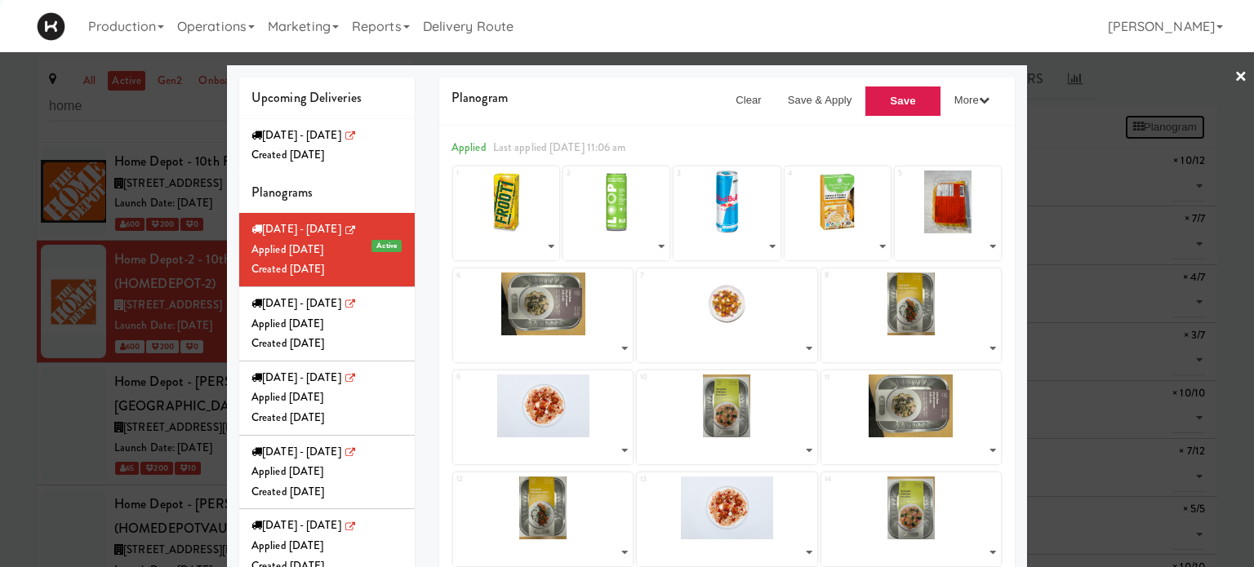
select select "number:274120"
select select "number:274366"
select select "number:274181"
select select "number:274322"
select select "number:274120"
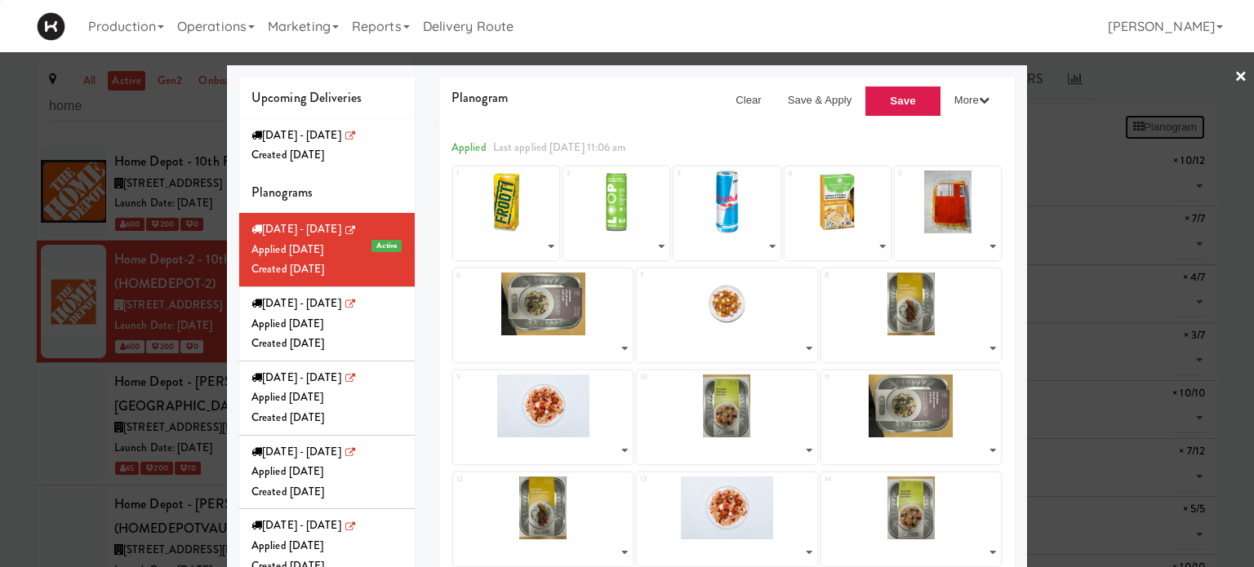
select select "number:274265"
select select "number:274366"
select select "number:274181"
select select "number:274322"
select select "number:274120"
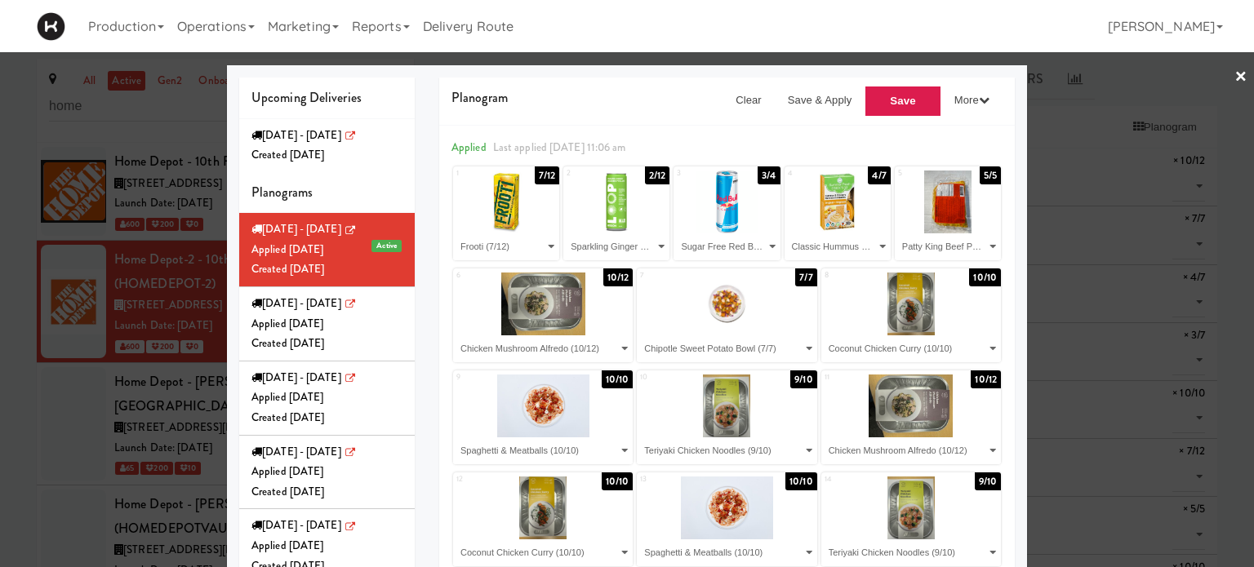
click at [1149, 86] on div at bounding box center [627, 283] width 1254 height 567
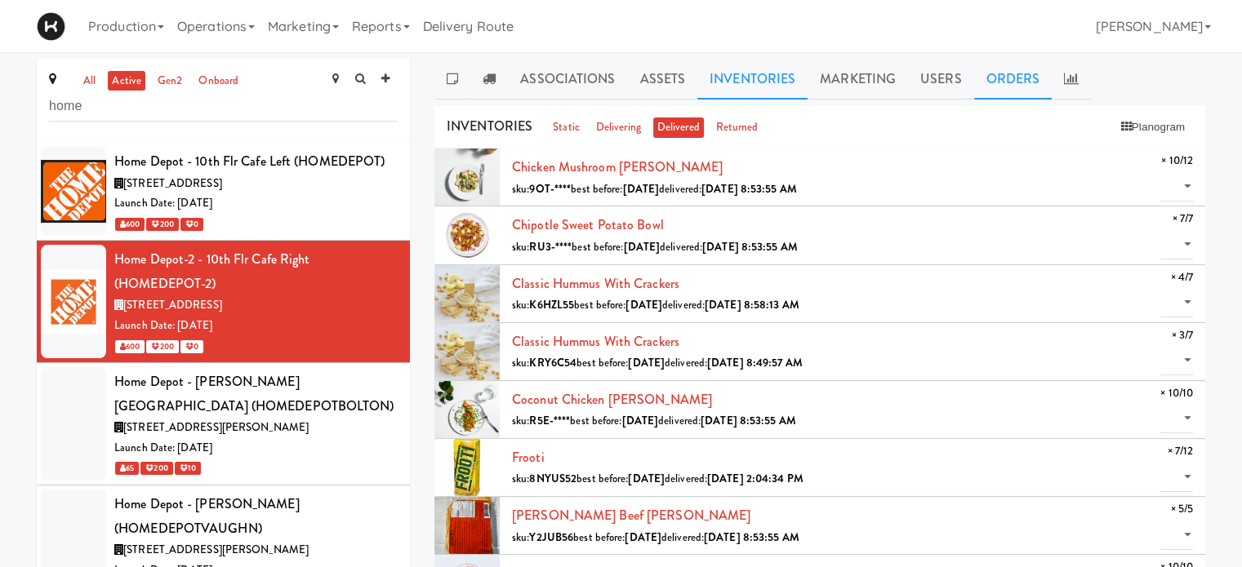
click at [1016, 80] on link "Orders" at bounding box center [1013, 79] width 78 height 41
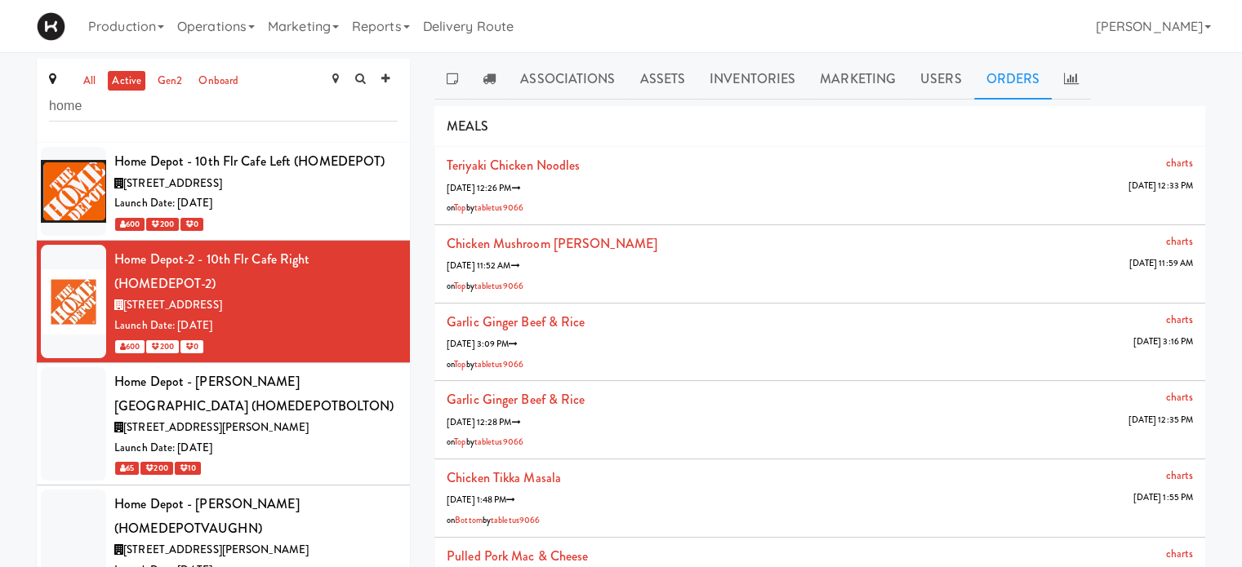
click at [1210, 104] on div "Associations Assets Inventories Marketing Users Orders NOTES [PERSON_NAME] Seni…" at bounding box center [819, 354] width 795 height 590
click at [326, 215] on div "600 200 0" at bounding box center [255, 224] width 283 height 20
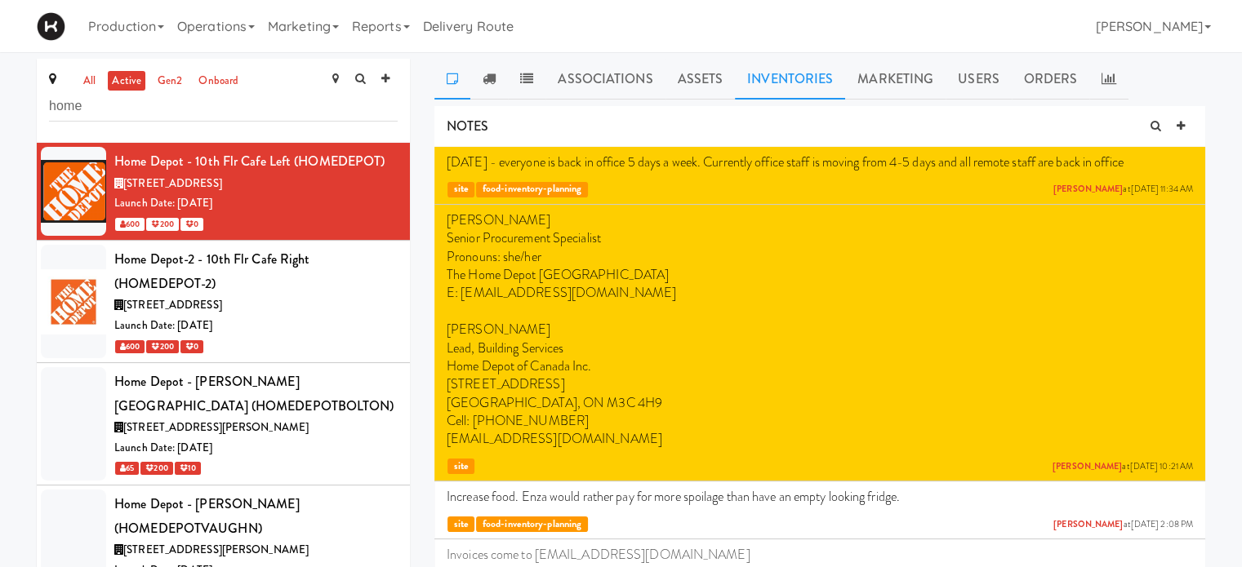
click at [793, 67] on link "Inventories" at bounding box center [790, 79] width 110 height 41
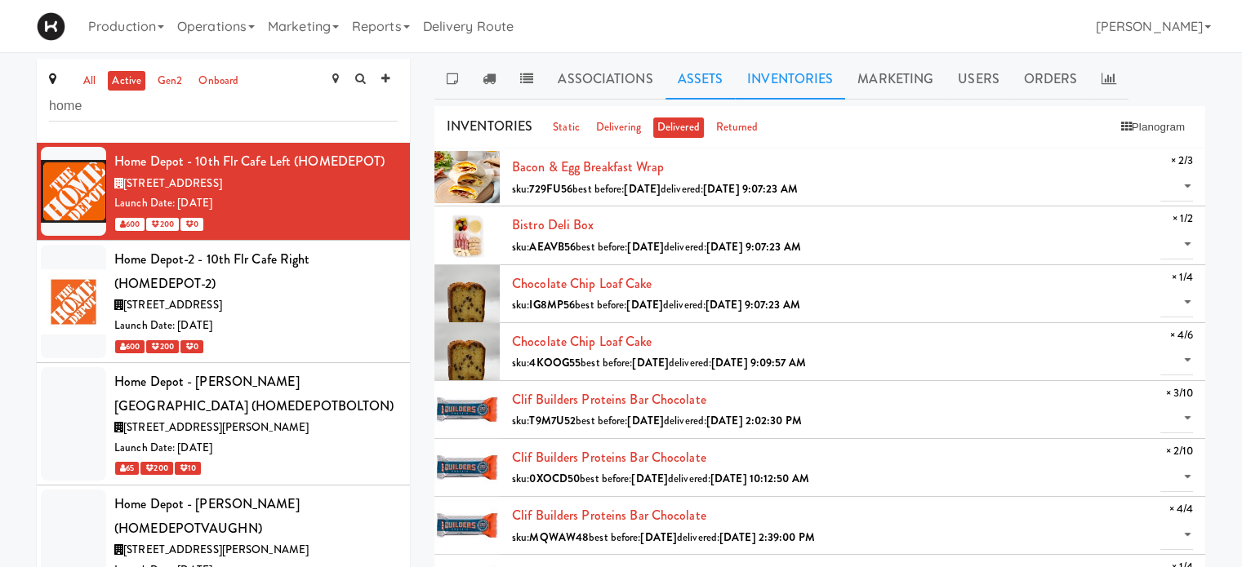
click at [705, 91] on link "Assets" at bounding box center [700, 79] width 70 height 41
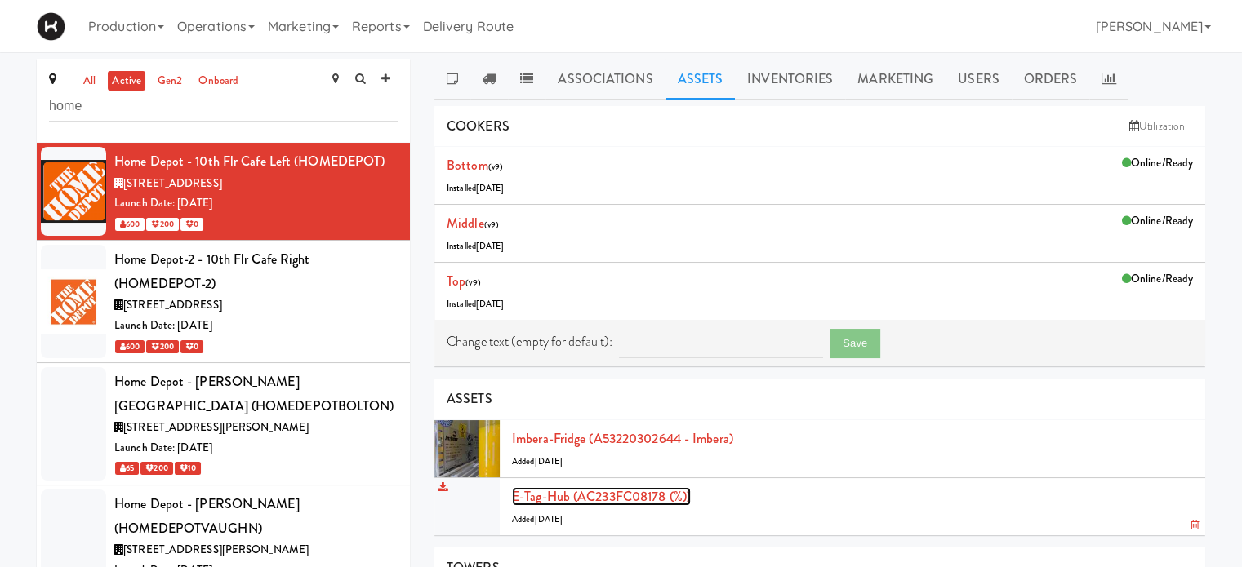
click at [540, 491] on link "E-tag-hub (AC233FC08178 (%))" at bounding box center [601, 496] width 179 height 19
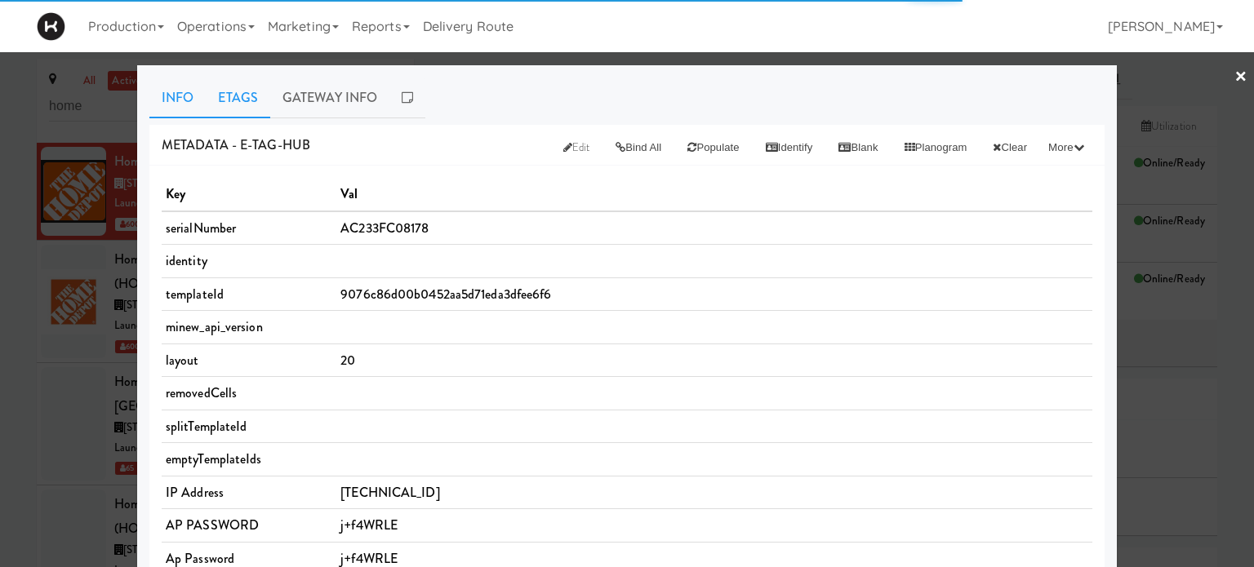
click at [242, 97] on link "Etags" at bounding box center [238, 98] width 64 height 41
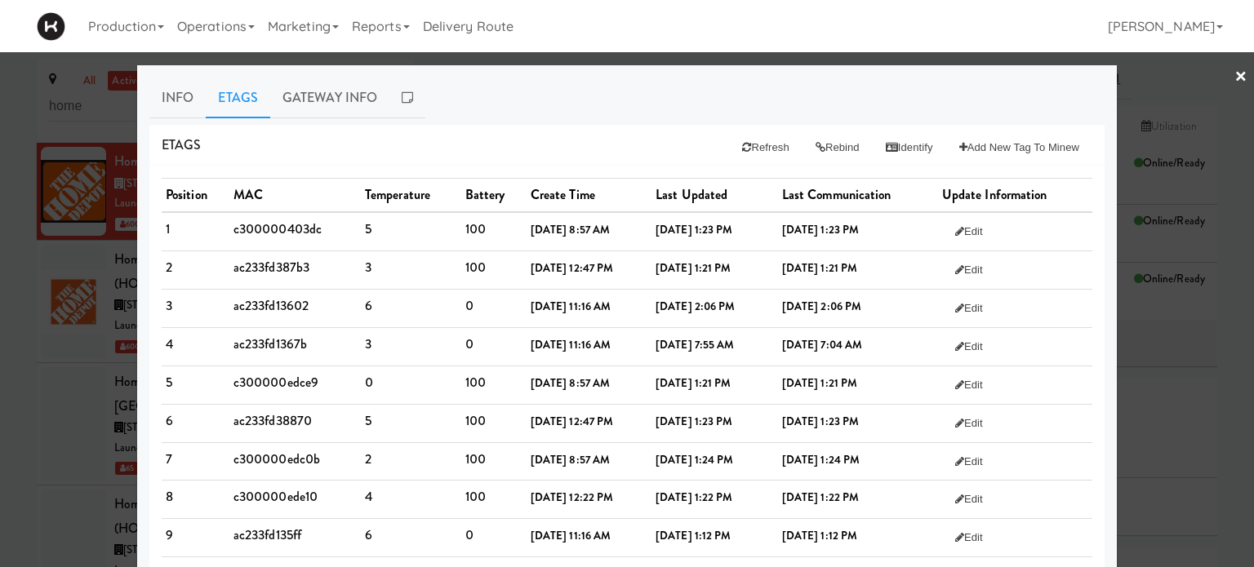
click at [1234, 70] on link "×" at bounding box center [1240, 77] width 13 height 51
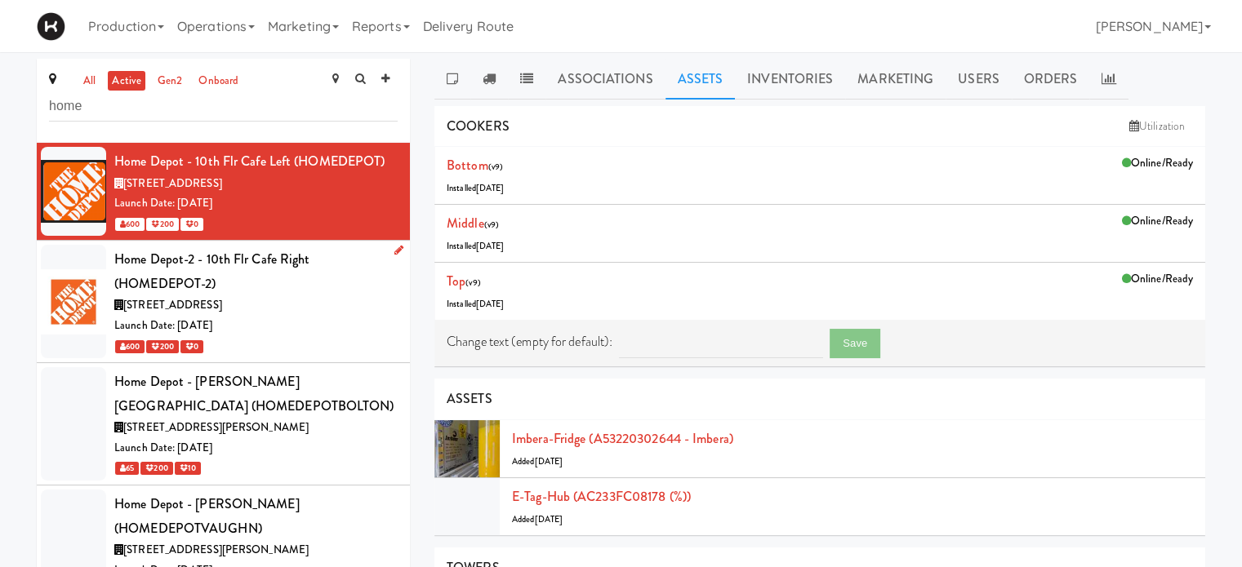
click at [294, 260] on div "Home Depot-2 - 10th Flr Cafe Right (HOMEDEPOT-2)" at bounding box center [255, 271] width 283 height 48
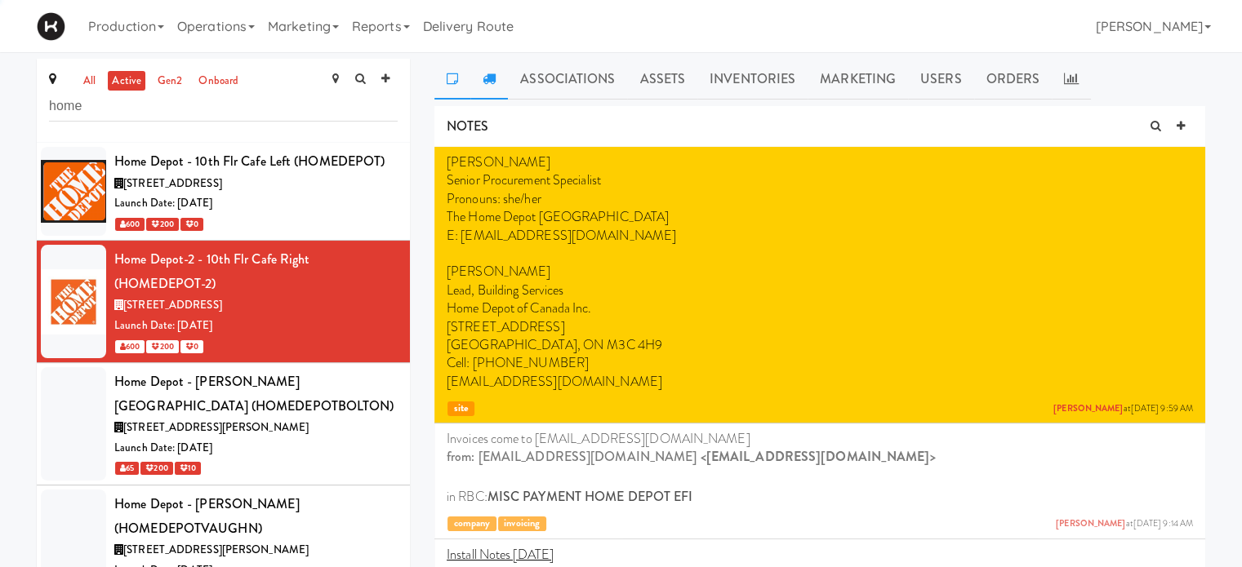
click at [482, 82] on icon at bounding box center [488, 78] width 13 height 13
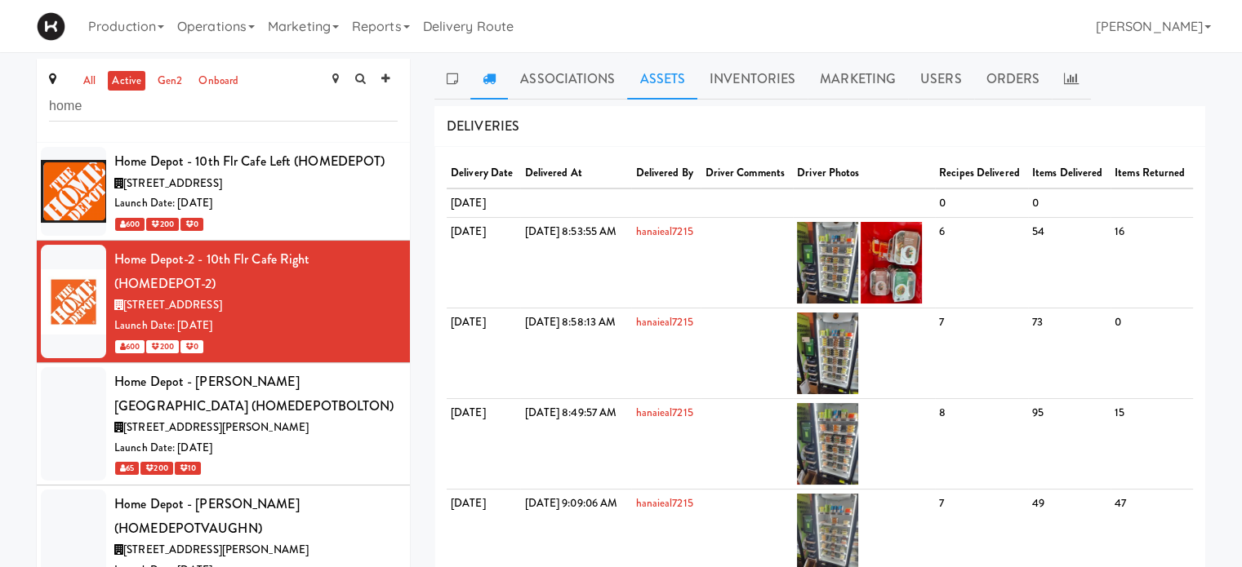
click at [655, 77] on link "Assets" at bounding box center [662, 79] width 70 height 41
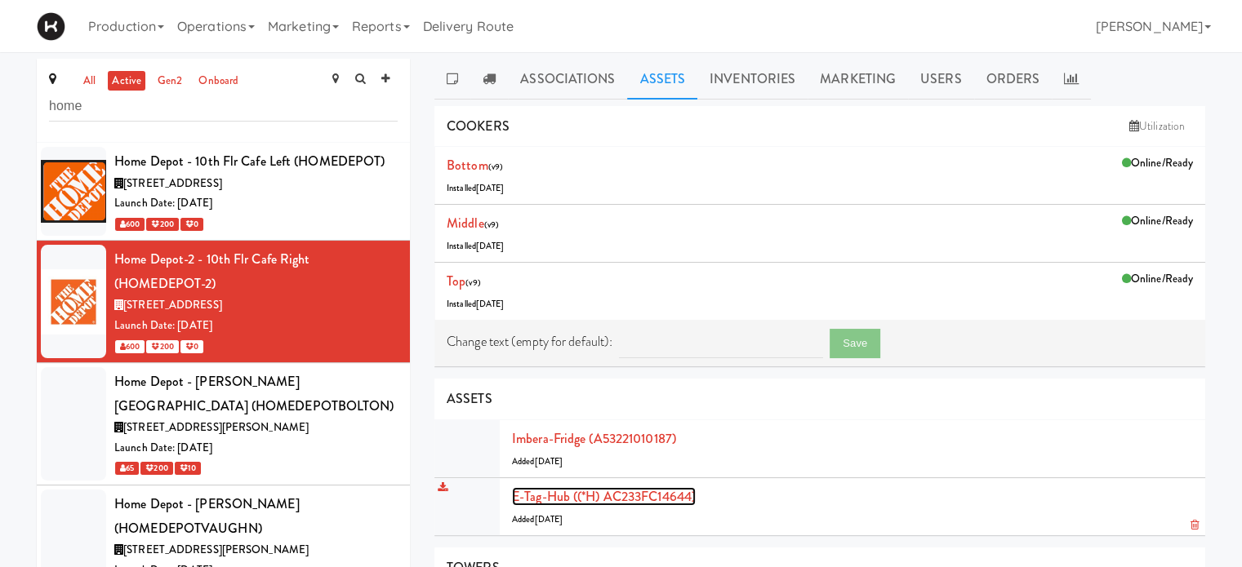
click at [570, 494] on link "E-tag-hub ((*H) AC233FC14644)" at bounding box center [604, 496] width 184 height 19
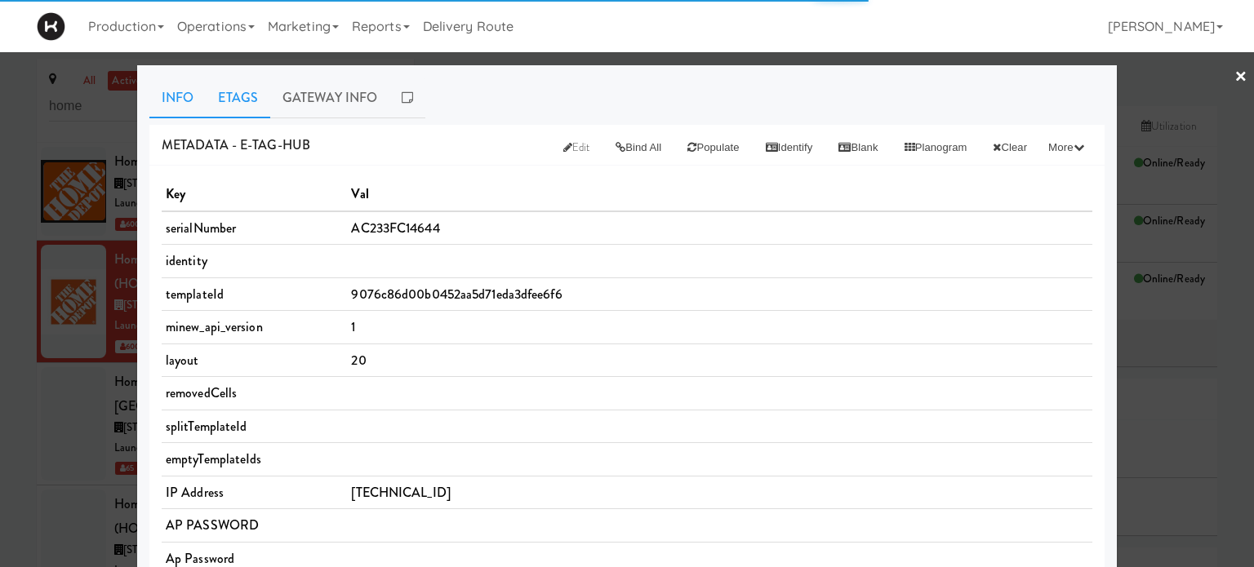
click at [232, 91] on link "Etags" at bounding box center [238, 98] width 64 height 41
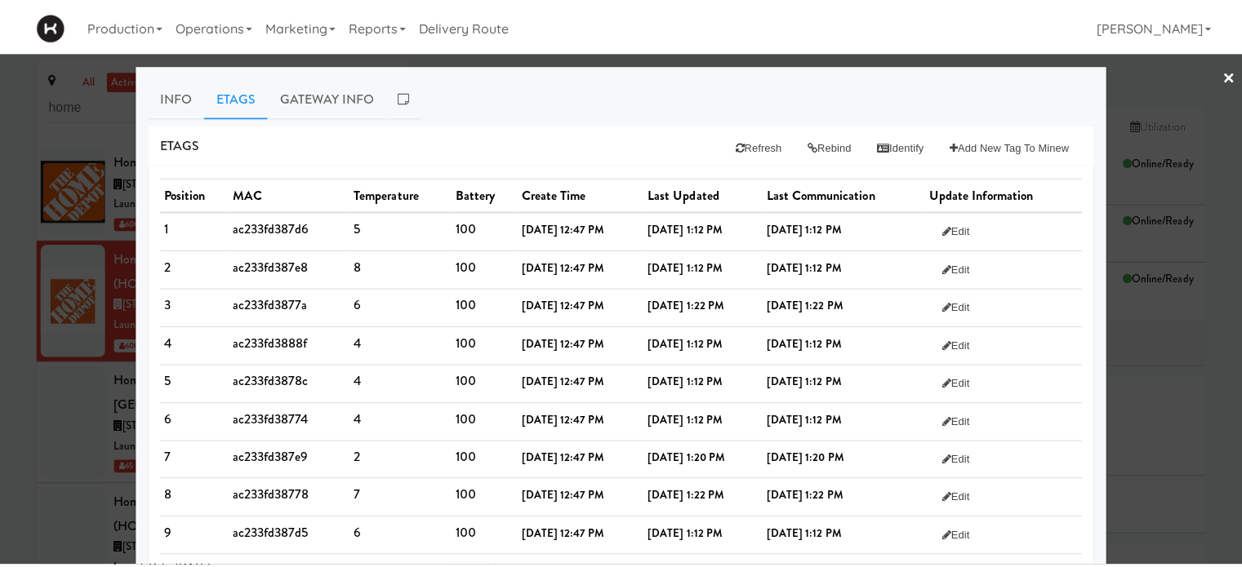
scroll to position [451, 0]
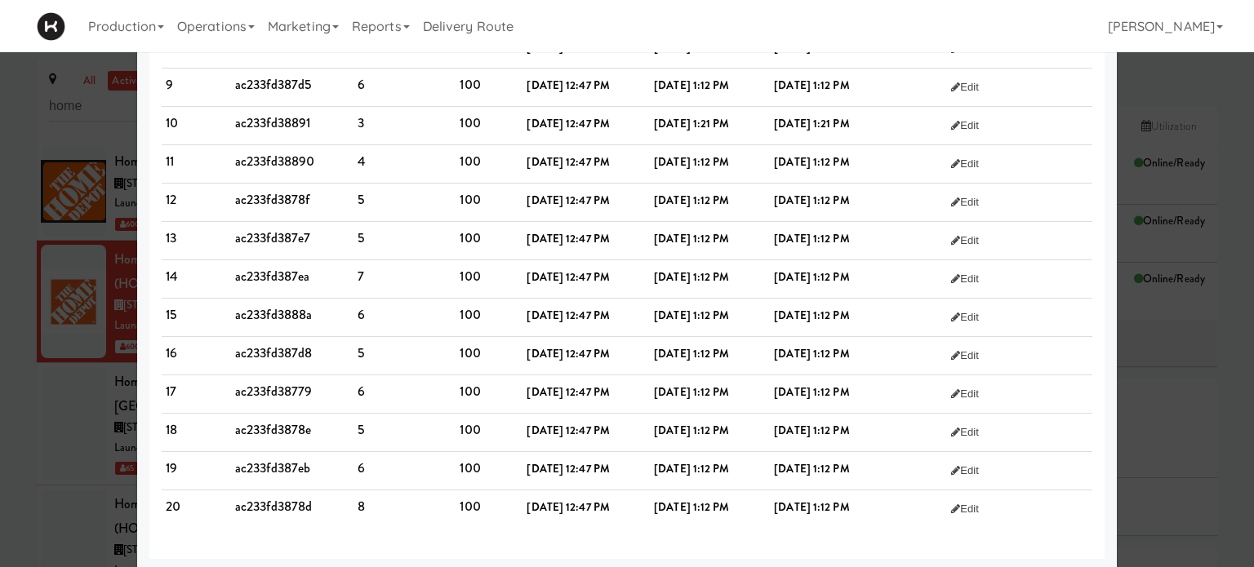
click at [1211, 486] on div at bounding box center [627, 283] width 1254 height 567
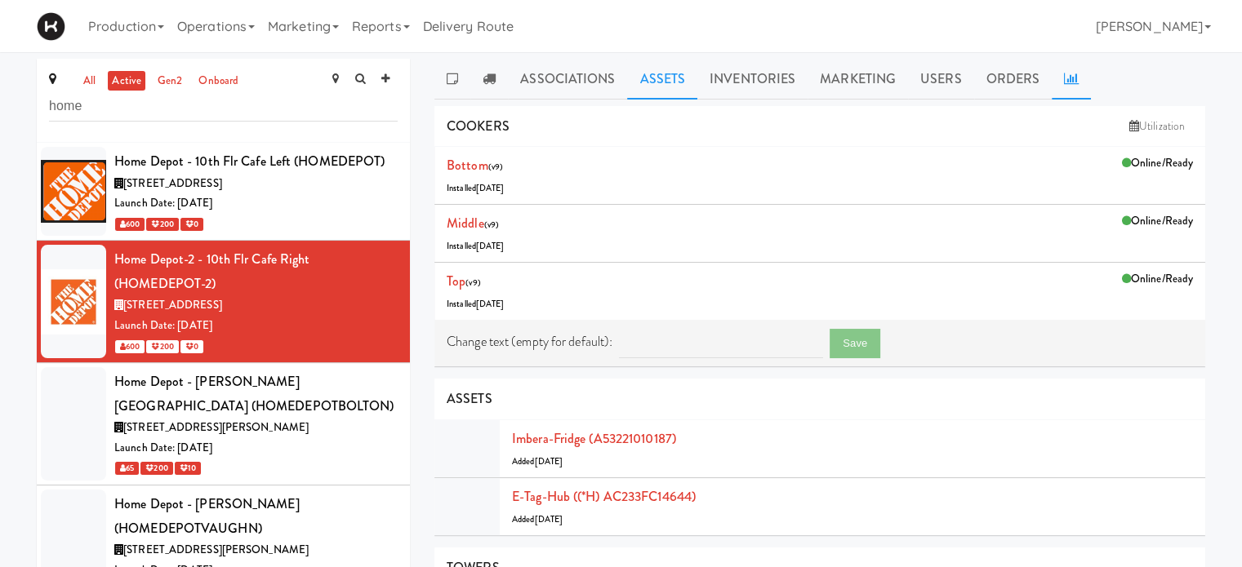
click at [1065, 73] on icon at bounding box center [1071, 78] width 15 height 13
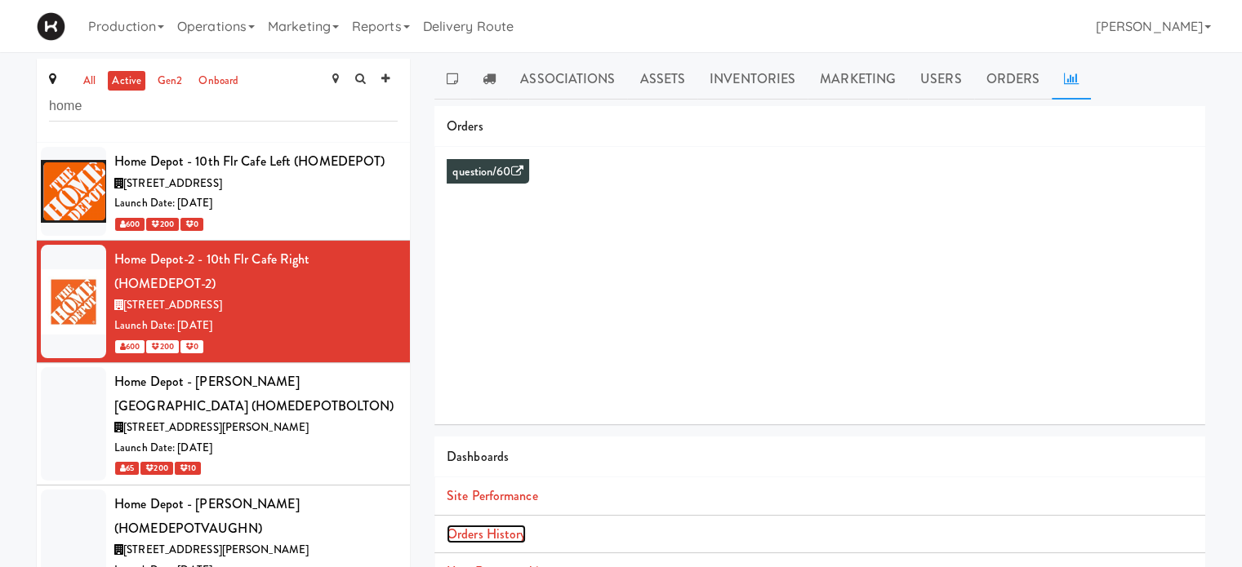
click at [499, 540] on link "Orders History" at bounding box center [486, 534] width 79 height 19
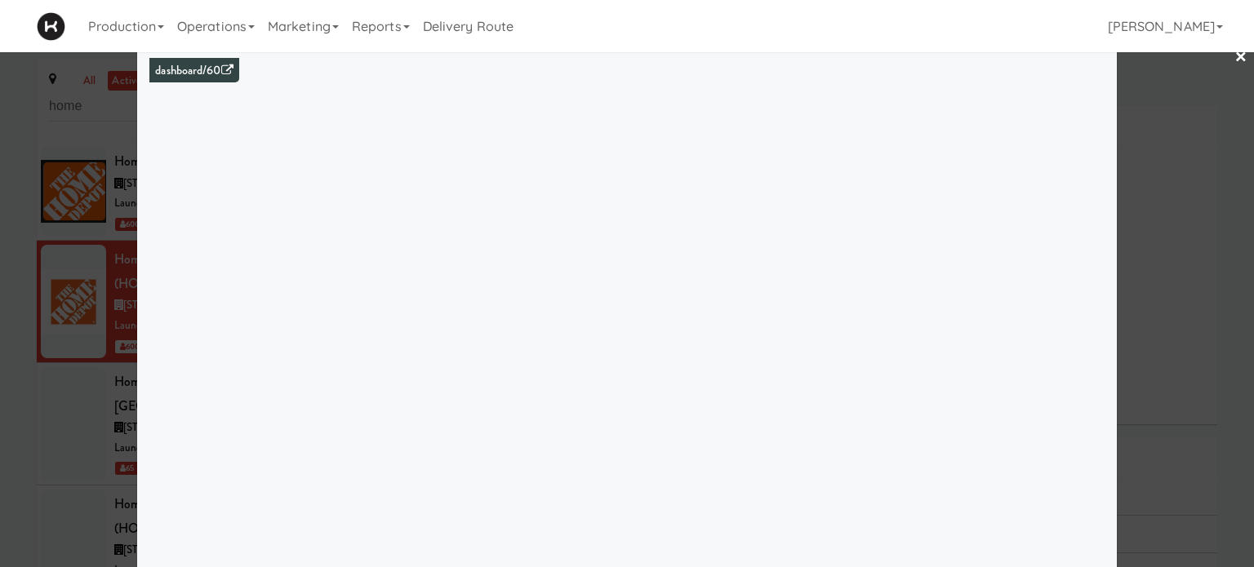
click at [1234, 56] on link "×" at bounding box center [1240, 58] width 13 height 51
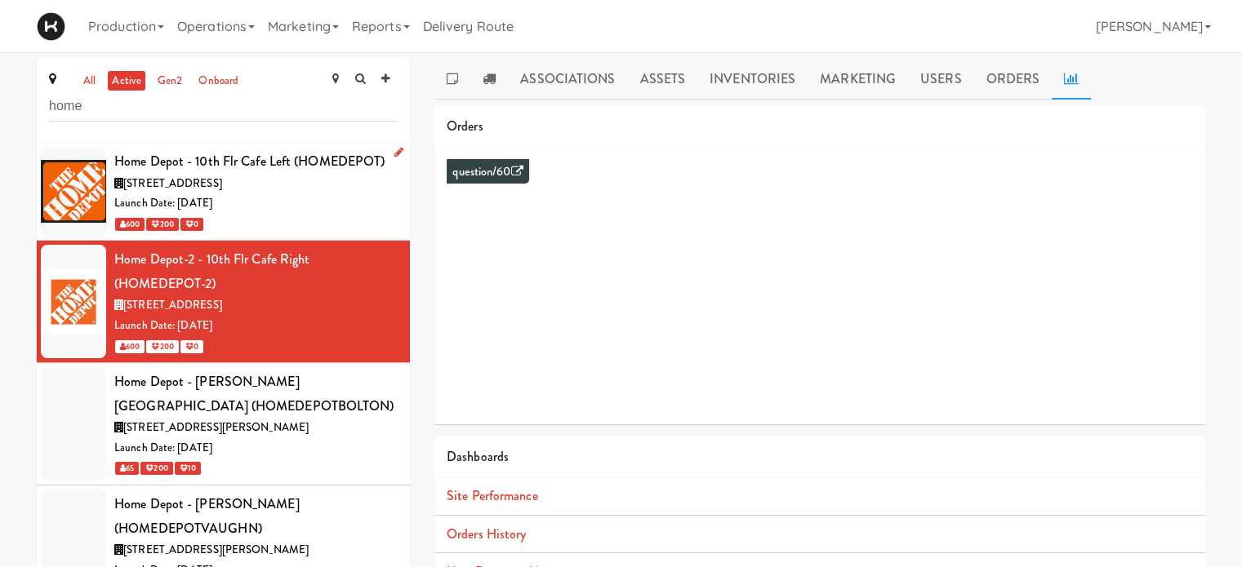
click at [280, 182] on div "[STREET_ADDRESS]" at bounding box center [255, 184] width 283 height 20
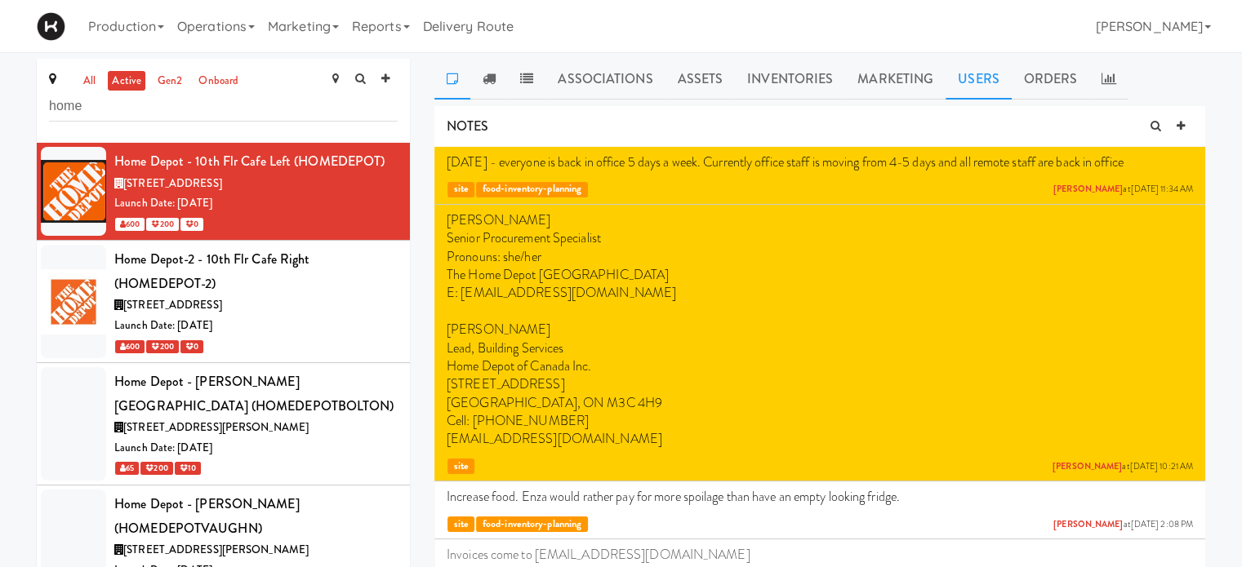
click at [973, 87] on link "Users" at bounding box center [978, 79] width 66 height 41
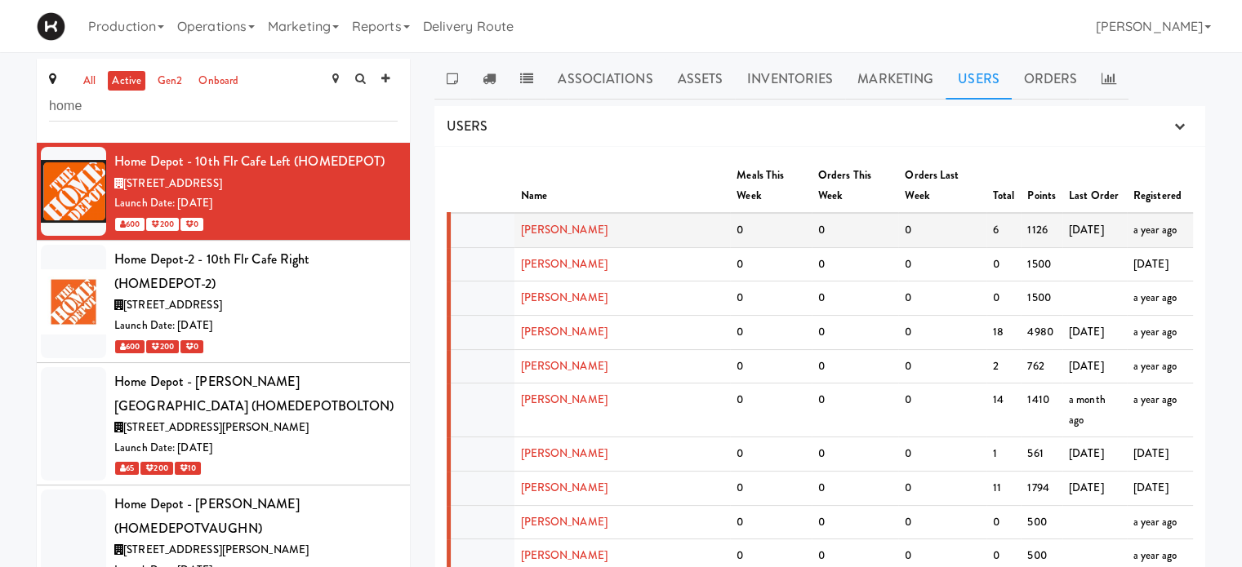
click at [544, 218] on td "[PERSON_NAME]" at bounding box center [622, 230] width 216 height 34
click at [559, 222] on link "[PERSON_NAME]" at bounding box center [564, 230] width 87 height 16
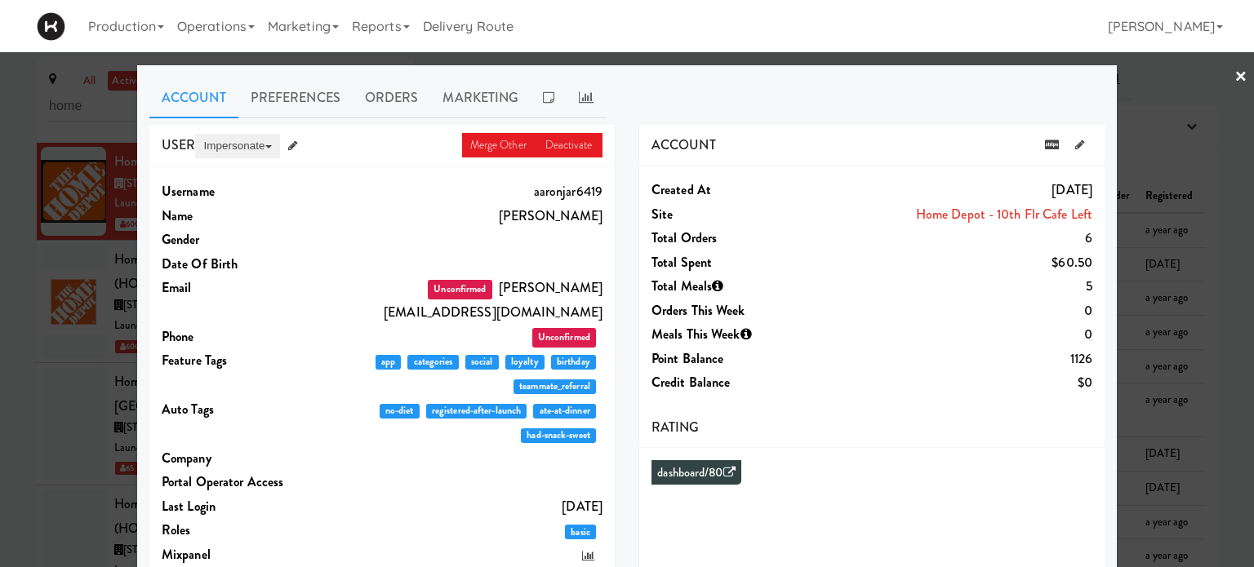
click at [229, 149] on button "Impersonate" at bounding box center [237, 146] width 84 height 24
click at [226, 174] on link "on App" at bounding box center [263, 176] width 137 height 29
click at [1238, 67] on div at bounding box center [627, 283] width 1254 height 567
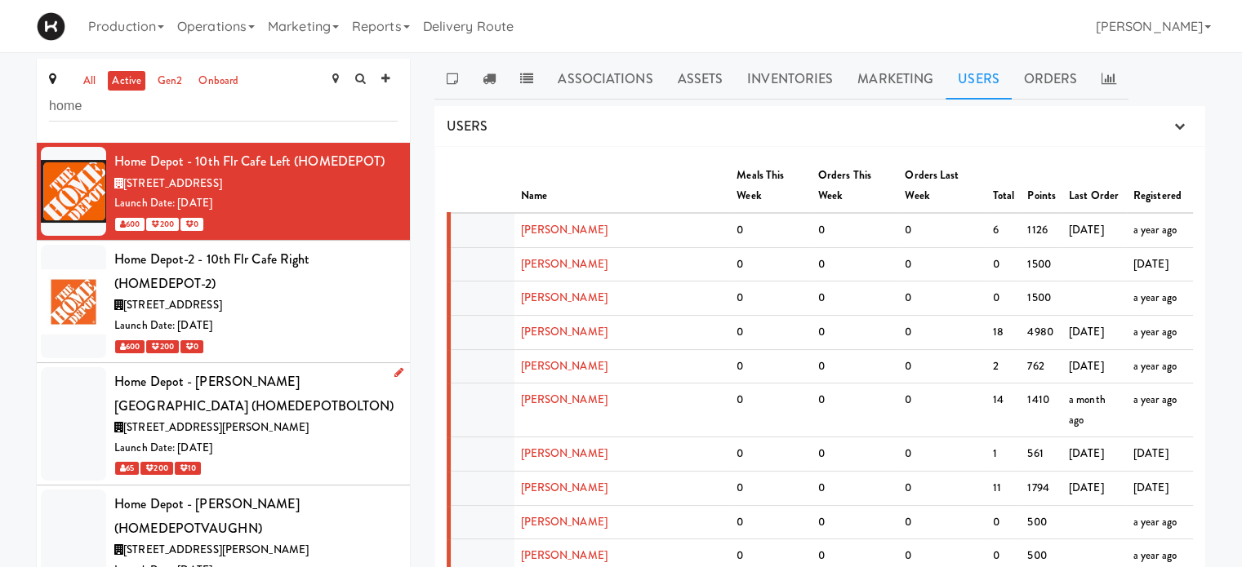
click at [338, 433] on div "[STREET_ADDRESS][PERSON_NAME]" at bounding box center [255, 428] width 283 height 20
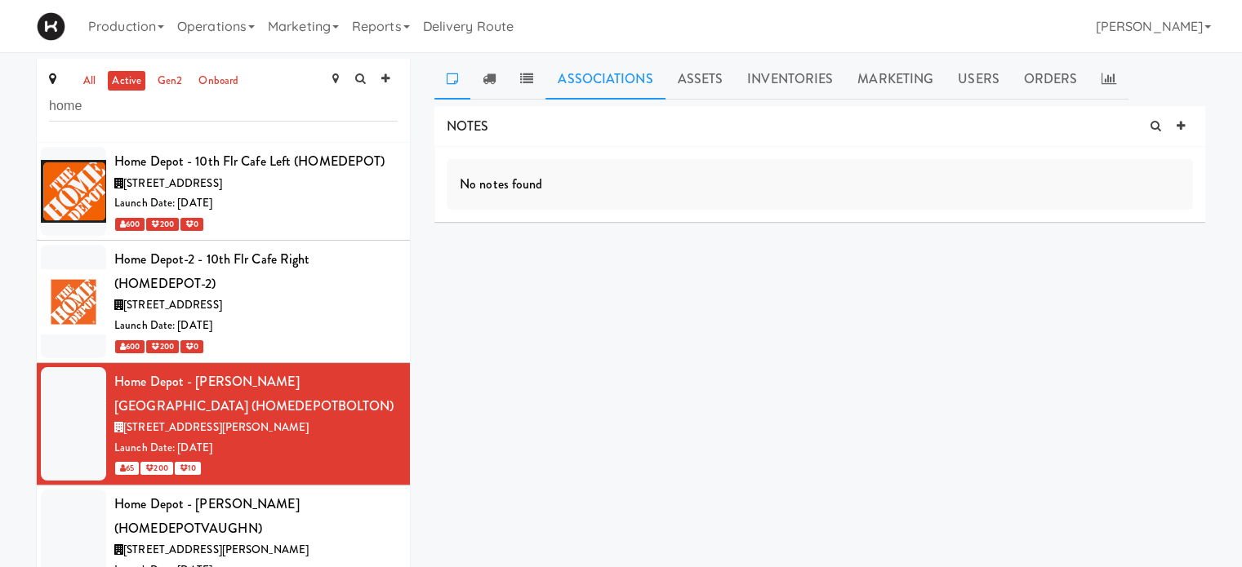
click at [616, 71] on link "Associations" at bounding box center [604, 79] width 119 height 41
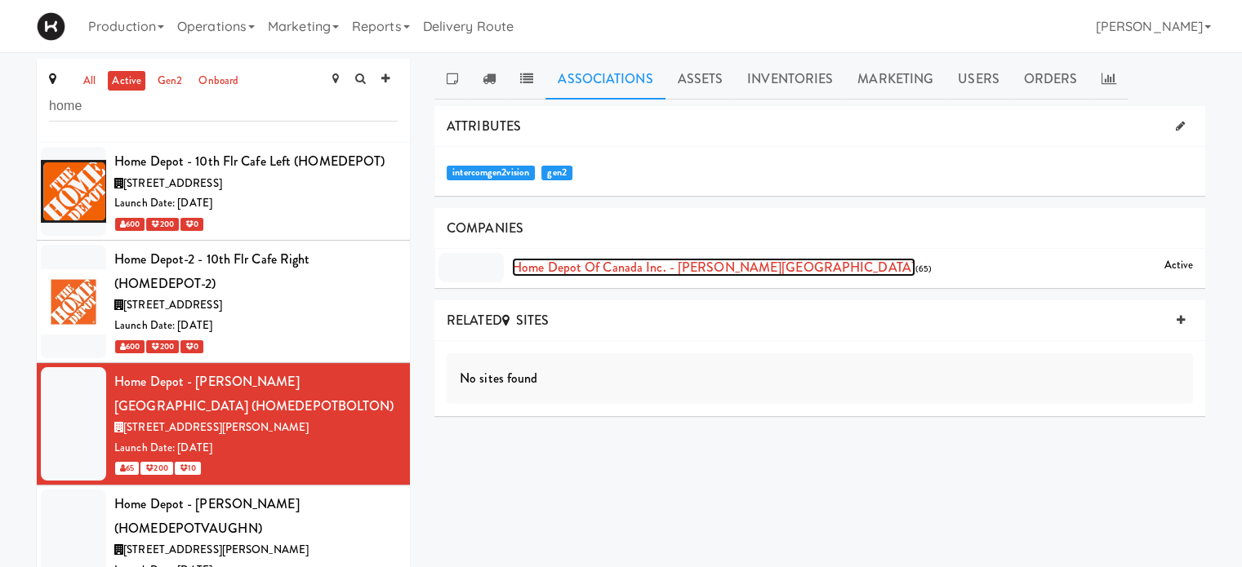
click at [682, 264] on link "Home Depot of Canada Inc. - [PERSON_NAME][GEOGRAPHIC_DATA]" at bounding box center [713, 267] width 403 height 19
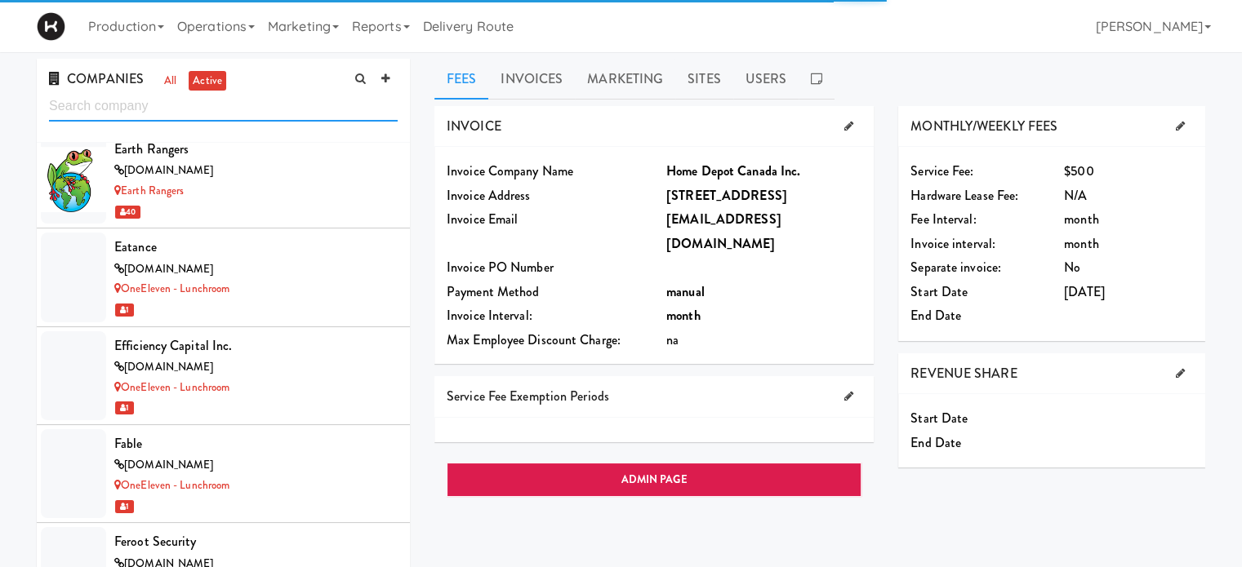
scroll to position [5287, 0]
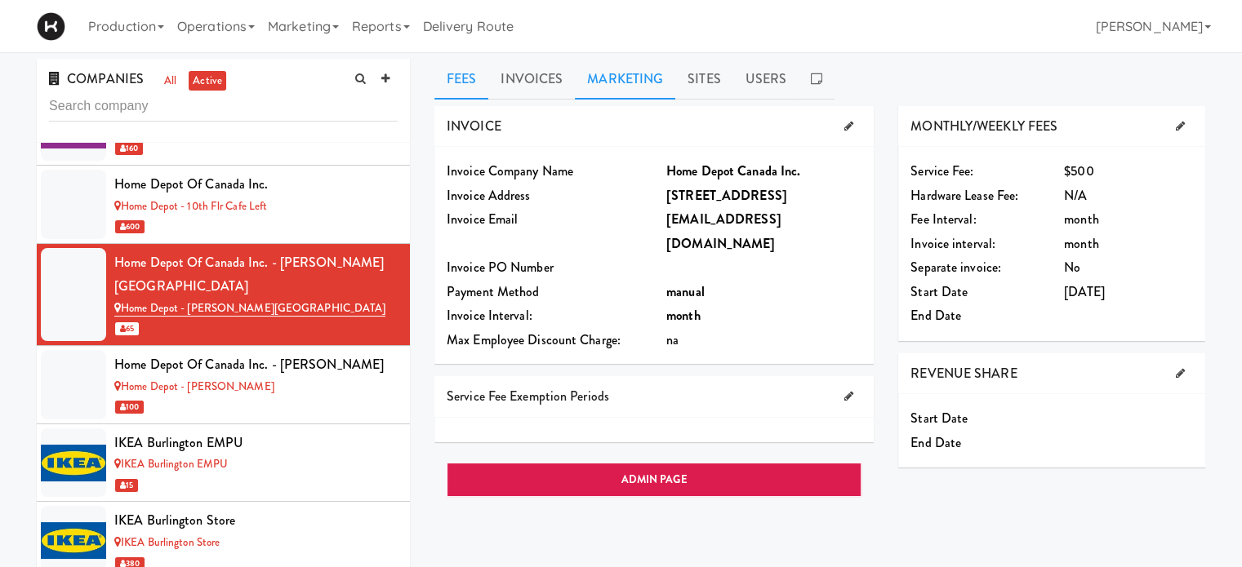
click at [624, 88] on link "Marketing" at bounding box center [625, 79] width 100 height 41
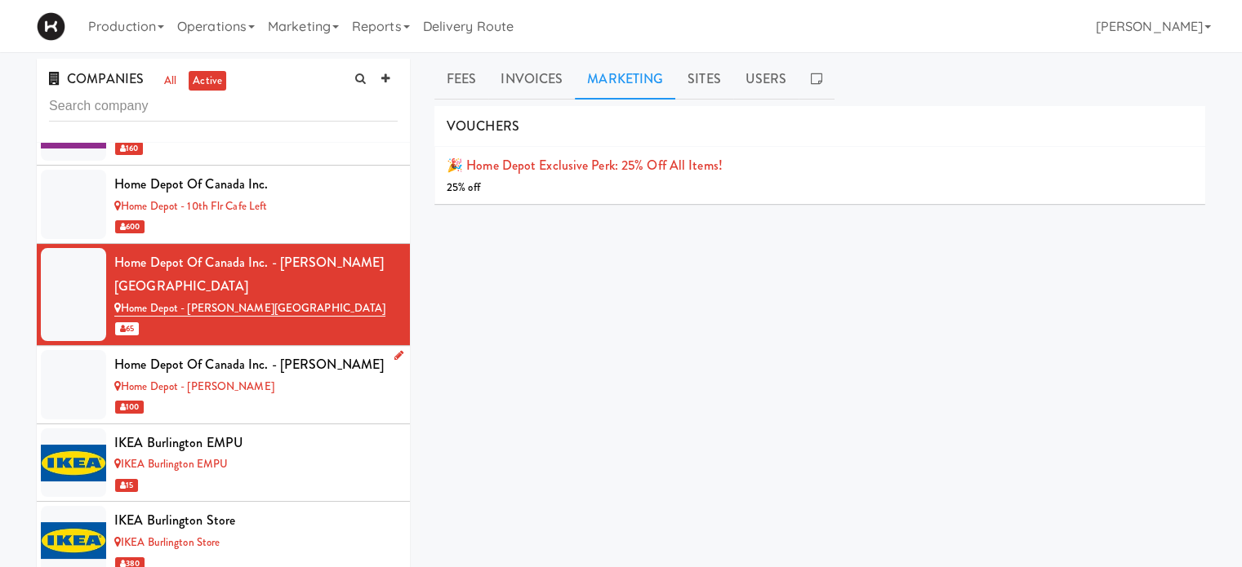
click at [286, 397] on div "100" at bounding box center [255, 407] width 283 height 20
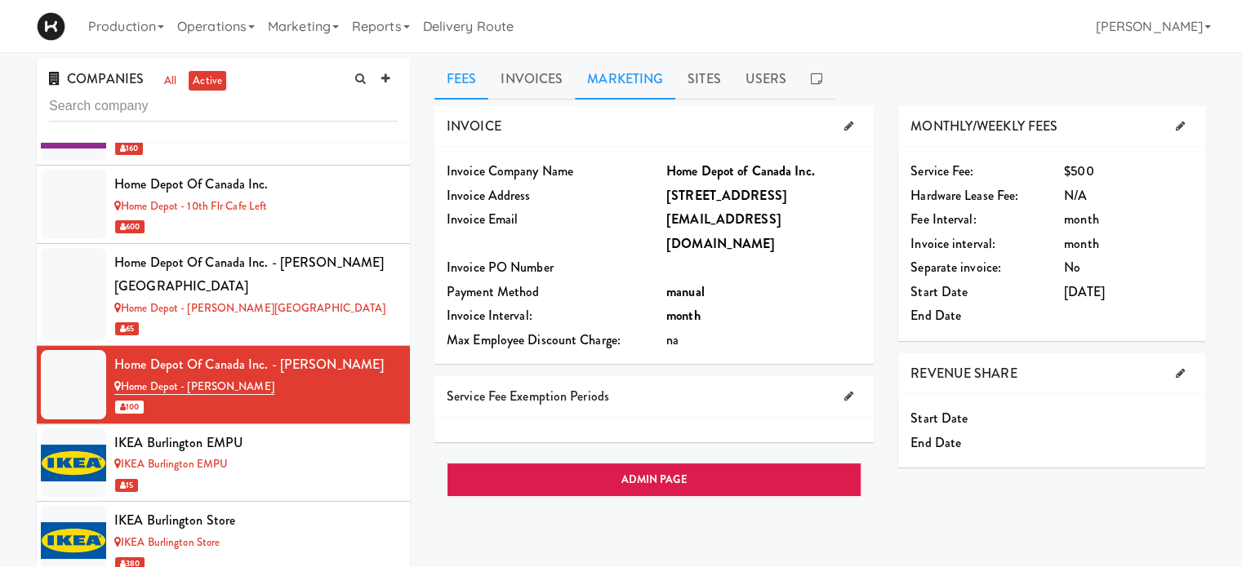
click at [633, 85] on link "Marketing" at bounding box center [625, 79] width 100 height 41
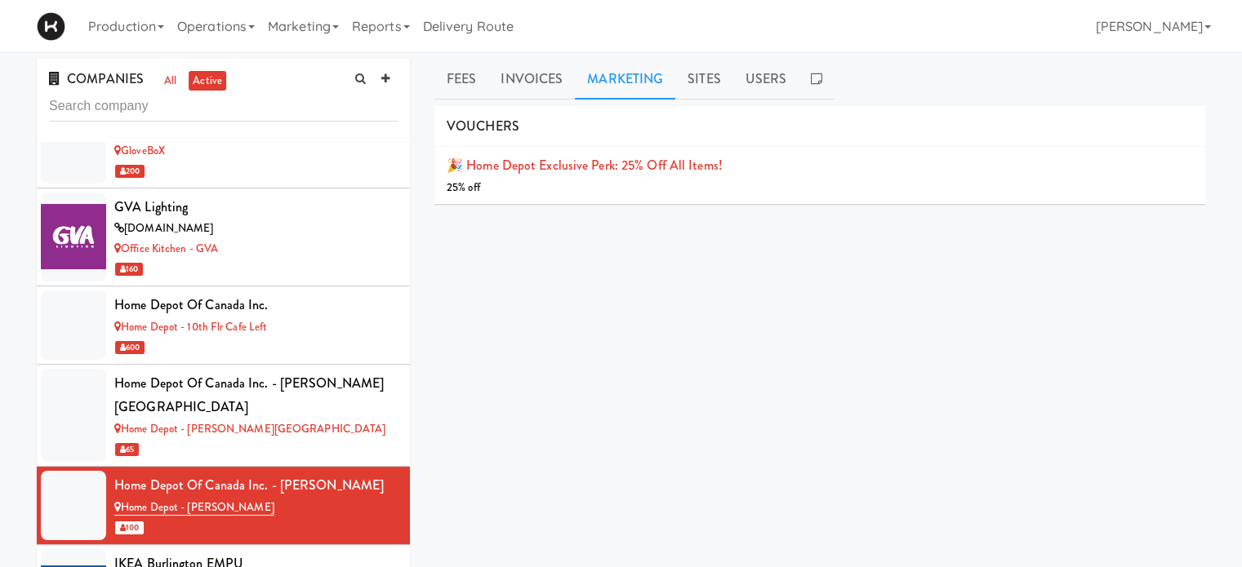
scroll to position [5156, 0]
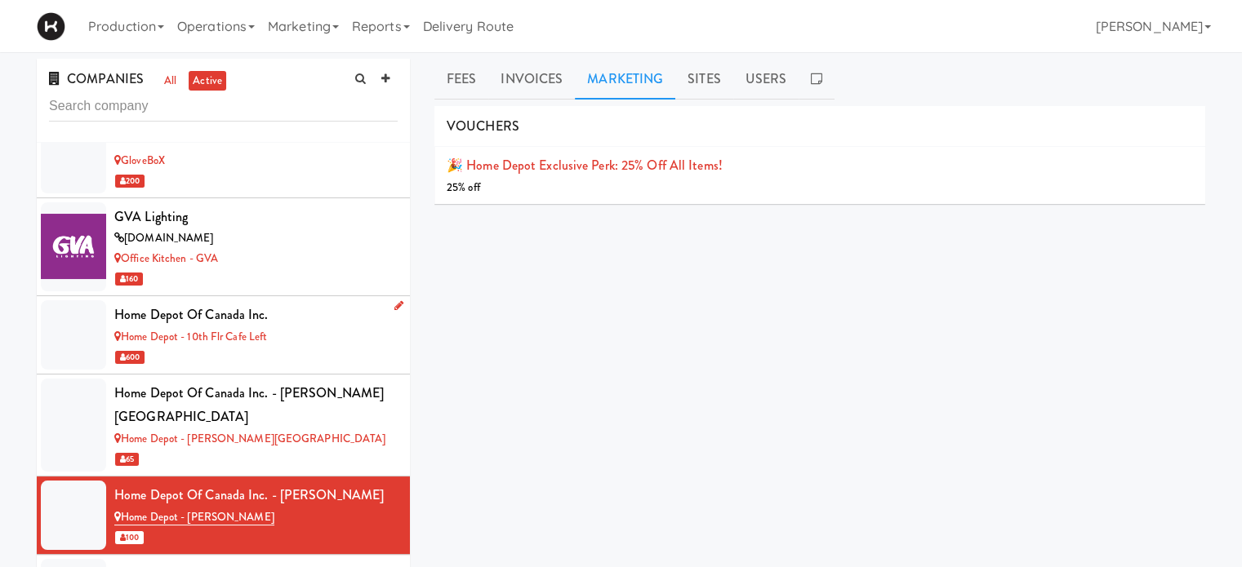
click at [344, 303] on div "Home Depot of Canada Inc." at bounding box center [255, 315] width 283 height 24
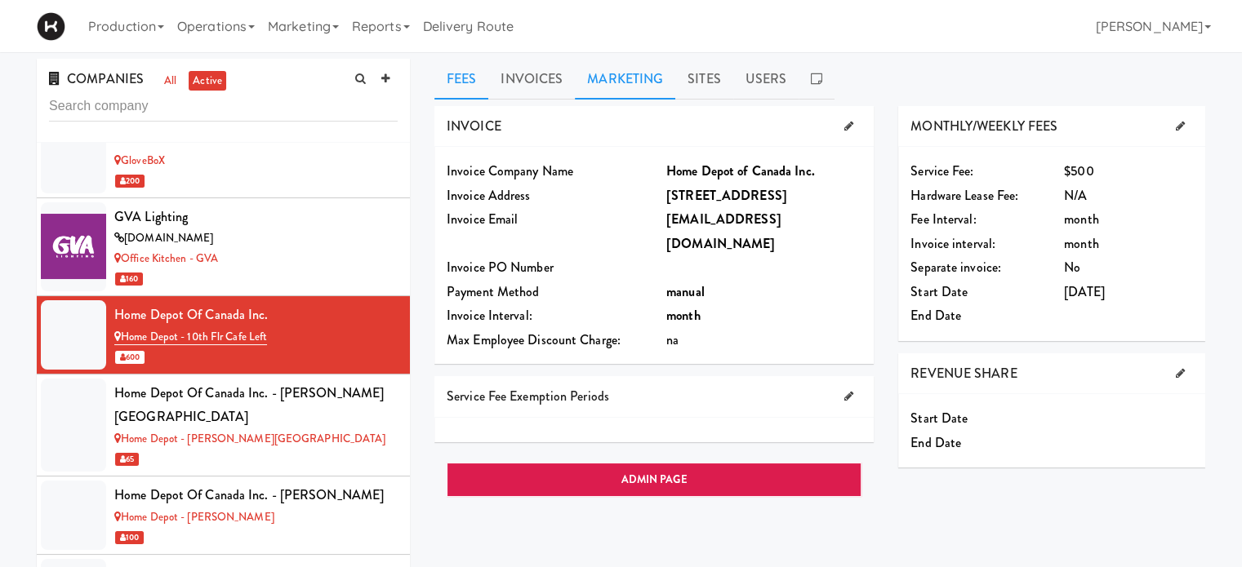
click at [618, 82] on link "Marketing" at bounding box center [625, 79] width 100 height 41
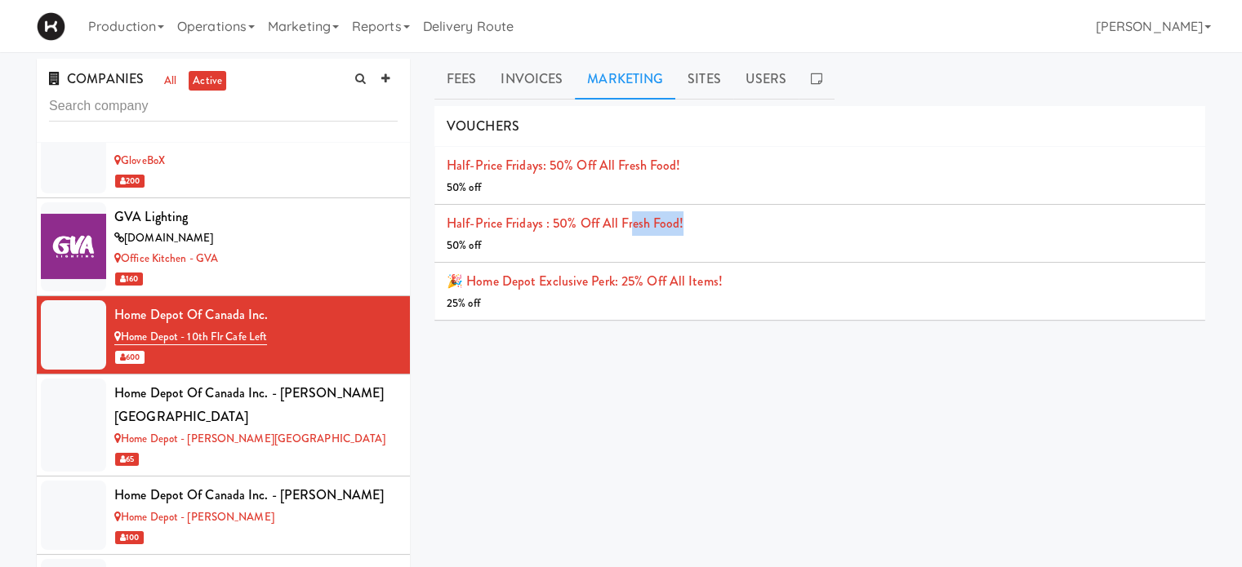
drag, startPoint x: 694, startPoint y: 224, endPoint x: 630, endPoint y: 222, distance: 63.7
click at [630, 222] on li "Half-Price Fridays : 50% off all fresh food! 50% off" at bounding box center [819, 234] width 771 height 58
click at [593, 165] on link "Half-Price Fridays: 50% off all fresh food!" at bounding box center [563, 165] width 233 height 19
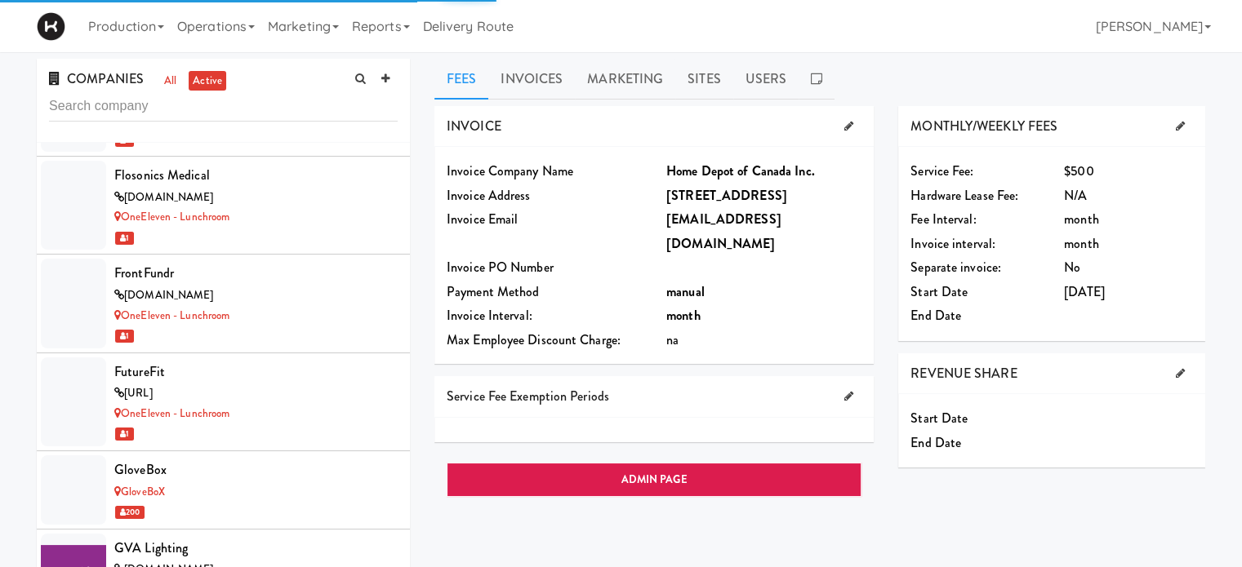
scroll to position [5208, 0]
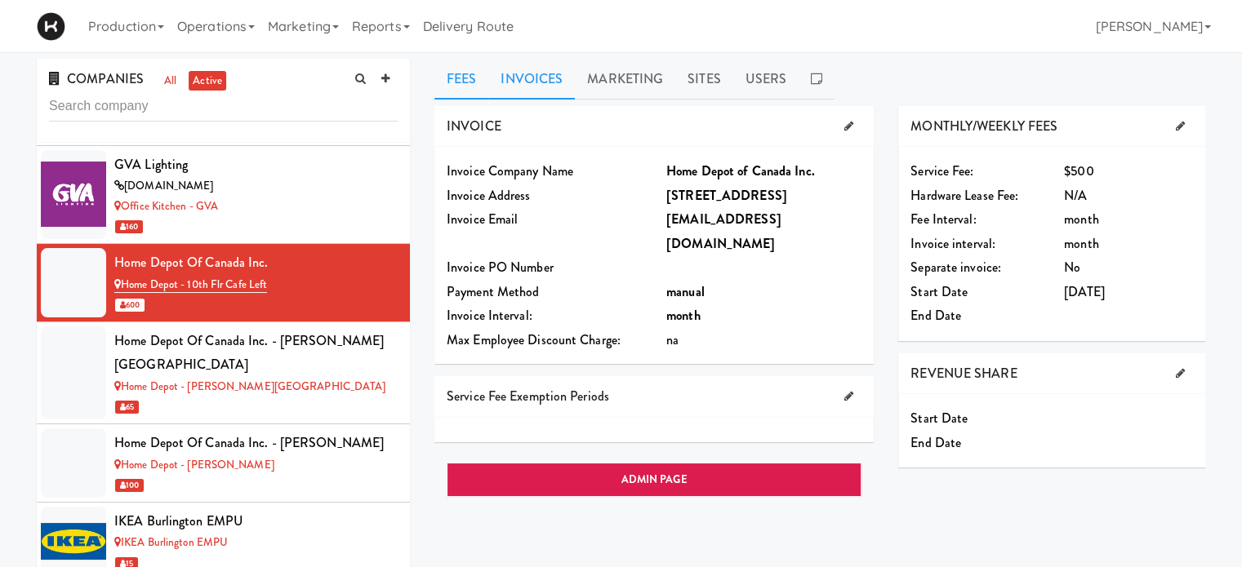
click at [539, 78] on link "Invoices" at bounding box center [531, 79] width 87 height 41
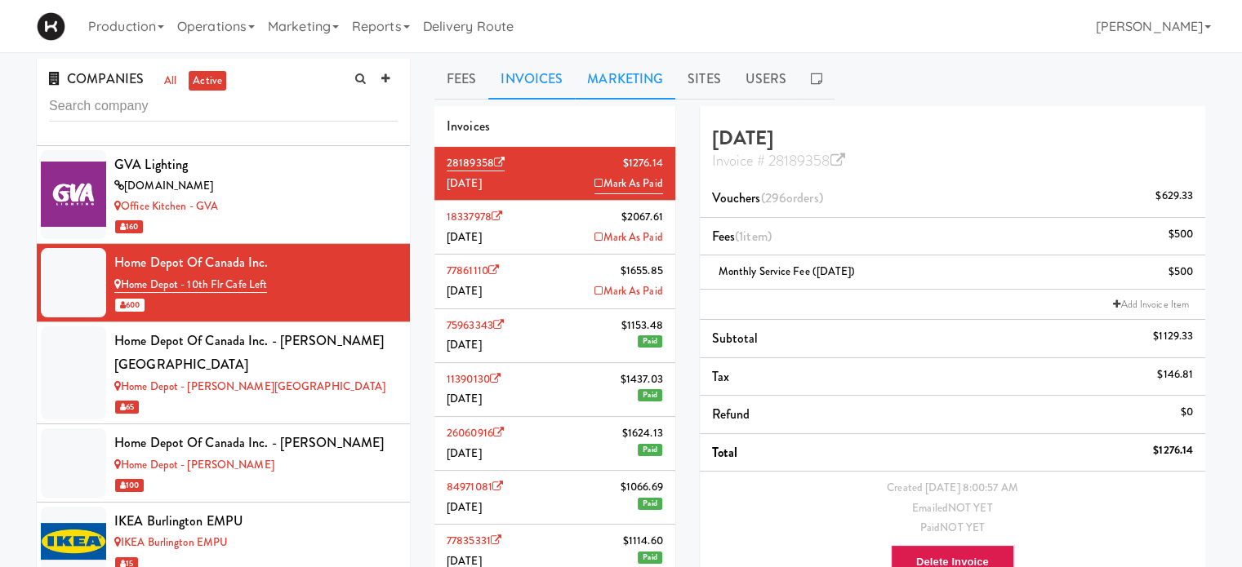
click at [614, 70] on link "Marketing" at bounding box center [625, 79] width 100 height 41
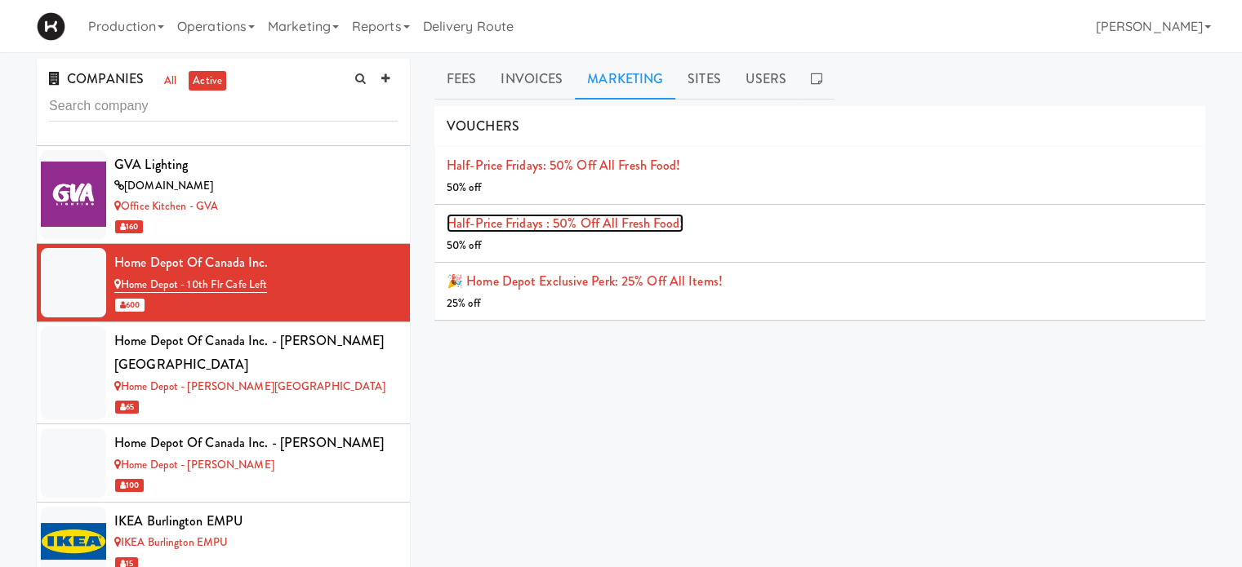
click at [584, 224] on link "Half-Price Fridays : 50% off all fresh food!" at bounding box center [565, 223] width 237 height 19
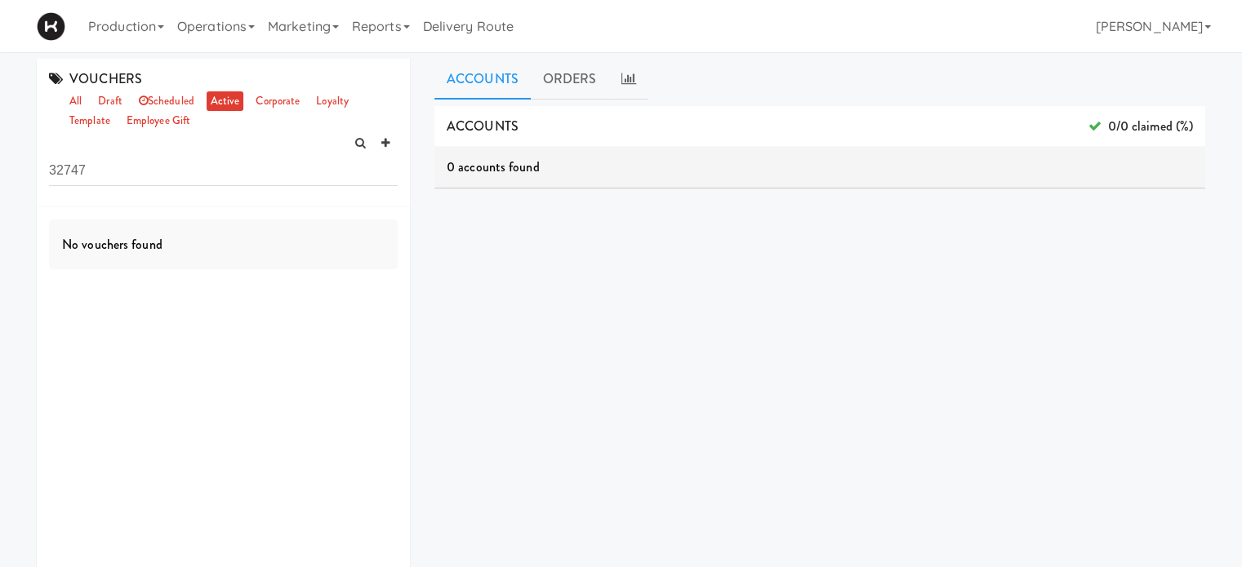
drag, startPoint x: 123, startPoint y: 169, endPoint x: 12, endPoint y: 179, distance: 111.5
click at [12, 179] on div "VOUCHERS all draft scheduled active corporate loyalty template employee gift 32…" at bounding box center [621, 389] width 1242 height 660
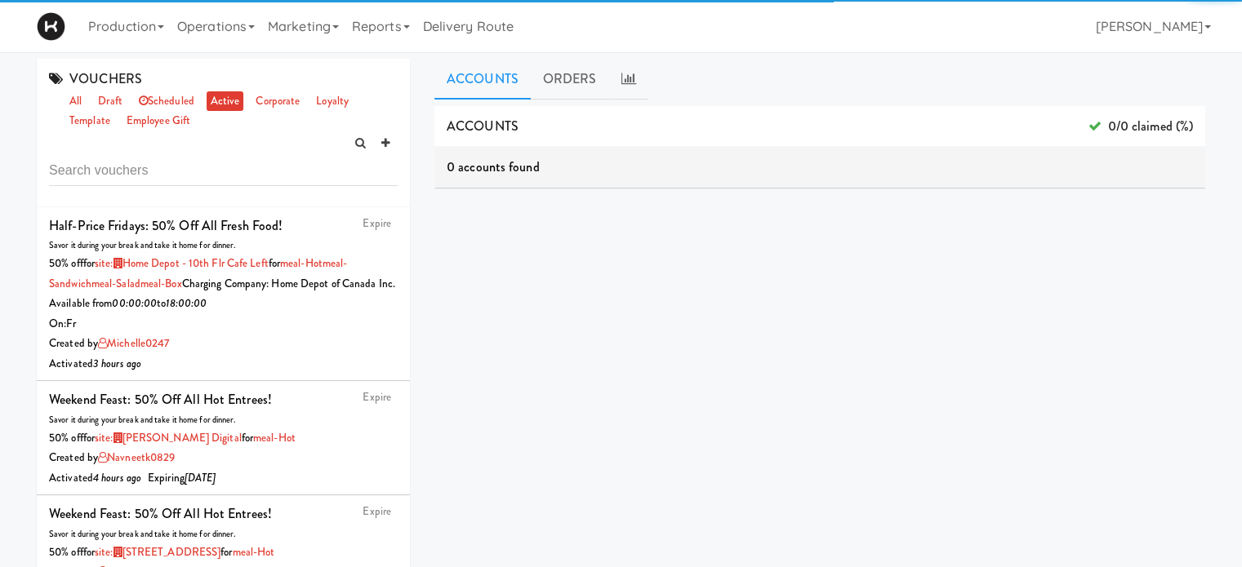
click at [540, 258] on div "ACCOUNTS 0/0 claimed (%) 0 accounts found ORDERS code user tax total when meals…" at bounding box center [819, 412] width 771 height 612
